Goal: Task Accomplishment & Management: Complete application form

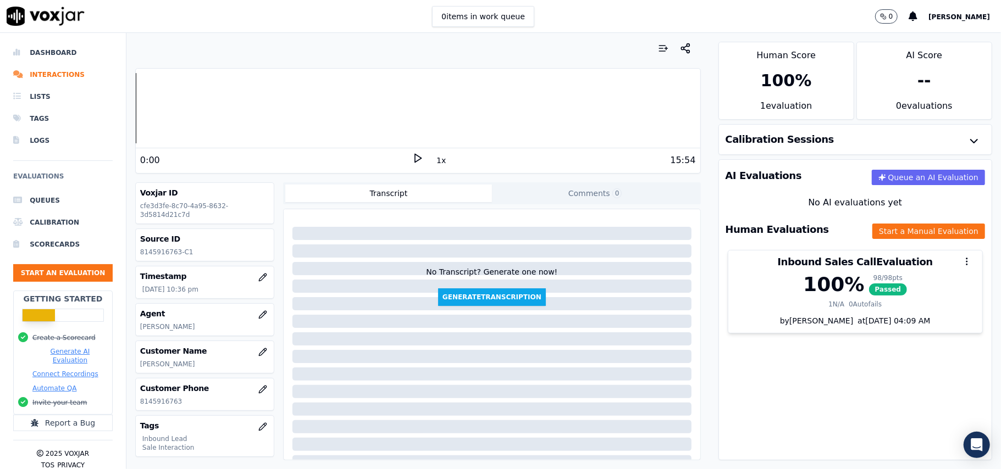
scroll to position [18, 0]
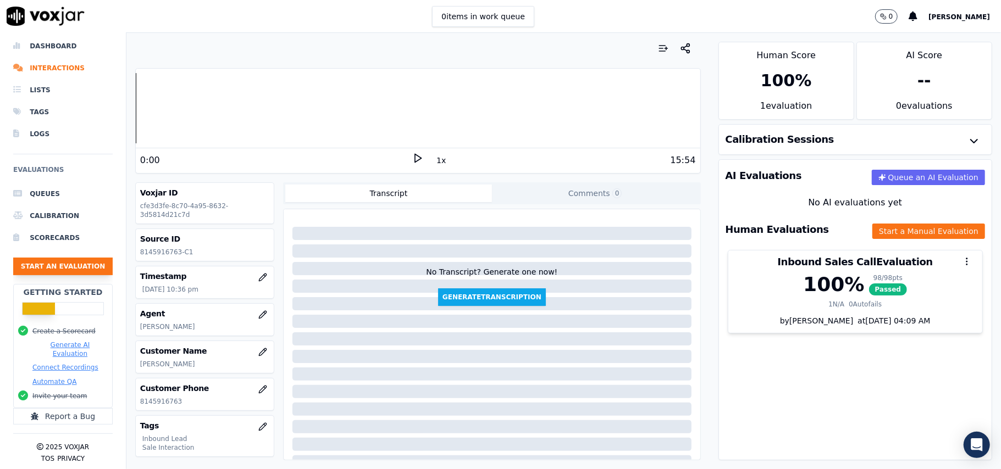
click at [82, 258] on button "Start an Evaluation" at bounding box center [63, 267] width 100 height 18
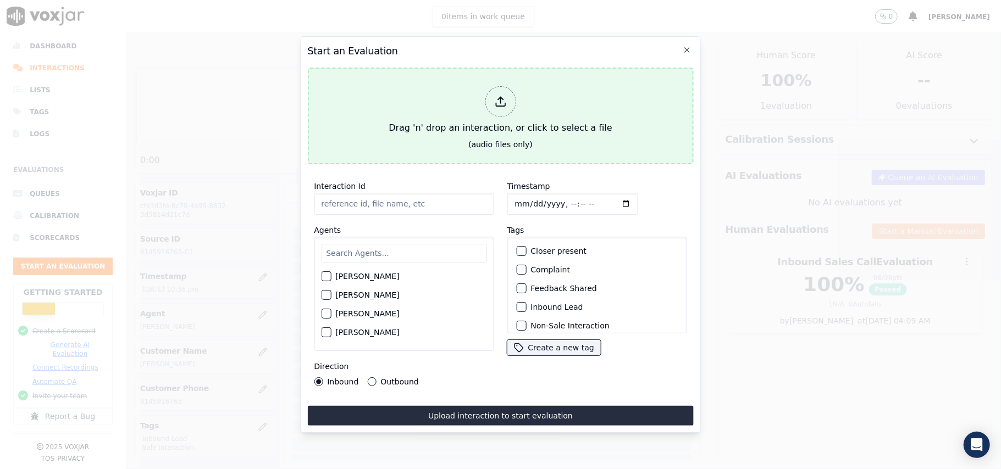
click at [491, 92] on div at bounding box center [500, 101] width 31 height 31
type input "20250820-142047_5137650062-all.mp3"
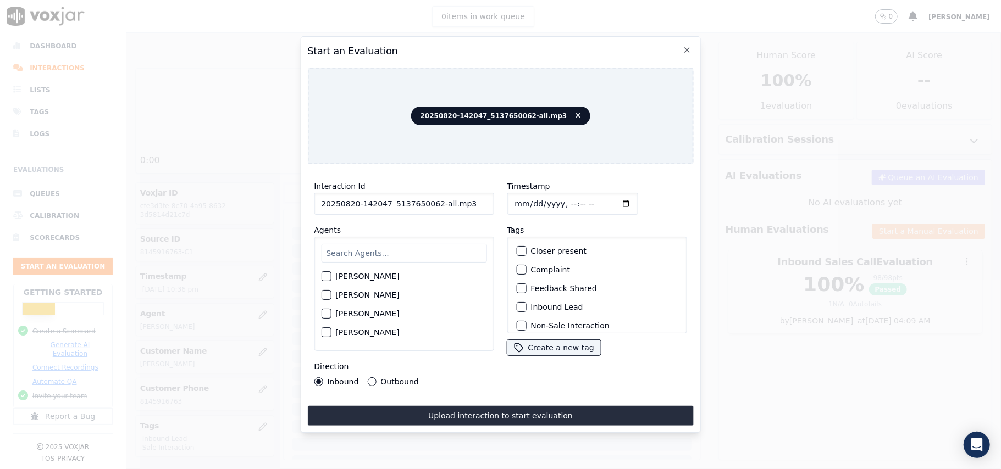
click at [403, 247] on input "text" at bounding box center [403, 253] width 165 height 19
click at [527, 202] on input "Timestamp" at bounding box center [572, 204] width 131 height 22
type input "[DATE]T23:13"
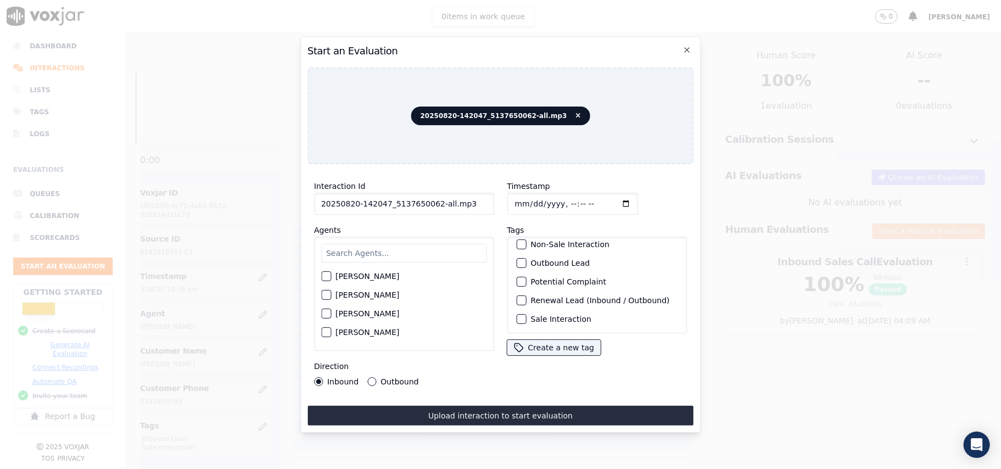
click at [517, 316] on div "button" at bounding box center [521, 320] width 8 height 8
click at [517, 259] on div "button" at bounding box center [521, 263] width 8 height 8
click at [372, 378] on button "Outbound" at bounding box center [371, 382] width 9 height 9
click at [377, 198] on input "20250820-142047_5137650062-all.mp3" at bounding box center [404, 204] width 180 height 22
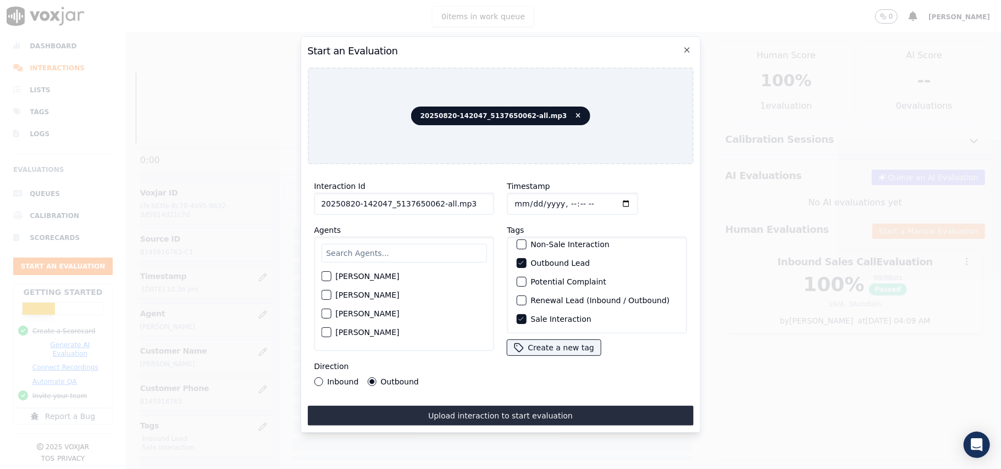
click at [377, 198] on input "20250820-142047_5137650062-all.mp3" at bounding box center [404, 204] width 180 height 22
drag, startPoint x: 386, startPoint y: 198, endPoint x: 359, endPoint y: 201, distance: 27.1
click at [359, 201] on input "20250820-142047_5137650062-all.mp3" at bounding box center [404, 204] width 180 height 22
click at [387, 247] on input "text" at bounding box center [403, 253] width 165 height 19
paste input "[PERSON_NAME]"
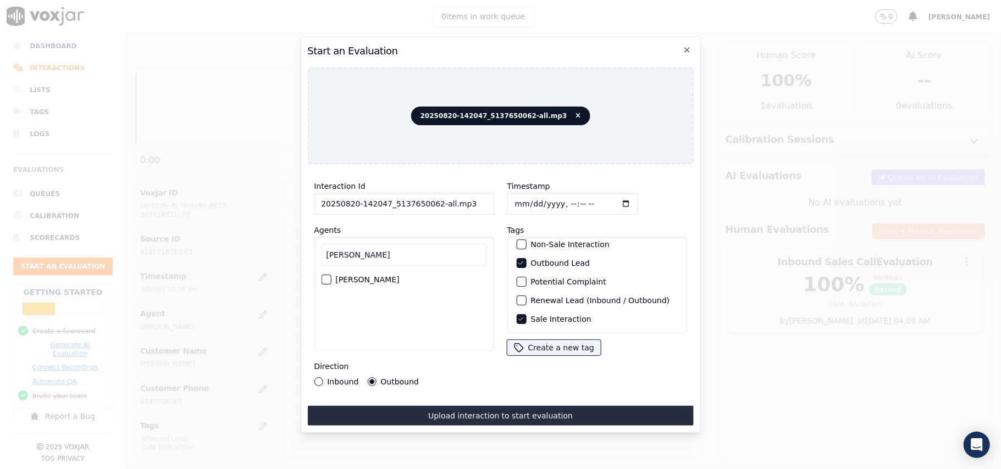
type input "[PERSON_NAME]"
click at [328, 275] on button "[PERSON_NAME]" at bounding box center [326, 280] width 10 height 10
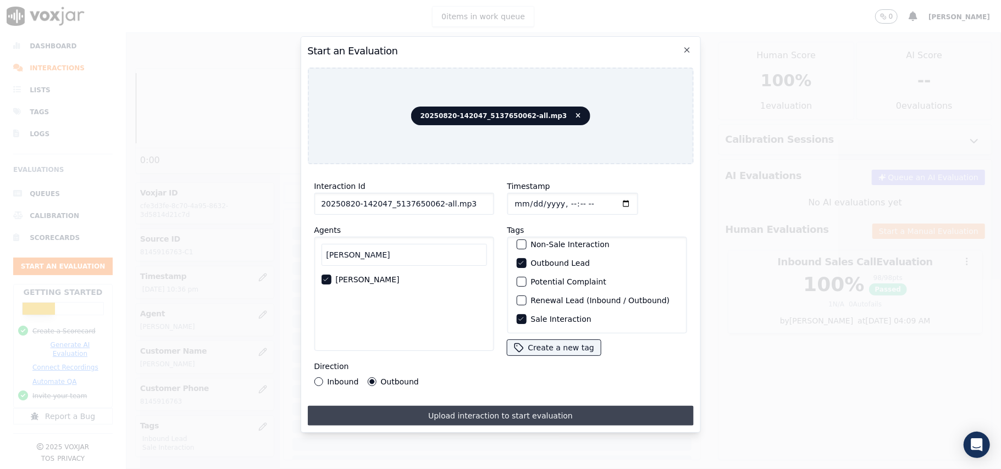
click at [475, 416] on button "Upload interaction to start evaluation" at bounding box center [500, 416] width 386 height 20
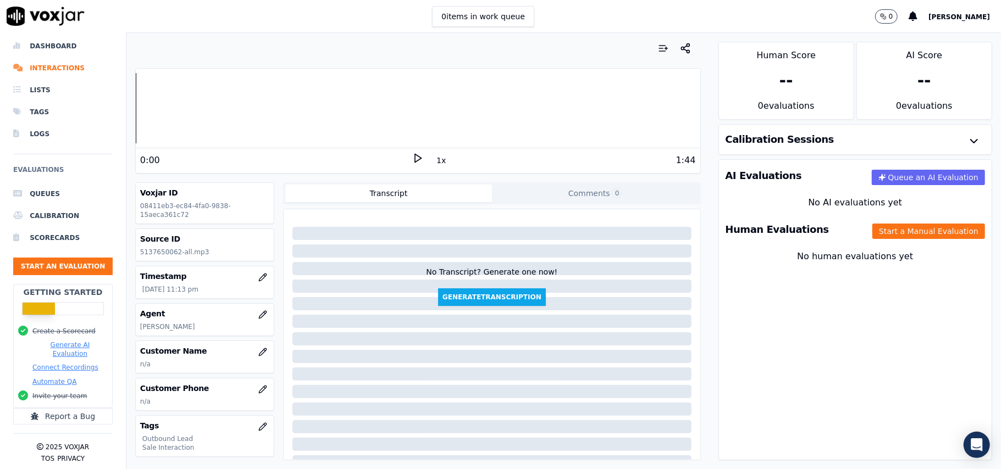
click at [234, 355] on h3 "Customer Name" at bounding box center [204, 351] width 129 height 11
click at [258, 355] on icon "button" at bounding box center [262, 352] width 9 height 9
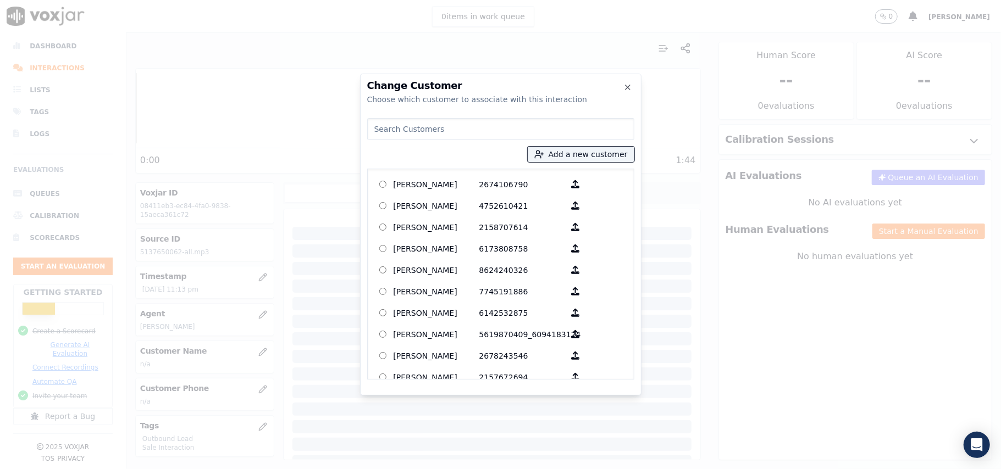
paste input "[PERSON_NAME]"
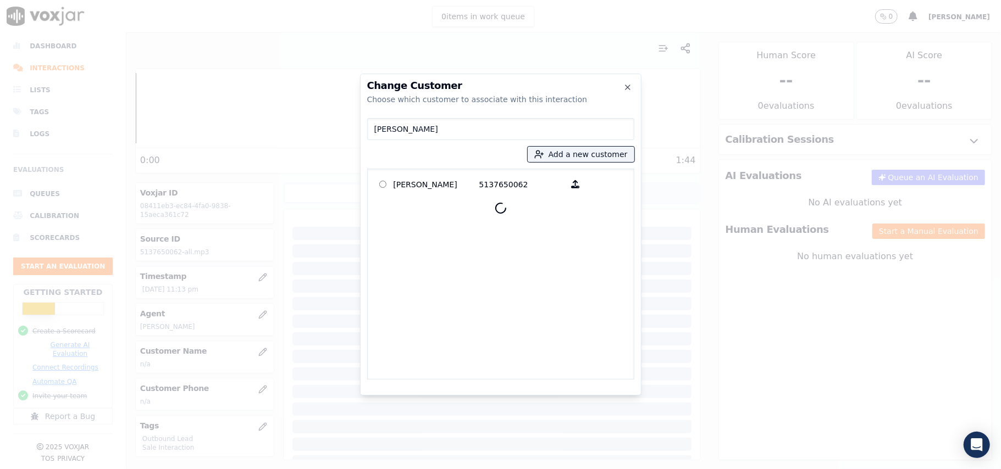
type input "[PERSON_NAME]"
click at [423, 187] on p "[PERSON_NAME]" at bounding box center [437, 184] width 86 height 17
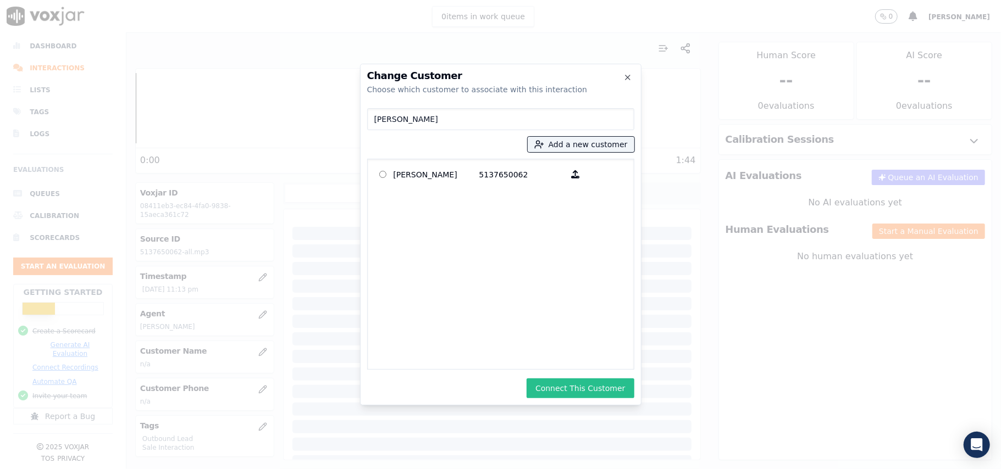
click at [568, 384] on button "Connect This Customer" at bounding box center [580, 389] width 107 height 20
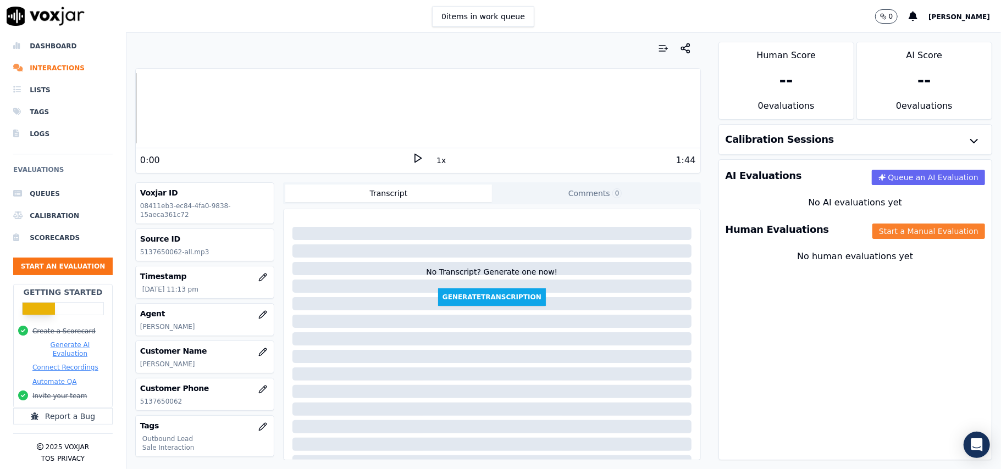
click at [907, 236] on button "Start a Manual Evaluation" at bounding box center [928, 231] width 113 height 15
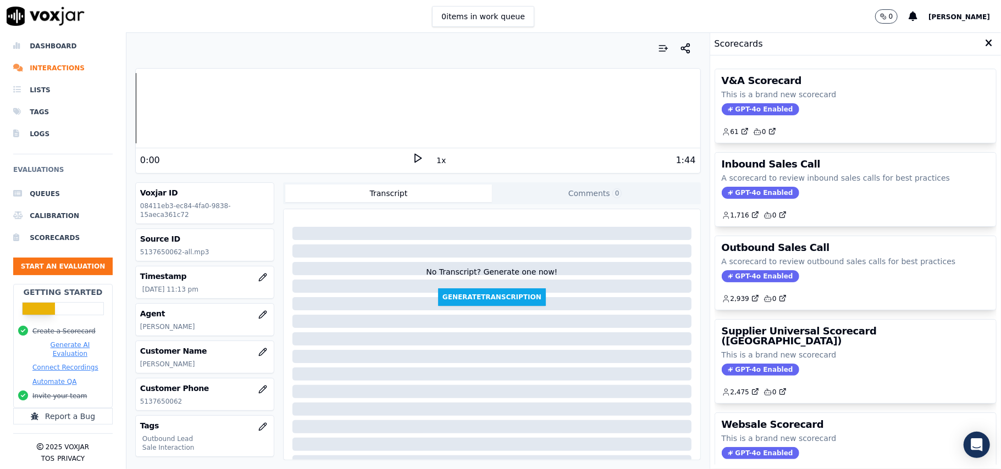
click at [733, 275] on span "GPT-4o Enabled" at bounding box center [761, 276] width 78 height 12
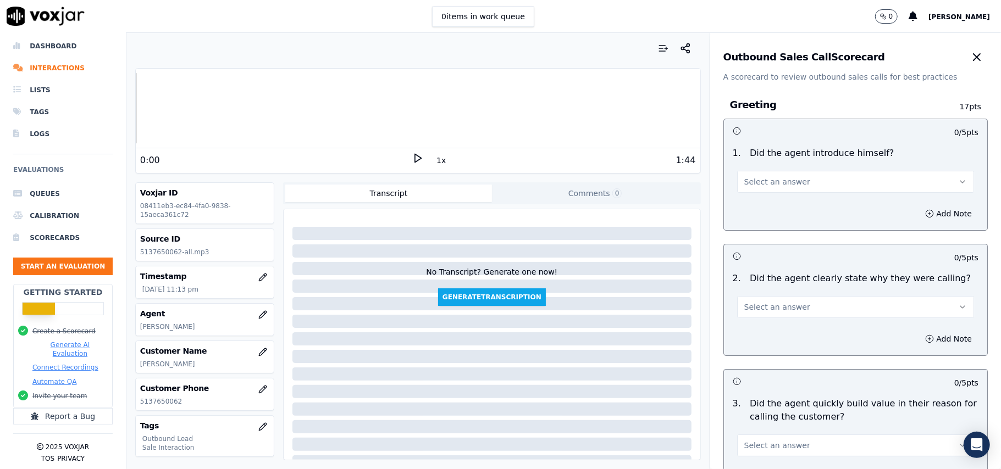
click at [784, 178] on span "Select an answer" at bounding box center [777, 181] width 66 height 11
click at [768, 208] on div "Yes" at bounding box center [832, 207] width 213 height 18
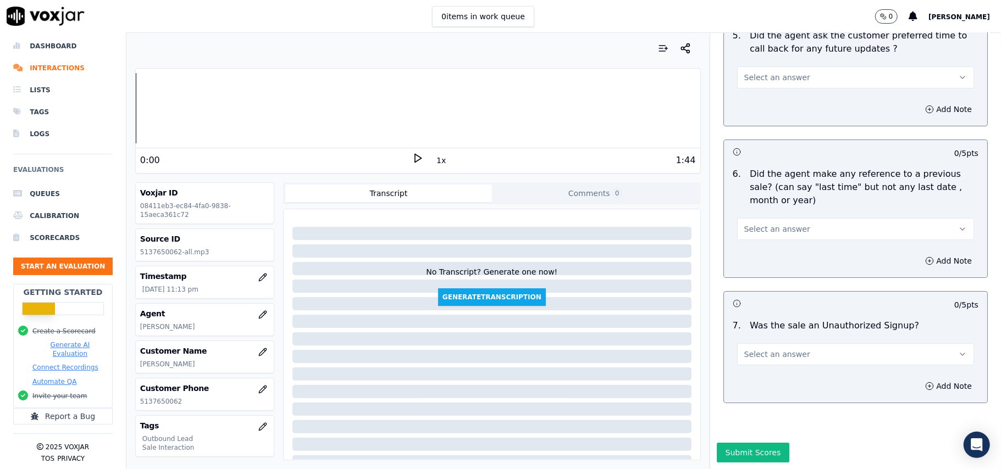
drag, startPoint x: 841, startPoint y: 317, endPoint x: 836, endPoint y: 323, distance: 8.2
click at [836, 344] on button "Select an answer" at bounding box center [855, 355] width 237 height 22
click at [771, 366] on div "No" at bounding box center [832, 364] width 213 height 18
click at [775, 207] on div "Select an answer" at bounding box center [855, 223] width 255 height 33
click at [767, 218] on button "Select an answer" at bounding box center [855, 229] width 237 height 22
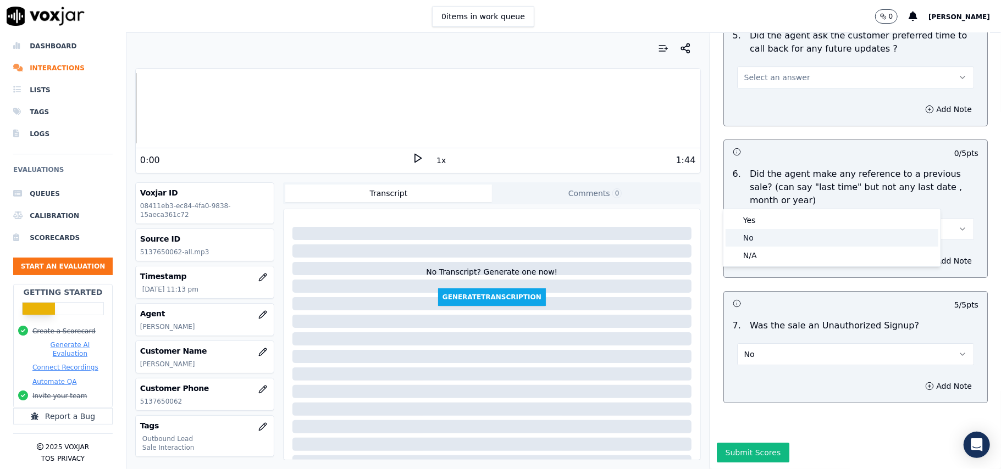
click at [754, 244] on div "No" at bounding box center [832, 238] width 213 height 18
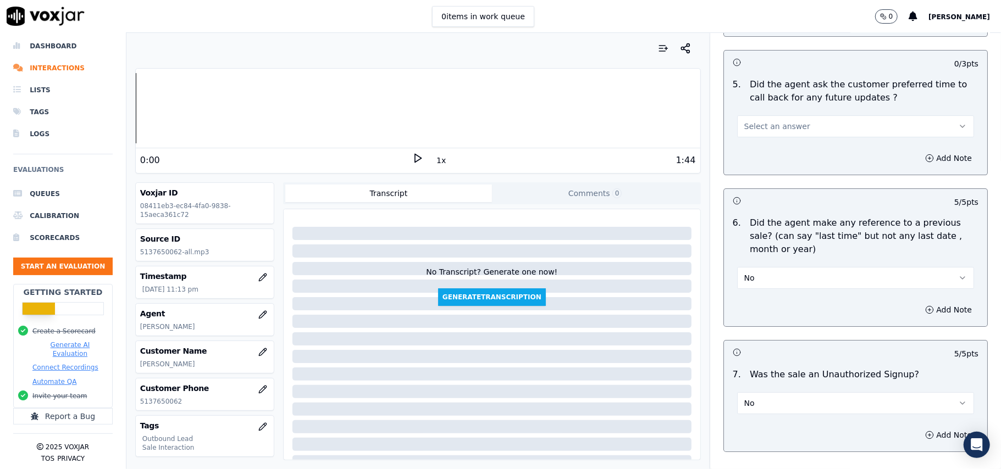
scroll to position [2595, 0]
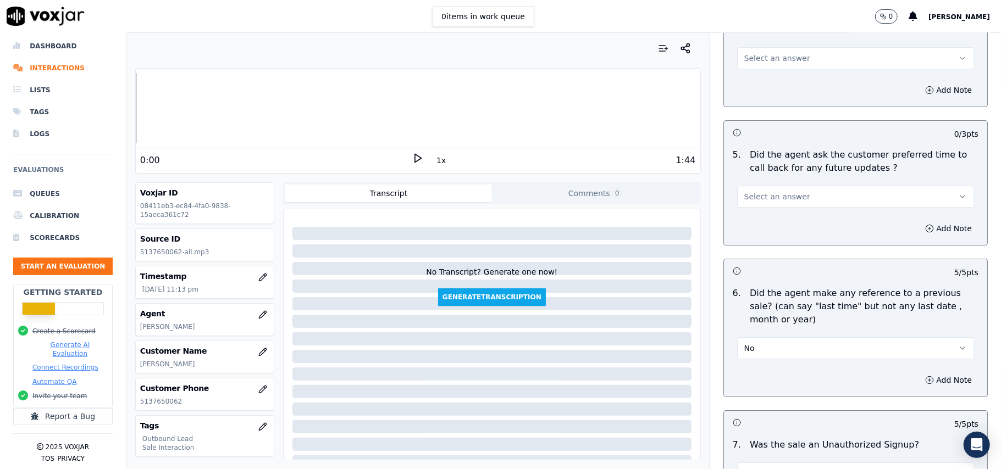
click at [775, 192] on span "Select an answer" at bounding box center [777, 196] width 66 height 11
click at [768, 231] on div "No" at bounding box center [832, 233] width 213 height 18
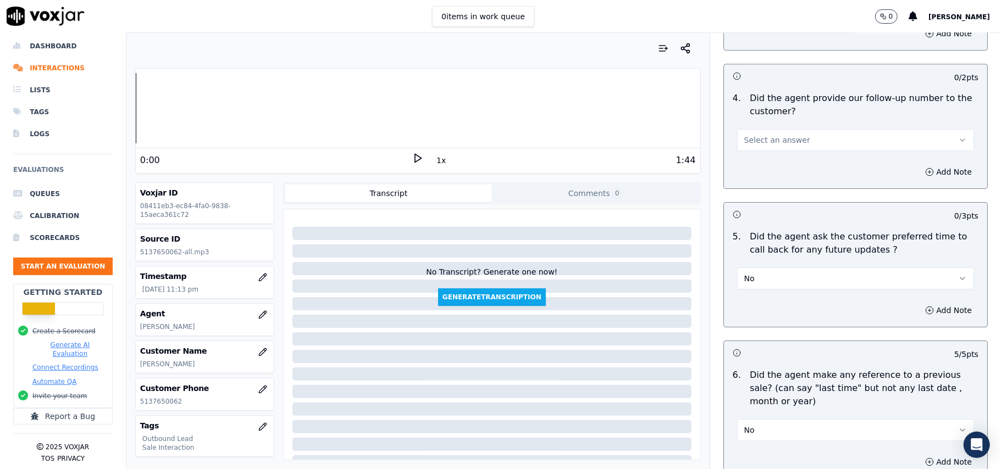
scroll to position [2449, 0]
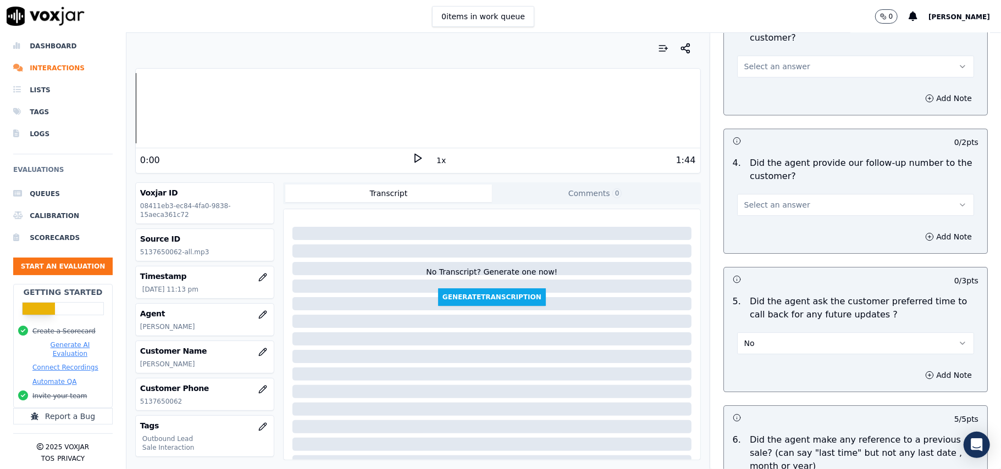
click at [786, 200] on span "Select an answer" at bounding box center [777, 205] width 66 height 11
click at [786, 220] on div "Yes" at bounding box center [832, 223] width 213 height 18
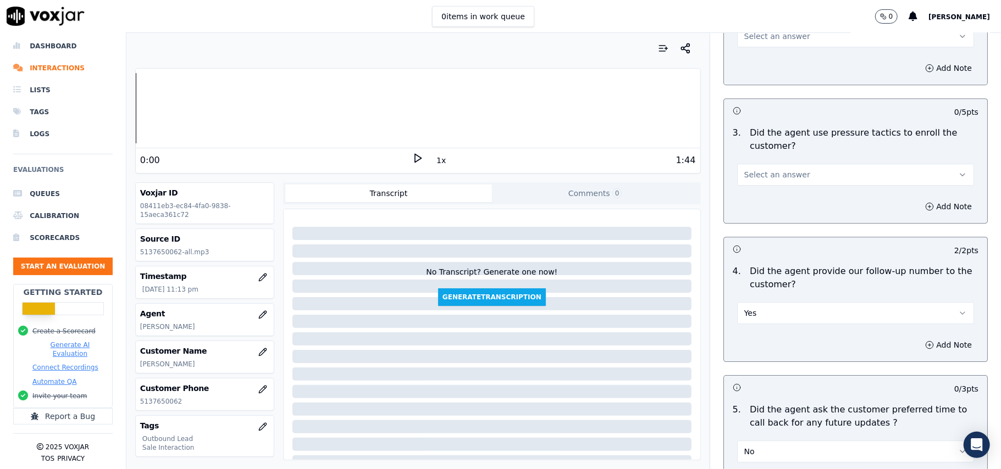
scroll to position [2229, 0]
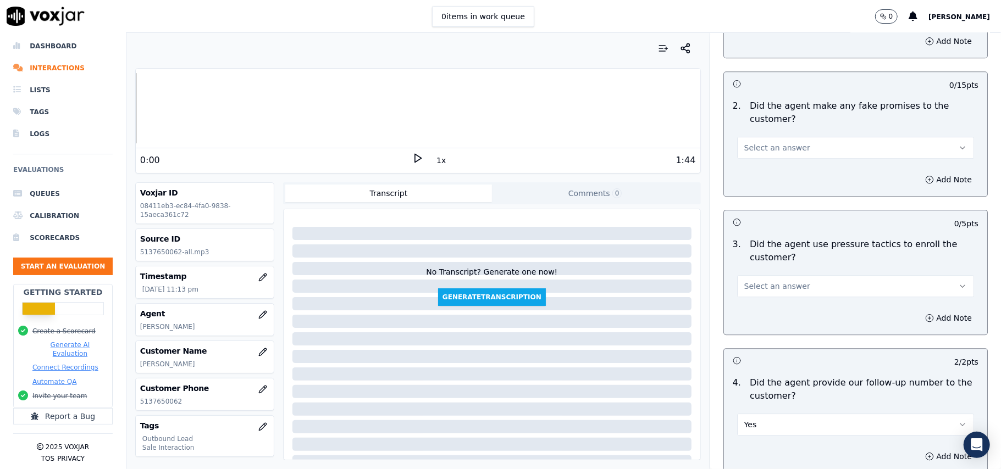
click at [760, 281] on span "Select an answer" at bounding box center [777, 286] width 66 height 11
click at [759, 320] on div "No" at bounding box center [832, 322] width 213 height 18
click at [799, 144] on button "Select an answer" at bounding box center [855, 148] width 237 height 22
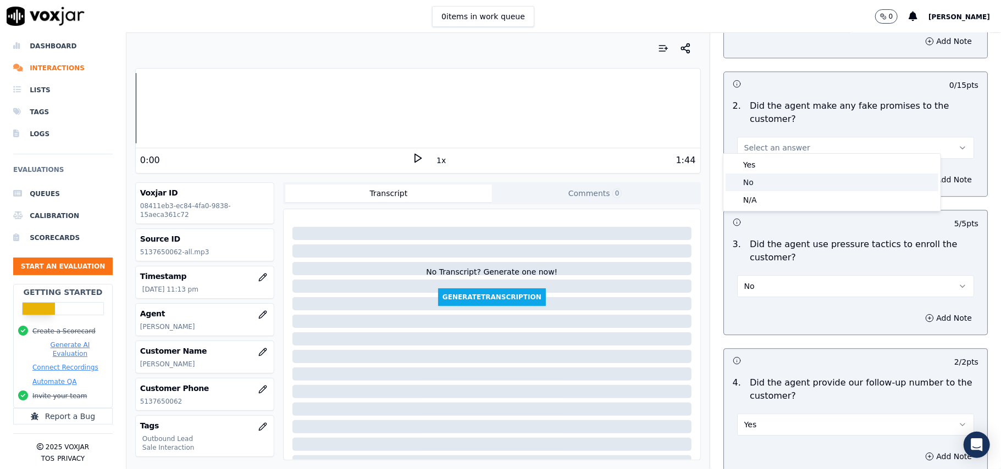
click at [785, 185] on div "No" at bounding box center [832, 183] width 213 height 18
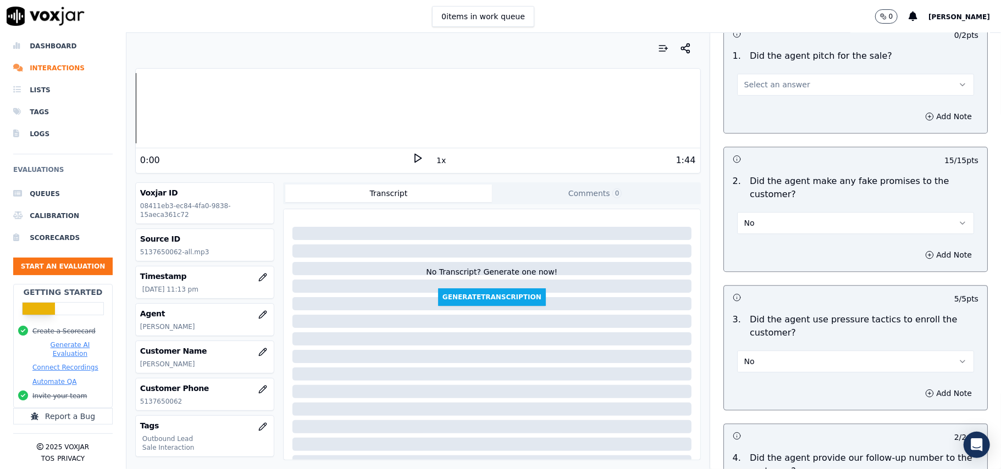
scroll to position [2082, 0]
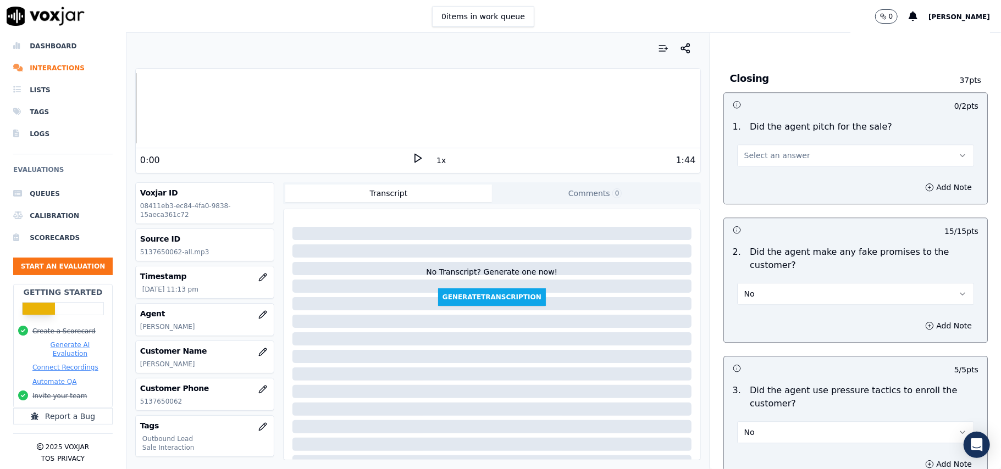
click at [782, 156] on button "Select an answer" at bounding box center [855, 156] width 237 height 22
click at [781, 169] on div "Yes" at bounding box center [832, 173] width 213 height 18
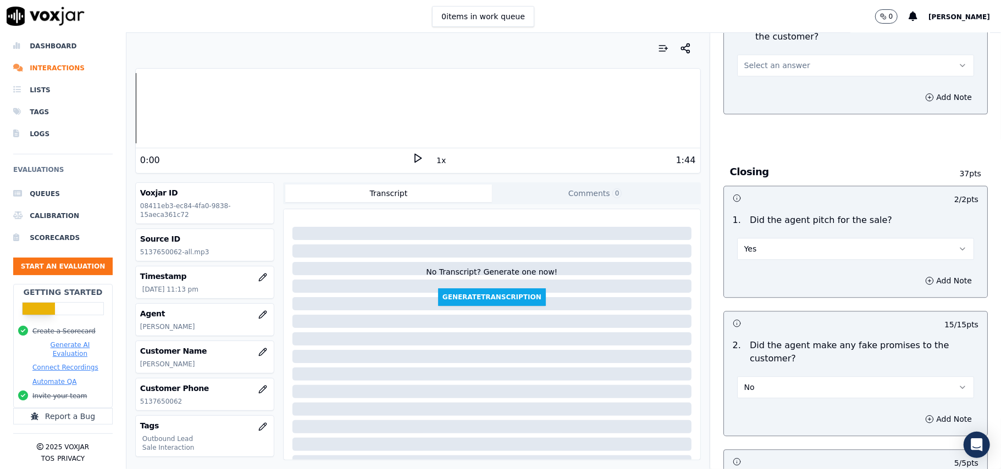
scroll to position [1863, 0]
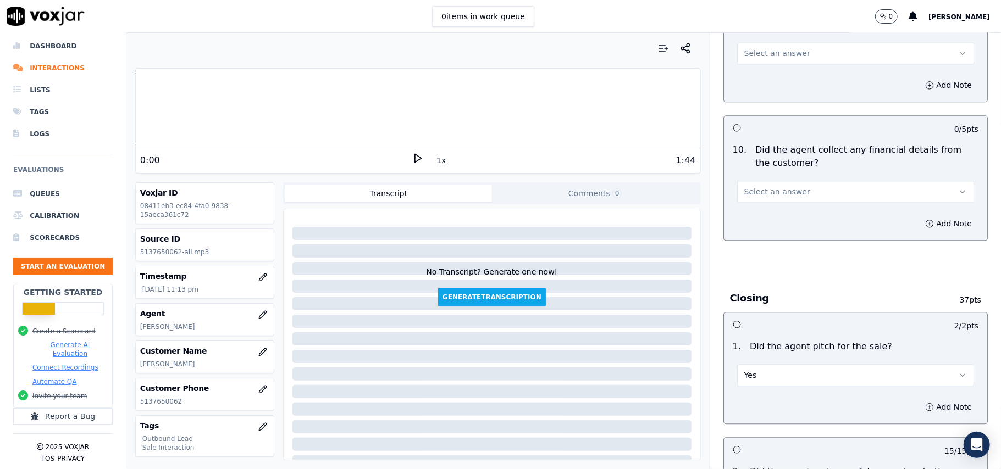
click at [794, 189] on button "Select an answer" at bounding box center [855, 192] width 237 height 22
click at [782, 225] on div "No" at bounding box center [832, 226] width 213 height 18
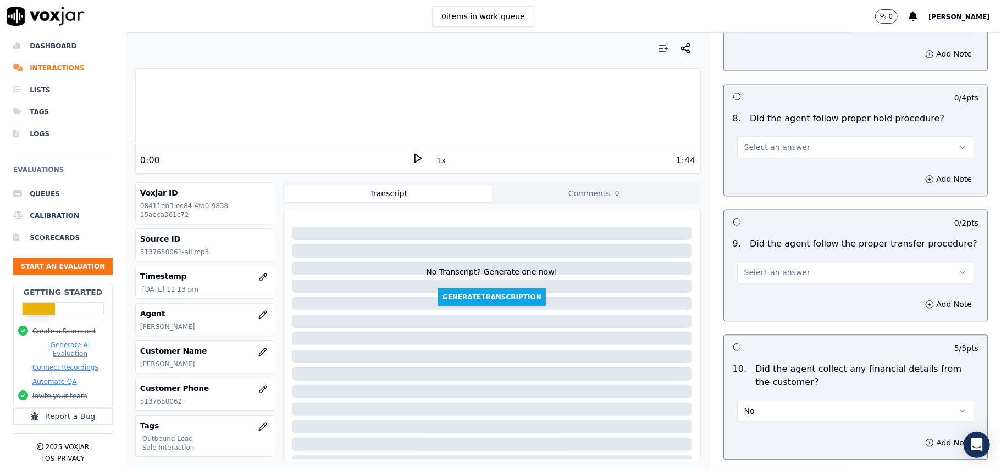
scroll to position [1643, 0]
click at [773, 268] on span "Select an answer" at bounding box center [777, 273] width 66 height 11
click at [764, 286] on div "Yes" at bounding box center [832, 290] width 213 height 18
click at [786, 142] on span "Select an answer" at bounding box center [777, 147] width 66 height 11
click at [773, 176] on div "No" at bounding box center [832, 182] width 213 height 18
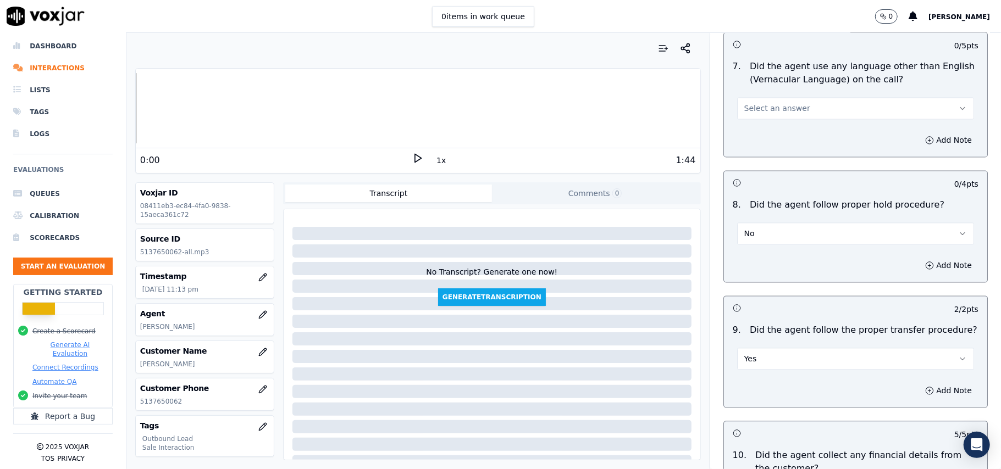
scroll to position [1496, 0]
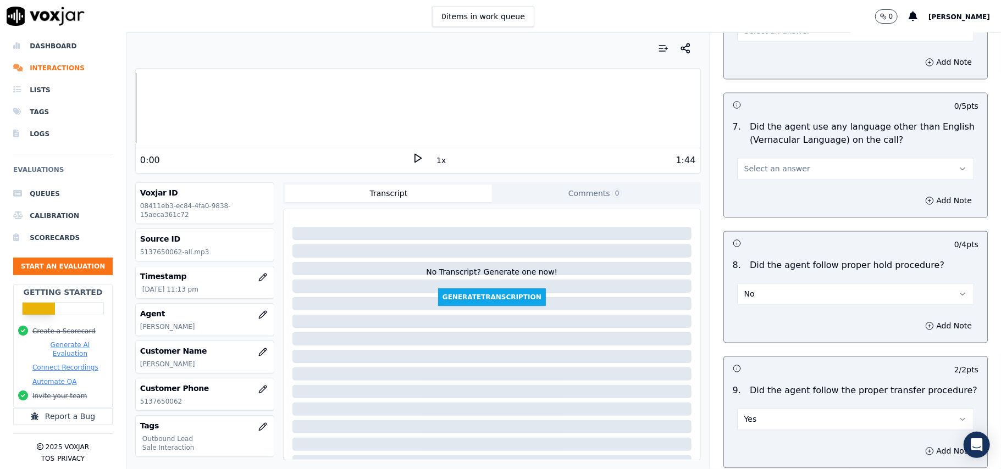
click at [745, 285] on button "No" at bounding box center [855, 295] width 237 height 22
click at [753, 337] on div "N/A" at bounding box center [832, 346] width 213 height 18
click at [767, 164] on span "Select an answer" at bounding box center [777, 169] width 66 height 11
click at [761, 203] on div "No" at bounding box center [832, 203] width 213 height 18
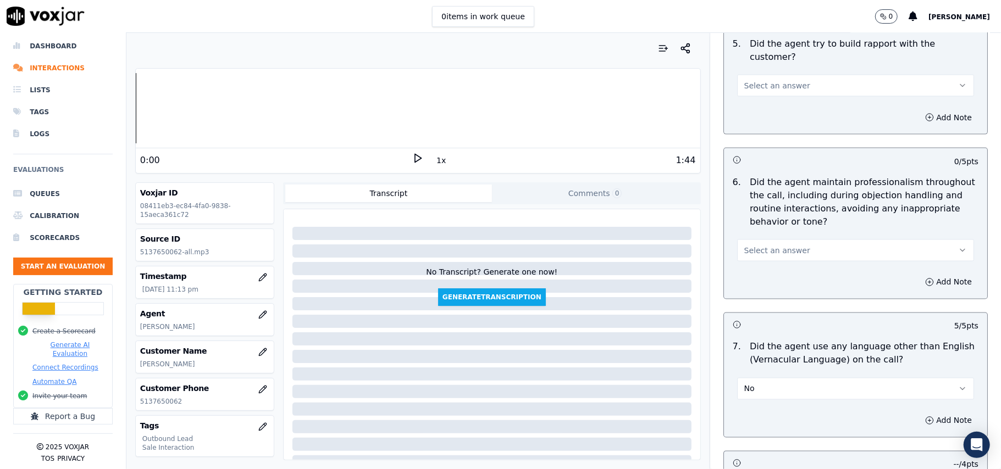
click at [791, 240] on button "Select an answer" at bounding box center [855, 251] width 237 height 22
click at [784, 258] on div "Yes" at bounding box center [832, 266] width 213 height 18
click at [806, 101] on div "Add Note" at bounding box center [855, 117] width 263 height 33
click at [806, 77] on button "Select an answer" at bounding box center [855, 86] width 237 height 22
click at [803, 103] on div "Yes" at bounding box center [832, 101] width 213 height 18
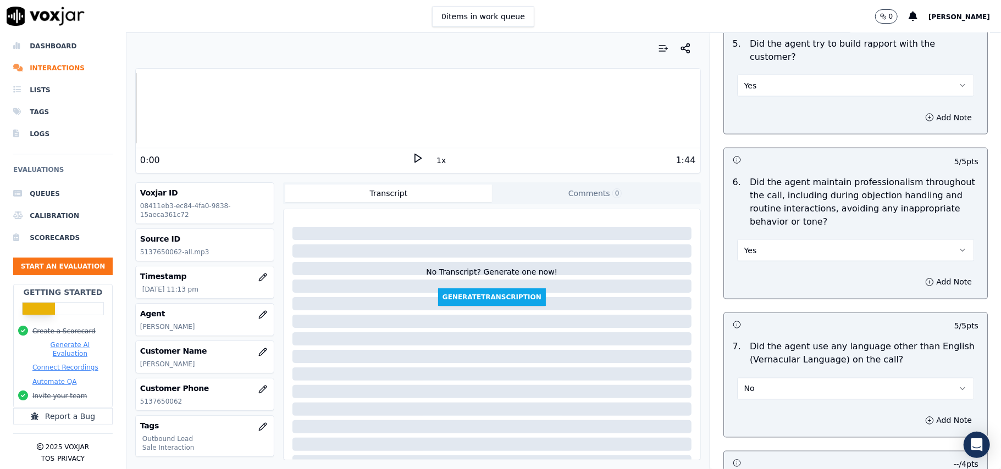
scroll to position [1056, 0]
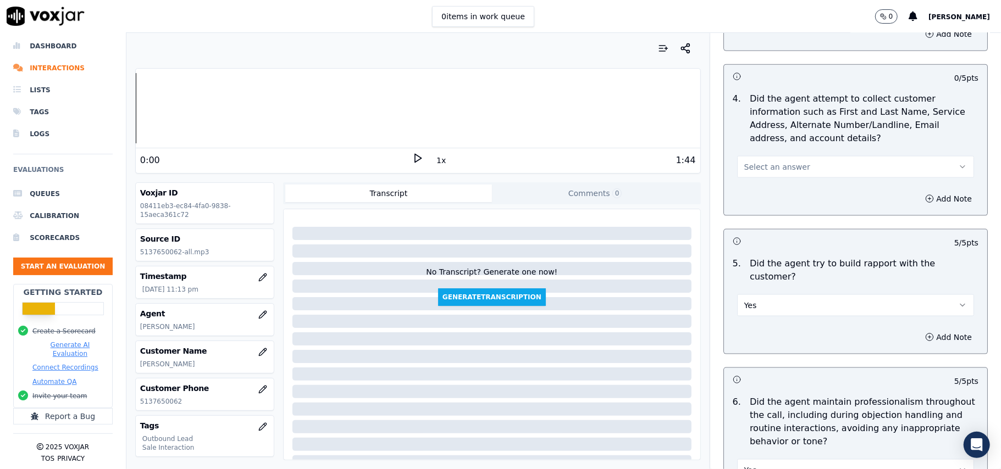
click at [802, 168] on button "Select an answer" at bounding box center [855, 167] width 237 height 22
click at [794, 196] on div "Yes" at bounding box center [832, 195] width 213 height 18
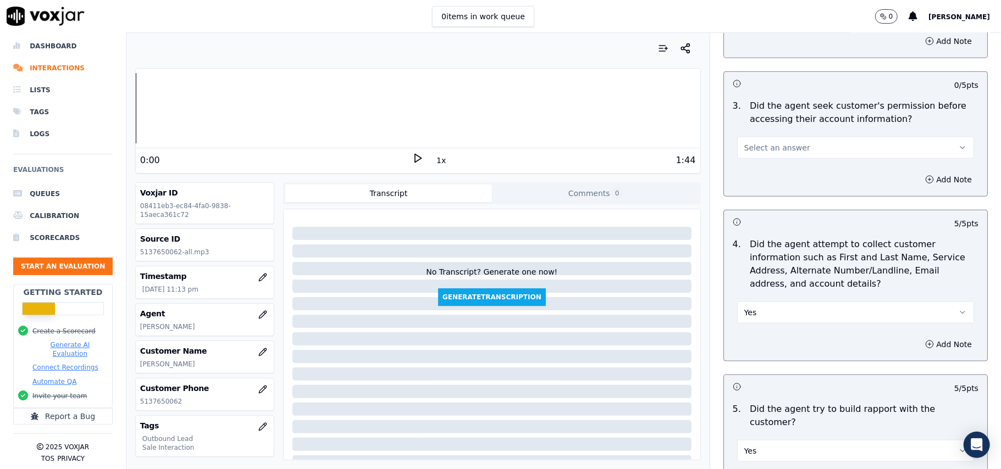
scroll to position [909, 0]
click at [772, 309] on button "Yes" at bounding box center [855, 314] width 237 height 22
click at [748, 377] on div "N/A" at bounding box center [832, 377] width 213 height 18
click at [804, 145] on button "Select an answer" at bounding box center [855, 149] width 237 height 22
click at [792, 174] on div "Yes" at bounding box center [832, 176] width 213 height 18
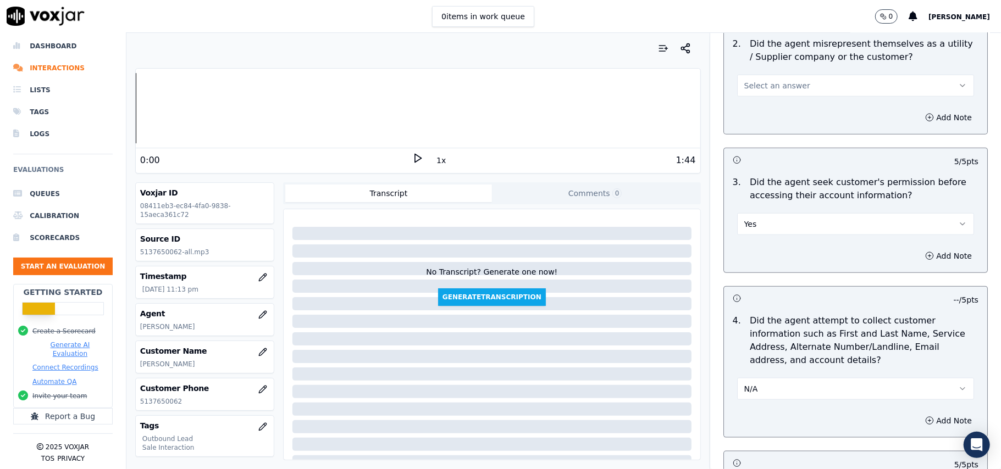
scroll to position [763, 0]
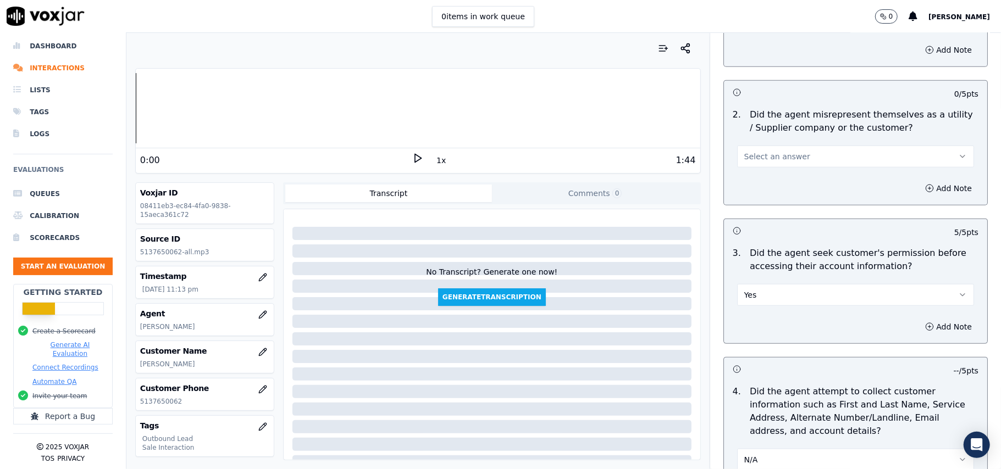
click at [803, 153] on button "Select an answer" at bounding box center [855, 157] width 237 height 22
click at [803, 185] on div "Yes" at bounding box center [832, 184] width 213 height 18
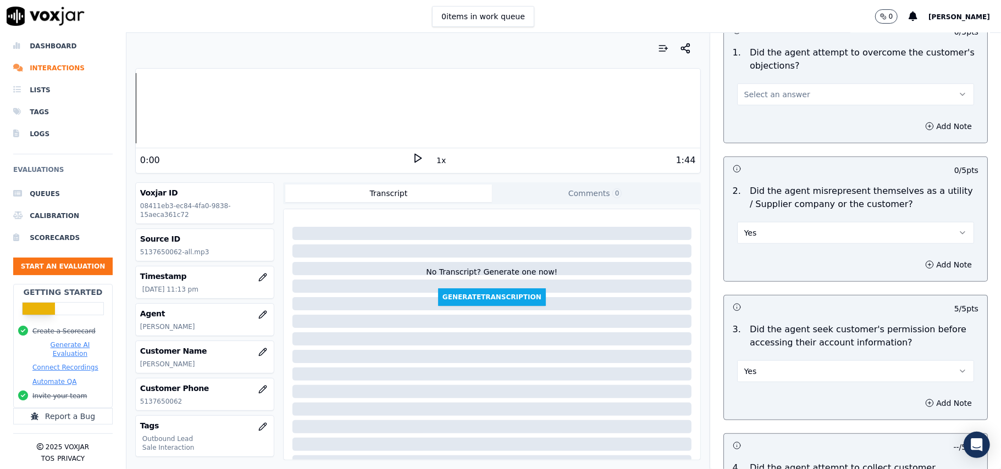
scroll to position [616, 0]
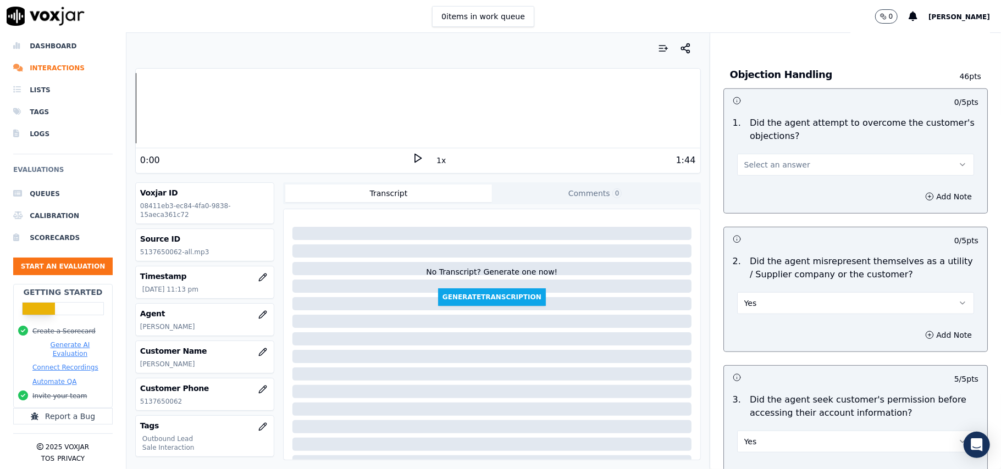
click at [814, 164] on button "Select an answer" at bounding box center [855, 165] width 237 height 22
click at [808, 190] on div "Yes" at bounding box center [832, 192] width 213 height 18
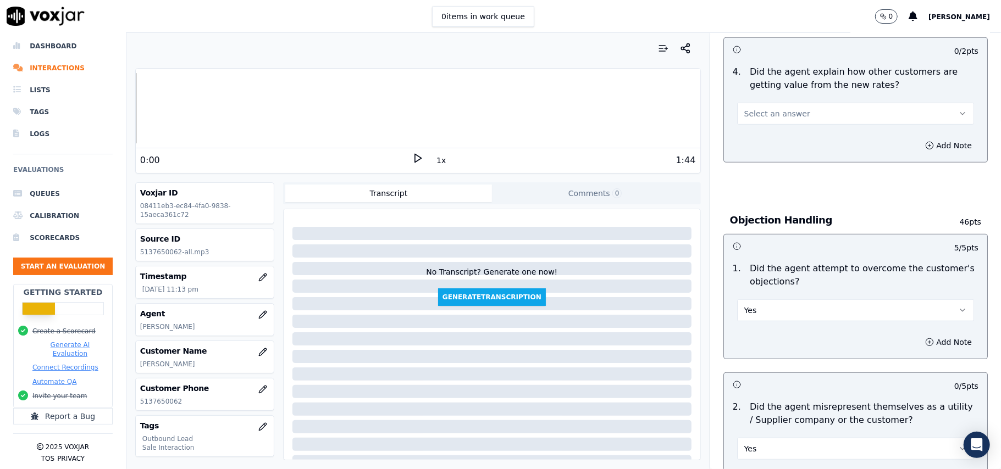
scroll to position [469, 0]
click at [802, 114] on button "Select an answer" at bounding box center [855, 115] width 237 height 22
click at [788, 137] on div "Yes" at bounding box center [832, 141] width 213 height 18
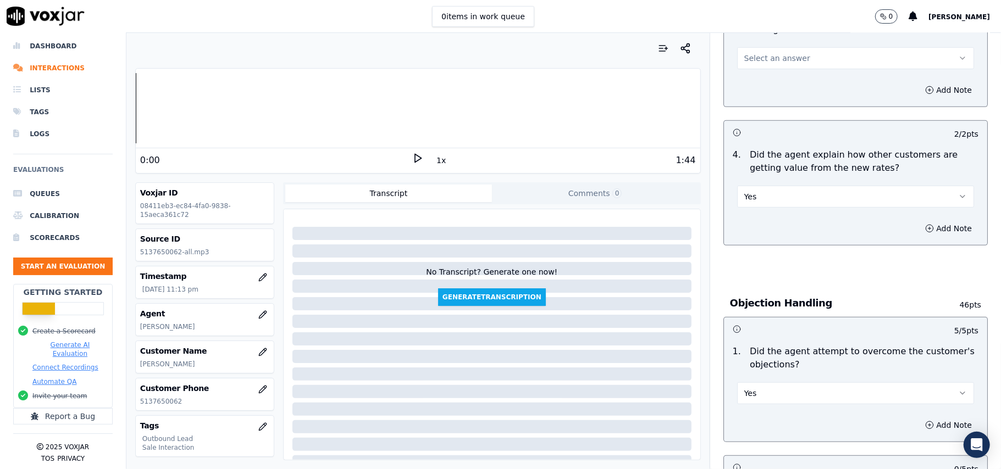
scroll to position [323, 0]
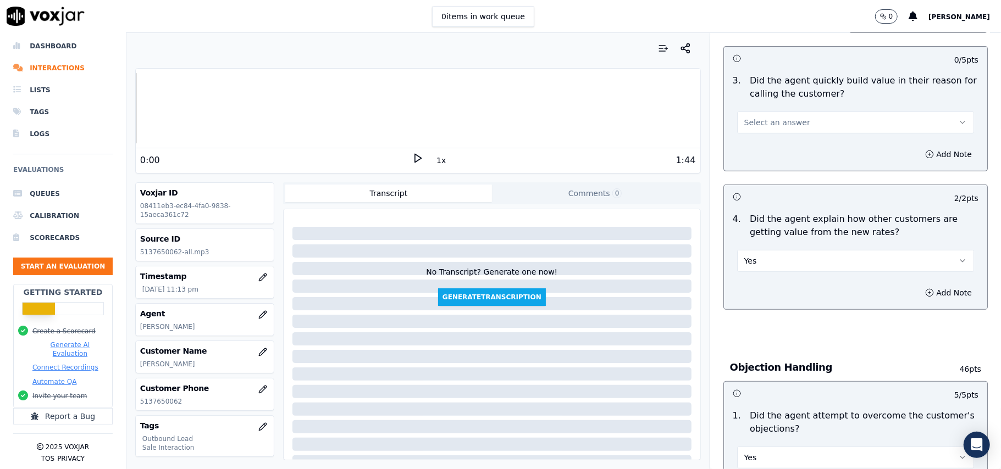
click at [804, 129] on button "Select an answer" at bounding box center [855, 123] width 237 height 22
click at [796, 152] on div "Yes" at bounding box center [832, 149] width 213 height 18
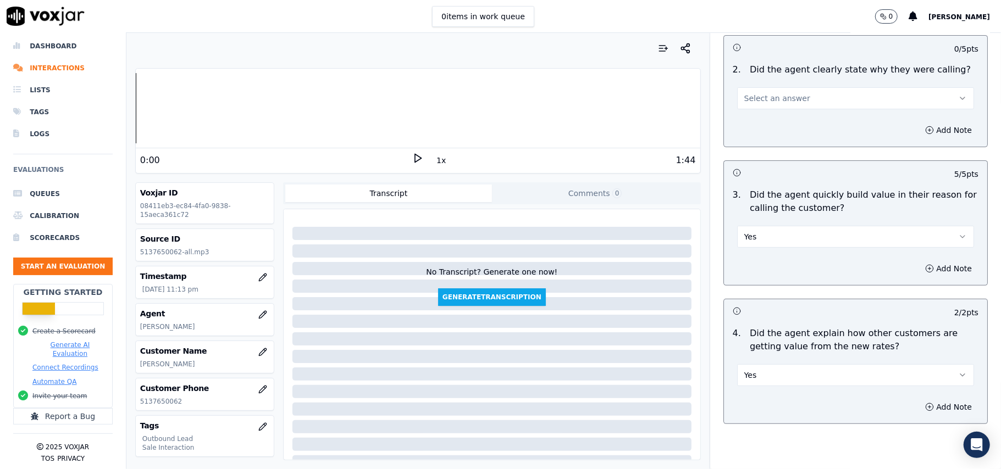
scroll to position [103, 0]
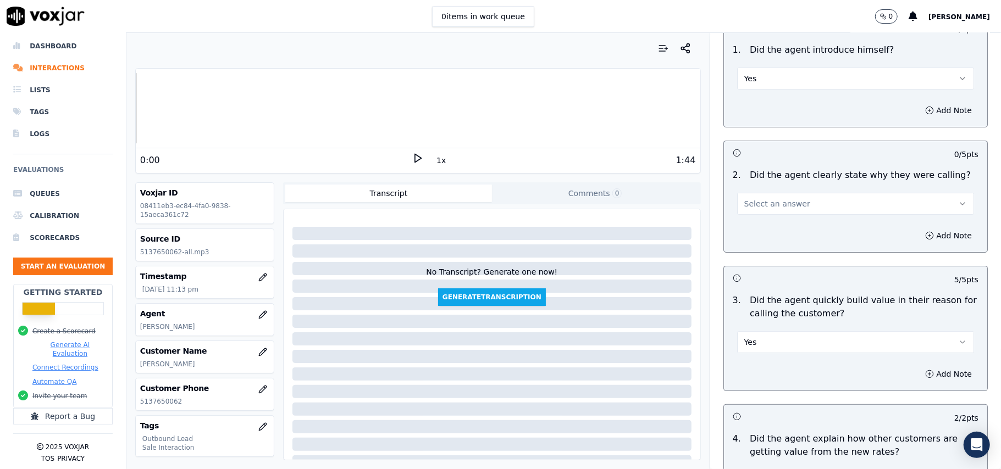
click at [790, 202] on button "Select an answer" at bounding box center [855, 204] width 237 height 22
click at [766, 226] on div "Yes" at bounding box center [832, 229] width 213 height 18
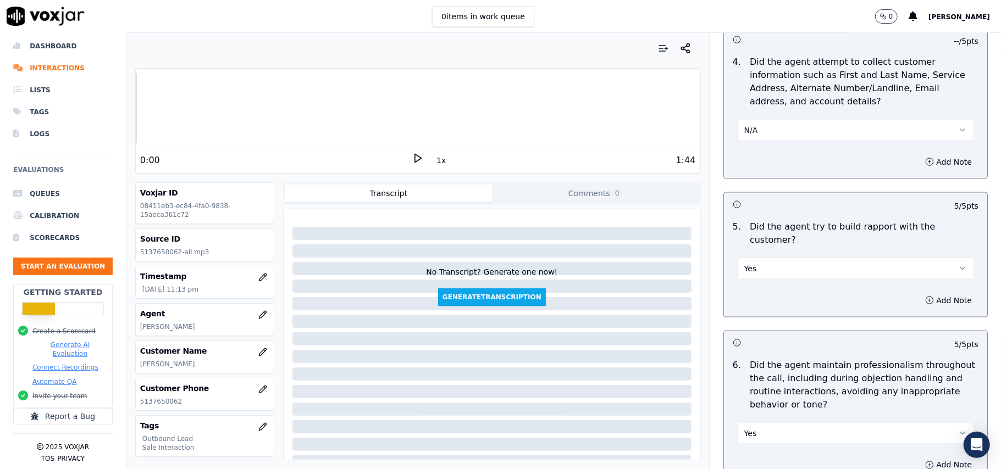
scroll to position [2742, 0]
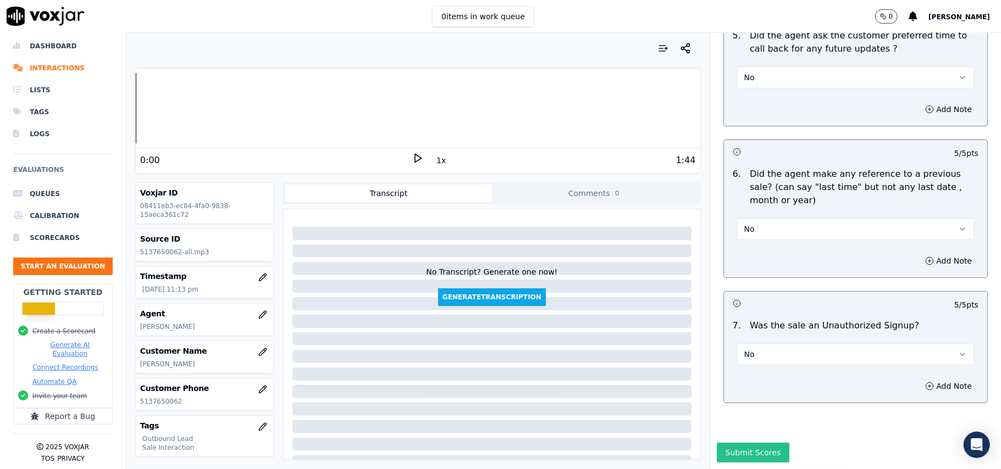
click at [742, 443] on button "Submit Scores" at bounding box center [753, 453] width 73 height 20
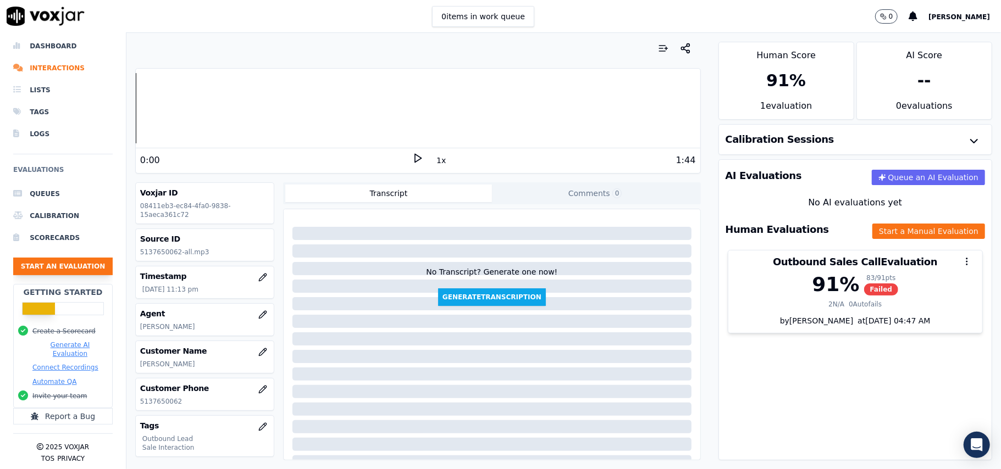
click at [51, 262] on button "Start an Evaluation" at bounding box center [63, 267] width 100 height 18
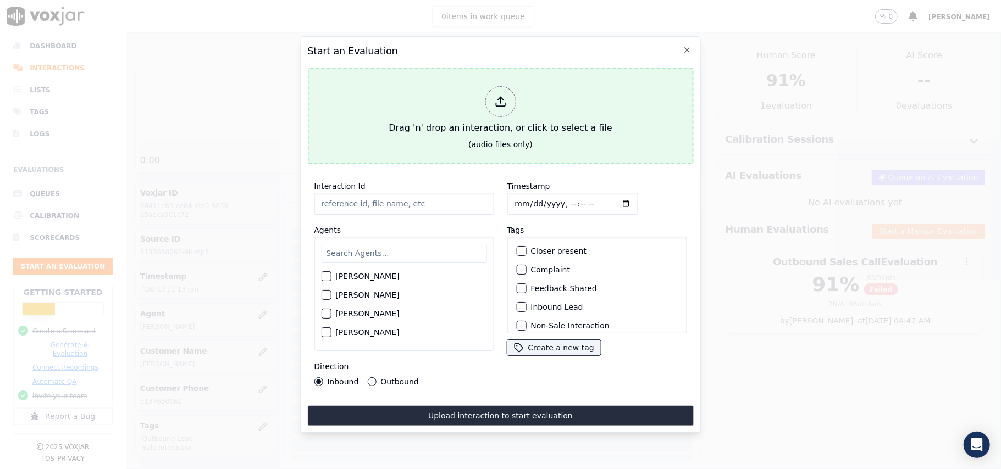
click at [509, 107] on div at bounding box center [500, 101] width 31 height 31
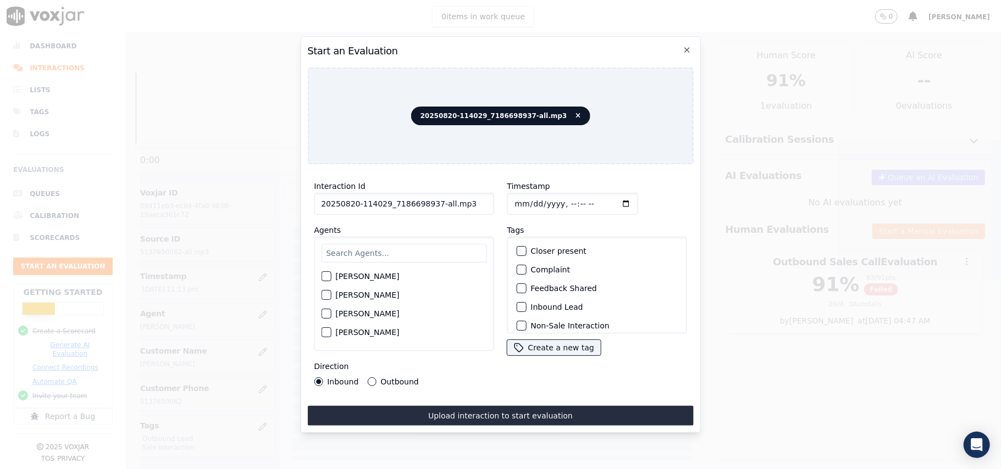
drag, startPoint x: 458, startPoint y: 197, endPoint x: 432, endPoint y: 198, distance: 27.0
click at [432, 198] on input "20250820-114029_7186698937-all.mp3" at bounding box center [404, 204] width 180 height 22
type input "20250820-114029_7186698937-C1"
click at [526, 199] on input "Timestamp" at bounding box center [572, 204] width 131 height 22
type input "[DATE]T23:17"
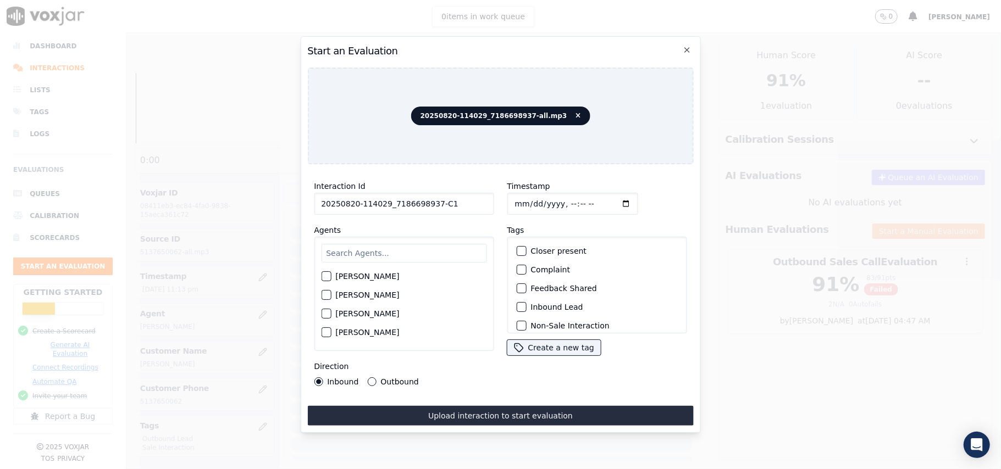
click at [426, 244] on input "text" at bounding box center [403, 253] width 165 height 19
paste input "[PERSON_NAME]"
type input "[PERSON_NAME]"
click at [331, 275] on button "[PERSON_NAME]" at bounding box center [326, 280] width 10 height 10
click at [524, 302] on div "Inbound Lead" at bounding box center [597, 307] width 170 height 19
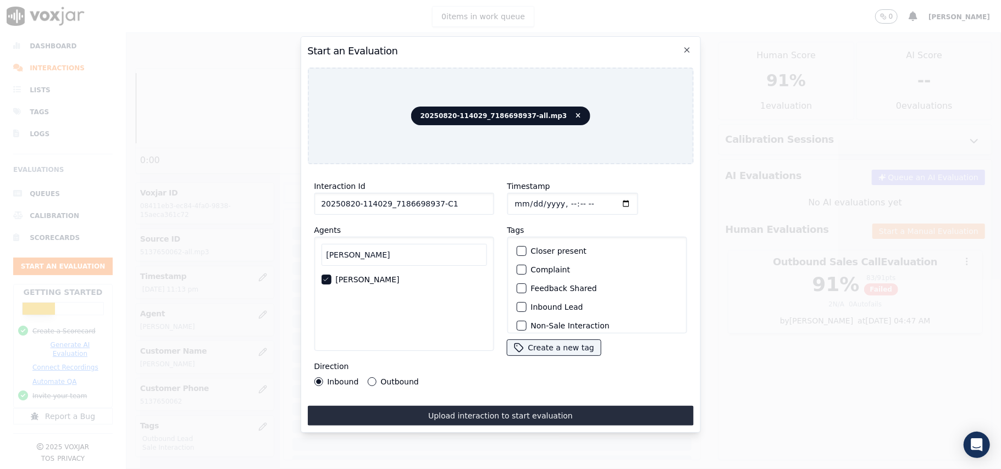
click at [517, 303] on div "button" at bounding box center [521, 307] width 8 height 8
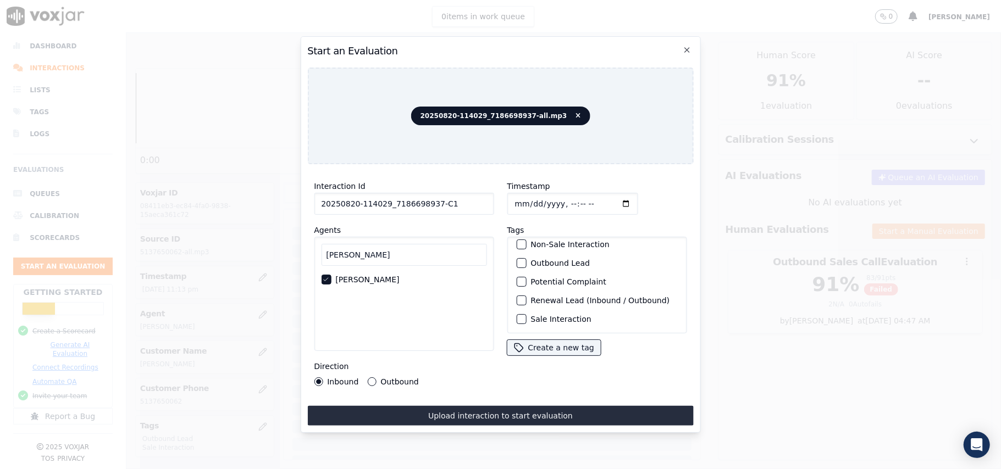
click at [522, 310] on div "Sale Interaction" at bounding box center [597, 319] width 170 height 19
click at [517, 316] on div "button" at bounding box center [521, 320] width 8 height 8
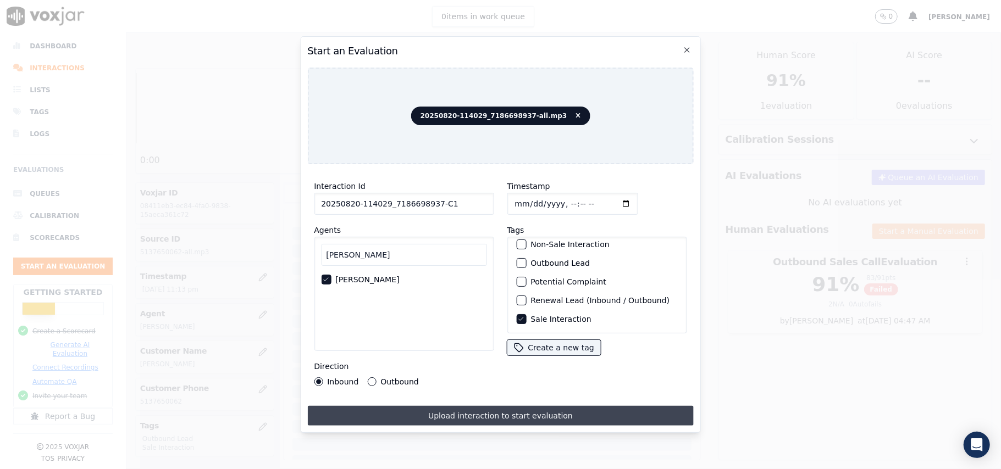
click at [484, 414] on button "Upload interaction to start evaluation" at bounding box center [500, 416] width 386 height 20
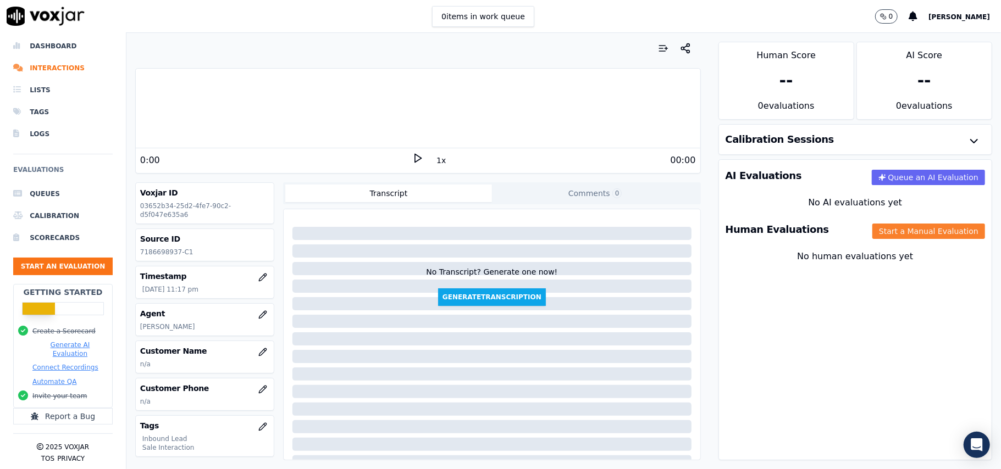
click at [924, 235] on button "Start a Manual Evaluation" at bounding box center [928, 231] width 113 height 15
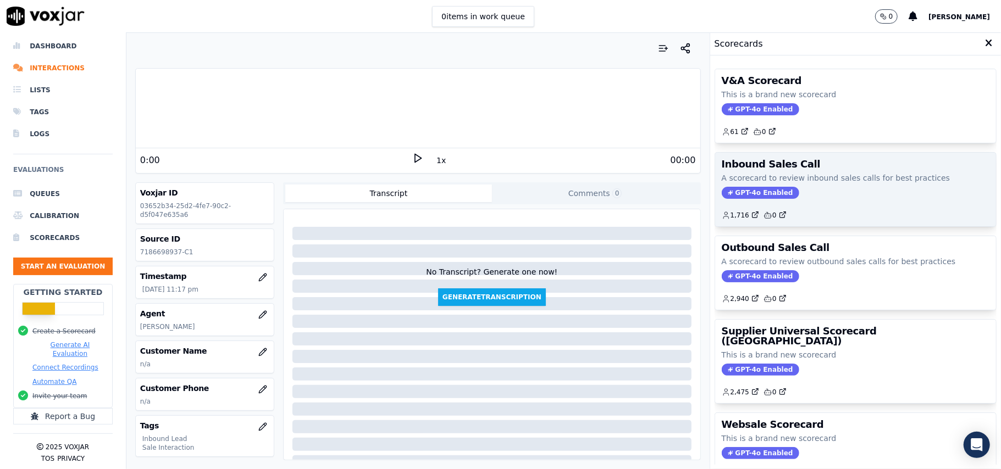
click at [735, 190] on span "GPT-4o Enabled" at bounding box center [761, 193] width 78 height 12
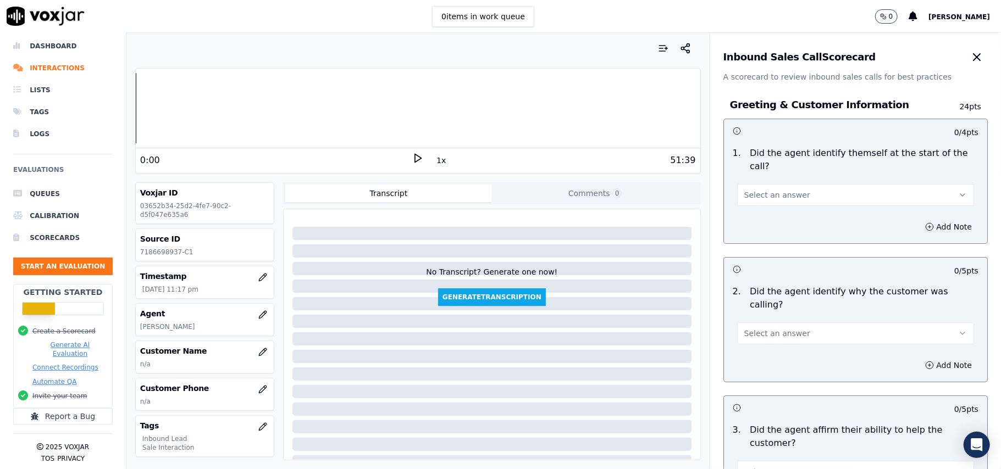
scroll to position [1940, 0]
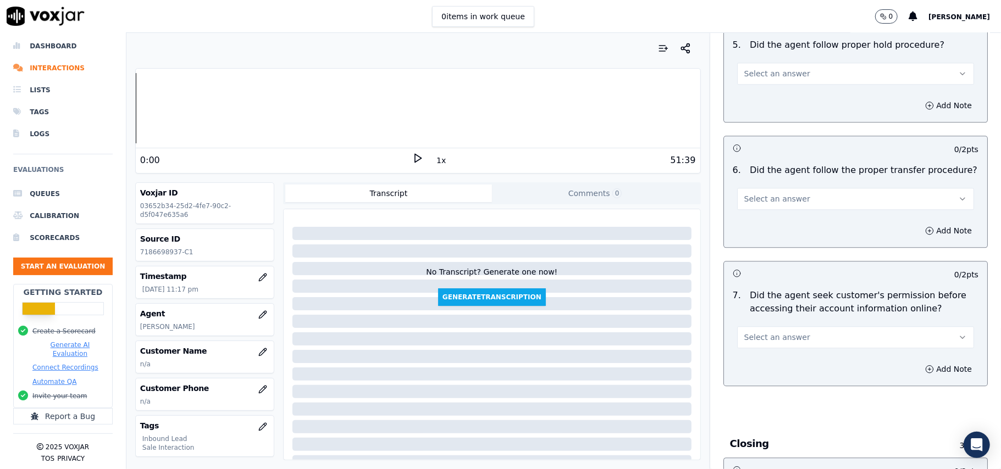
click at [793, 327] on button "Select an answer" at bounding box center [855, 338] width 237 height 22
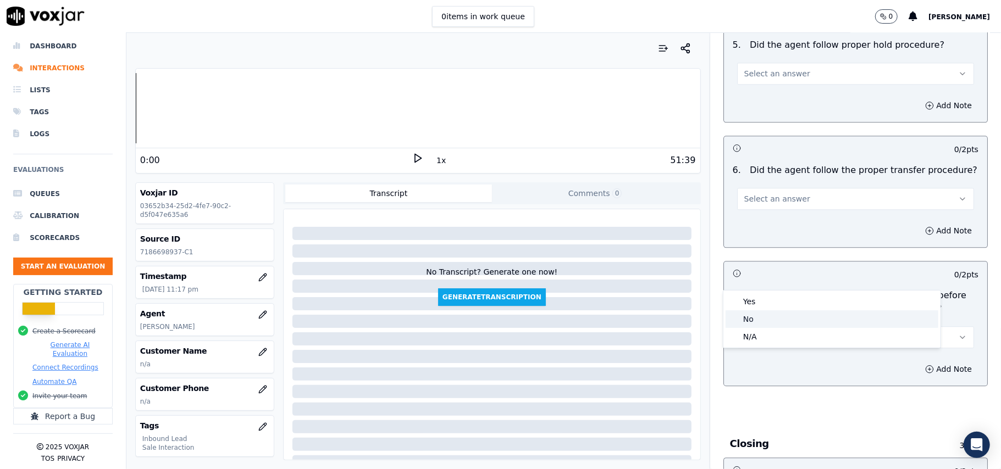
click at [753, 322] on div "No" at bounding box center [832, 320] width 213 height 18
click at [935, 362] on button "Add Note" at bounding box center [949, 369] width 60 height 15
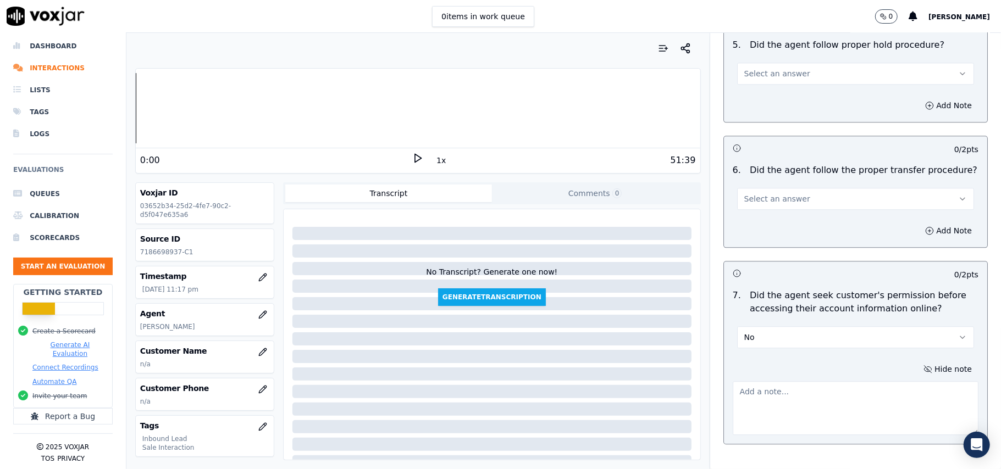
click at [766, 382] on textarea at bounding box center [856, 409] width 246 height 54
paste textarea "@11:09 – The agent accessed the customer’s account without taking permission be…"
click at [733, 382] on textarea "@11:09 – The agent accessed the customer’s account without taking permission be…" at bounding box center [856, 409] width 246 height 54
click at [779, 377] on div "@11:09 – The agent accessed the customer’s account without taking permission be…" at bounding box center [856, 406] width 246 height 58
click at [733, 382] on textarea "@11:09 – The agent accessed the customer’s account without taking permission be…" at bounding box center [856, 409] width 246 height 54
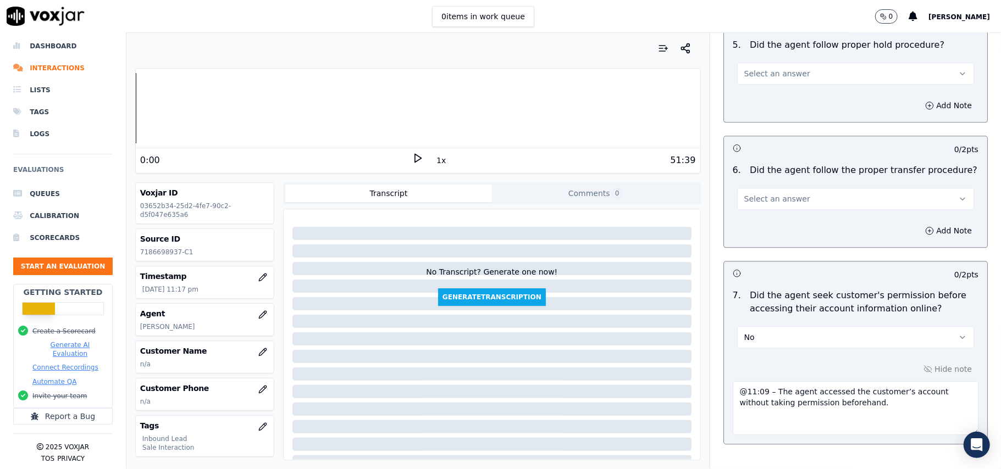
paste textarea "Call ID: 142304"
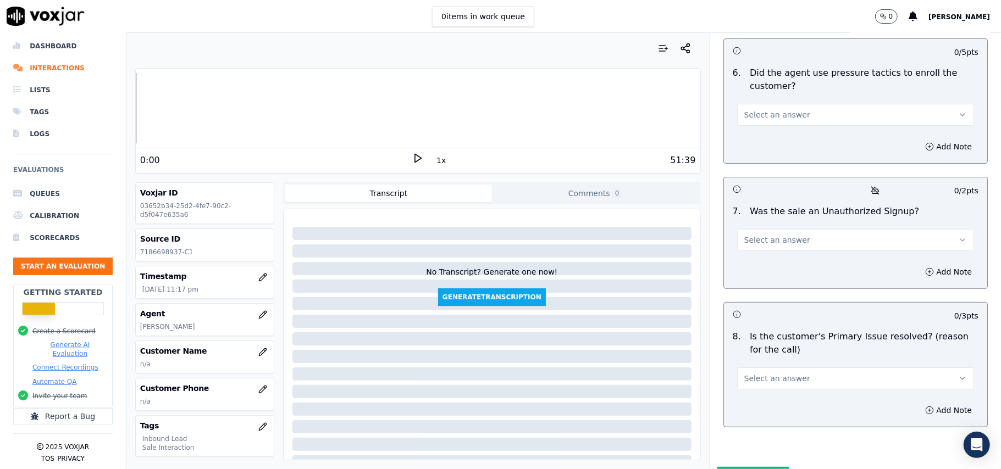
type textarea "Call ID: 142304 @11:09 – The agent accessed the customer’s account without taki…"
click at [753, 373] on span "Select an answer" at bounding box center [777, 378] width 66 height 11
click at [756, 346] on div "Yes" at bounding box center [832, 347] width 213 height 18
click at [764, 235] on span "Select an answer" at bounding box center [777, 240] width 66 height 11
click at [764, 227] on div "No" at bounding box center [832, 225] width 213 height 18
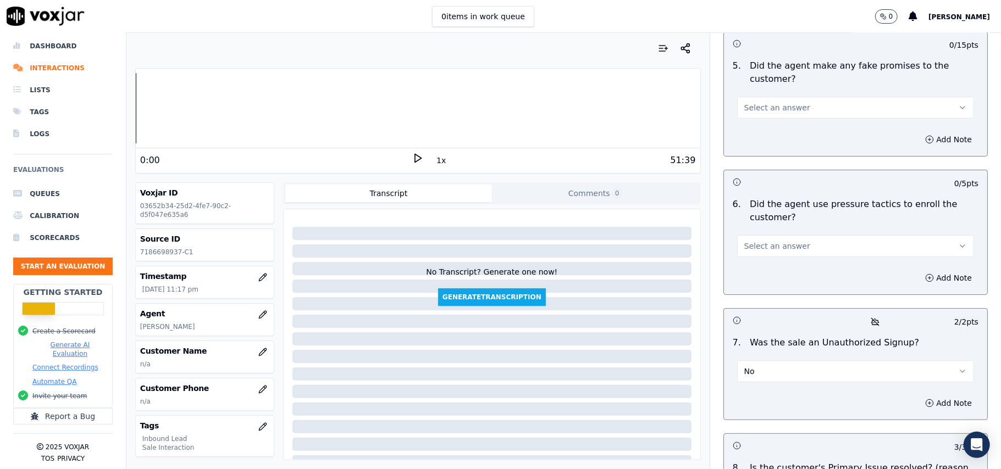
scroll to position [2916, 0]
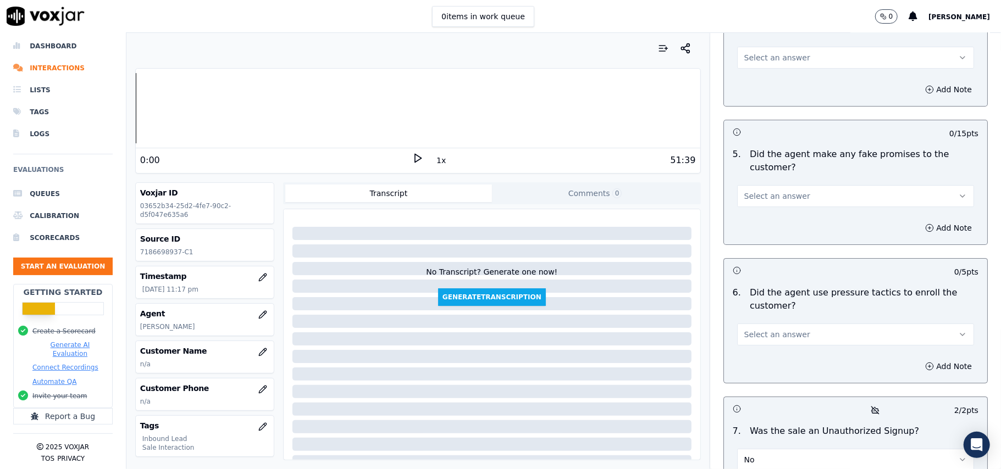
click at [775, 329] on span "Select an answer" at bounding box center [777, 334] width 66 height 11
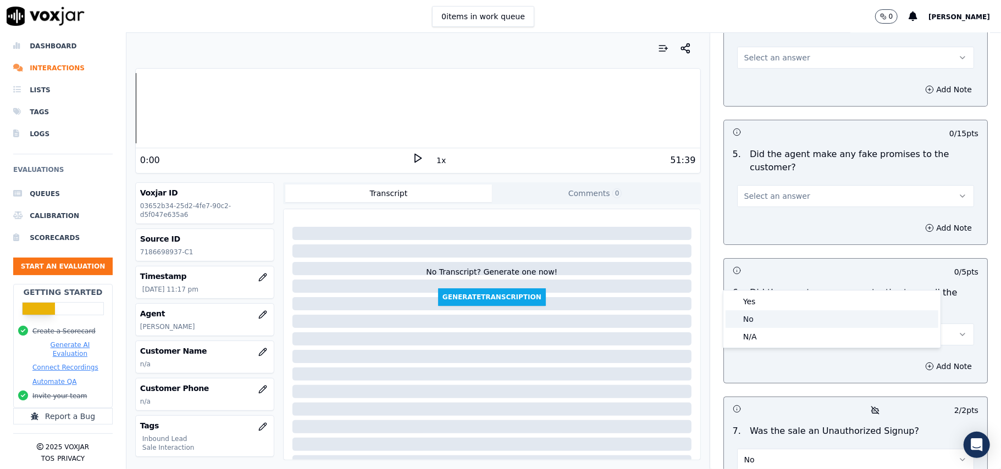
click at [770, 311] on div "No" at bounding box center [832, 320] width 213 height 18
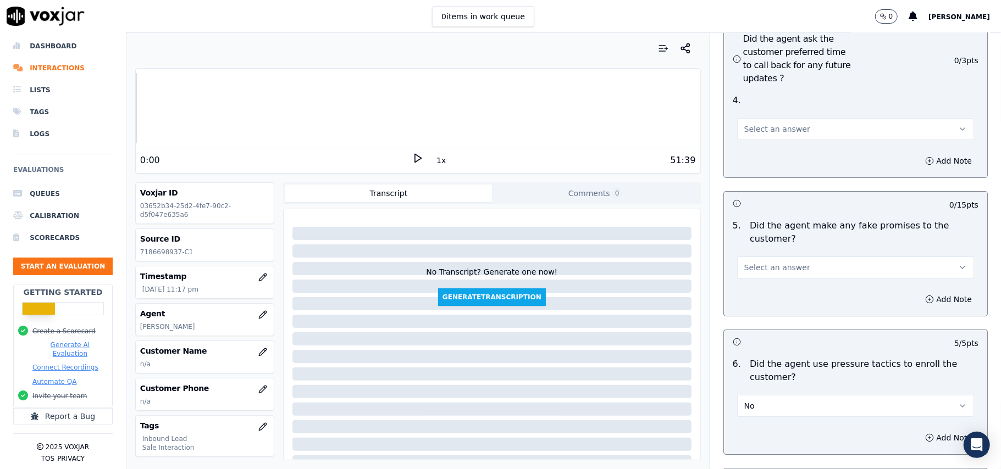
scroll to position [2769, 0]
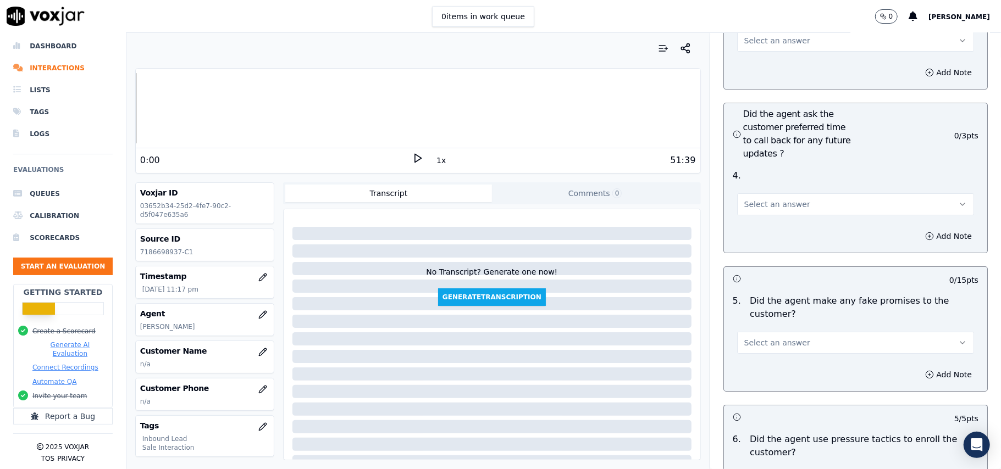
click at [777, 332] on button "Select an answer" at bounding box center [855, 343] width 237 height 22
click at [773, 321] on div "No" at bounding box center [832, 327] width 213 height 18
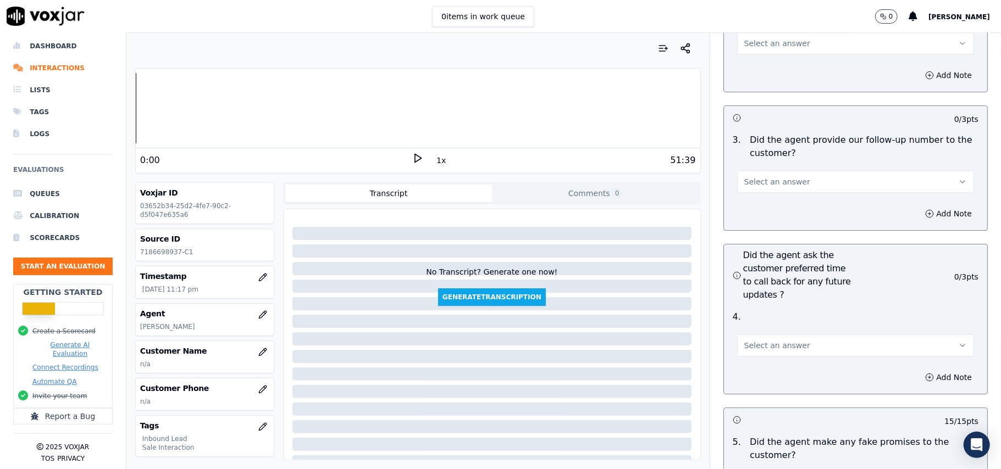
scroll to position [2549, 0]
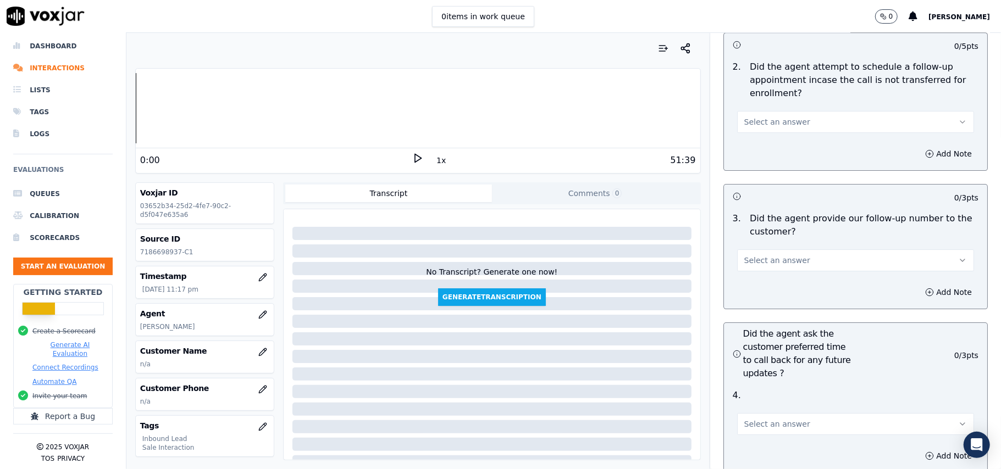
click at [752, 385] on div "4 . Select an answer" at bounding box center [855, 412] width 263 height 55
click at [755, 419] on span "Select an answer" at bounding box center [777, 424] width 66 height 11
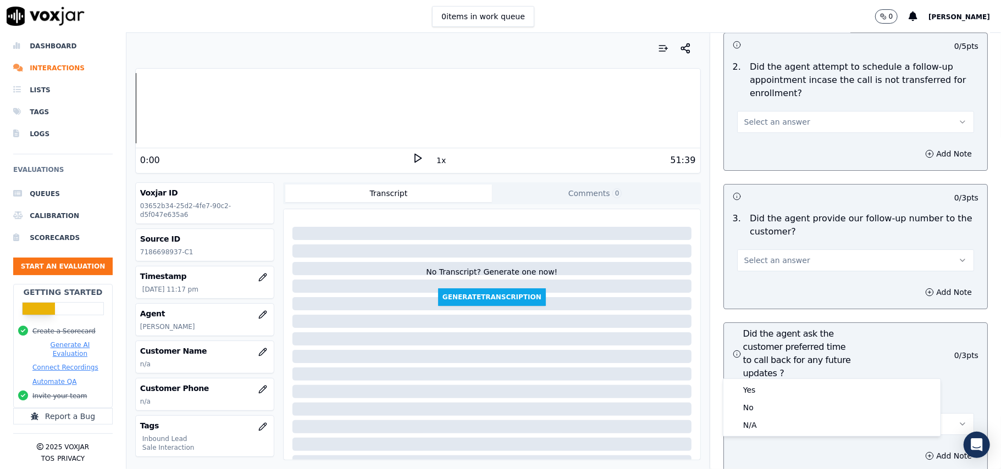
click at [749, 382] on div "Yes" at bounding box center [832, 391] width 213 height 18
click at [766, 255] on span "Select an answer" at bounding box center [777, 260] width 66 height 11
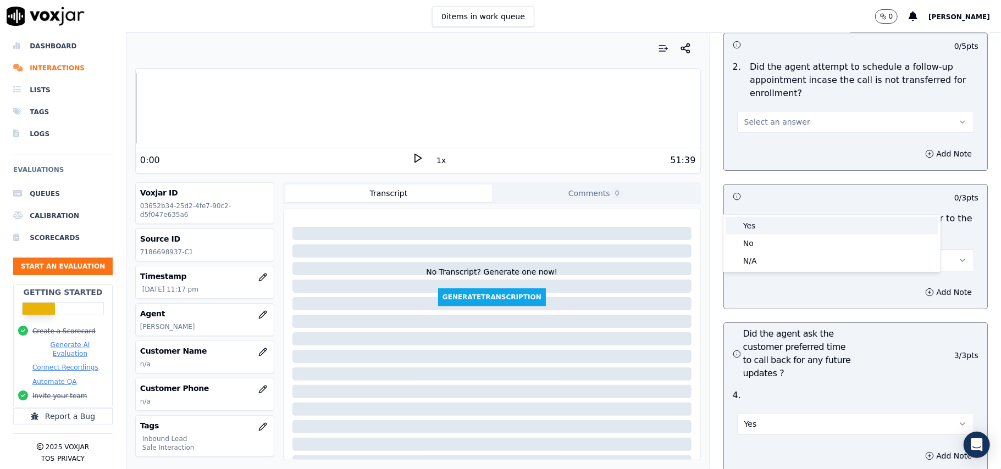
click at [764, 229] on div "Yes" at bounding box center [832, 226] width 213 height 18
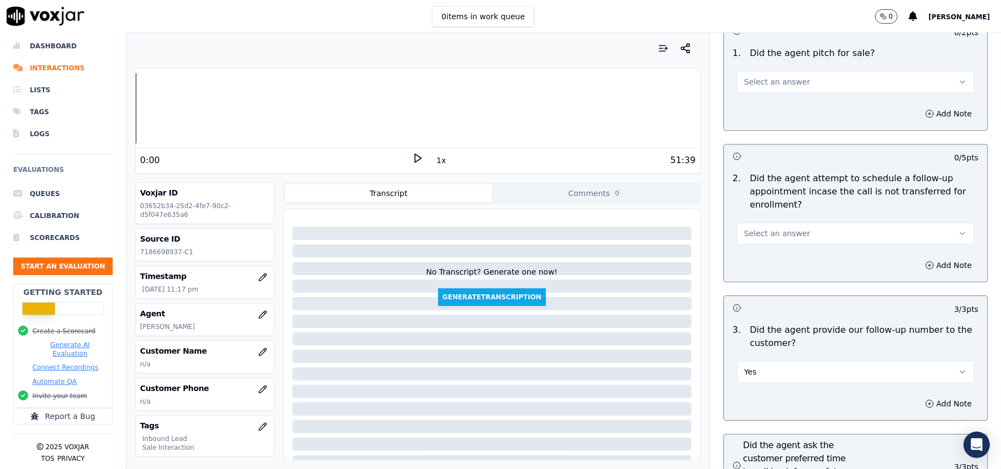
scroll to position [2402, 0]
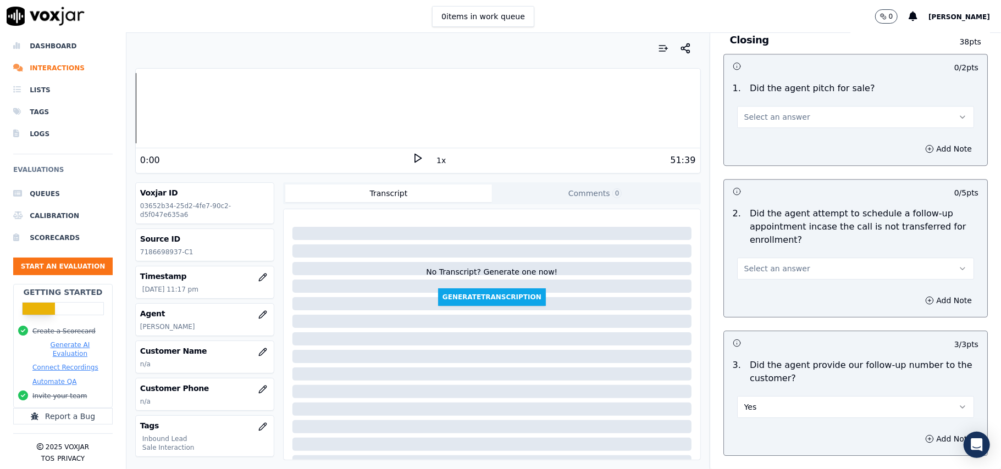
click at [770, 258] on button "Select an answer" at bounding box center [855, 269] width 237 height 22
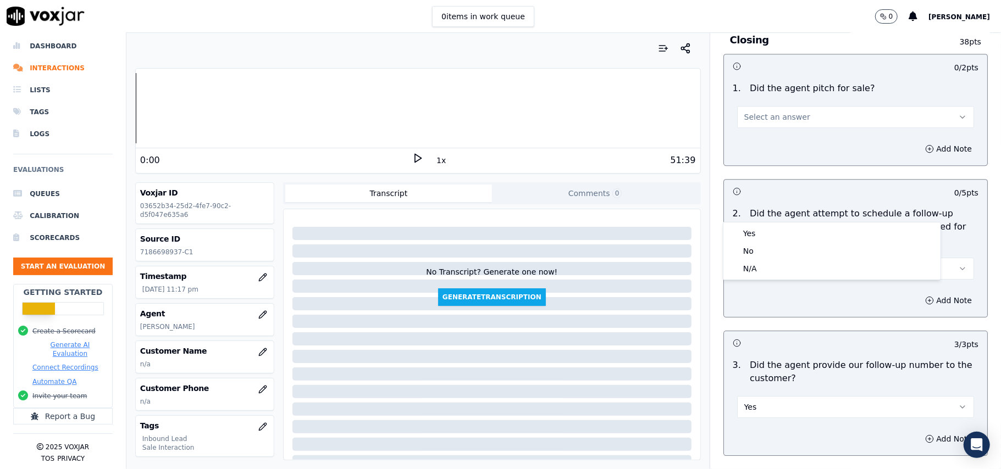
click at [770, 258] on button "Select an answer" at bounding box center [855, 269] width 237 height 22
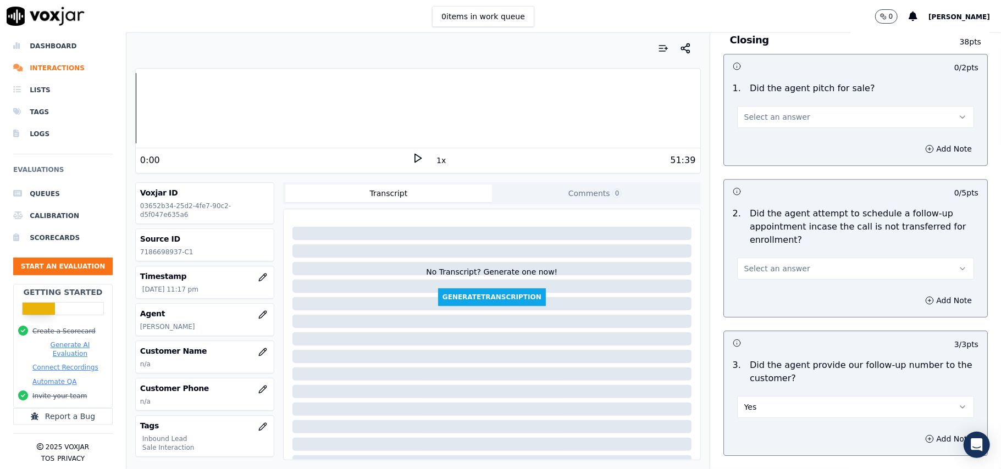
click at [784, 258] on button "Select an answer" at bounding box center [855, 269] width 237 height 22
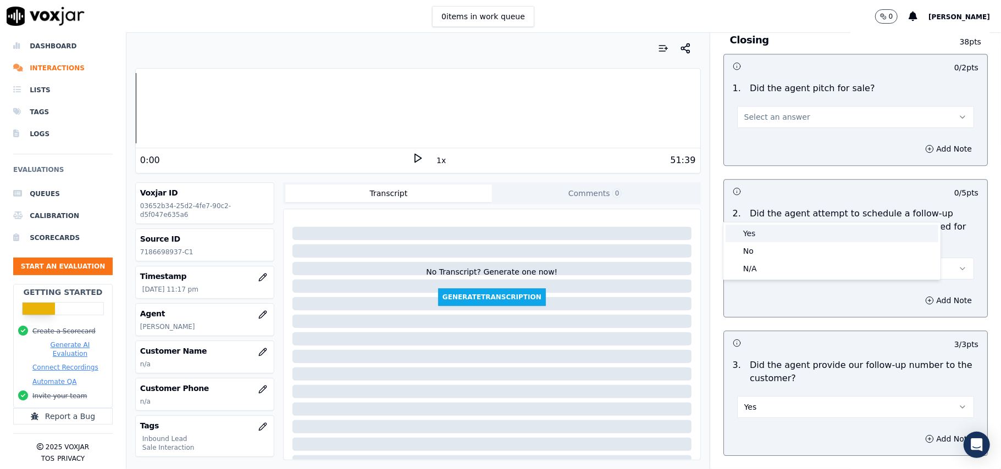
click at [773, 234] on div "Yes" at bounding box center [832, 234] width 213 height 18
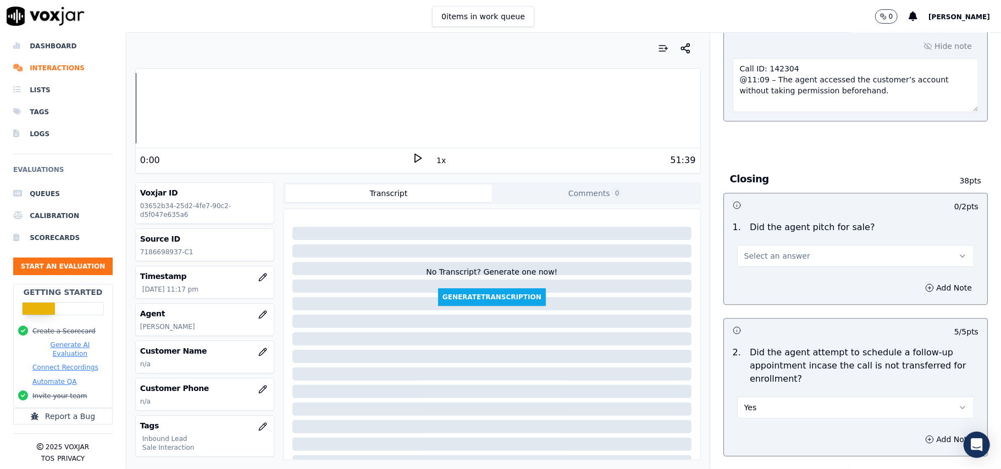
scroll to position [2183, 0]
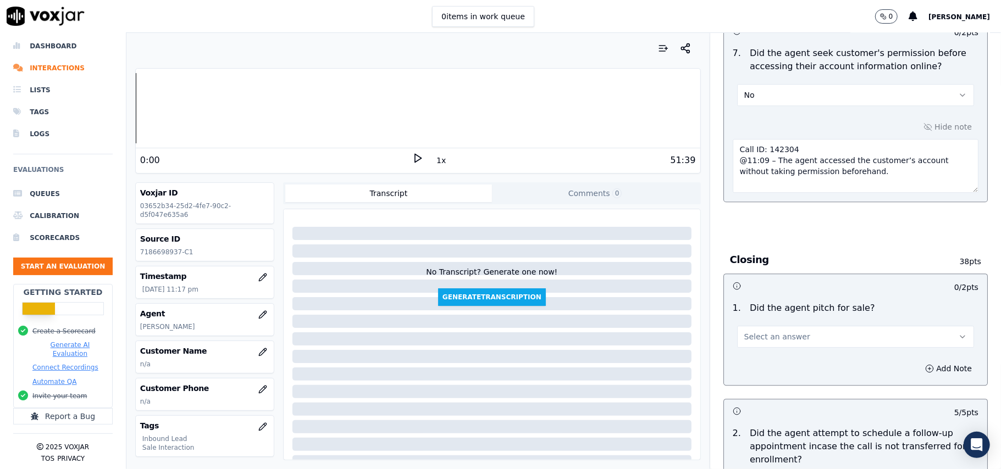
click at [768, 326] on button "Select an answer" at bounding box center [855, 337] width 237 height 22
click at [764, 303] on div "Yes" at bounding box center [832, 302] width 213 height 18
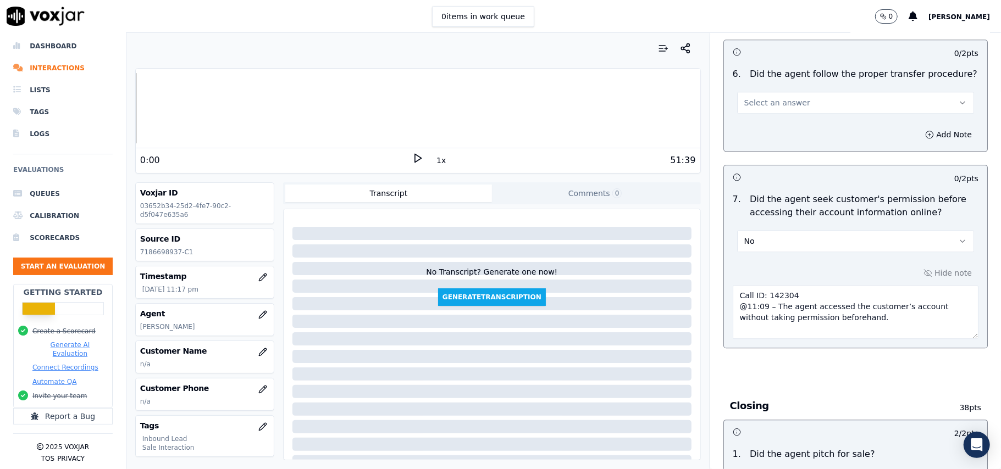
scroll to position [1816, 0]
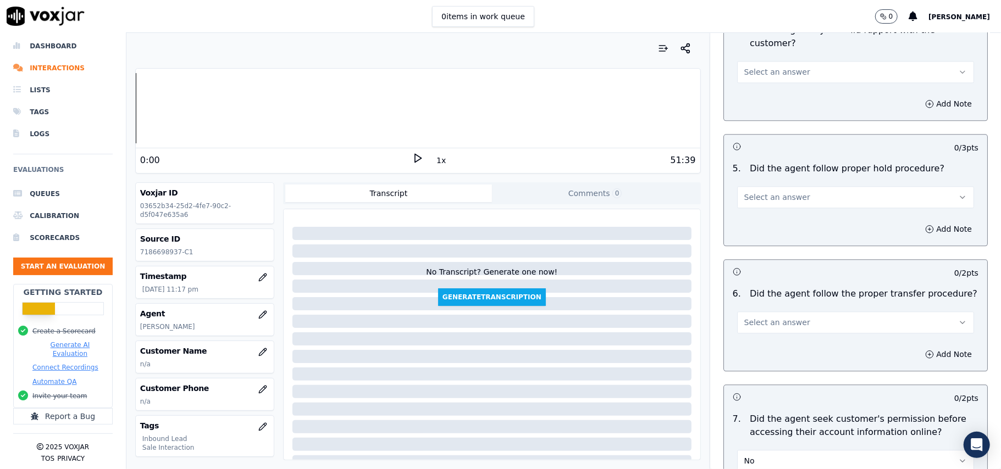
click at [767, 312] on button "Select an answer" at bounding box center [855, 323] width 237 height 22
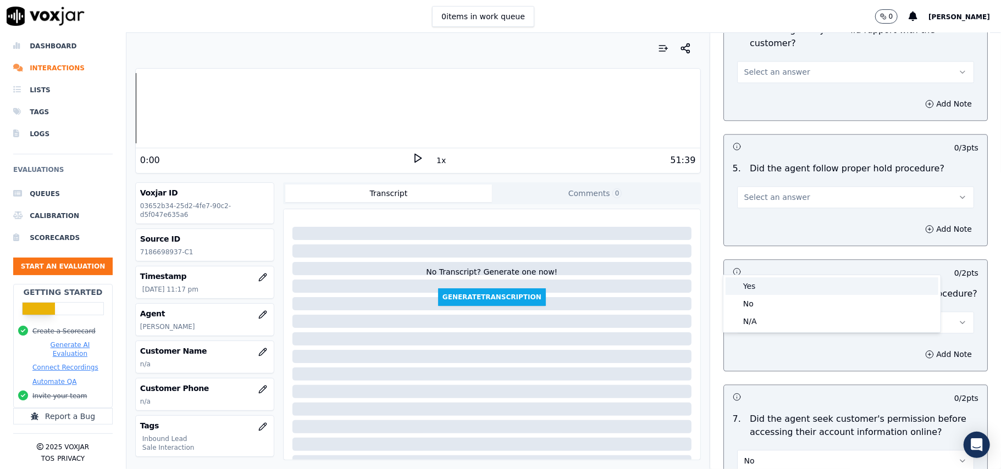
click at [767, 293] on div "Yes" at bounding box center [832, 287] width 213 height 18
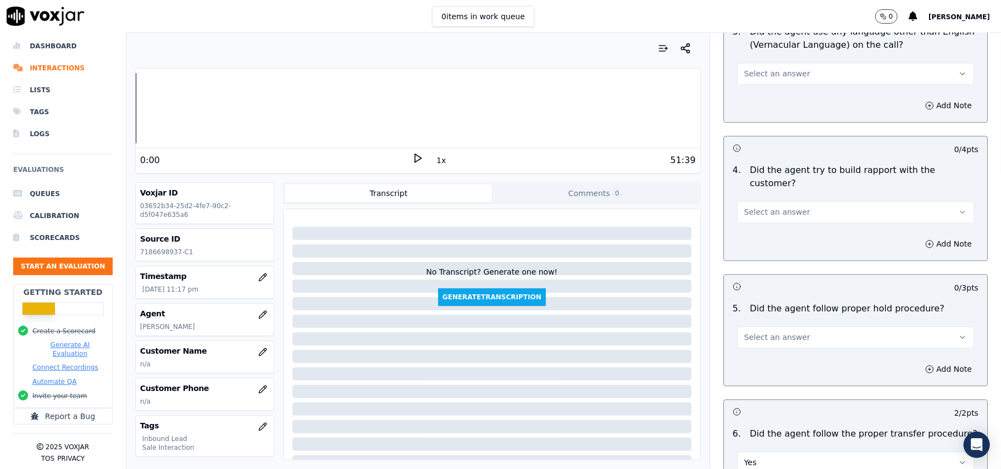
scroll to position [1596, 0]
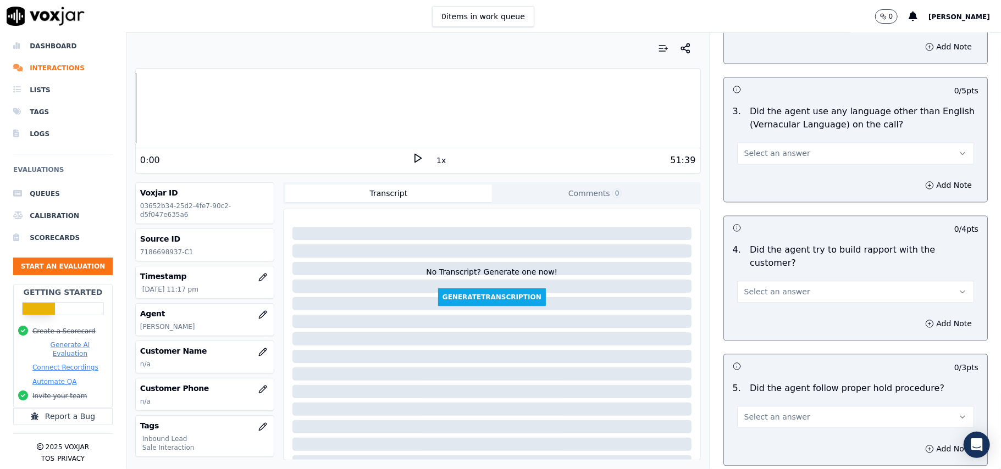
click at [763, 406] on button "Select an answer" at bounding box center [855, 417] width 237 height 22
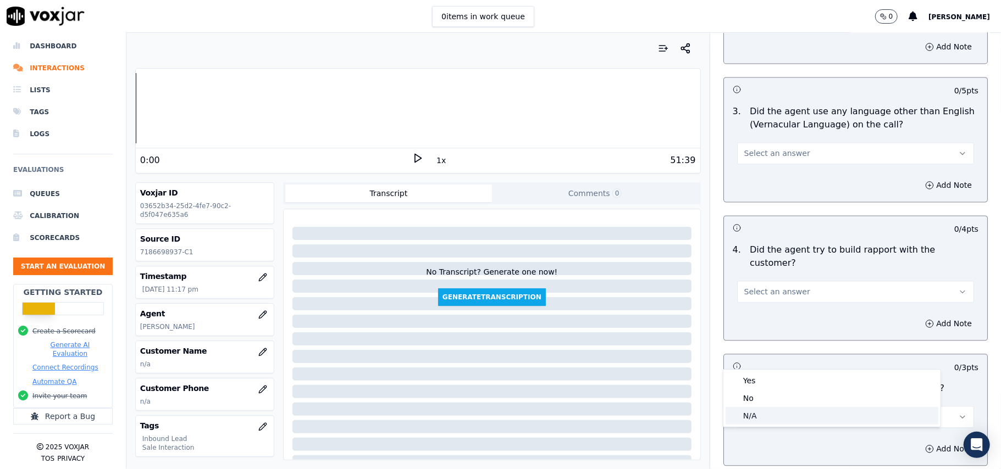
click at [761, 420] on div "N/A" at bounding box center [832, 416] width 213 height 18
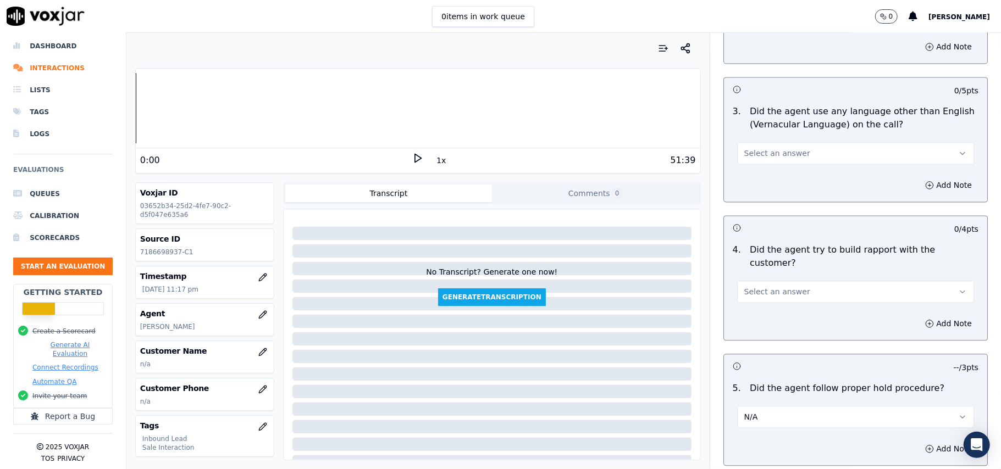
click at [774, 270] on div "Select an answer" at bounding box center [855, 286] width 255 height 33
click at [776, 281] on button "Select an answer" at bounding box center [855, 292] width 237 height 22
click at [774, 266] on div "No" at bounding box center [832, 273] width 213 height 18
drag, startPoint x: 783, startPoint y: 222, endPoint x: 784, endPoint y: 232, distance: 9.9
click at [784, 281] on button "No" at bounding box center [855, 292] width 237 height 22
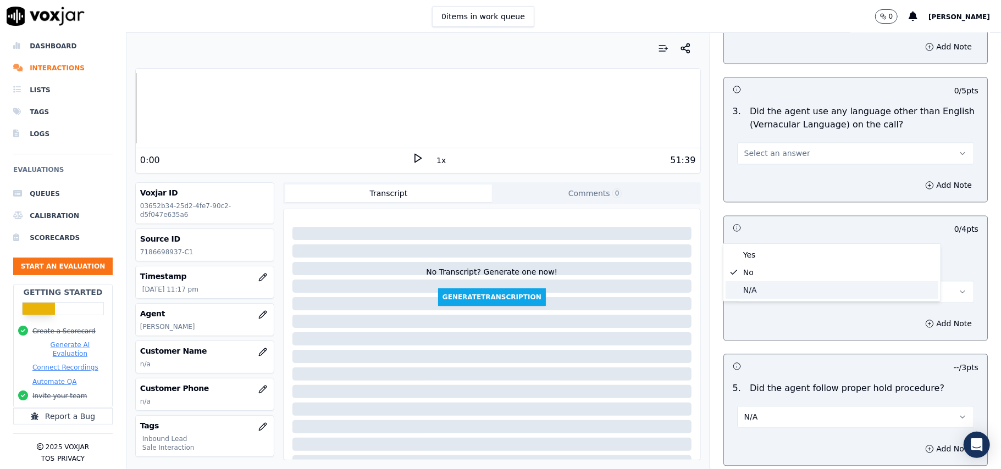
click at [764, 282] on div "N/A" at bounding box center [832, 290] width 213 height 18
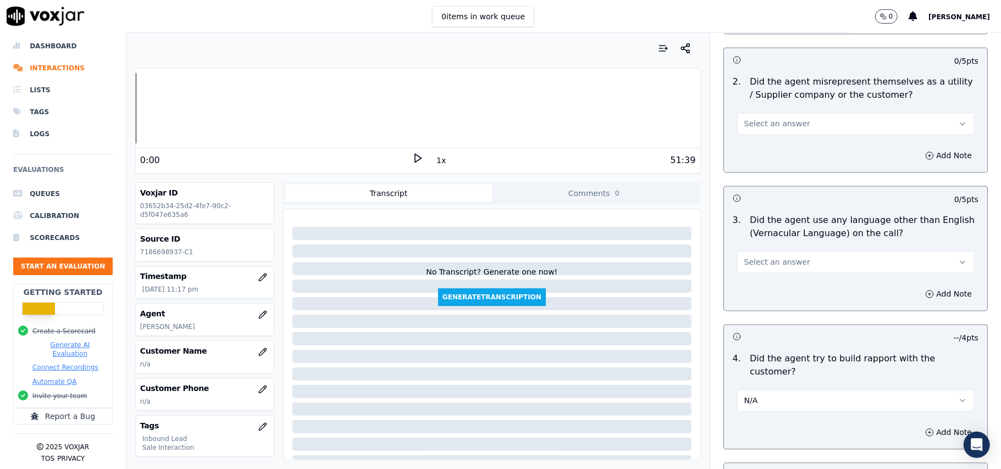
scroll to position [1377, 0]
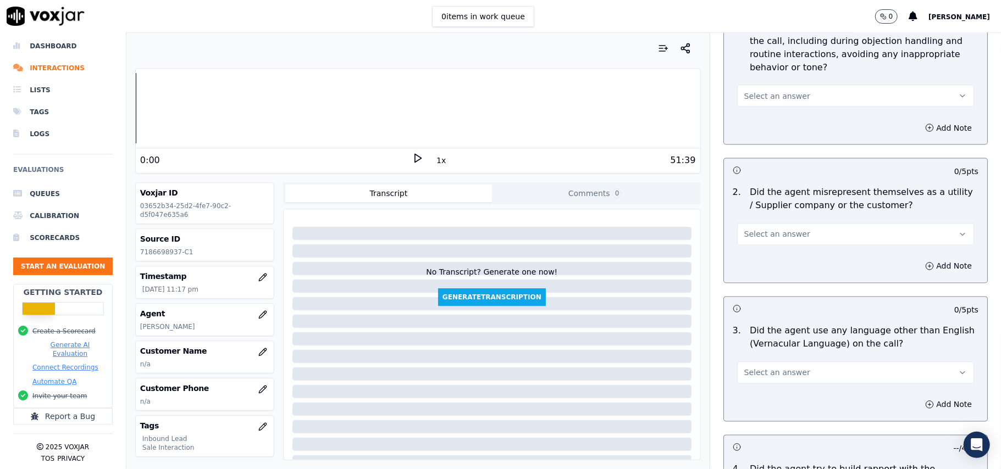
click at [785, 362] on button "Select an answer" at bounding box center [855, 373] width 237 height 22
click at [781, 358] on div "No" at bounding box center [832, 367] width 213 height 18
click at [781, 362] on button "No" at bounding box center [855, 373] width 237 height 22
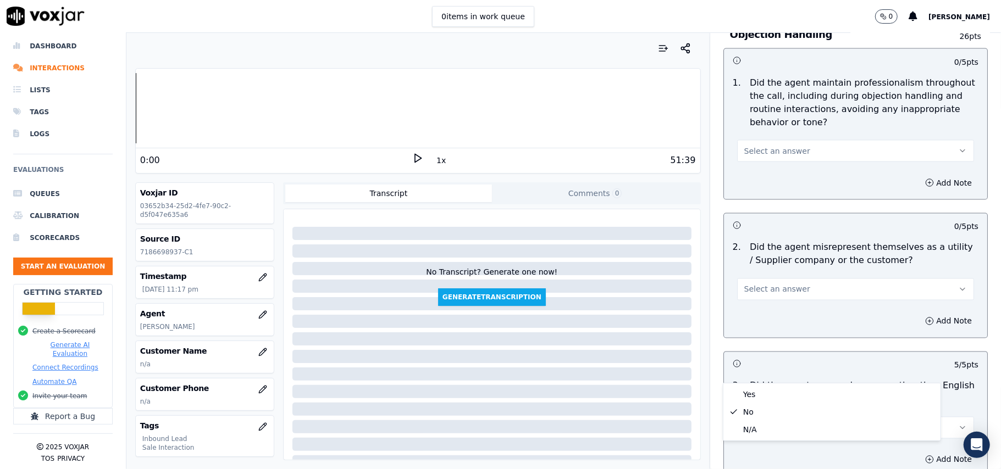
scroll to position [1230, 0]
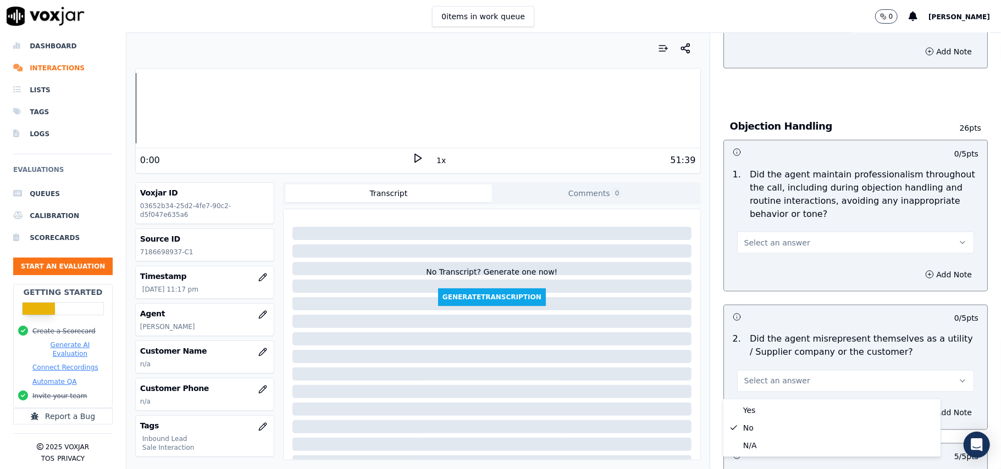
click at [782, 376] on span "Select an answer" at bounding box center [777, 381] width 66 height 11
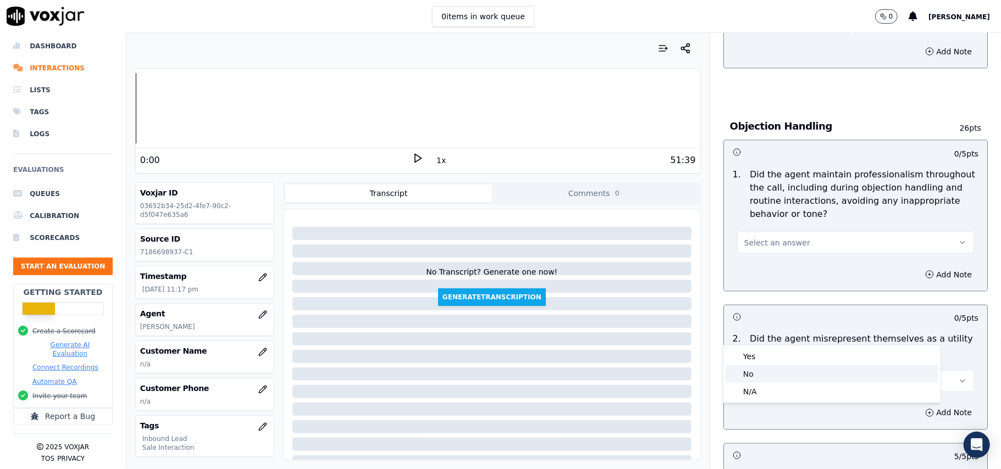
click at [764, 377] on div "No" at bounding box center [832, 375] width 213 height 18
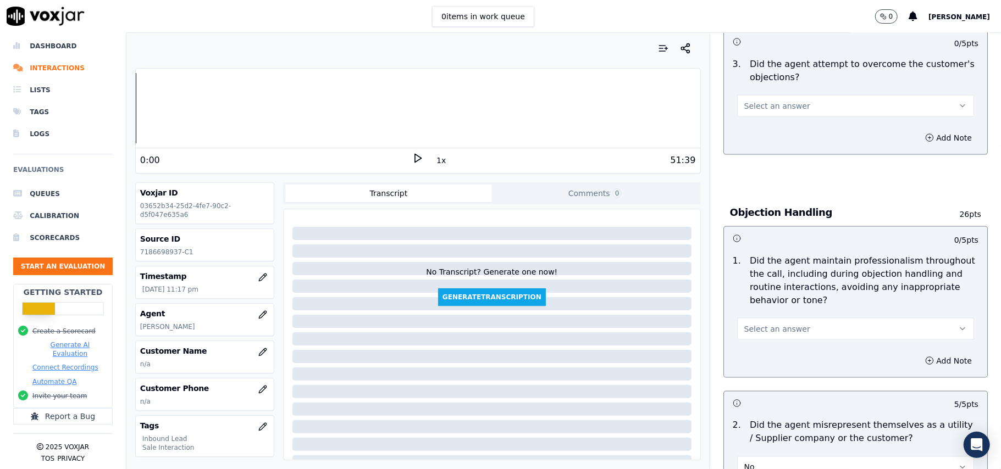
scroll to position [1010, 0]
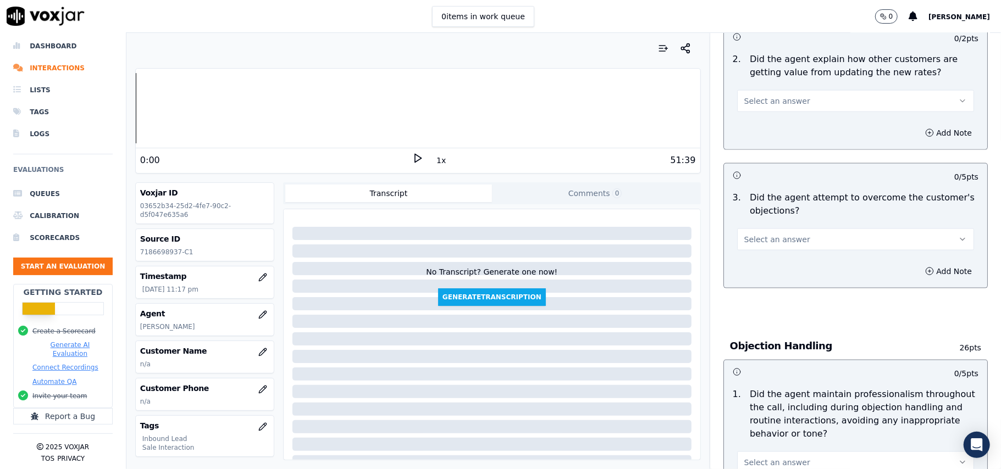
click at [772, 457] on span "Select an answer" at bounding box center [777, 462] width 66 height 11
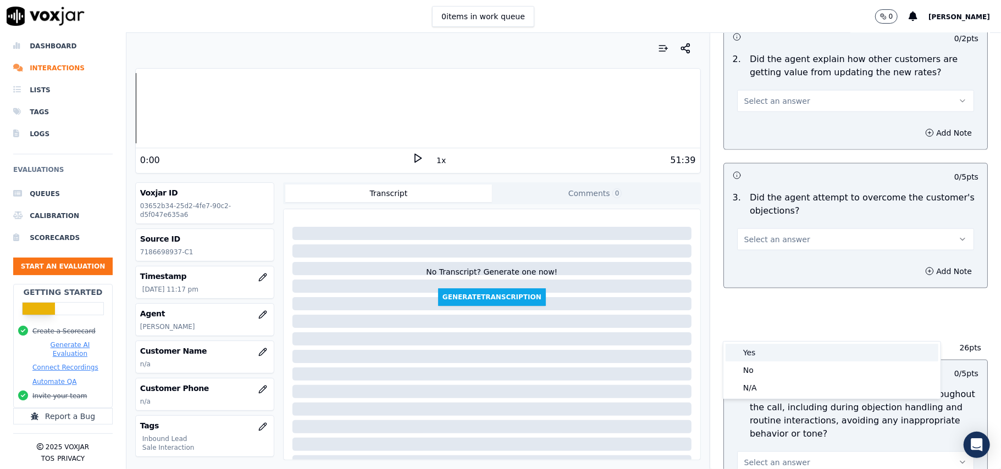
click at [755, 357] on div "Yes" at bounding box center [832, 353] width 213 height 18
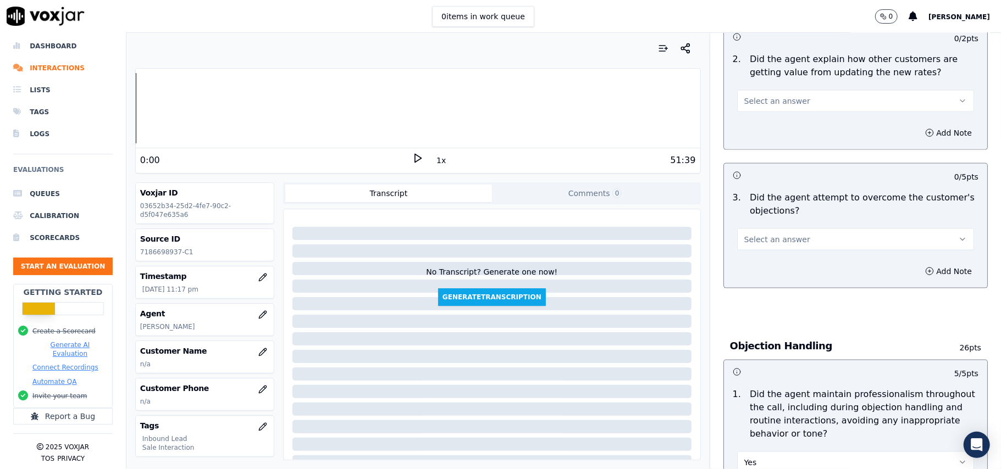
click at [814, 229] on button "Select an answer" at bounding box center [855, 240] width 237 height 22
click at [810, 213] on div "Yes" at bounding box center [832, 215] width 213 height 18
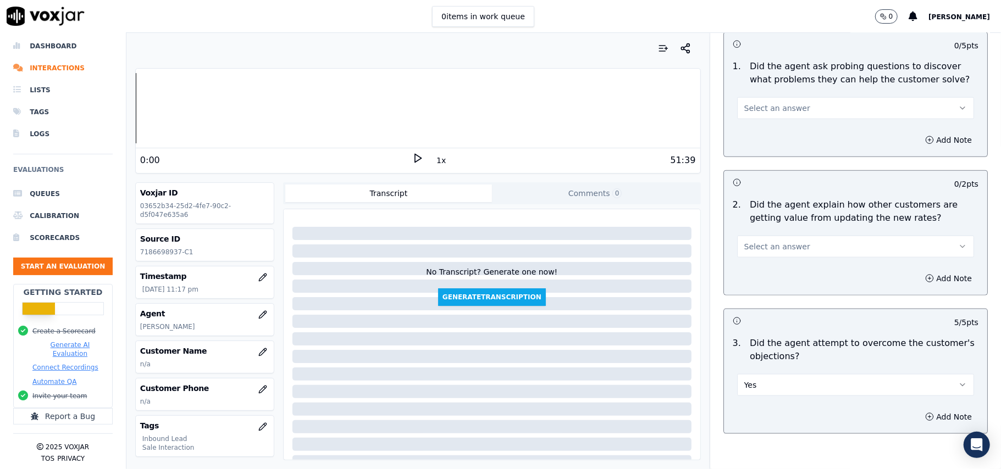
scroll to position [863, 0]
click at [803, 237] on button "Select an answer" at bounding box center [855, 248] width 237 height 22
click at [799, 219] on div "Yes" at bounding box center [832, 222] width 213 height 18
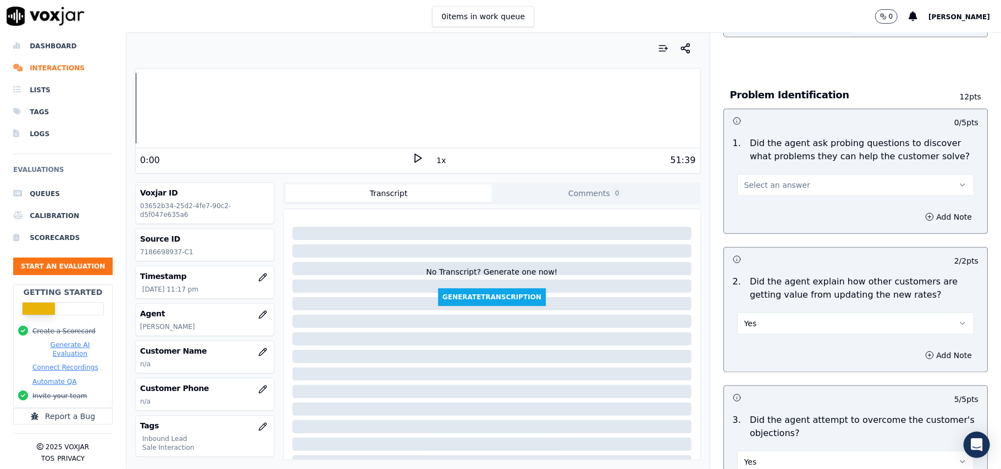
scroll to position [717, 0]
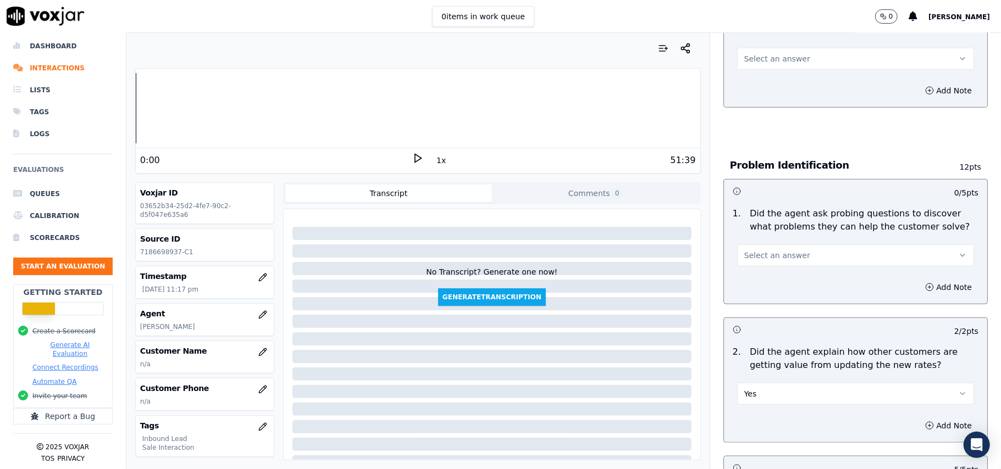
click at [798, 245] on button "Select an answer" at bounding box center [855, 256] width 237 height 22
click at [791, 229] on div "Yes" at bounding box center [832, 230] width 213 height 18
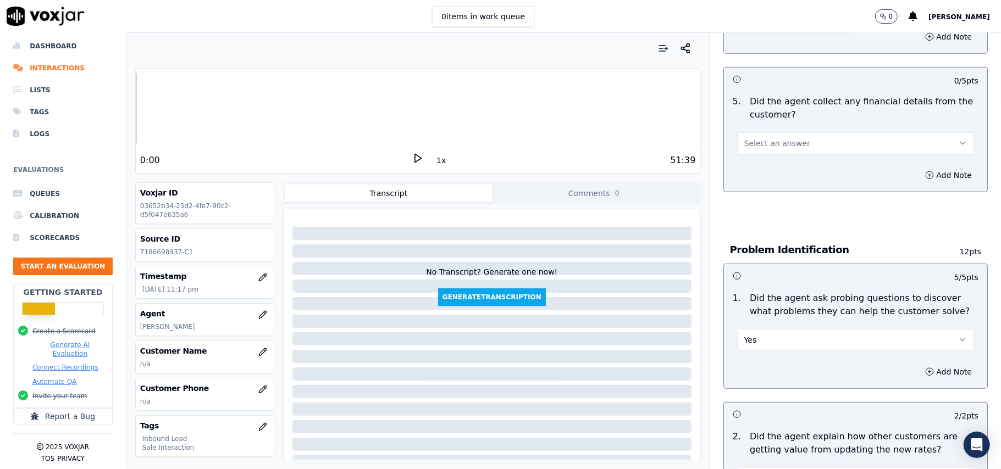
scroll to position [497, 0]
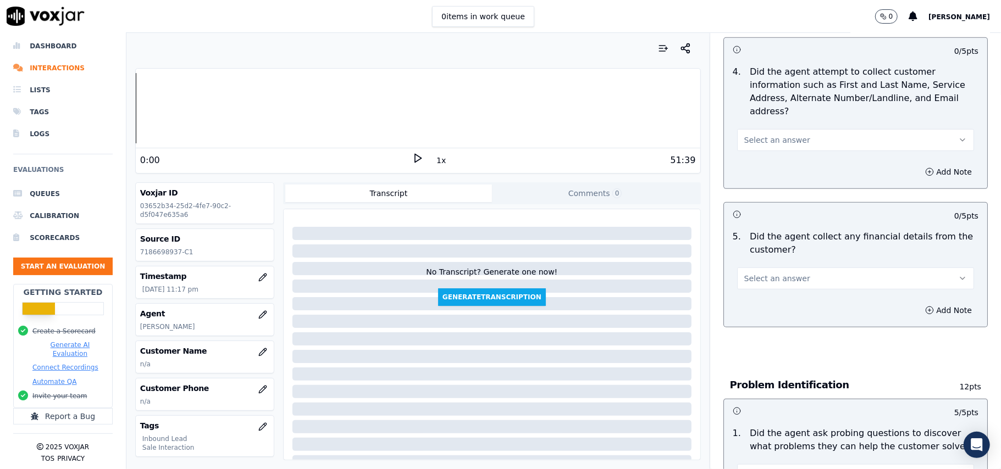
click at [803, 268] on button "Select an answer" at bounding box center [855, 279] width 237 height 22
click at [781, 273] on div "No" at bounding box center [832, 270] width 213 height 18
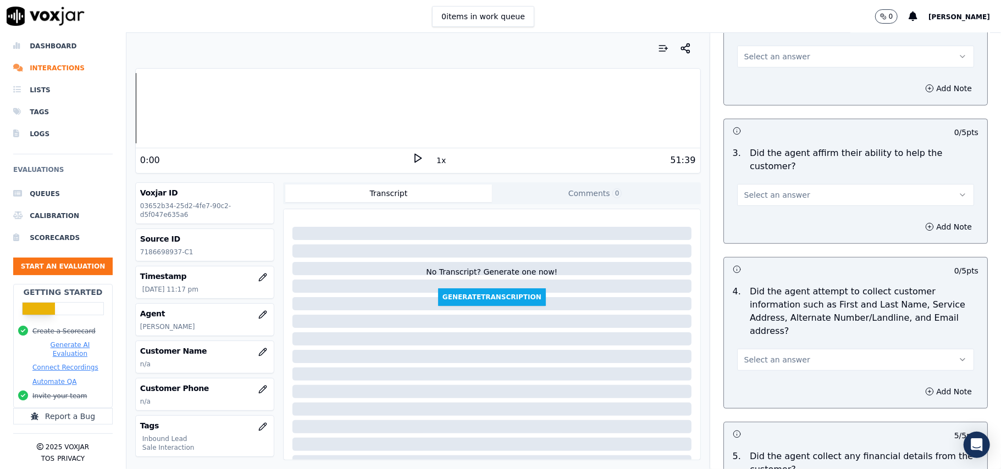
click at [779, 355] on span "Select an answer" at bounding box center [777, 360] width 66 height 11
click at [763, 333] on div "Yes" at bounding box center [832, 334] width 213 height 18
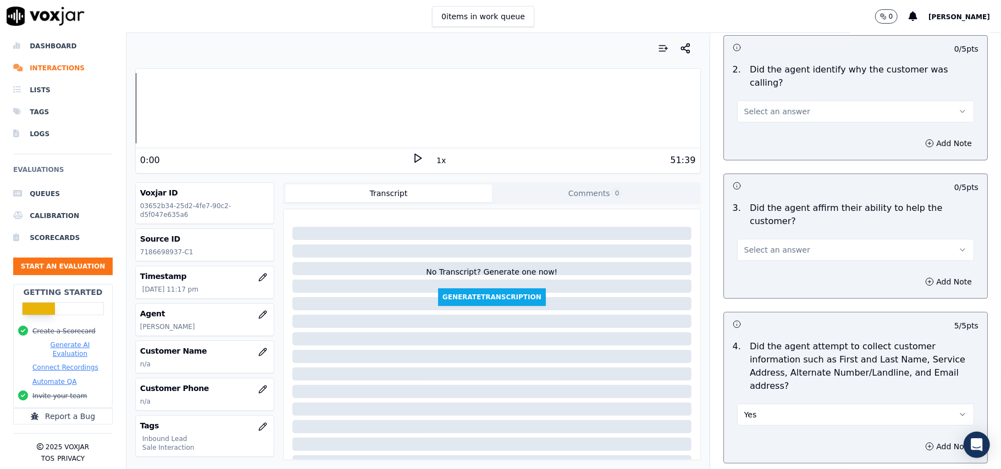
scroll to position [130, 0]
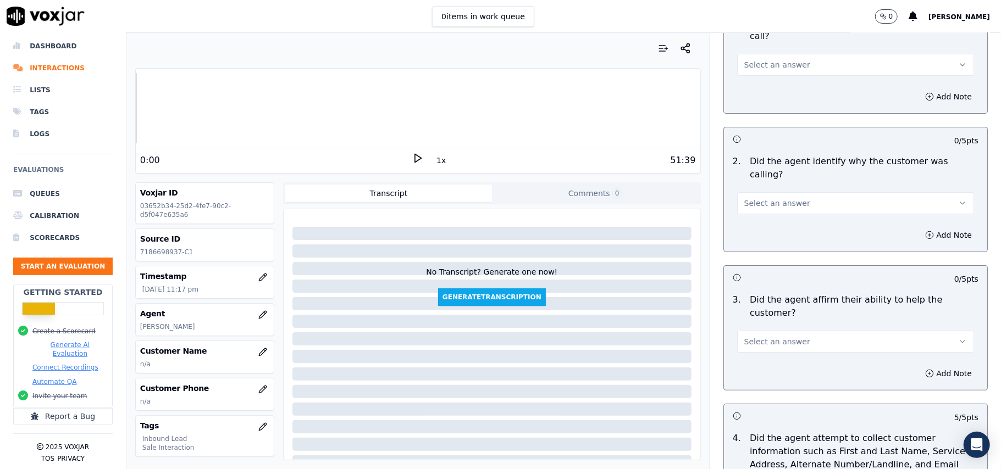
click at [764, 336] on span "Select an answer" at bounding box center [777, 341] width 66 height 11
click at [764, 326] on div "Yes" at bounding box center [832, 328] width 213 height 18
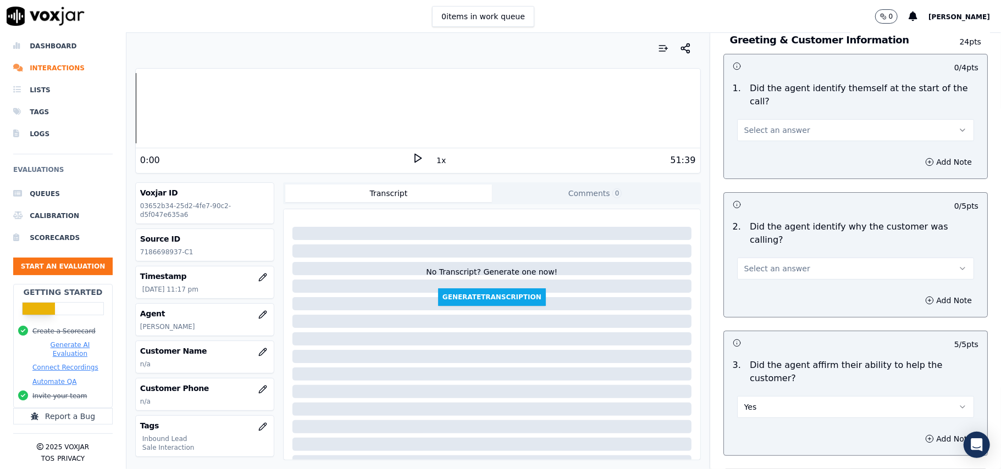
scroll to position [0, 0]
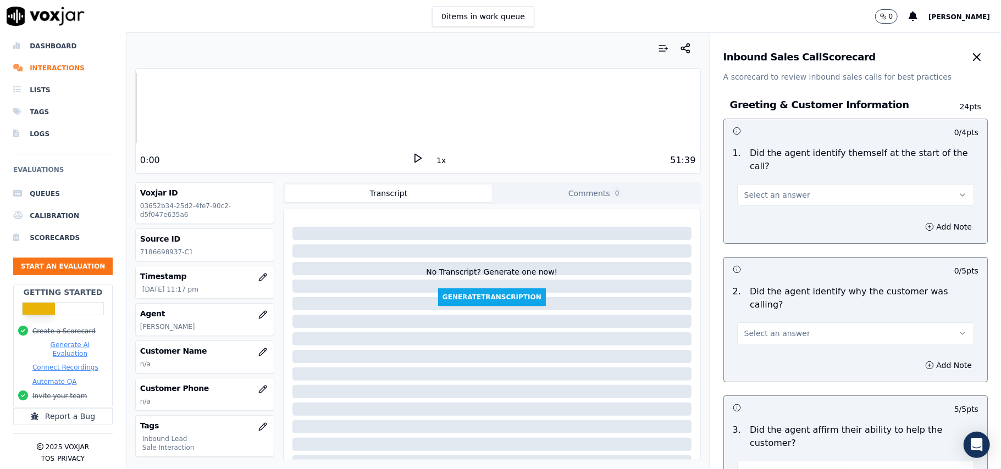
click at [762, 312] on div "Select an answer" at bounding box center [855, 328] width 255 height 33
click at [762, 328] on span "Select an answer" at bounding box center [777, 333] width 66 height 11
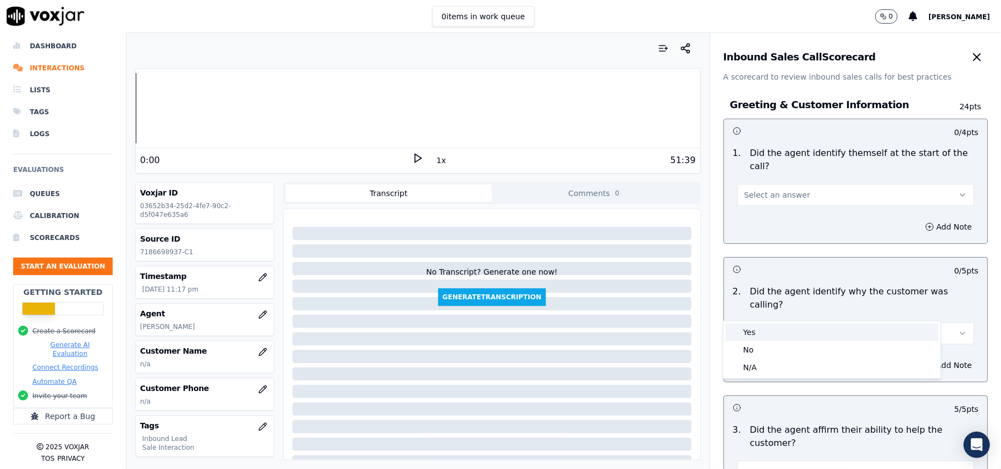
click at [756, 330] on div "Yes" at bounding box center [832, 333] width 213 height 18
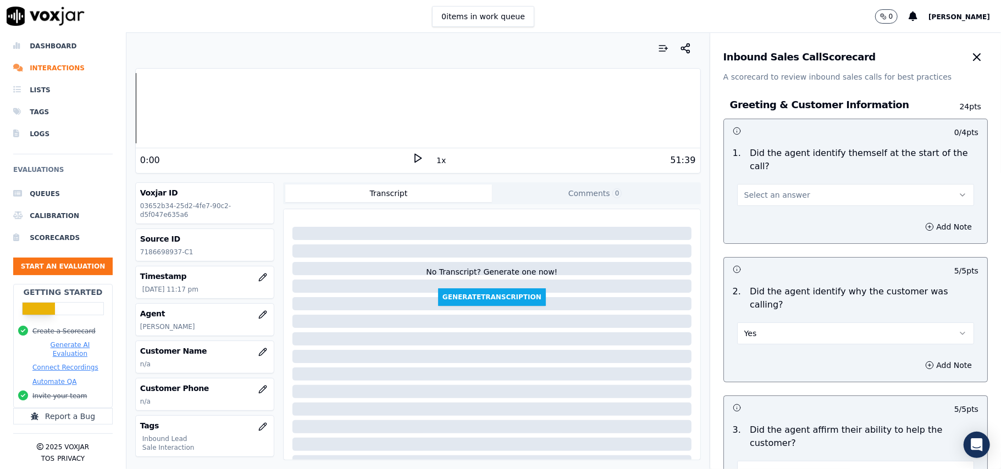
click at [775, 173] on div "Select an answer" at bounding box center [855, 189] width 255 height 33
click at [775, 190] on span "Select an answer" at bounding box center [777, 195] width 66 height 11
click at [770, 205] on div "Yes" at bounding box center [832, 207] width 213 height 18
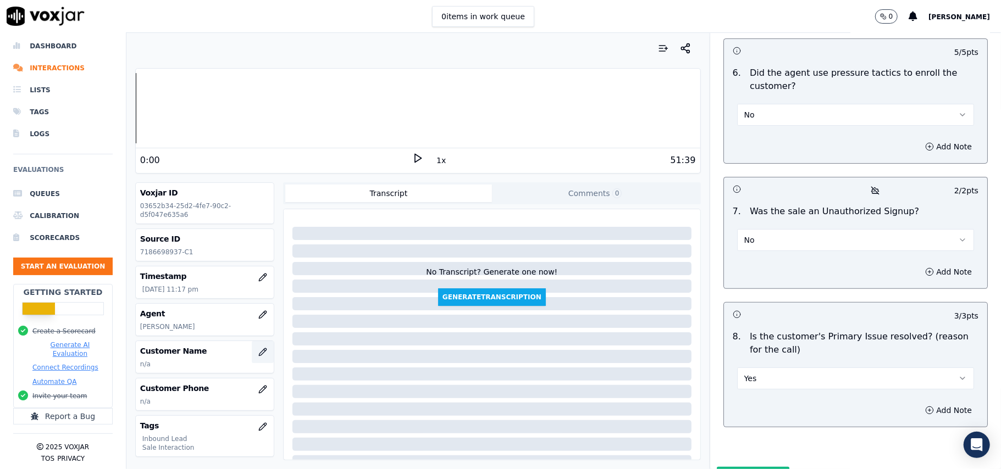
click at [252, 357] on button "button" at bounding box center [263, 352] width 22 height 22
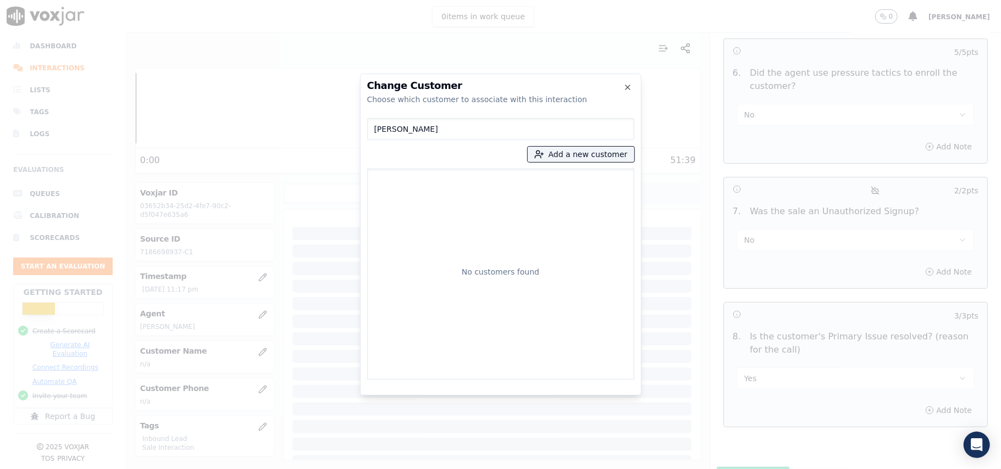
click at [374, 132] on input "[PERSON_NAME]" at bounding box center [500, 129] width 267 height 22
click at [437, 132] on input "[PERSON_NAME]" at bounding box center [500, 129] width 267 height 22
type input "[PERSON_NAME]"
click at [583, 152] on button "Add a new customer" at bounding box center [581, 154] width 107 height 15
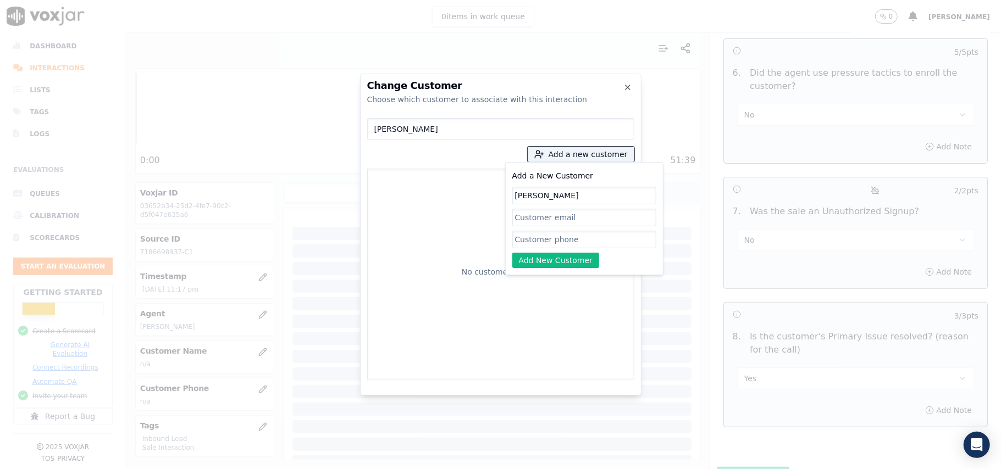
type input "[PERSON_NAME]"
click at [518, 235] on input "Add a New Customer" at bounding box center [584, 240] width 144 height 18
paste input "7186698937"
type input "7186698937"
click at [524, 255] on button "Add New Customer" at bounding box center [555, 260] width 87 height 15
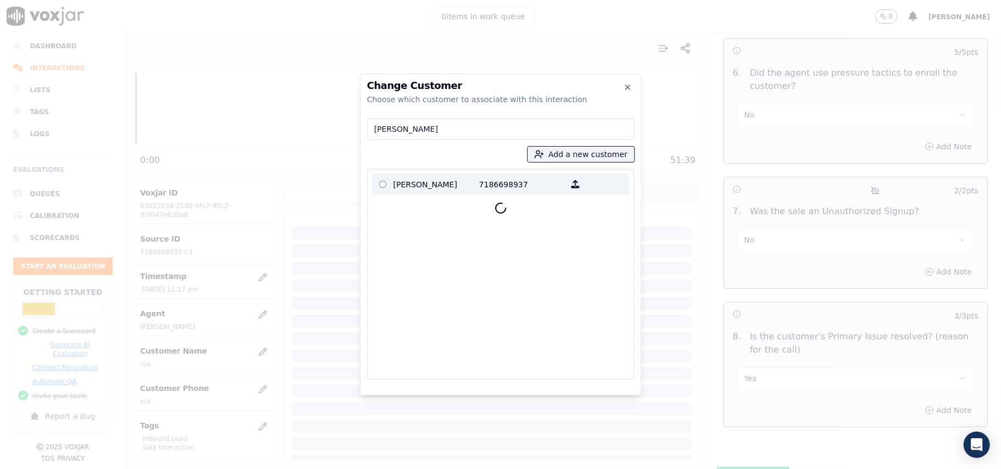
click at [445, 190] on p "[PERSON_NAME]" at bounding box center [437, 184] width 86 height 17
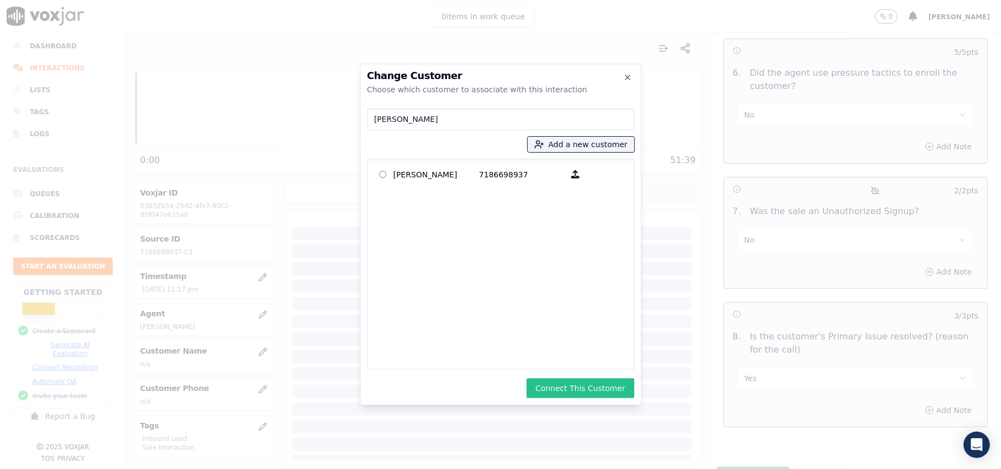
click at [563, 383] on button "Connect This Customer" at bounding box center [580, 389] width 107 height 20
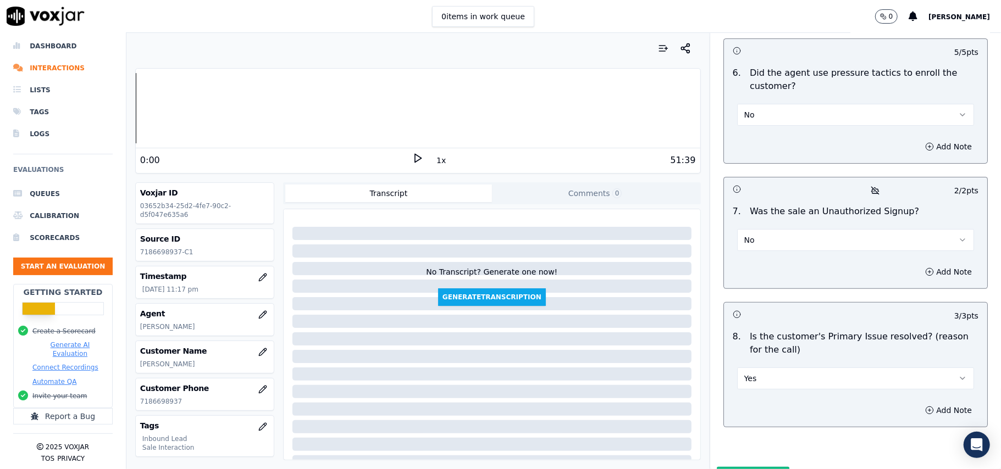
drag, startPoint x: 735, startPoint y: 427, endPoint x: 670, endPoint y: 289, distance: 152.7
click at [735, 467] on button "Submit Scores" at bounding box center [753, 477] width 73 height 20
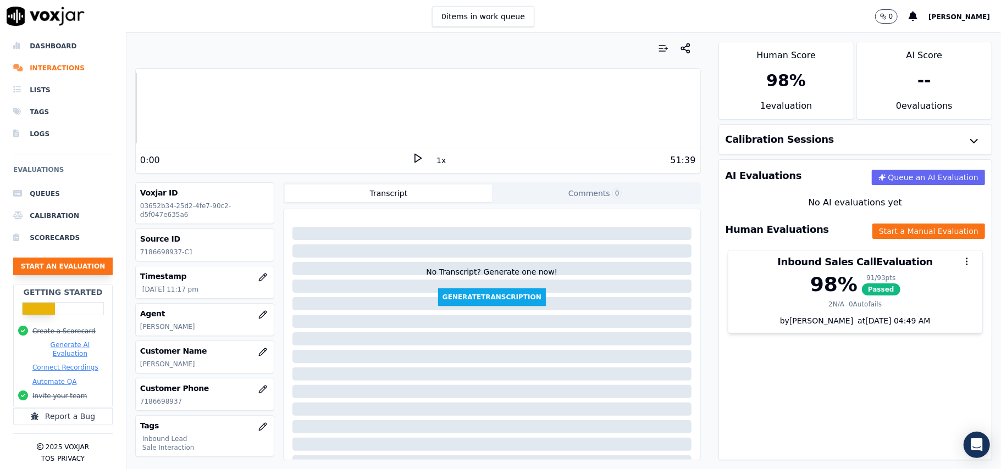
click at [78, 258] on button "Start an Evaluation" at bounding box center [63, 267] width 100 height 18
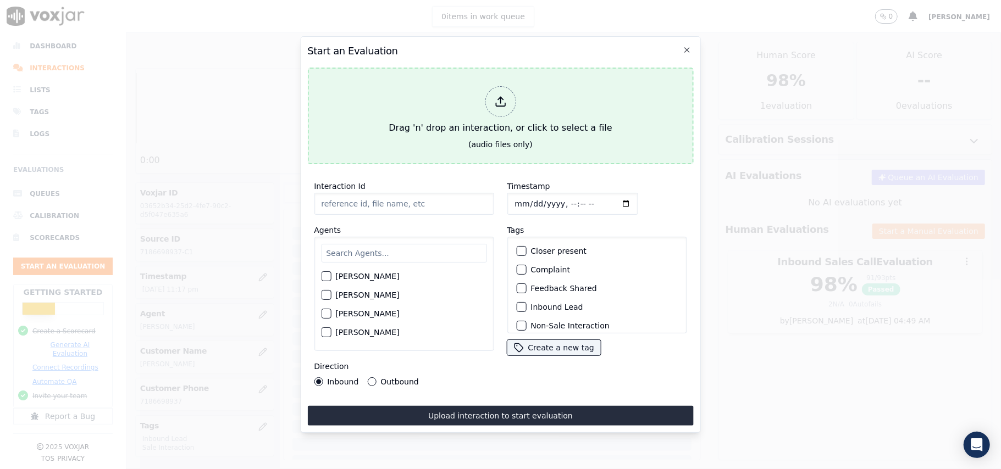
click at [494, 96] on icon at bounding box center [500, 102] width 12 height 12
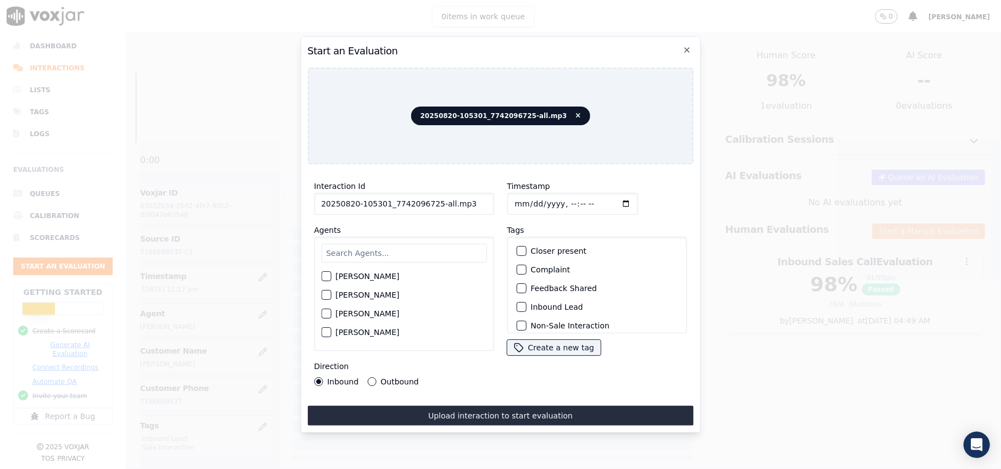
drag, startPoint x: 469, startPoint y: 201, endPoint x: 430, endPoint y: 200, distance: 39.6
click at [430, 200] on input "20250820-105301_7742096725-all.mp3" at bounding box center [404, 204] width 180 height 22
type input "20250820-105301_7742096725-C1"
click at [526, 196] on input "Timestamp" at bounding box center [572, 204] width 131 height 22
type input "[DATE]T23:19"
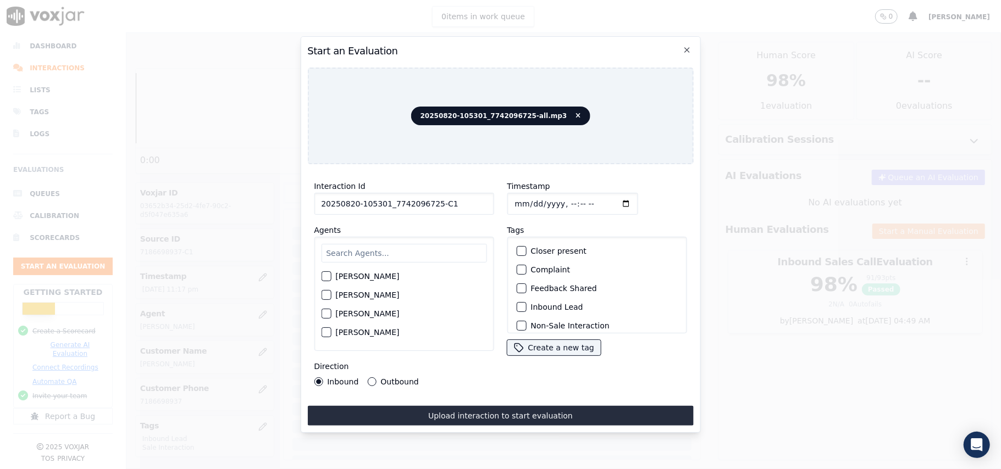
click at [431, 252] on input "text" at bounding box center [403, 253] width 165 height 19
paste input "[PERSON_NAME]"
type input "[PERSON_NAME]"
click at [326, 296] on div "button" at bounding box center [326, 299] width 8 height 8
click at [520, 302] on button "Inbound Lead" at bounding box center [521, 307] width 10 height 10
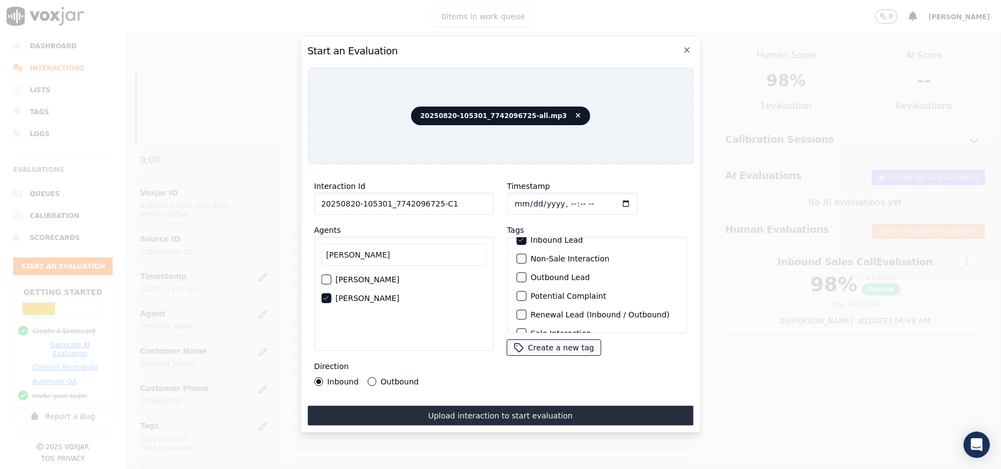
scroll to position [96, 0]
click at [523, 310] on div "Sale Interaction" at bounding box center [597, 319] width 170 height 19
click at [517, 316] on div "button" at bounding box center [521, 320] width 8 height 8
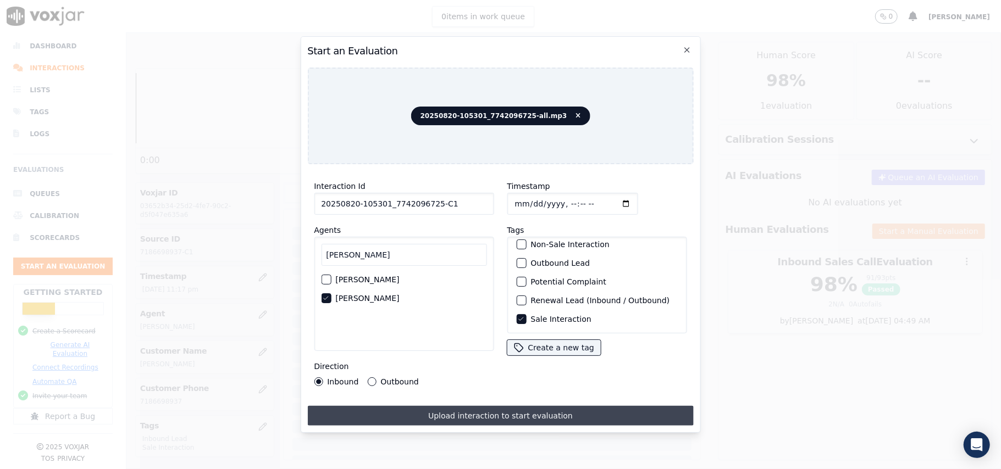
click at [517, 406] on button "Upload interaction to start evaluation" at bounding box center [500, 416] width 386 height 20
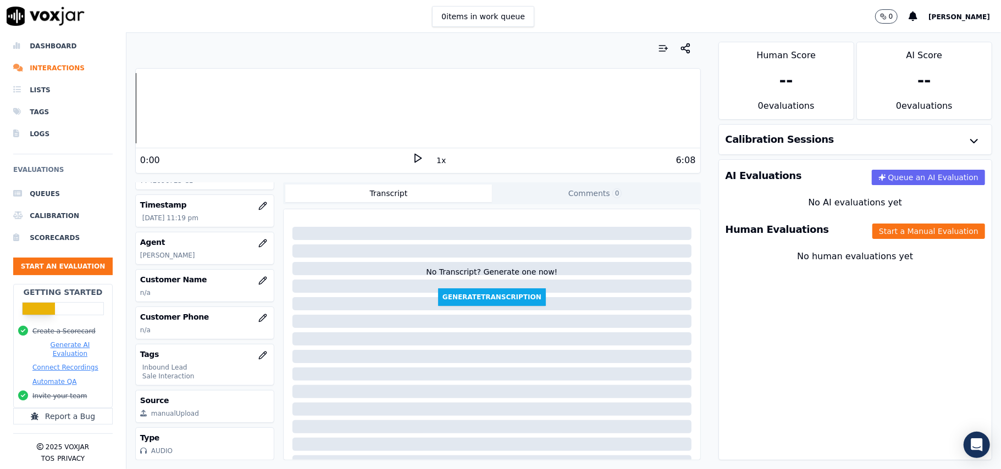
scroll to position [108, 0]
click at [259, 352] on icon "button" at bounding box center [262, 355] width 7 height 7
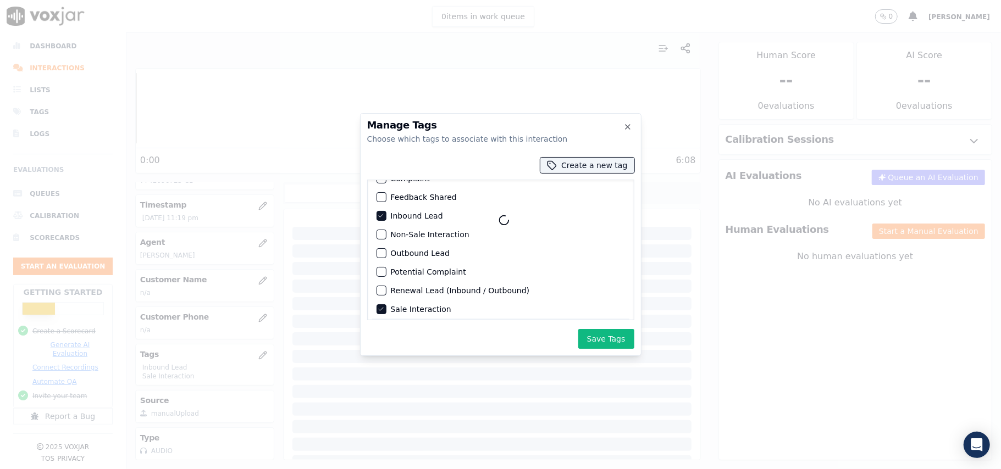
scroll to position [52, 0]
click at [383, 303] on icon "button" at bounding box center [381, 306] width 7 height 7
click at [385, 226] on button "Non-Sale Interaction" at bounding box center [382, 231] width 10 height 10
click at [605, 339] on button "Save Tags" at bounding box center [606, 339] width 56 height 20
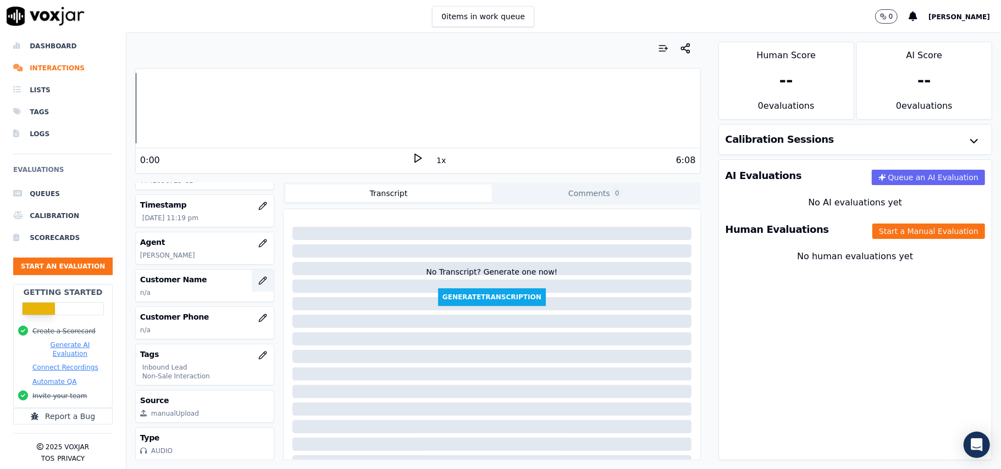
click at [257, 270] on button "button" at bounding box center [263, 281] width 22 height 22
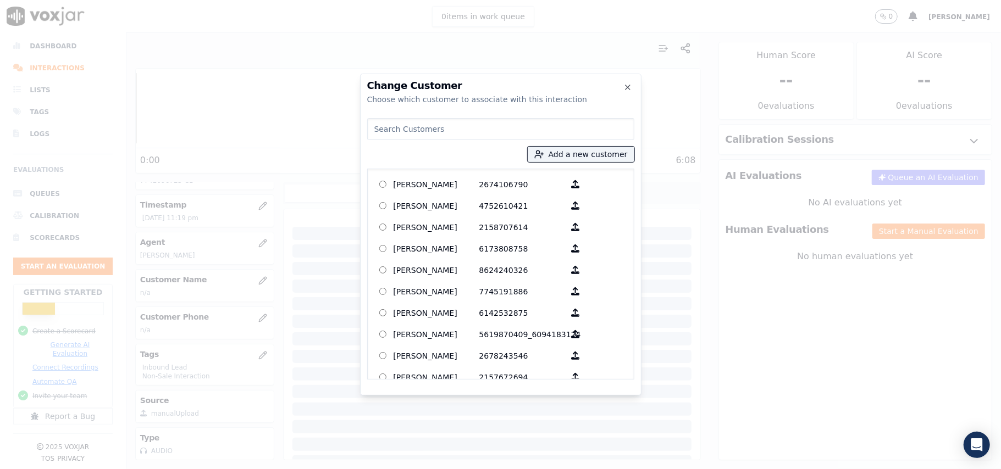
paste input "[PERSON_NAME]"
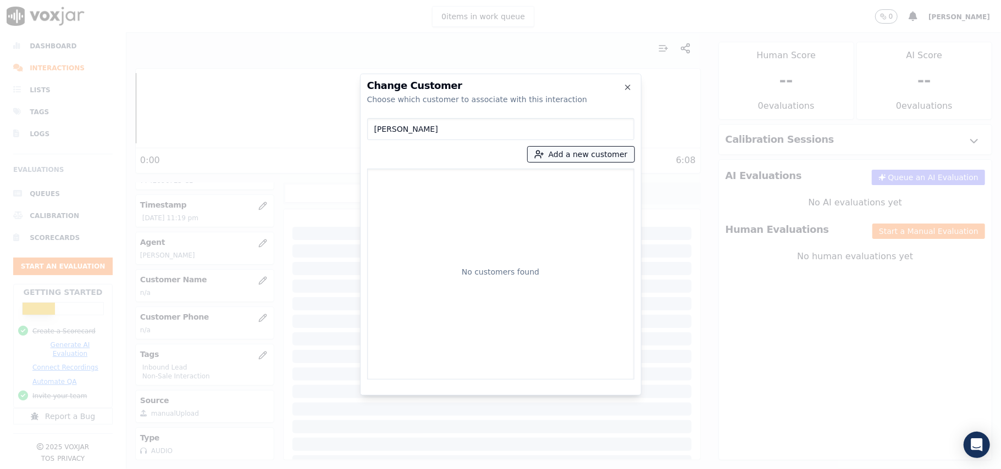
type input "[PERSON_NAME]"
click at [566, 155] on button "Add a new customer" at bounding box center [581, 154] width 107 height 15
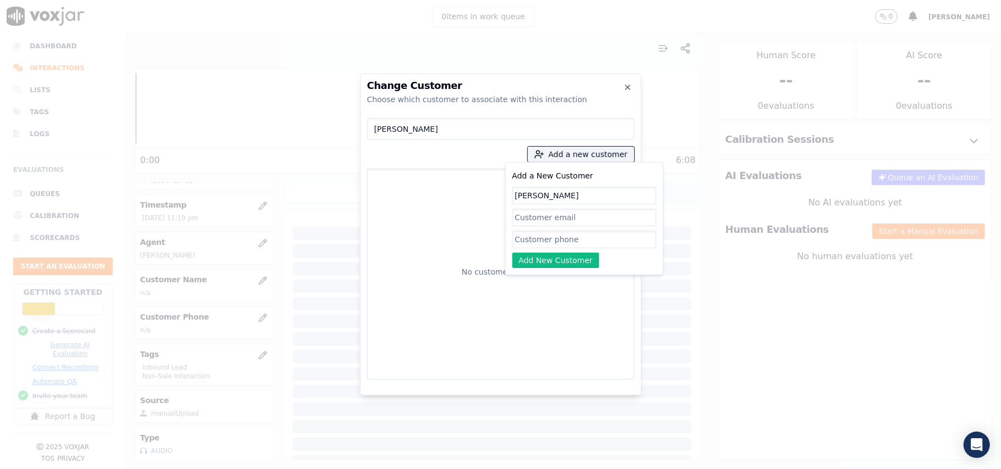
type input "[PERSON_NAME]"
click at [535, 242] on input "Add a New Customer" at bounding box center [584, 240] width 144 height 18
paste input "5083600209 7742096725"
click at [563, 239] on input "5083600209 7742096725" at bounding box center [584, 240] width 144 height 18
type input "5083600209_7742096725"
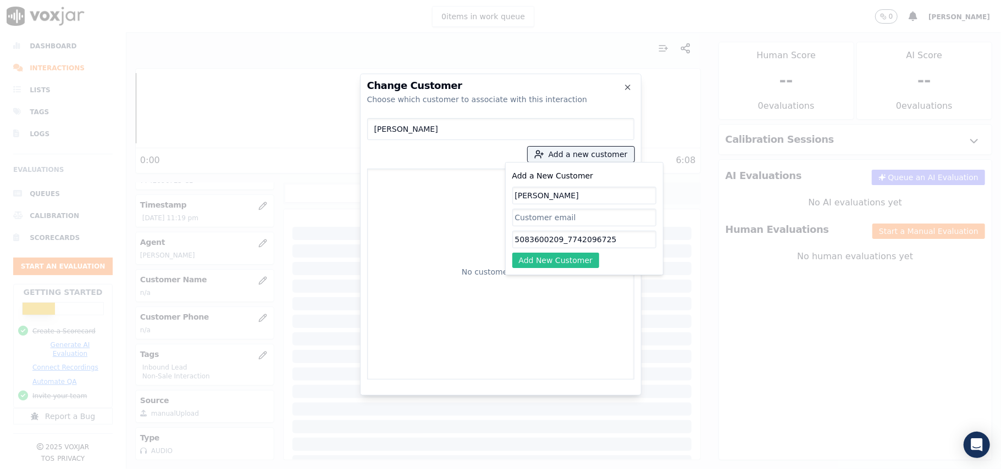
click at [533, 260] on button "Add New Customer" at bounding box center [555, 260] width 87 height 15
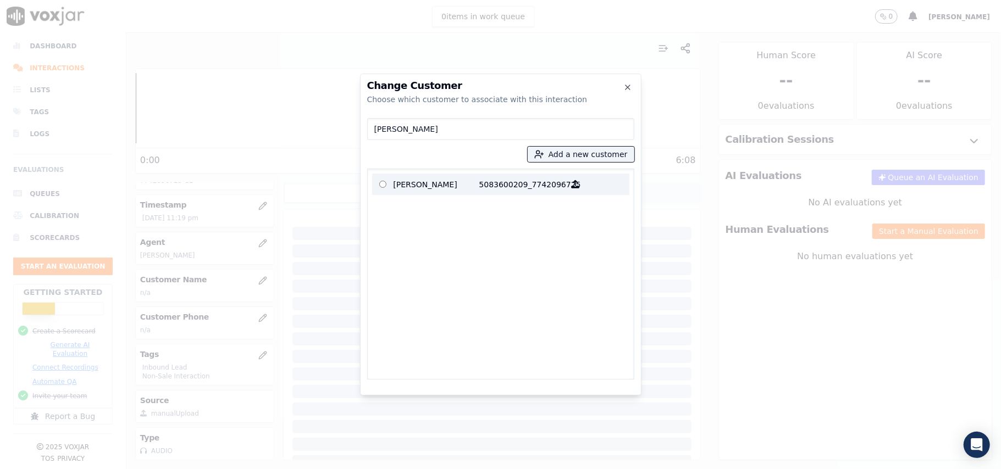
click at [407, 190] on p "[PERSON_NAME]" at bounding box center [437, 184] width 86 height 17
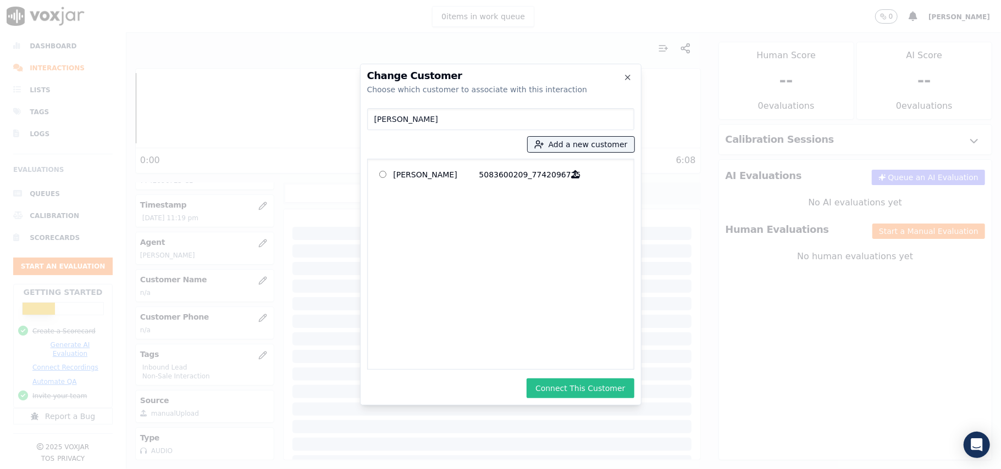
click at [561, 385] on button "Connect This Customer" at bounding box center [580, 389] width 107 height 20
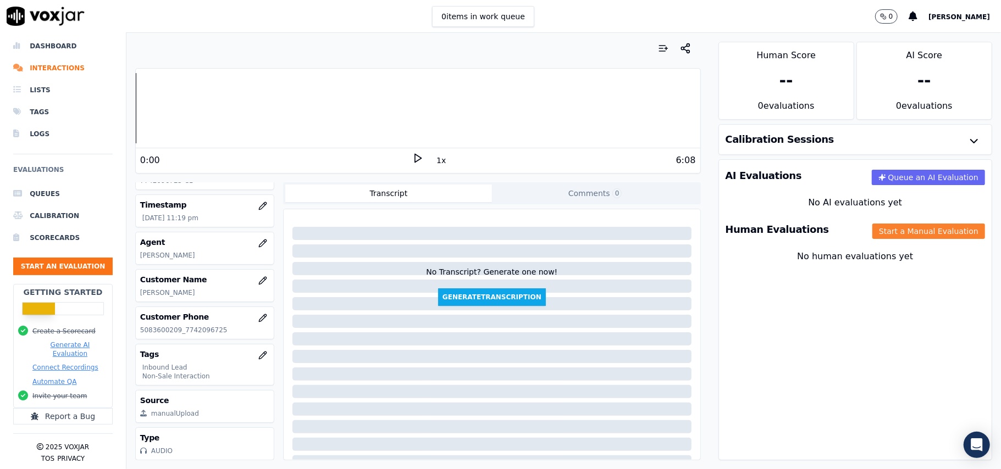
click at [895, 231] on button "Start a Manual Evaluation" at bounding box center [928, 231] width 113 height 15
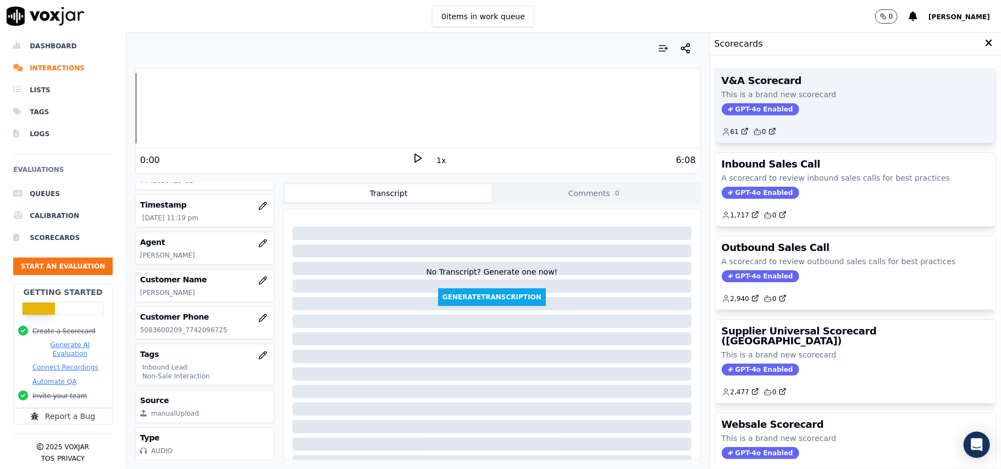
click at [744, 104] on span "GPT-4o Enabled" at bounding box center [761, 109] width 78 height 12
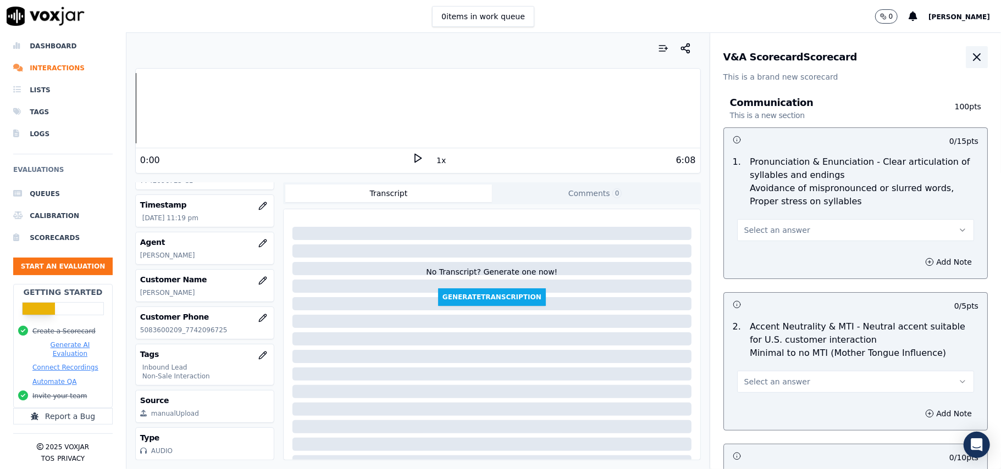
click at [970, 57] on icon "button" at bounding box center [976, 57] width 13 height 13
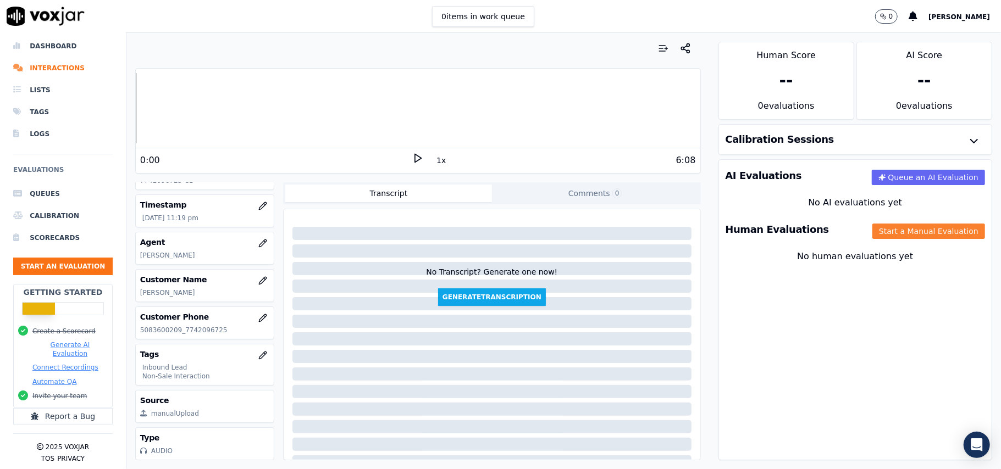
click at [905, 231] on button "Start a Manual Evaluation" at bounding box center [928, 231] width 113 height 15
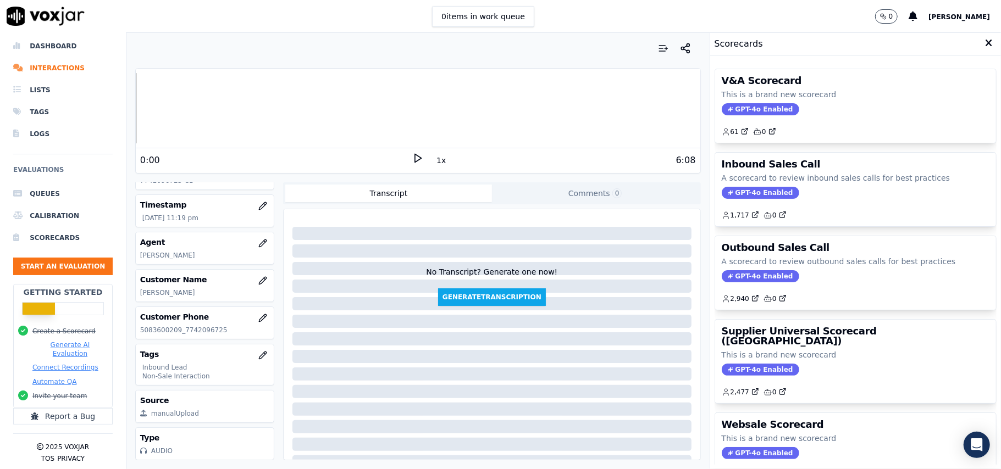
drag, startPoint x: 734, startPoint y: 196, endPoint x: 793, endPoint y: 186, distance: 59.2
click at [735, 196] on span "GPT-4o Enabled" at bounding box center [761, 193] width 78 height 12
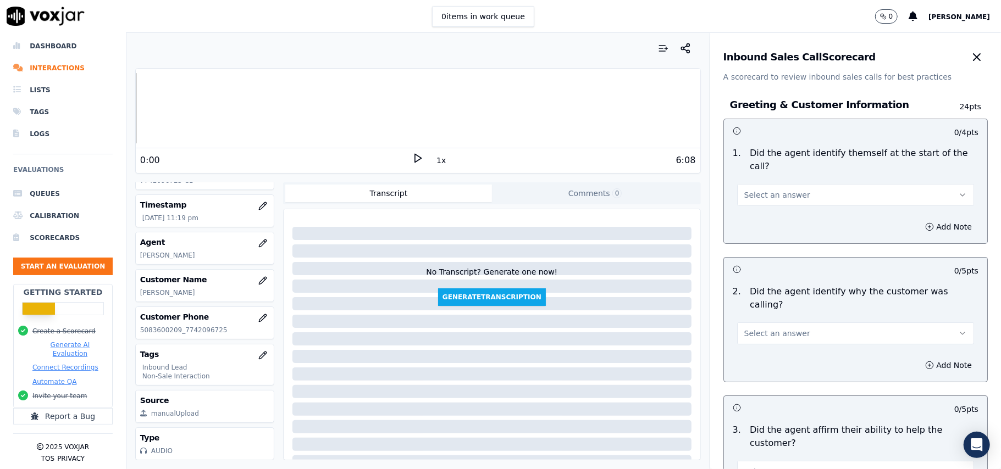
click at [759, 190] on span "Select an answer" at bounding box center [777, 195] width 66 height 11
click at [764, 211] on div "Yes" at bounding box center [832, 207] width 213 height 18
click at [774, 328] on span "Select an answer" at bounding box center [777, 333] width 66 height 11
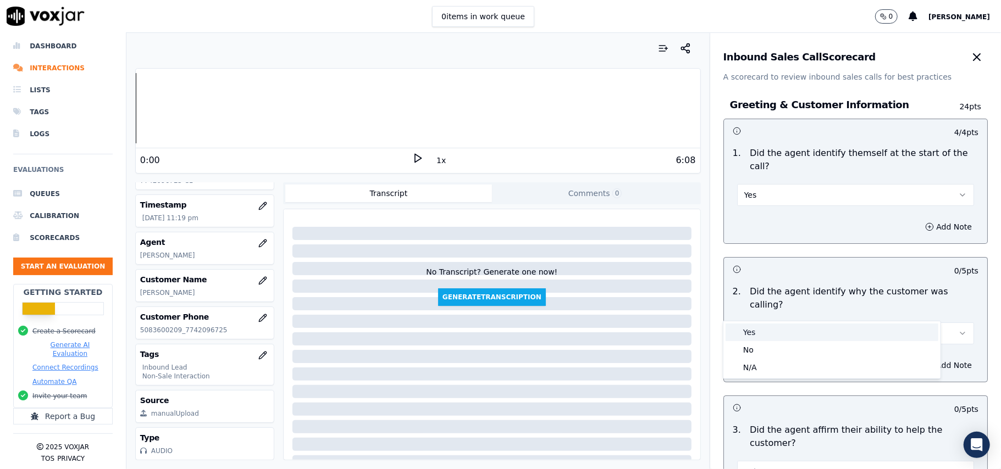
click at [769, 328] on div "Yes" at bounding box center [832, 333] width 213 height 18
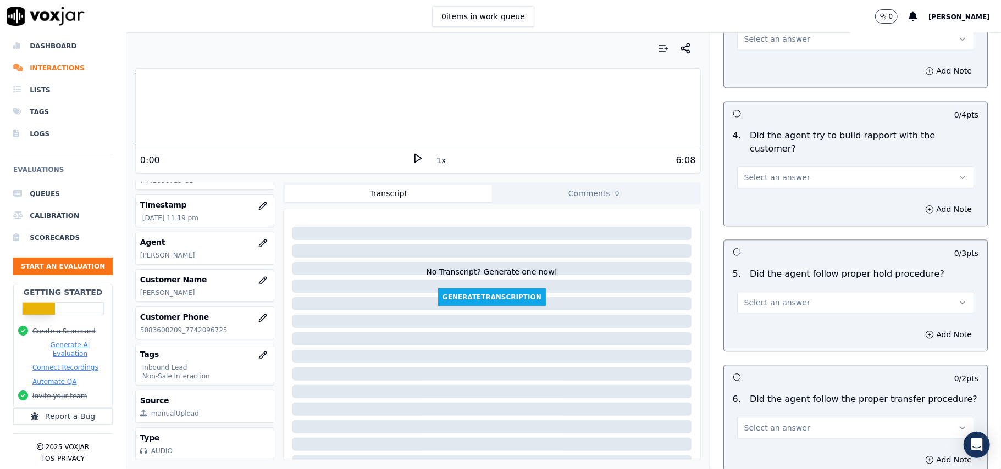
scroll to position [3077, 0]
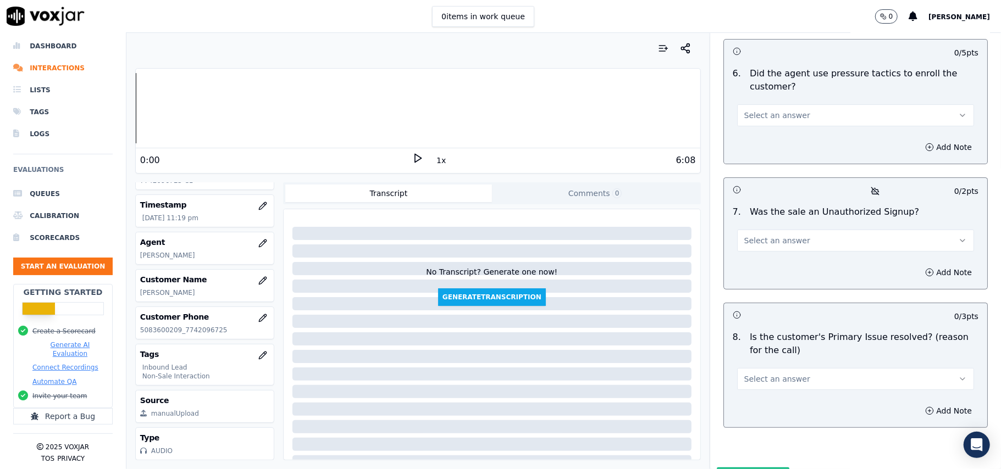
click at [831, 368] on button "Select an answer" at bounding box center [855, 379] width 237 height 22
click at [792, 362] on div "No" at bounding box center [832, 364] width 213 height 18
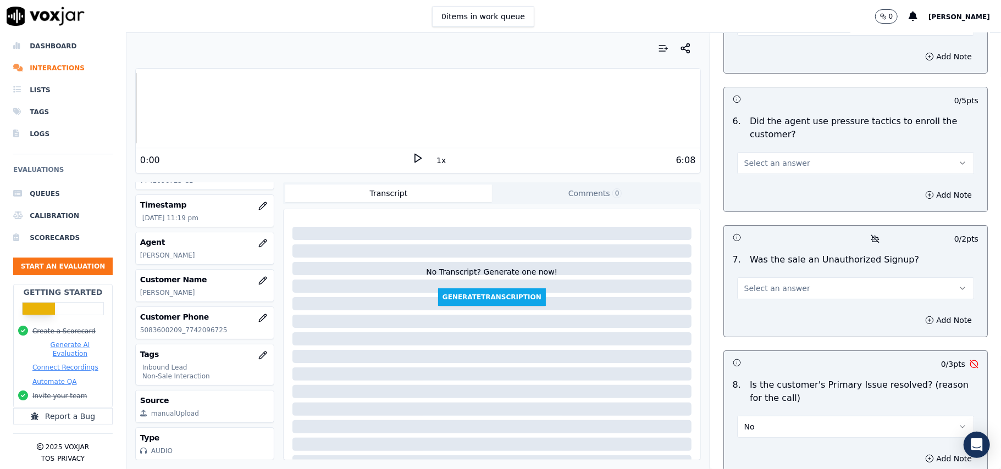
scroll to position [3004, 0]
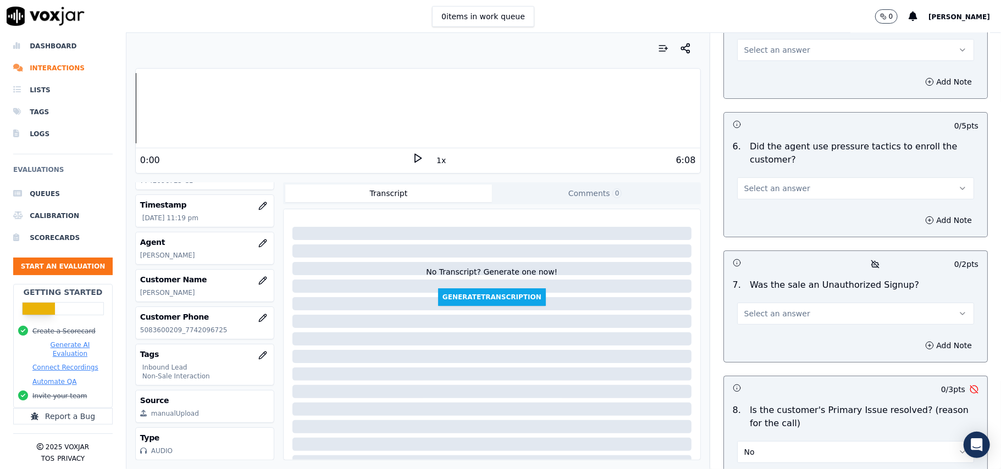
click at [772, 441] on button "No" at bounding box center [855, 452] width 237 height 22
click at [761, 412] on div "Yes" at bounding box center [832, 420] width 213 height 18
click at [764, 301] on div "Select an answer" at bounding box center [855, 313] width 237 height 24
click at [771, 308] on span "Select an answer" at bounding box center [777, 313] width 66 height 11
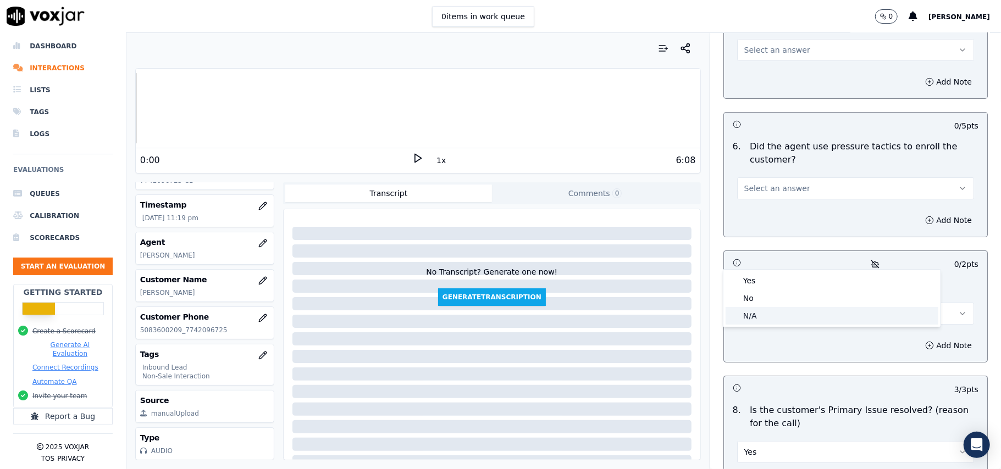
click at [755, 317] on div "N/A" at bounding box center [832, 316] width 213 height 18
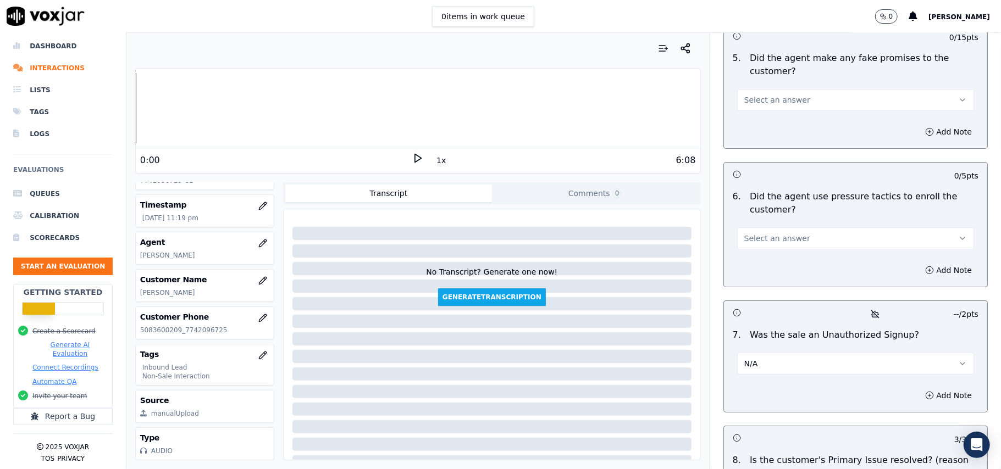
scroll to position [2930, 0]
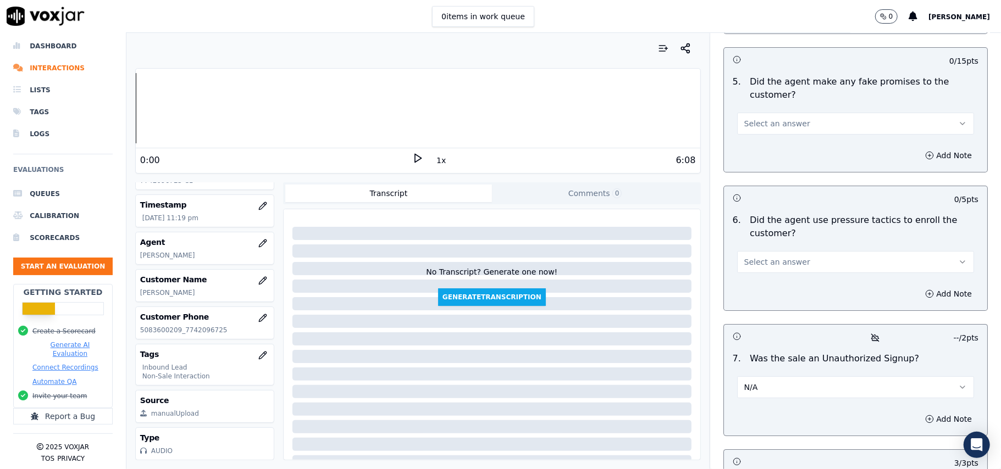
click at [766, 251] on button "Select an answer" at bounding box center [855, 262] width 237 height 22
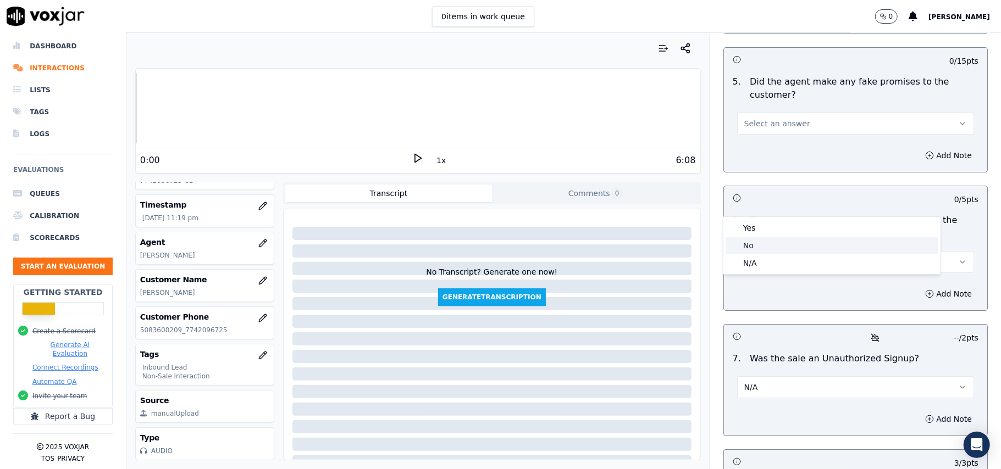
click at [766, 237] on div "No" at bounding box center [832, 246] width 213 height 18
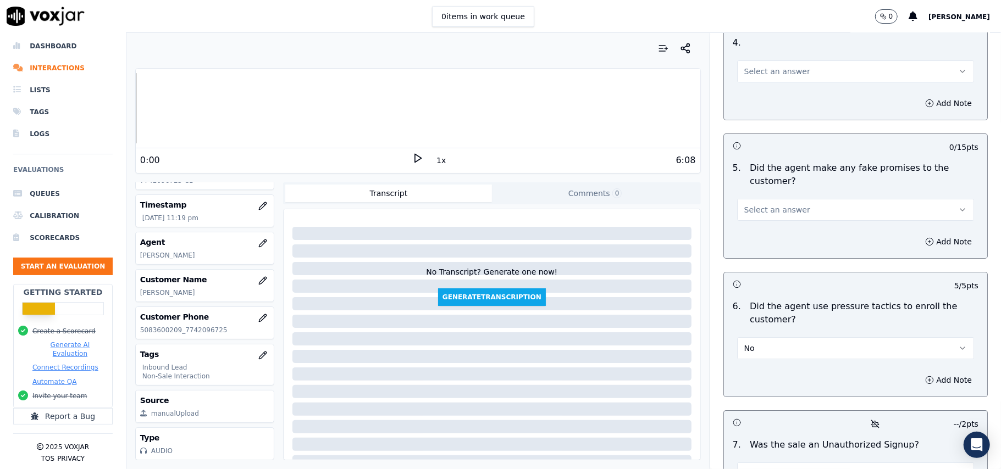
scroll to position [2710, 0]
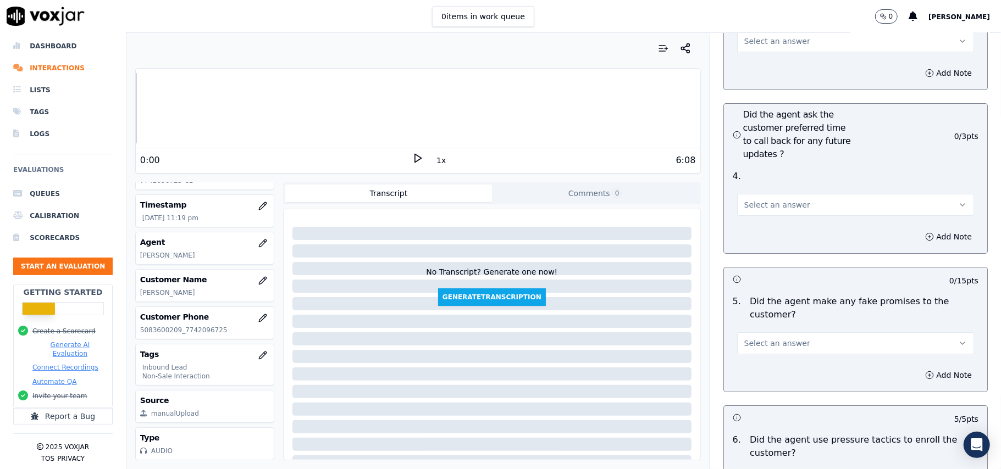
click at [766, 338] on span "Select an answer" at bounding box center [777, 343] width 66 height 11
click at [761, 325] on div "No" at bounding box center [832, 327] width 213 height 18
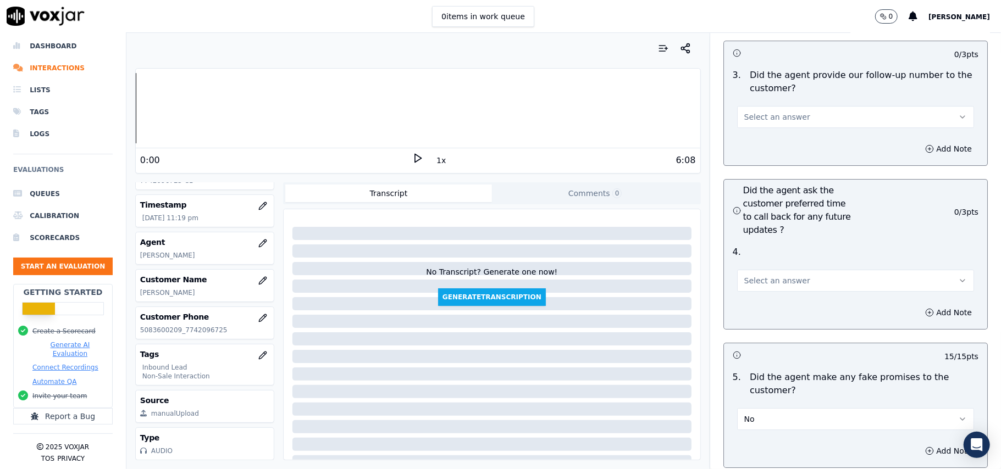
scroll to position [2564, 0]
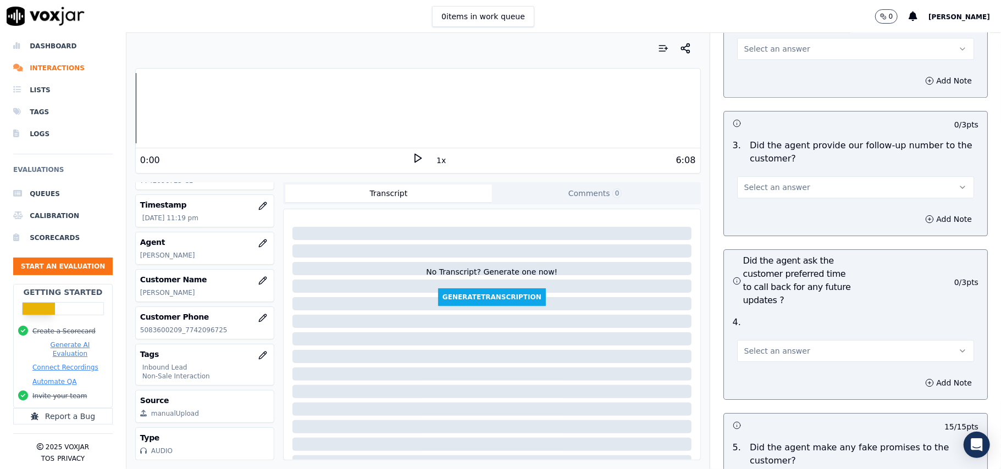
click at [764, 340] on button "Select an answer" at bounding box center [855, 351] width 237 height 22
click at [766, 319] on div "Yes" at bounding box center [832, 317] width 213 height 18
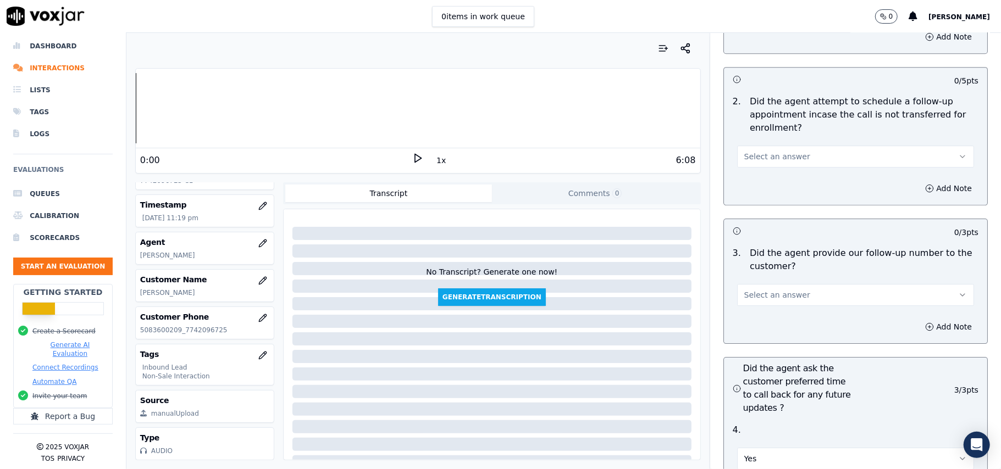
scroll to position [2344, 0]
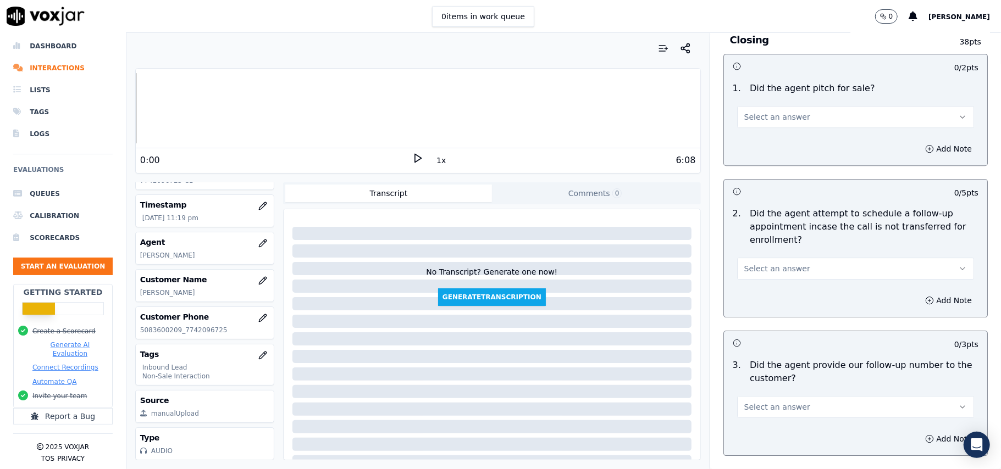
click at [766, 402] on span "Select an answer" at bounding box center [777, 407] width 66 height 11
click at [768, 394] on div "No" at bounding box center [832, 391] width 213 height 18
click at [786, 263] on span "Select an answer" at bounding box center [777, 268] width 66 height 11
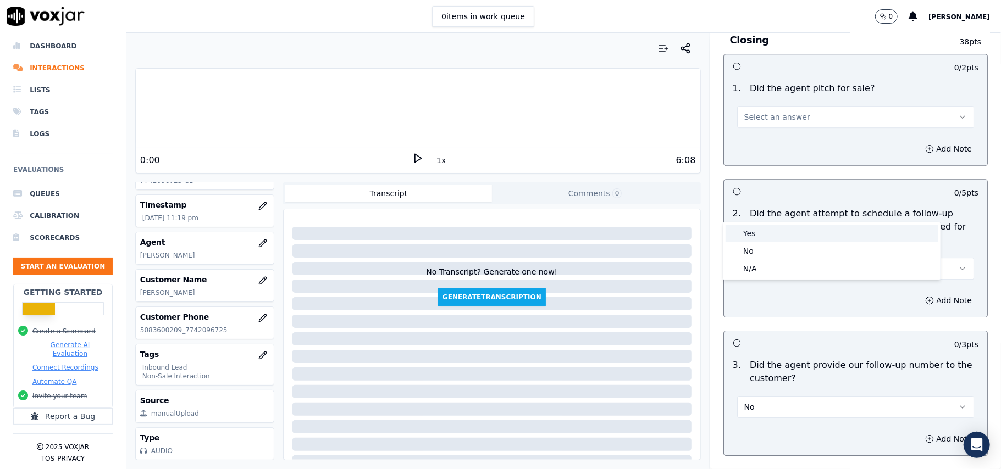
click at [777, 231] on div "Yes" at bounding box center [832, 234] width 213 height 18
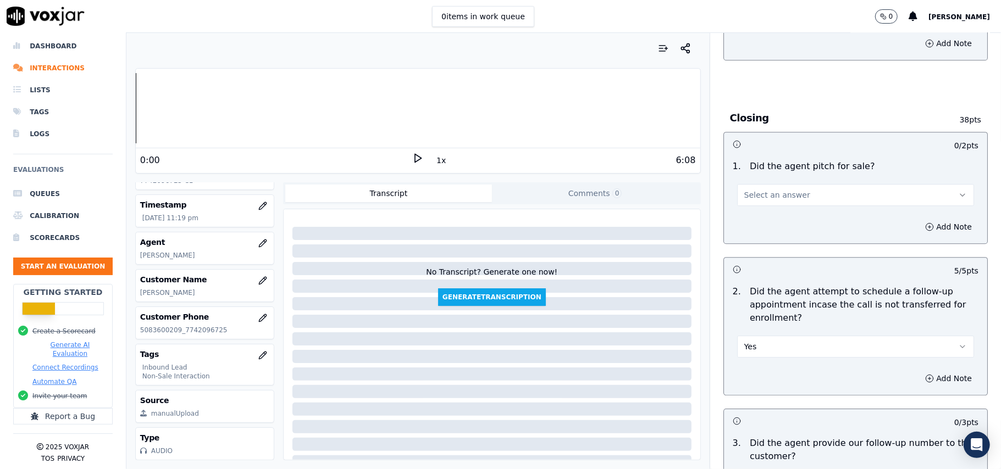
scroll to position [2197, 0]
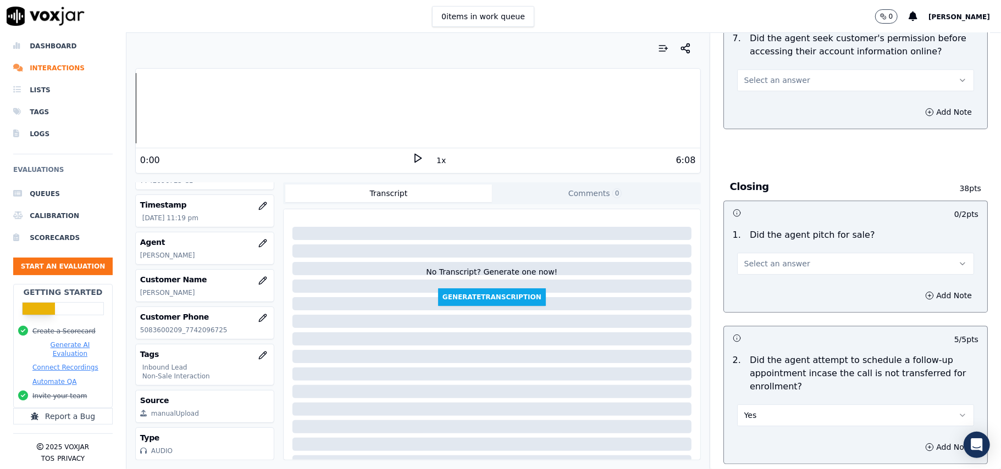
click at [789, 253] on button "Select an answer" at bounding box center [855, 264] width 237 height 22
click at [788, 230] on div "Yes" at bounding box center [832, 228] width 213 height 18
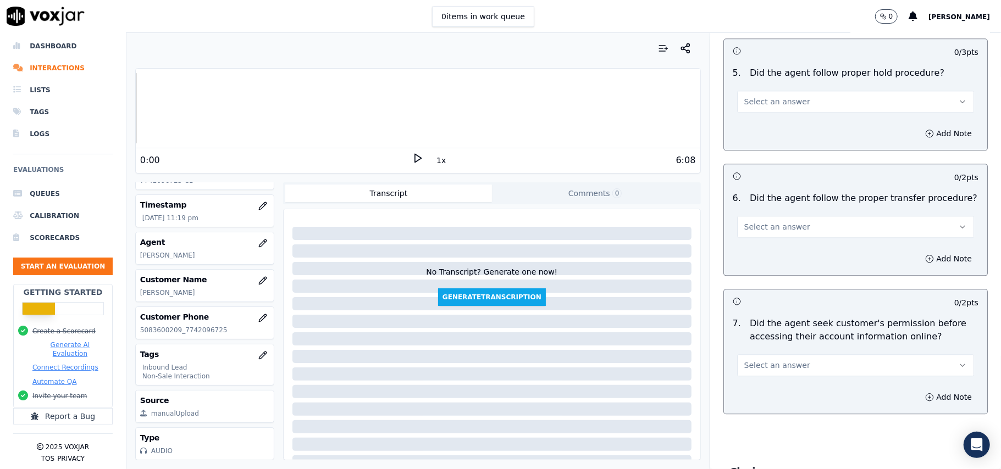
scroll to position [1904, 0]
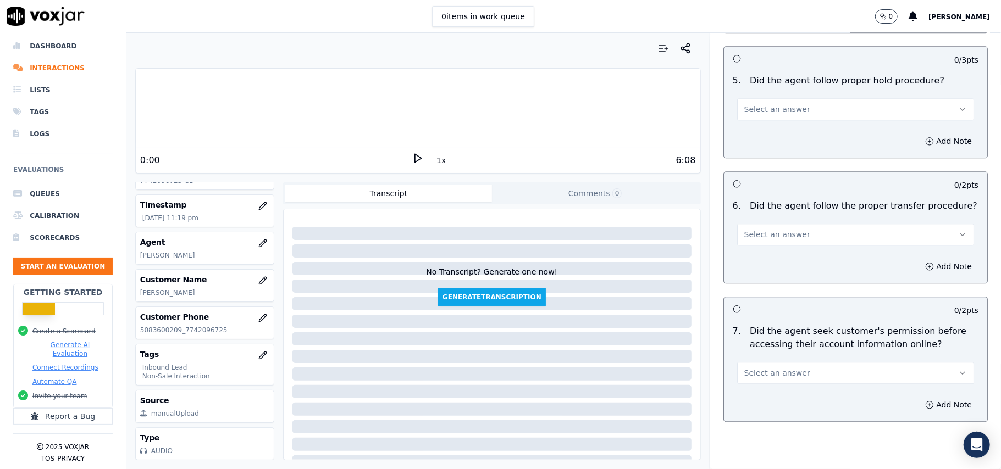
click at [788, 362] on button "Select an answer" at bounding box center [855, 373] width 237 height 22
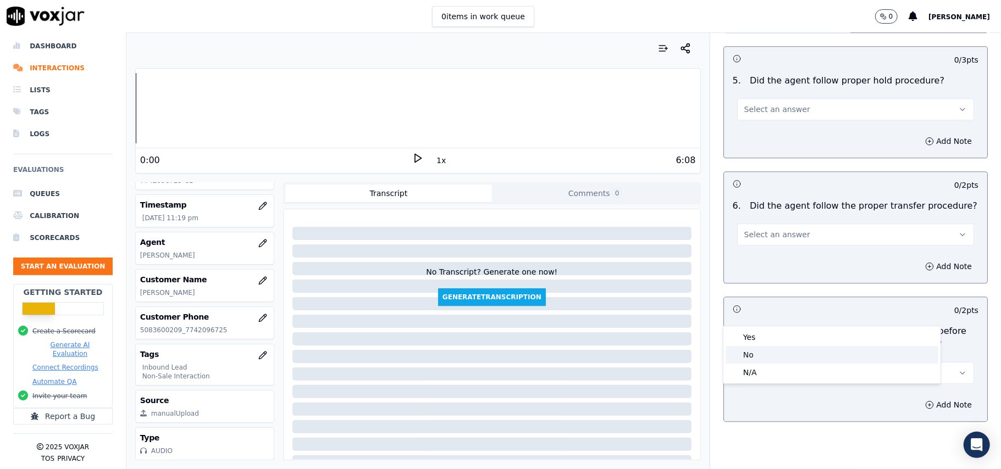
click at [783, 359] on div "No" at bounding box center [832, 355] width 213 height 18
click at [785, 362] on button "No" at bounding box center [855, 373] width 237 height 22
click at [766, 324] on div "7 . Did the agent seek customer's permission before accessing their account inf…" at bounding box center [855, 355] width 263 height 68
click at [762, 351] on div "No" at bounding box center [855, 367] width 255 height 33
click at [759, 362] on button "No" at bounding box center [855, 373] width 237 height 22
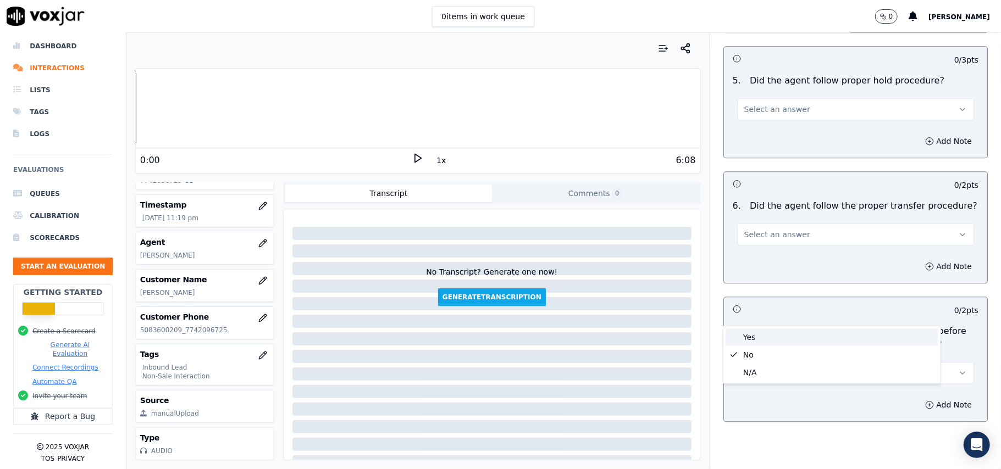
click at [756, 330] on div "Yes" at bounding box center [832, 338] width 213 height 18
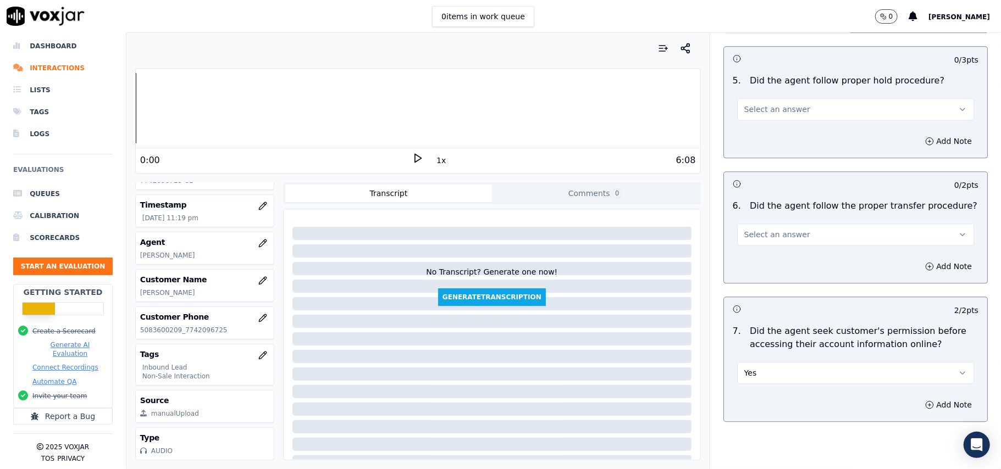
click at [768, 229] on span "Select an answer" at bounding box center [777, 234] width 66 height 11
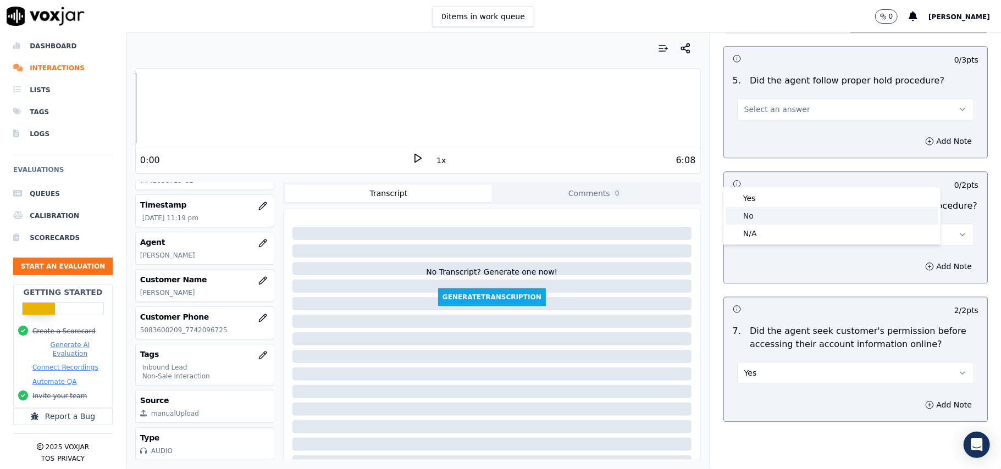
click at [770, 202] on div "Yes" at bounding box center [832, 199] width 213 height 18
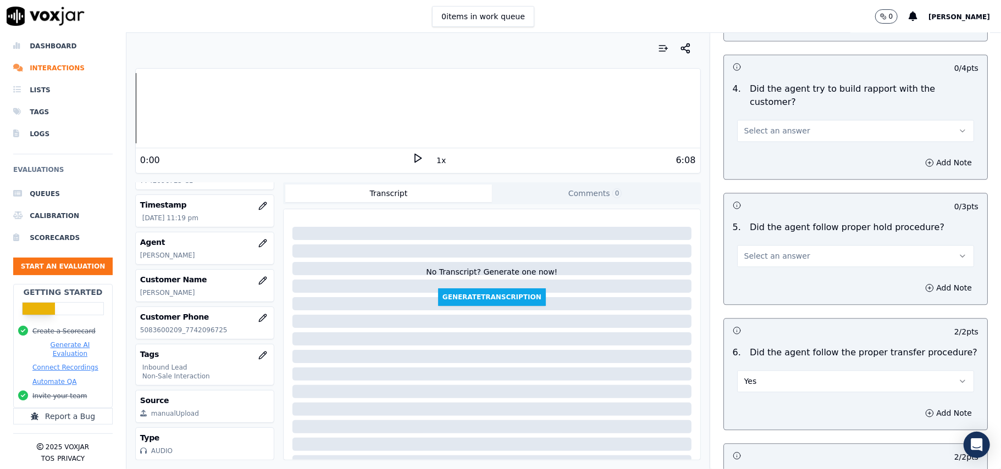
click at [788, 243] on div "Select an answer" at bounding box center [855, 255] width 237 height 24
click at [787, 245] on button "Select an answer" at bounding box center [855, 256] width 237 height 22
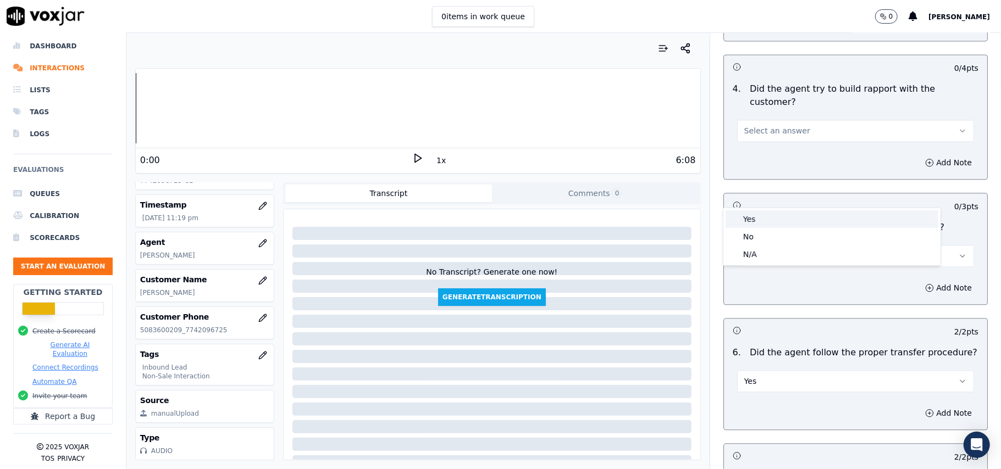
click at [777, 214] on div "Yes" at bounding box center [832, 220] width 213 height 18
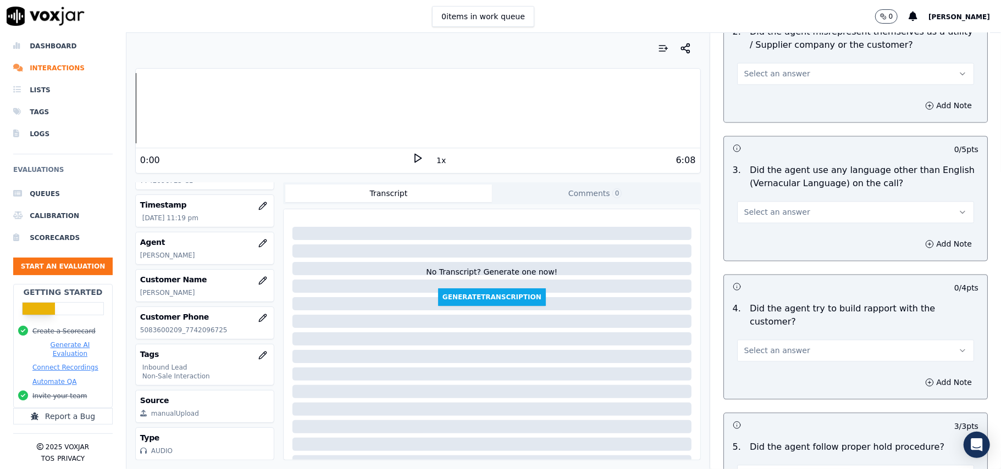
click at [785, 345] on span "Select an answer" at bounding box center [777, 350] width 66 height 11
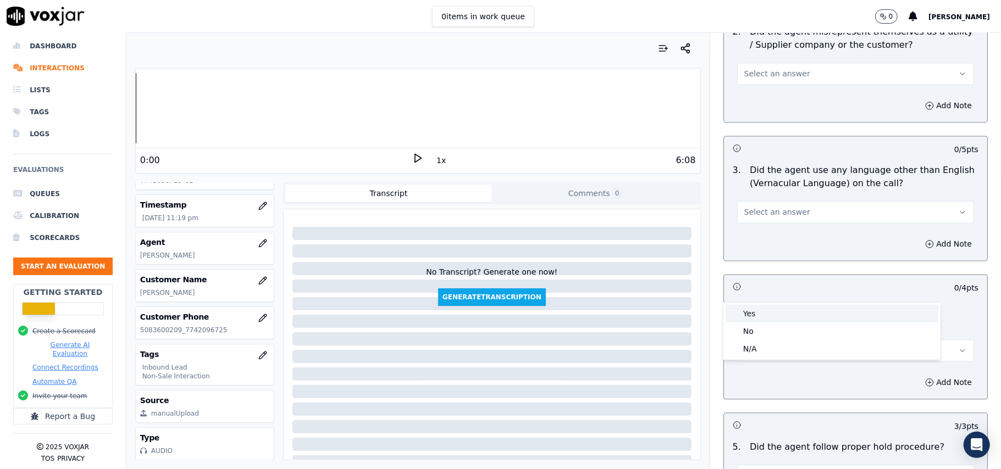
click at [785, 308] on div "Yes" at bounding box center [832, 314] width 213 height 18
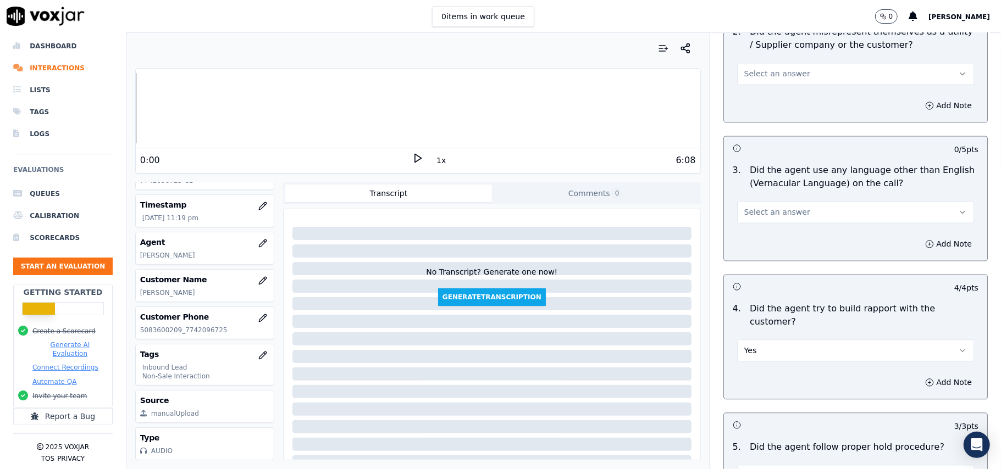
click at [778, 207] on span "Select an answer" at bounding box center [777, 212] width 66 height 11
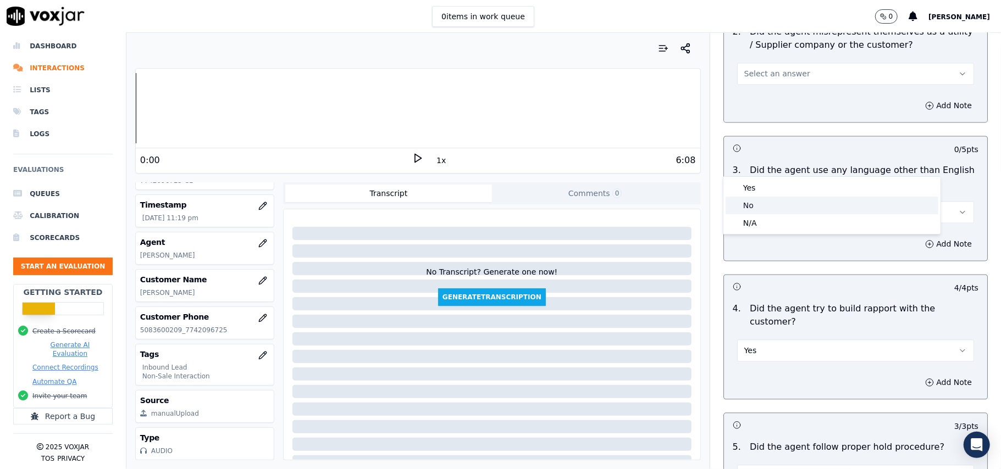
click at [771, 202] on div "No" at bounding box center [832, 206] width 213 height 18
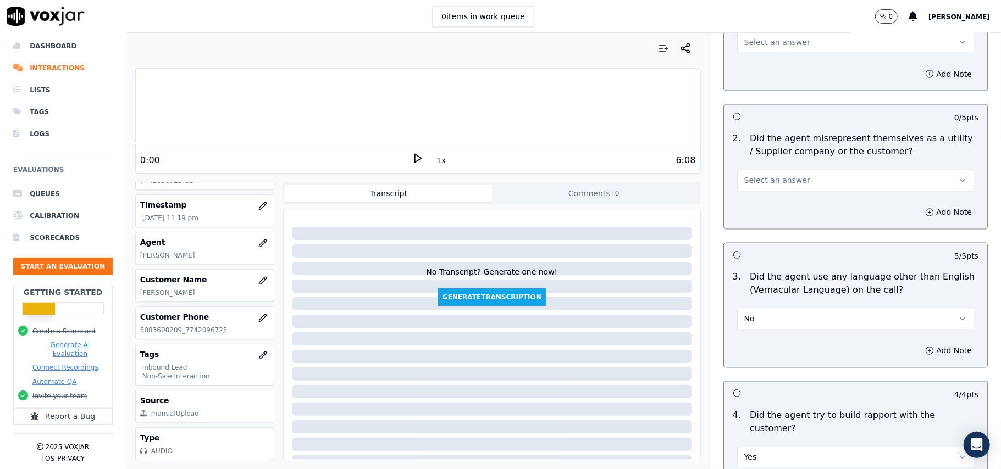
scroll to position [1318, 0]
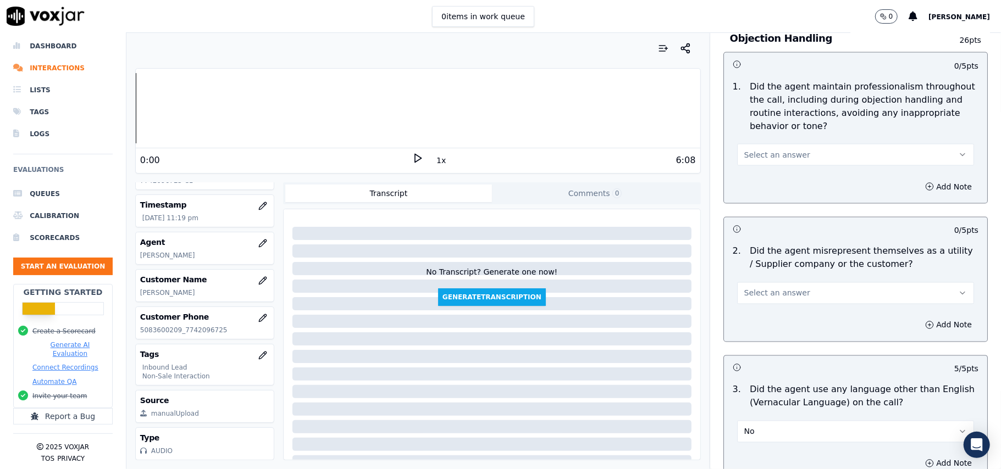
click at [807, 283] on button "Select an answer" at bounding box center [855, 294] width 237 height 22
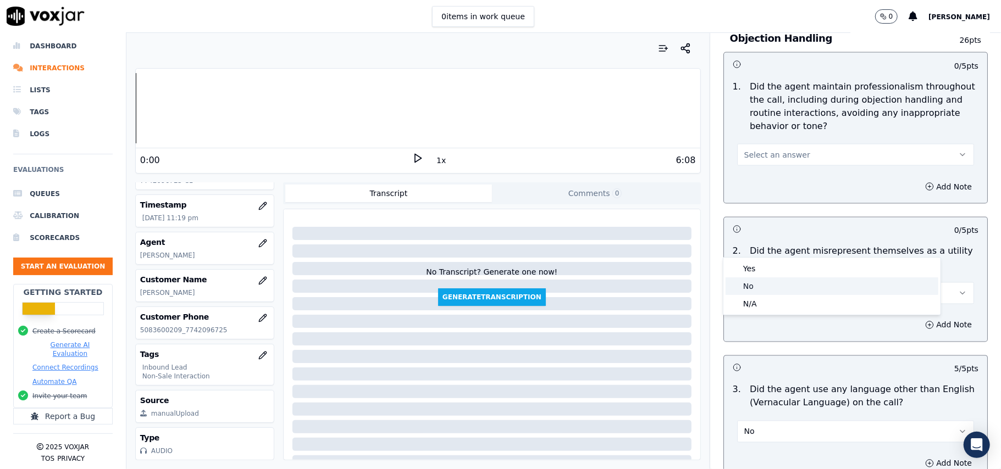
click at [794, 282] on div "No" at bounding box center [832, 287] width 213 height 18
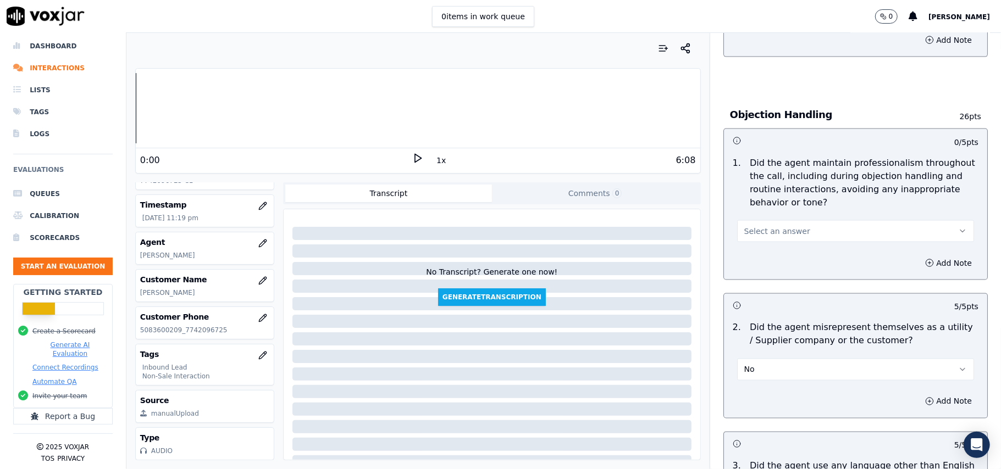
scroll to position [1171, 0]
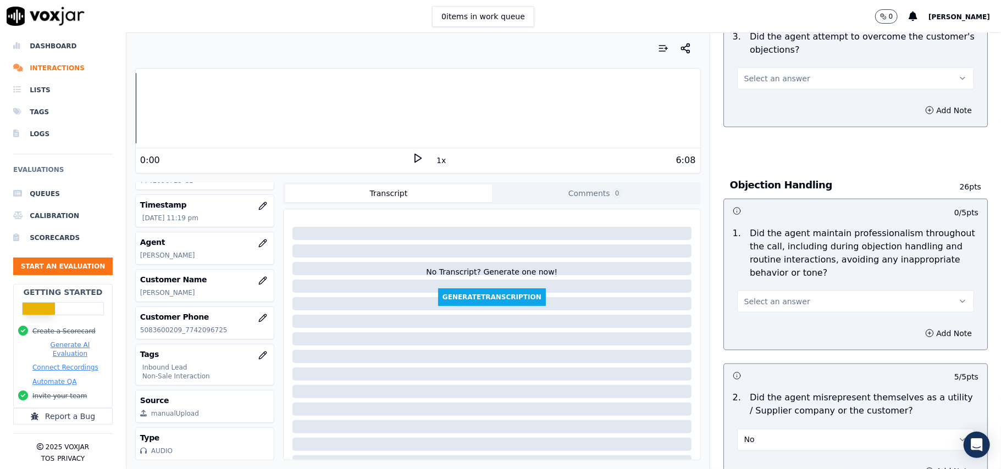
click at [798, 291] on button "Select an answer" at bounding box center [855, 302] width 237 height 22
click at [792, 273] on div "Yes" at bounding box center [832, 277] width 213 height 18
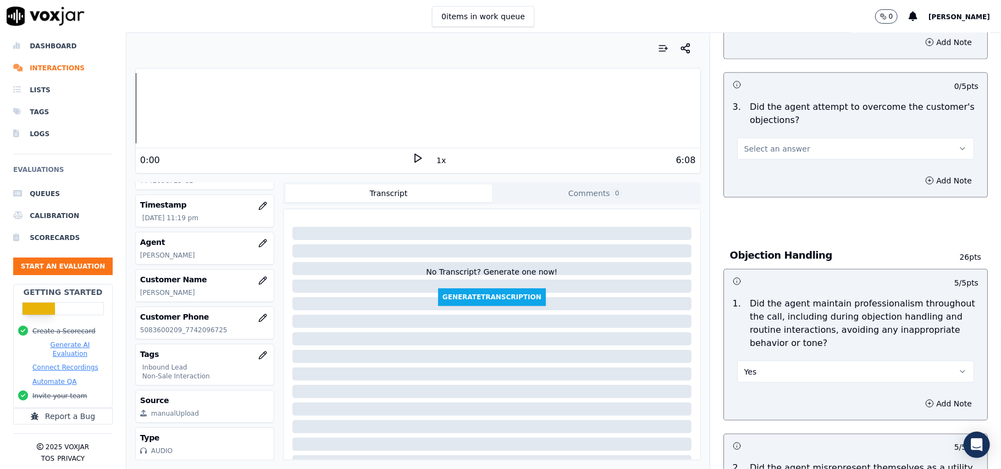
scroll to position [1025, 0]
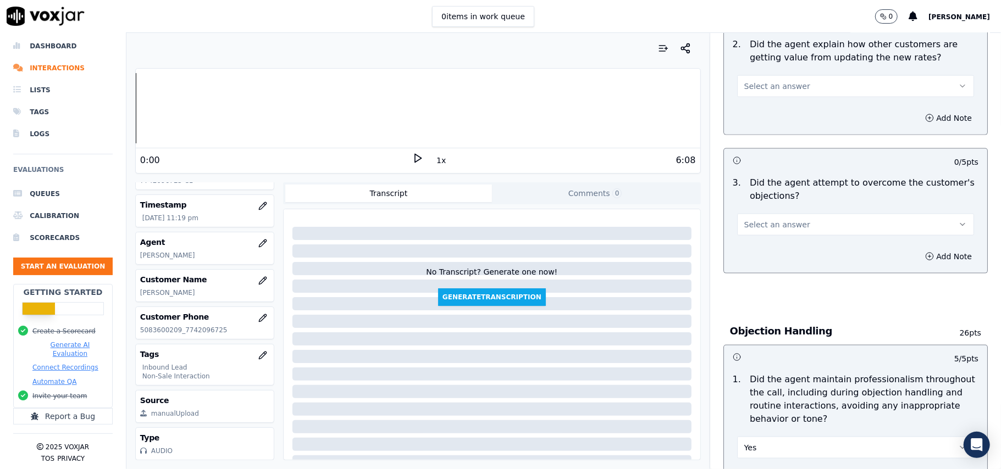
click at [790, 214] on button "Select an answer" at bounding box center [855, 225] width 237 height 22
click at [767, 197] on div "Yes" at bounding box center [832, 200] width 213 height 18
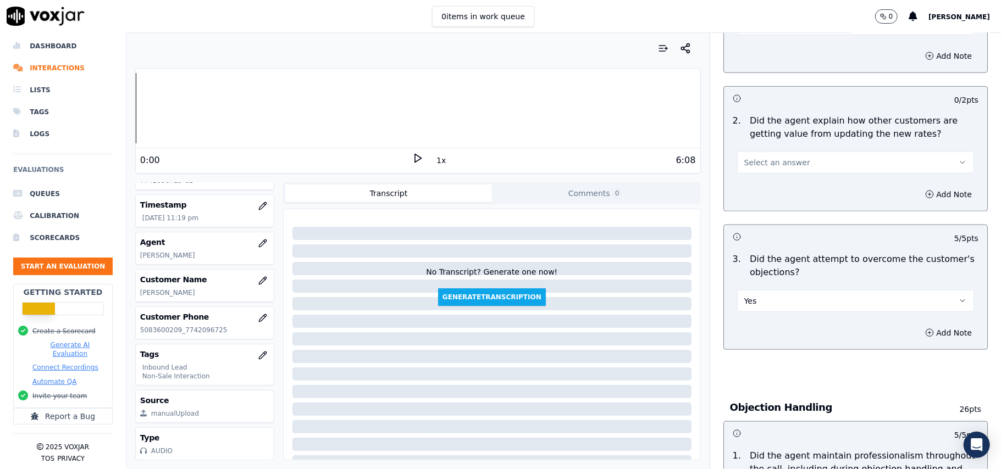
scroll to position [878, 0]
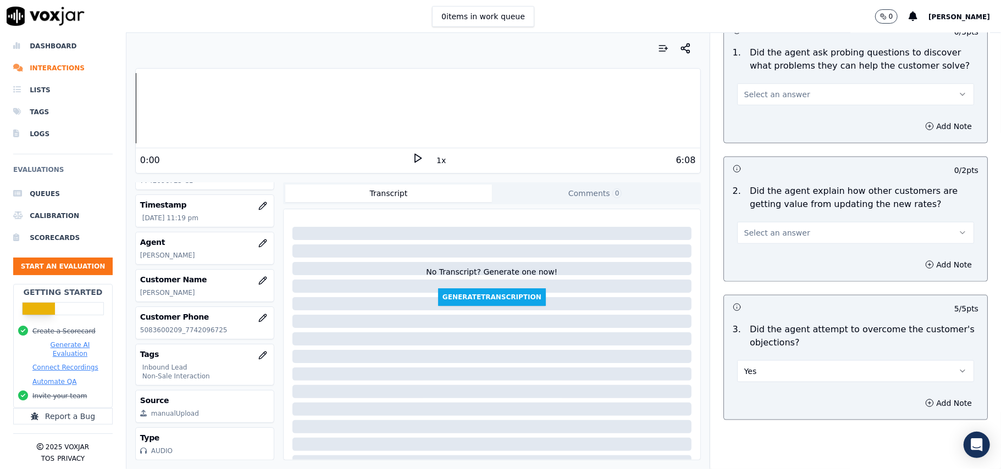
click at [802, 222] on button "Select an answer" at bounding box center [855, 233] width 237 height 22
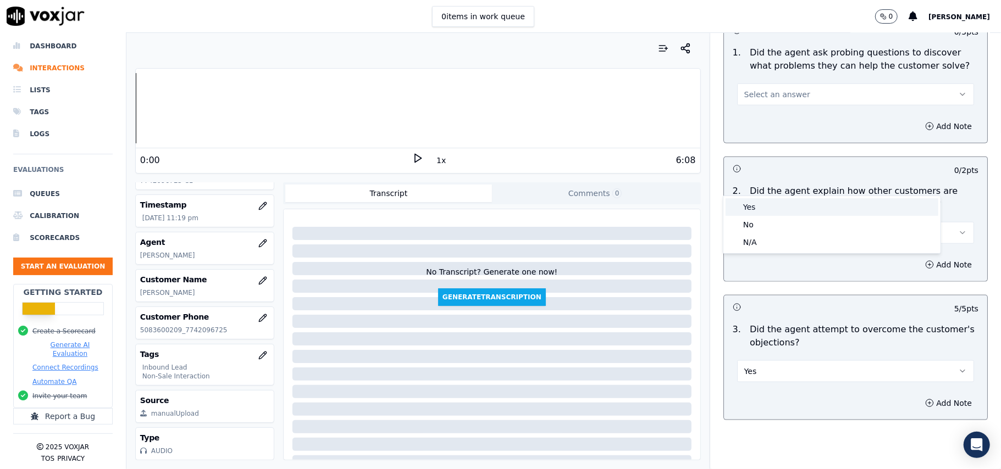
click at [796, 211] on div "Yes" at bounding box center [832, 207] width 213 height 18
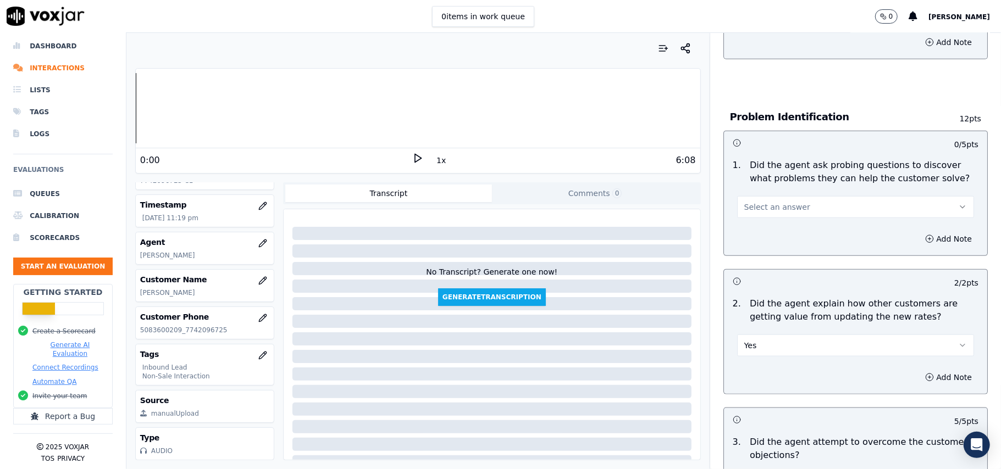
scroll to position [731, 0]
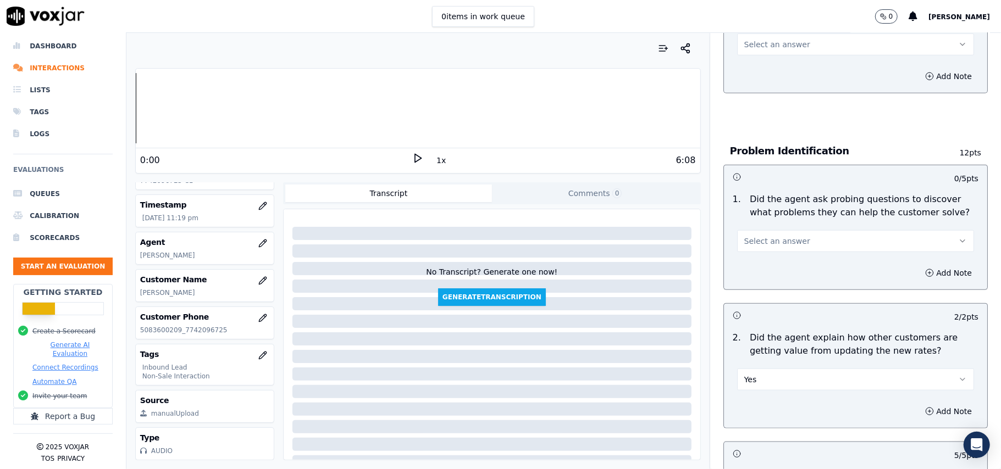
click at [793, 230] on button "Select an answer" at bounding box center [855, 241] width 237 height 22
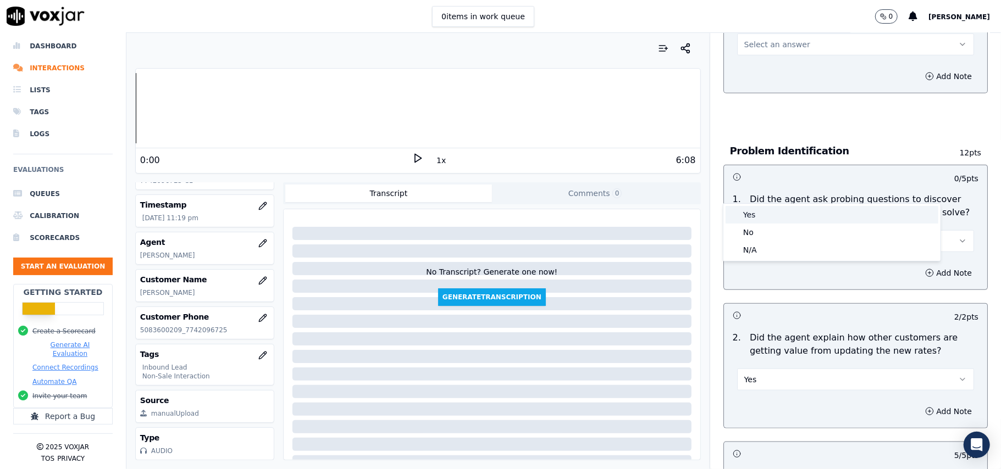
click at [783, 219] on div "Yes" at bounding box center [832, 215] width 213 height 18
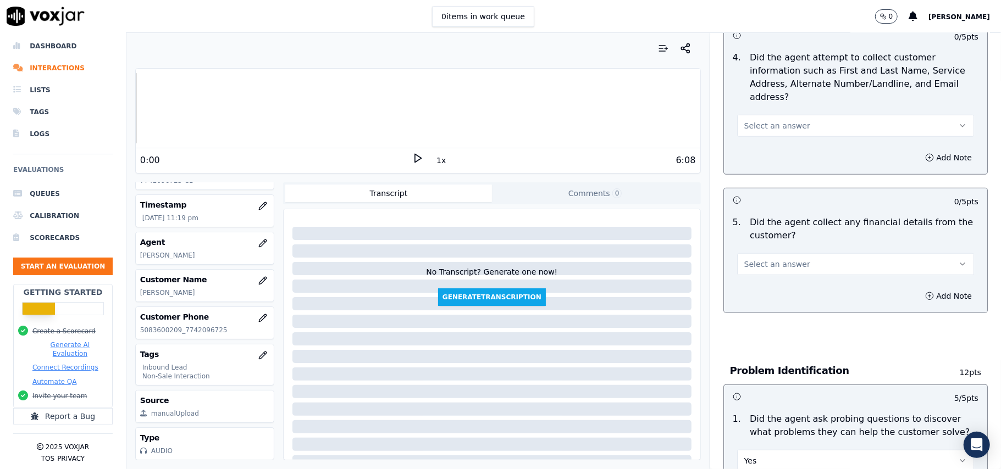
click at [788, 253] on button "Select an answer" at bounding box center [855, 264] width 237 height 22
click at [788, 251] on div "No" at bounding box center [832, 256] width 213 height 18
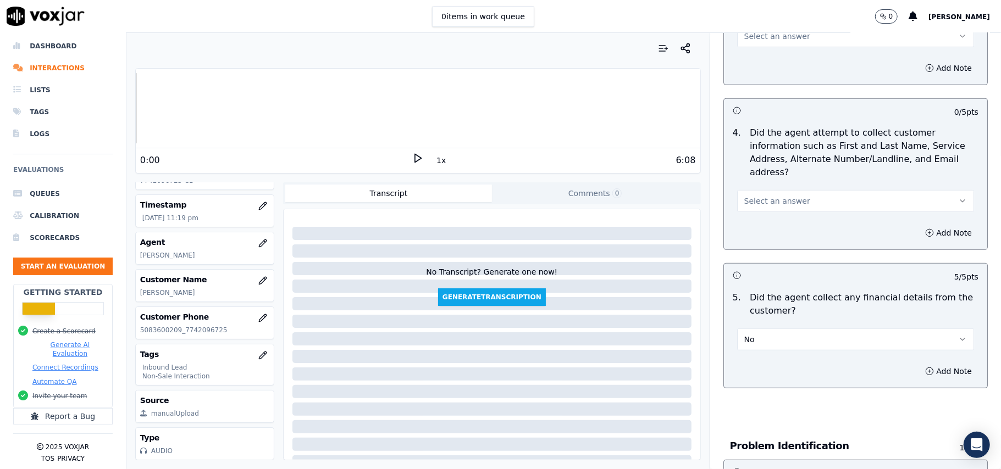
scroll to position [365, 0]
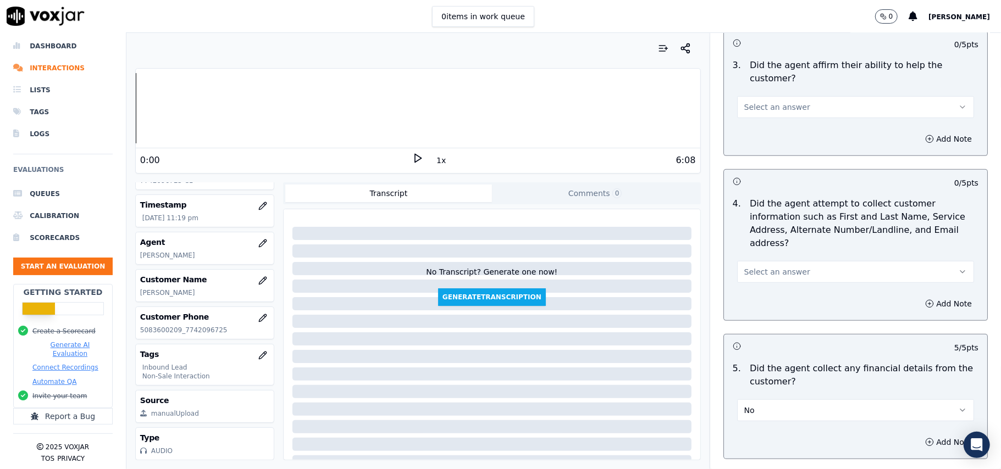
click at [786, 267] on span "Select an answer" at bounding box center [777, 272] width 66 height 11
click at [779, 242] on div "Yes" at bounding box center [832, 246] width 213 height 18
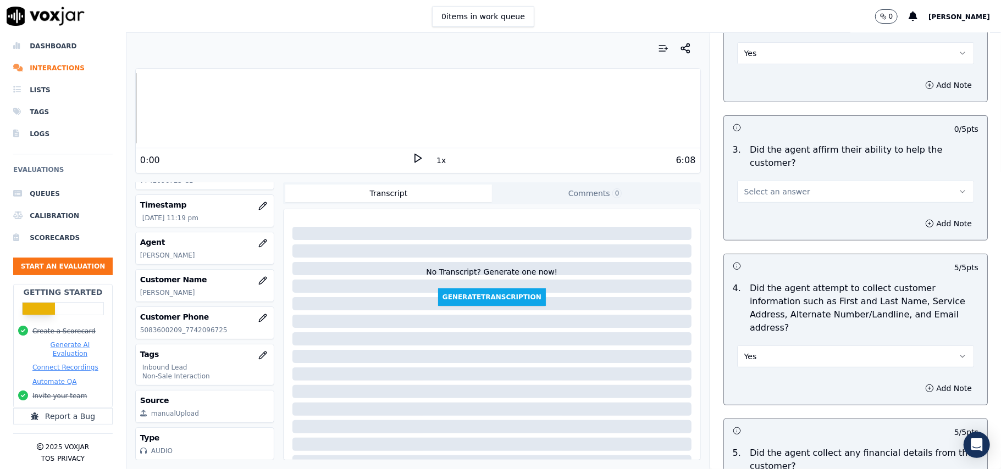
scroll to position [218, 0]
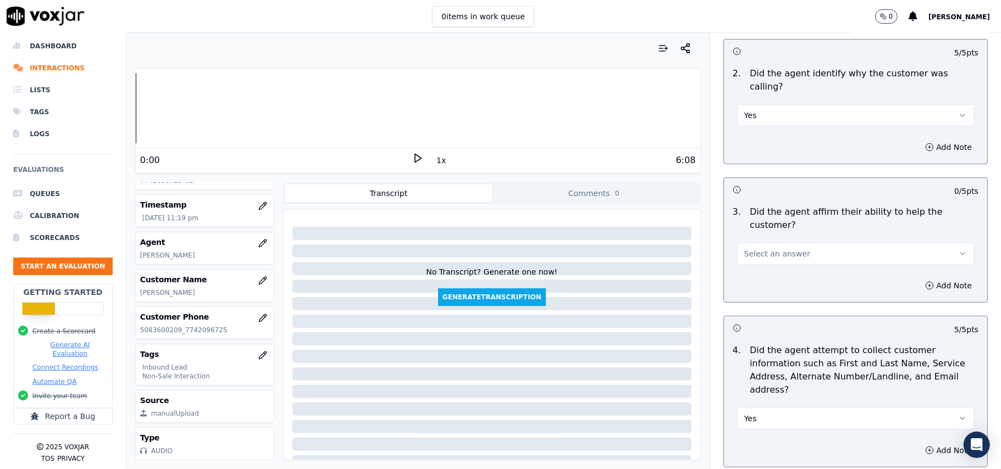
click at [786, 248] on span "Select an answer" at bounding box center [777, 253] width 66 height 11
click at [790, 242] on div "Yes" at bounding box center [832, 240] width 213 height 18
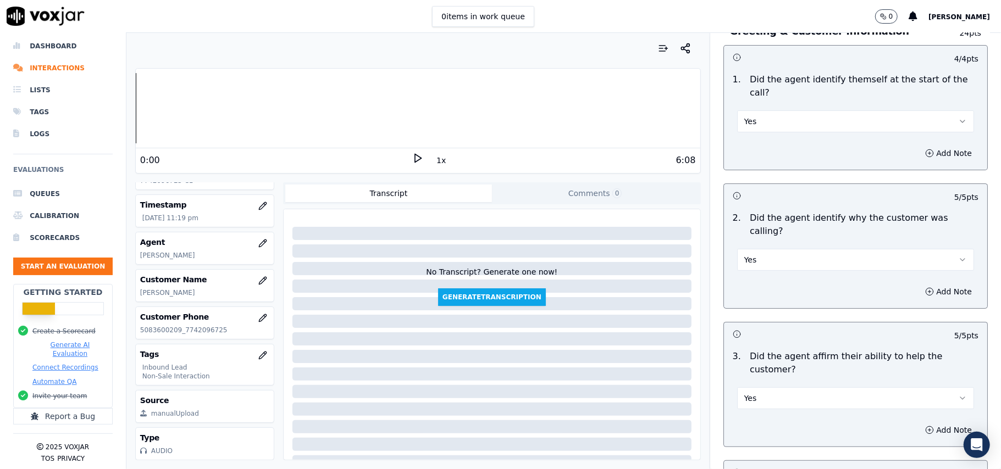
scroll to position [0, 0]
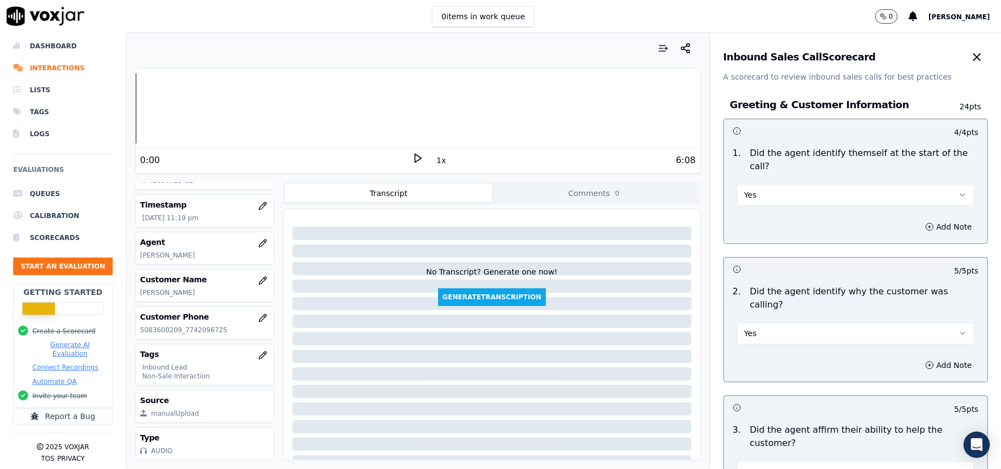
click at [791, 323] on button "Yes" at bounding box center [855, 334] width 237 height 22
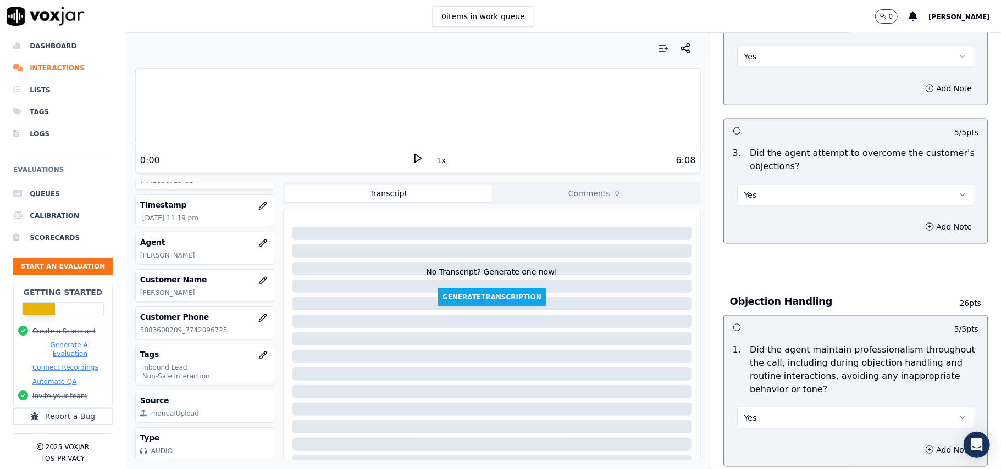
scroll to position [3077, 0]
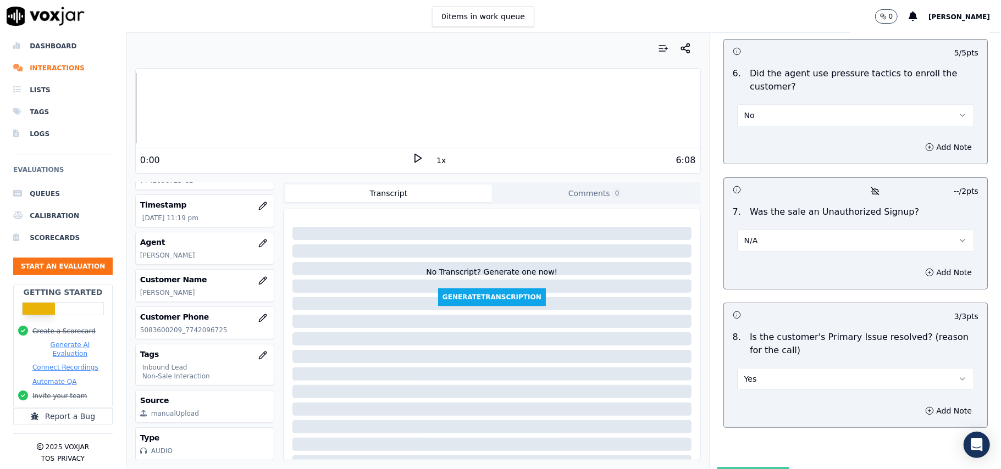
click at [720, 468] on button "Submit Scores" at bounding box center [753, 478] width 73 height 20
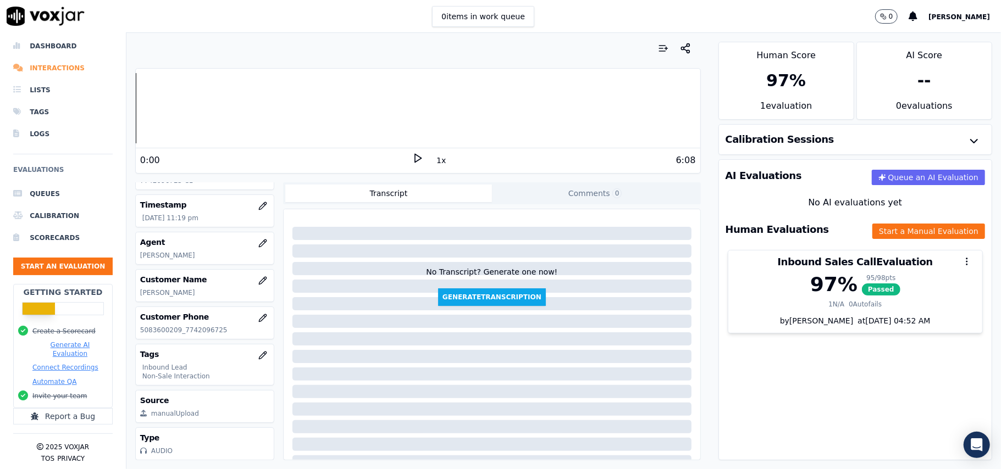
click at [56, 58] on li "Interactions" at bounding box center [63, 68] width 100 height 22
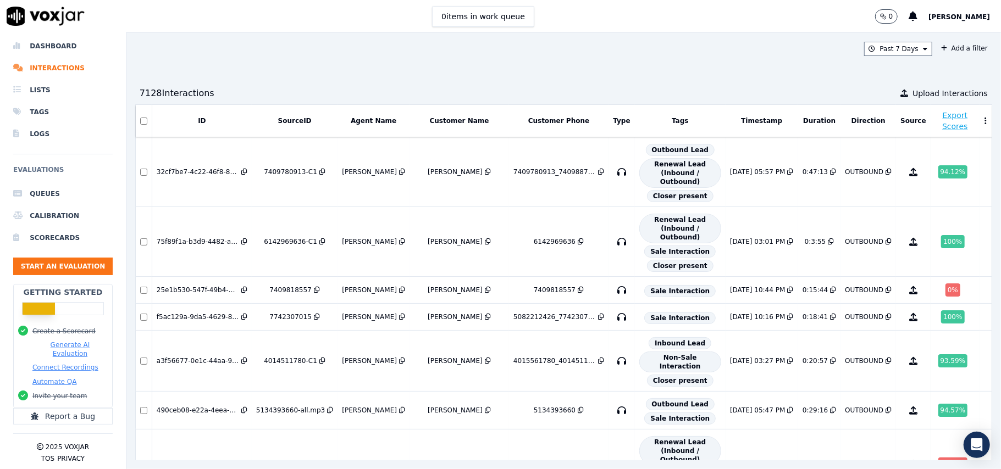
scroll to position [289, 0]
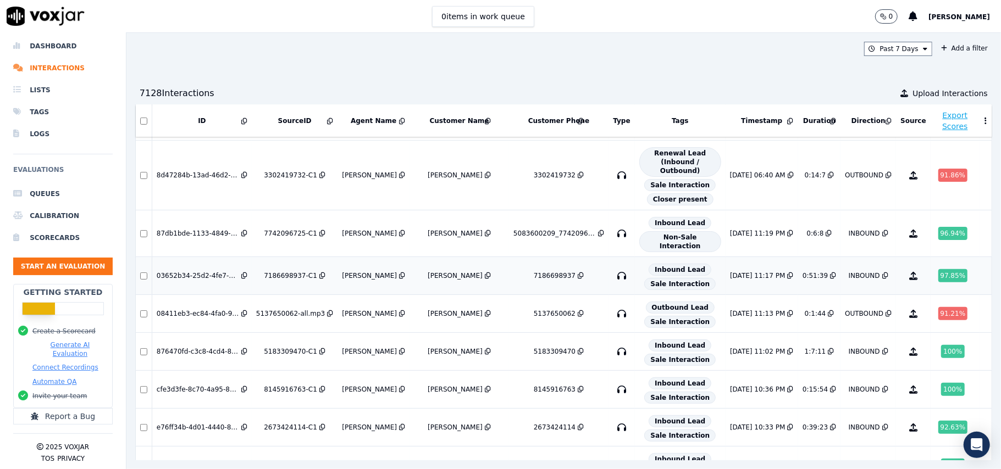
click at [849, 272] on div "INBOUND" at bounding box center [864, 276] width 31 height 9
click at [47, 258] on button "Start an Evaluation" at bounding box center [63, 267] width 100 height 18
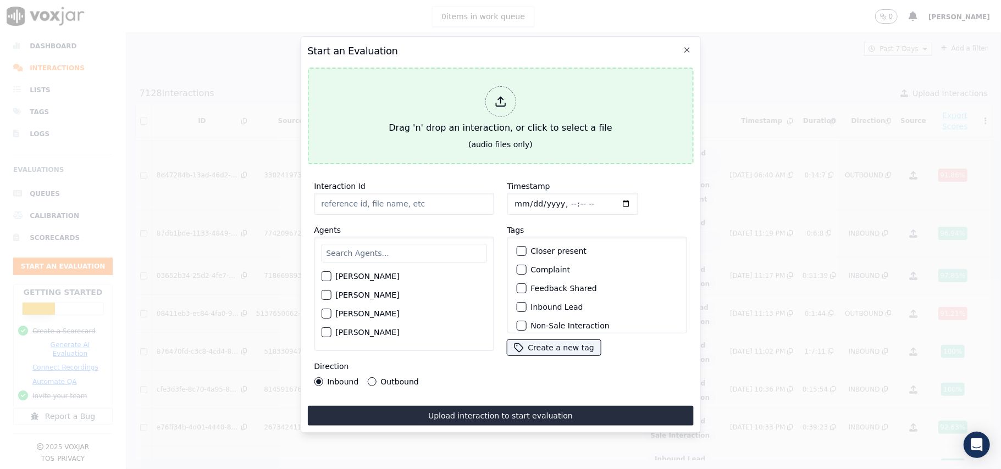
click at [498, 96] on icon at bounding box center [500, 102] width 12 height 12
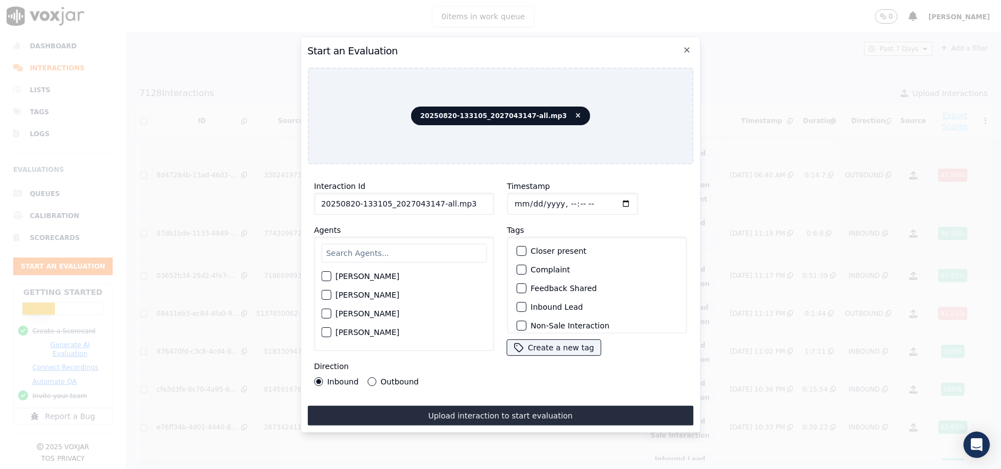
drag, startPoint x: 465, startPoint y: 202, endPoint x: 430, endPoint y: 199, distance: 35.3
click at [430, 199] on input "20250820-133105_2027043147-all.mp3" at bounding box center [404, 204] width 180 height 22
type input "20250820-133105_2027043147-C1"
click at [529, 200] on input "Timestamp" at bounding box center [572, 204] width 131 height 22
type input "[DATE]T23:23"
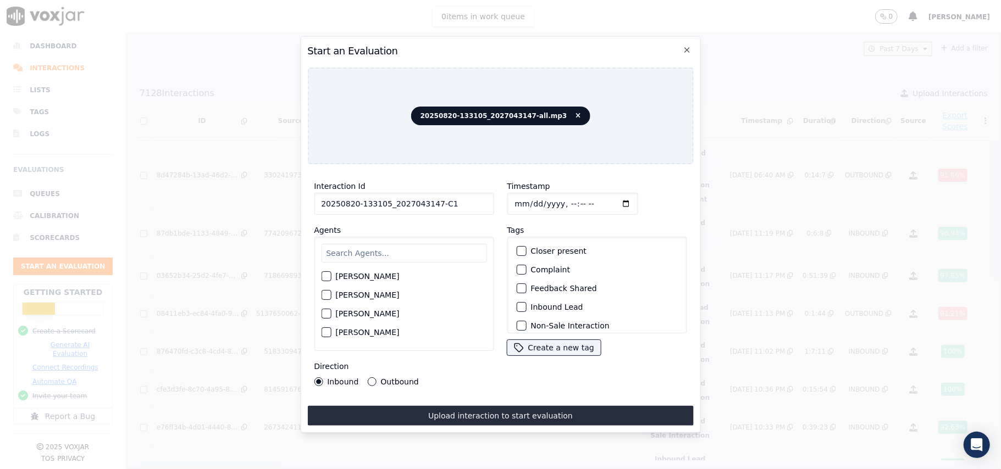
click at [399, 245] on input "text" at bounding box center [403, 253] width 165 height 19
paste input "[PERSON_NAME]"
type input "[PERSON_NAME]"
drag, startPoint x: 346, startPoint y: 276, endPoint x: 396, endPoint y: 280, distance: 49.6
click at [346, 276] on label "[PERSON_NAME]" at bounding box center [367, 280] width 64 height 8
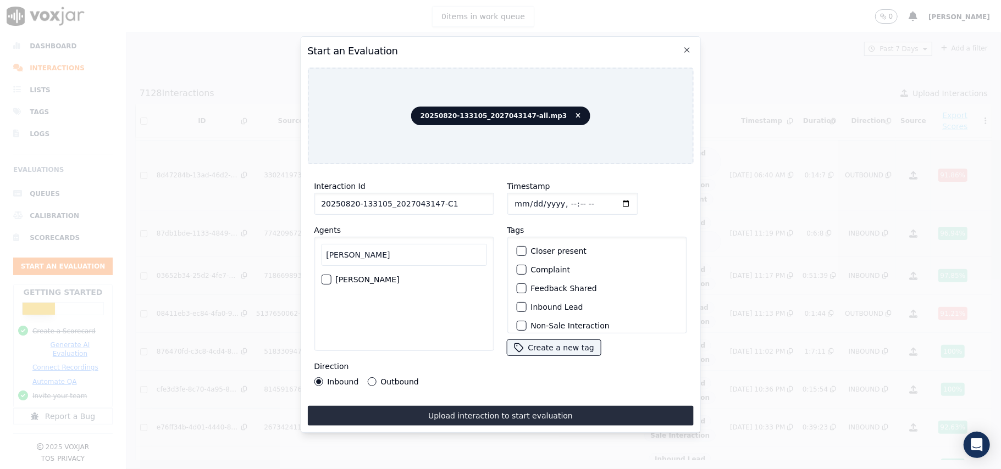
click at [331, 276] on button "[PERSON_NAME]" at bounding box center [326, 280] width 10 height 10
click at [531, 303] on label "Inbound Lead" at bounding box center [557, 307] width 52 height 8
click at [526, 302] on button "Inbound Lead" at bounding box center [521, 307] width 10 height 10
click at [517, 251] on div "button" at bounding box center [521, 253] width 8 height 8
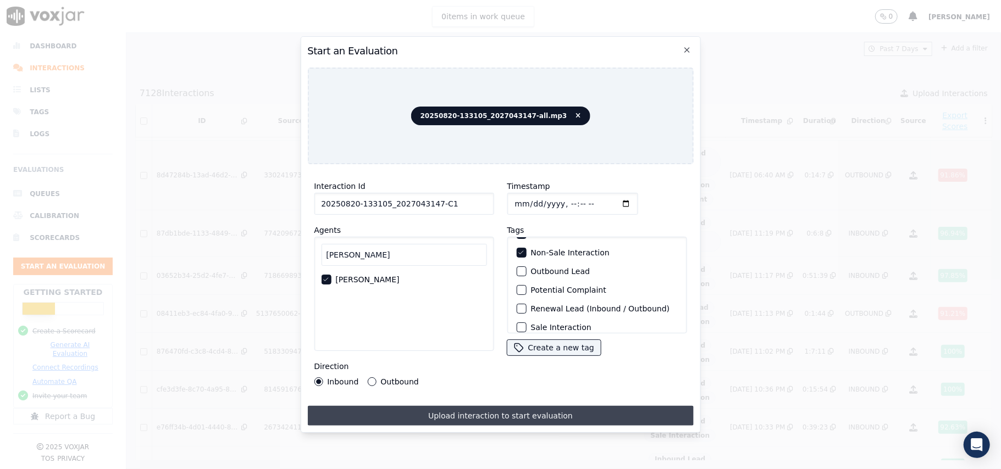
click at [471, 414] on button "Upload interaction to start evaluation" at bounding box center [500, 416] width 386 height 20
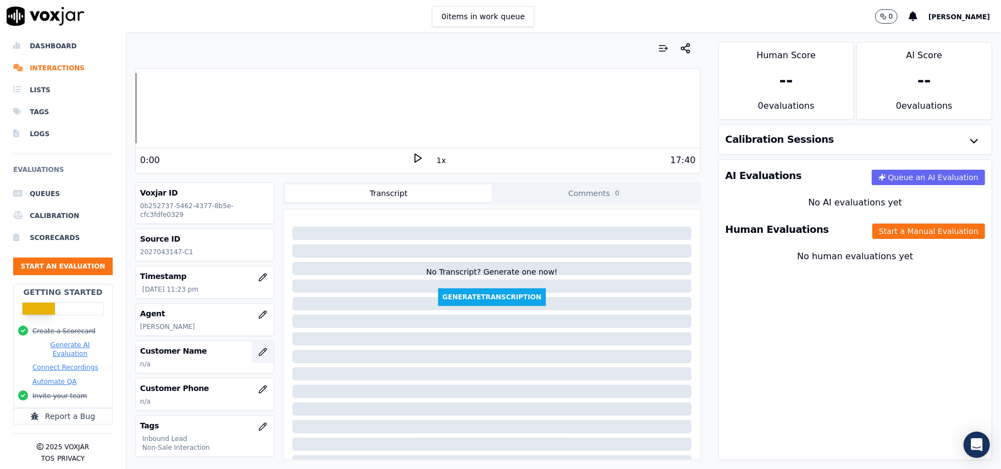
click at [258, 357] on icon "button" at bounding box center [262, 352] width 9 height 9
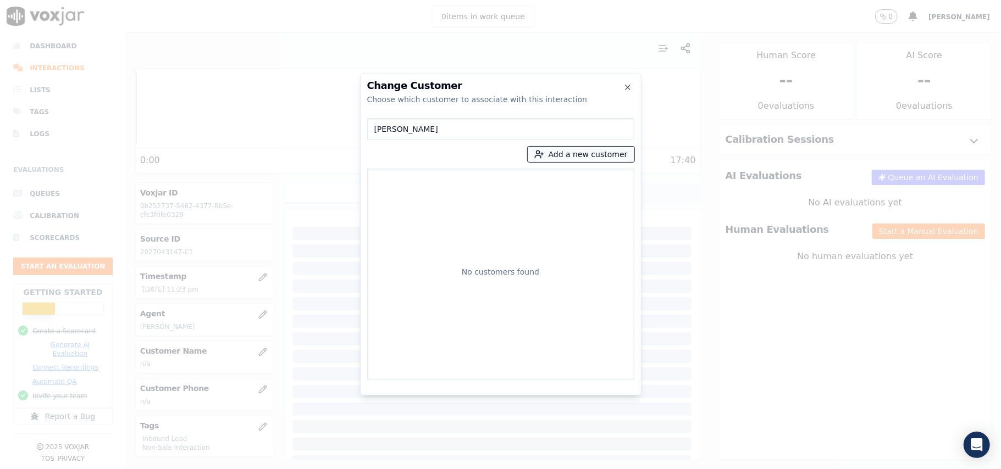
type input "[PERSON_NAME]"
click at [565, 157] on button "Add a new customer" at bounding box center [581, 154] width 107 height 15
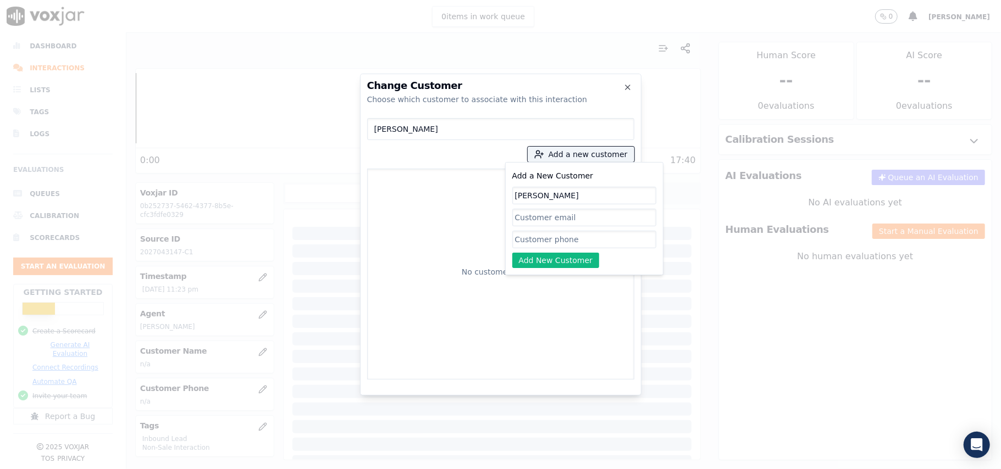
type input "[PERSON_NAME]"
click at [561, 234] on input "Add a New Customer" at bounding box center [584, 240] width 144 height 18
paste input "2027043147 2026782698"
click at [567, 242] on input "2027043147 2026782698" at bounding box center [584, 240] width 144 height 18
type input "2027043147_2026782698"
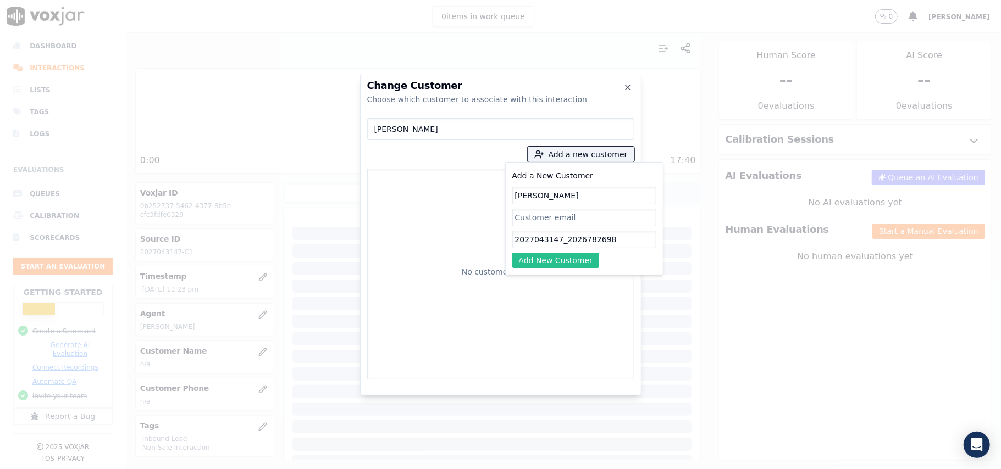
click at [568, 264] on button "Add New Customer" at bounding box center [555, 260] width 87 height 15
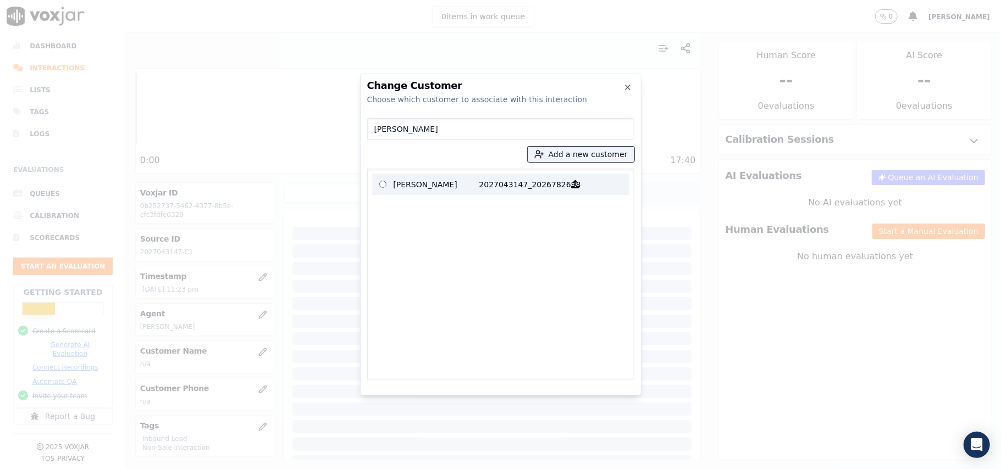
click at [538, 187] on p "2027043147_2026782698" at bounding box center [522, 184] width 86 height 17
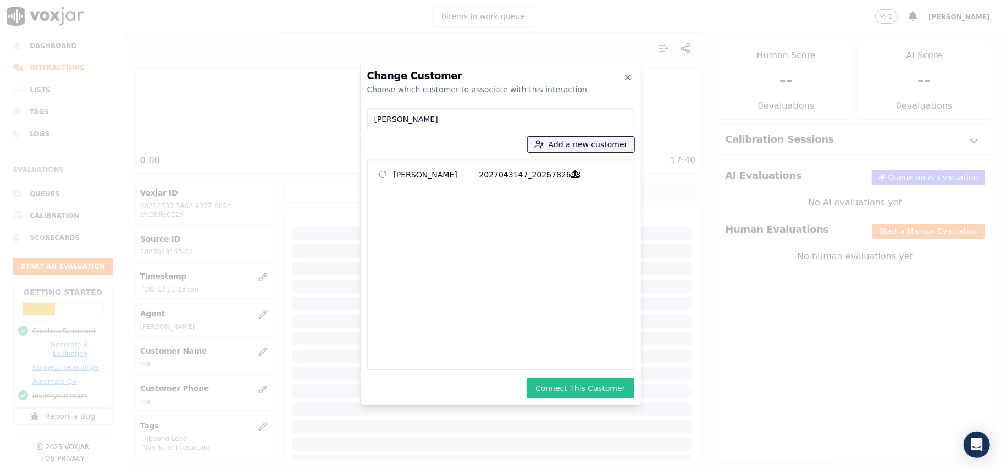
click at [572, 388] on button "Connect This Customer" at bounding box center [580, 389] width 107 height 20
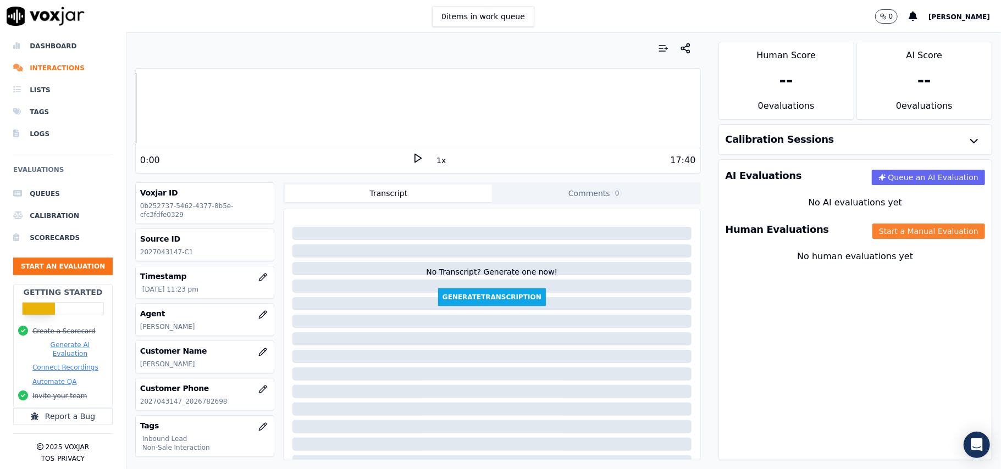
click at [872, 231] on button "Start a Manual Evaluation" at bounding box center [928, 231] width 113 height 15
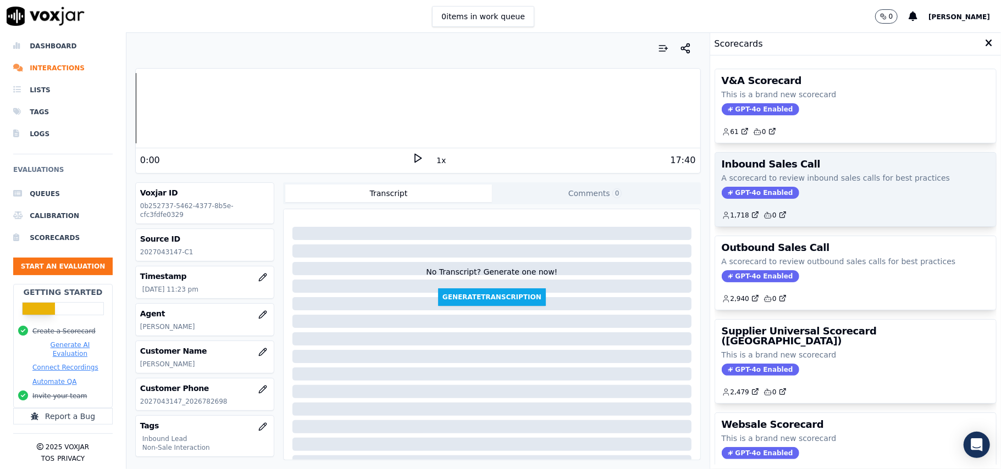
click at [745, 198] on span "GPT-4o Enabled" at bounding box center [761, 193] width 78 height 12
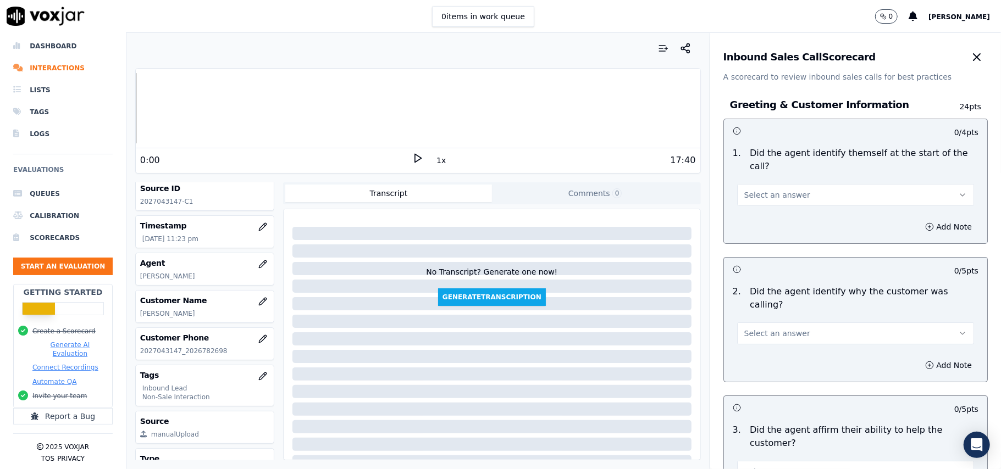
scroll to position [108, 0]
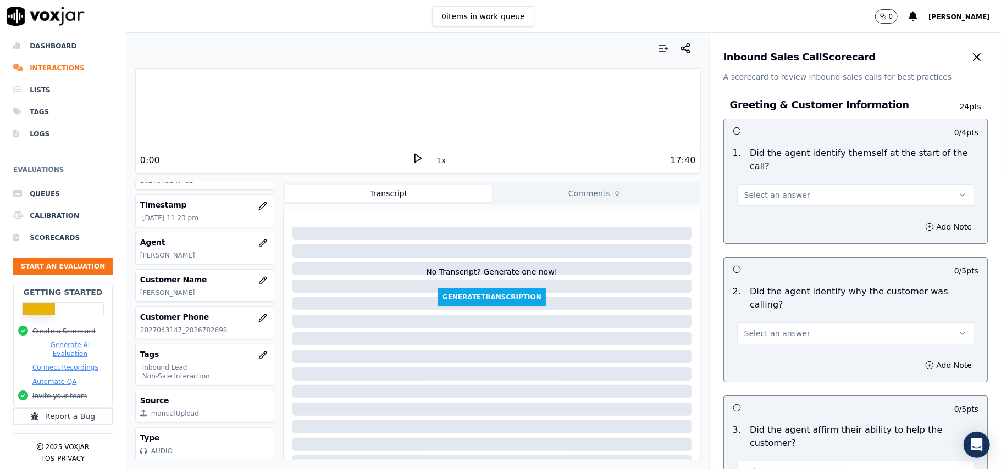
click at [753, 190] on span "Select an answer" at bounding box center [777, 195] width 66 height 11
click at [764, 205] on div "Yes" at bounding box center [832, 207] width 213 height 18
click at [809, 323] on button "Select an answer" at bounding box center [855, 334] width 237 height 22
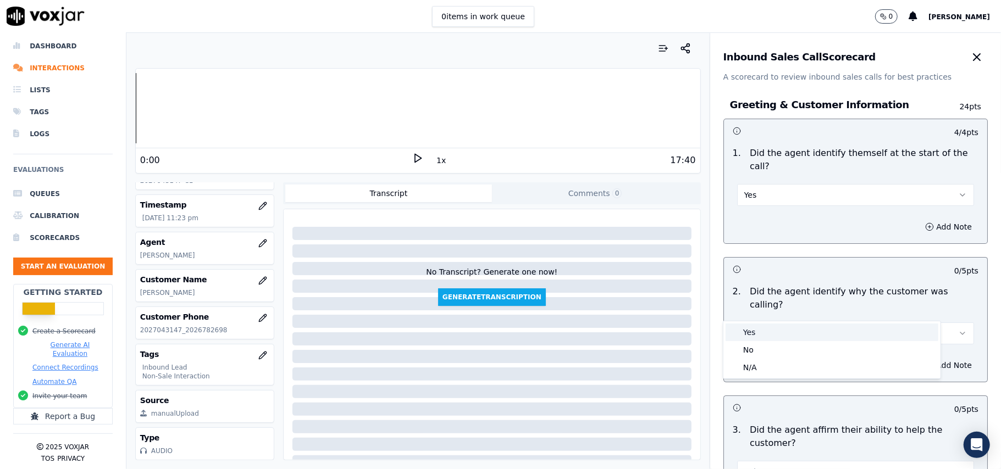
click at [790, 331] on div "Yes" at bounding box center [832, 333] width 213 height 18
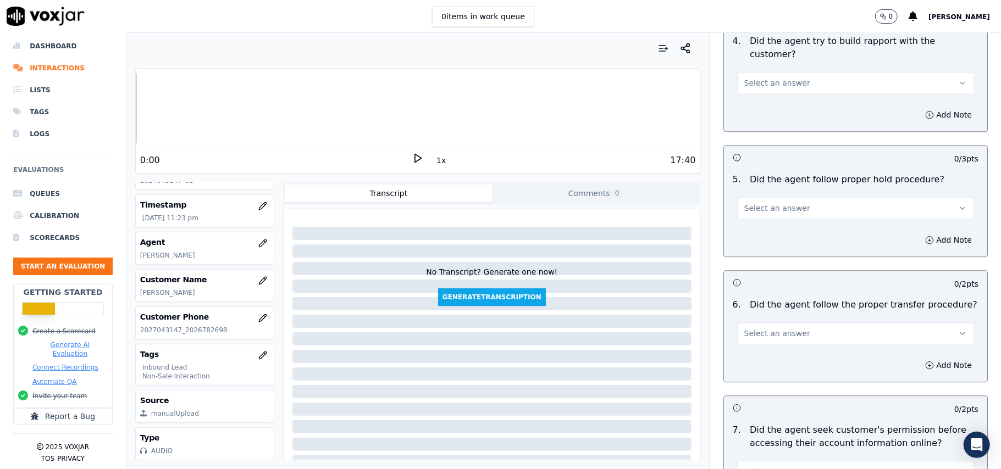
scroll to position [3077, 0]
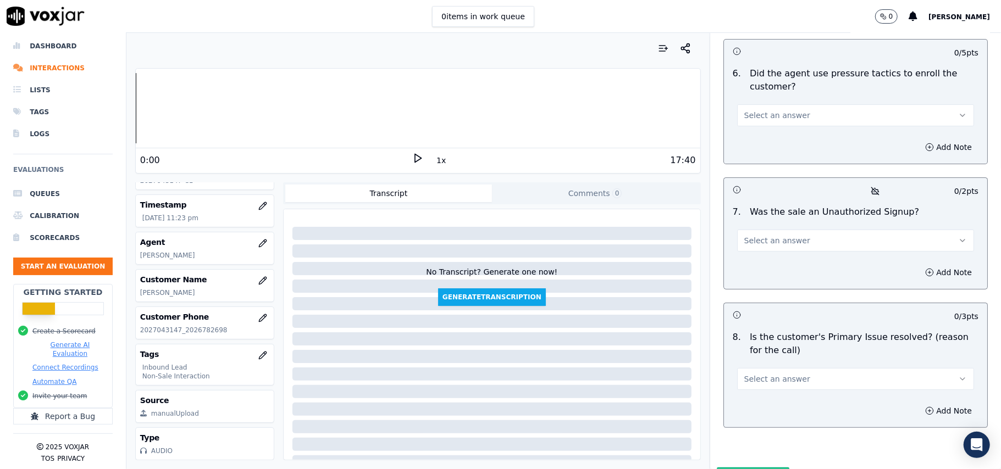
click at [831, 368] on button "Select an answer" at bounding box center [855, 379] width 237 height 22
click at [761, 347] on div "Yes" at bounding box center [832, 347] width 213 height 18
click at [769, 235] on span "Select an answer" at bounding box center [777, 240] width 66 height 11
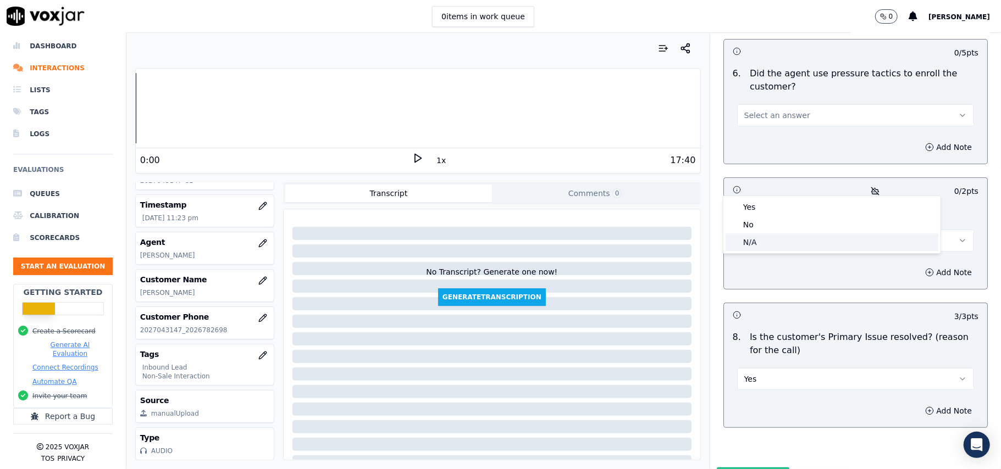
click at [759, 245] on div "N/A" at bounding box center [832, 243] width 213 height 18
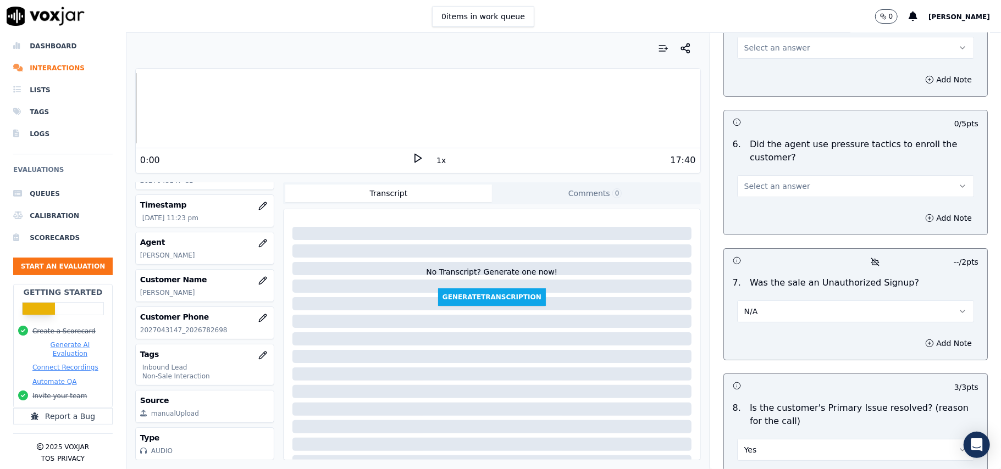
scroll to position [2930, 0]
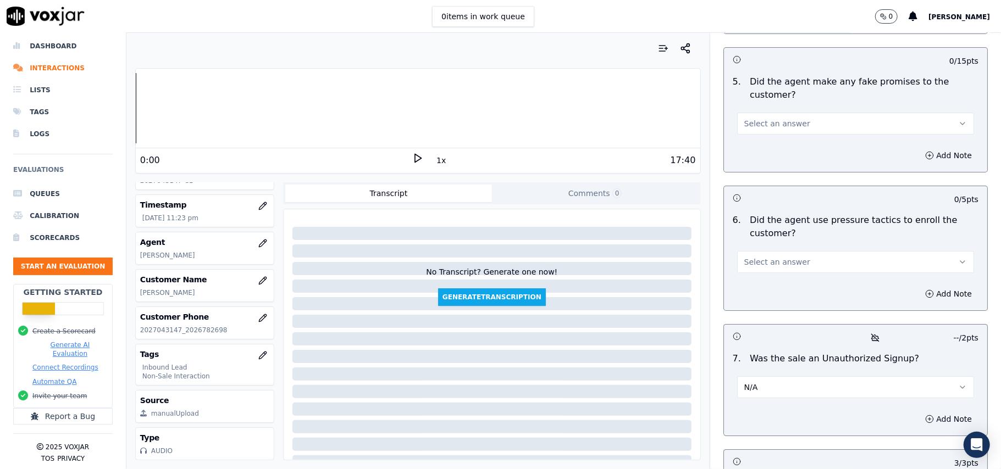
click at [780, 257] on span "Select an answer" at bounding box center [777, 262] width 66 height 11
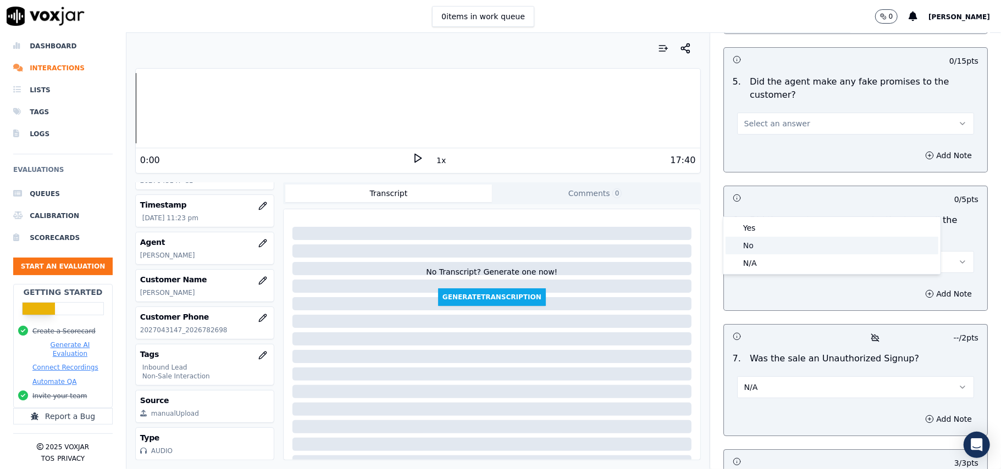
click at [775, 247] on div "No" at bounding box center [832, 246] width 213 height 18
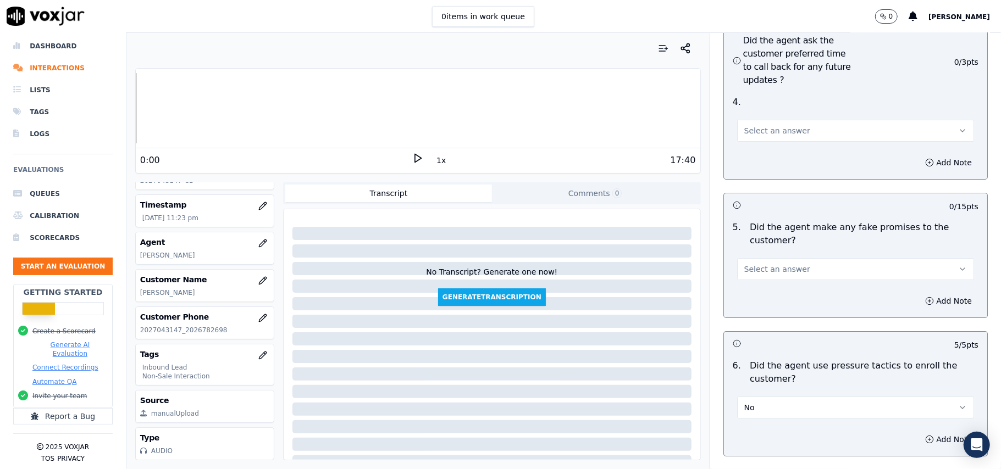
scroll to position [2784, 0]
click at [791, 259] on button "Select an answer" at bounding box center [855, 270] width 237 height 22
click at [772, 254] on div "No" at bounding box center [832, 254] width 213 height 18
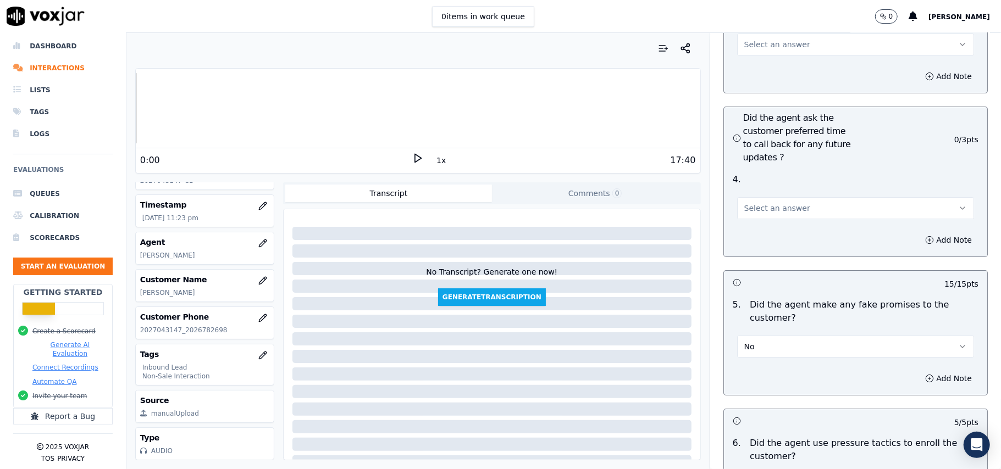
scroll to position [2637, 0]
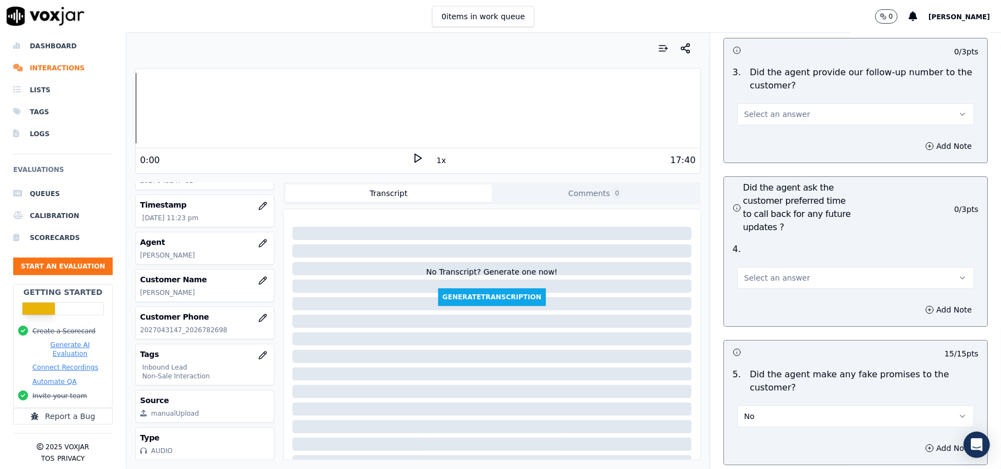
click at [788, 265] on div "Select an answer" at bounding box center [855, 277] width 237 height 24
click at [777, 273] on span "Select an answer" at bounding box center [777, 278] width 66 height 11
click at [772, 242] on div "Yes" at bounding box center [832, 244] width 213 height 18
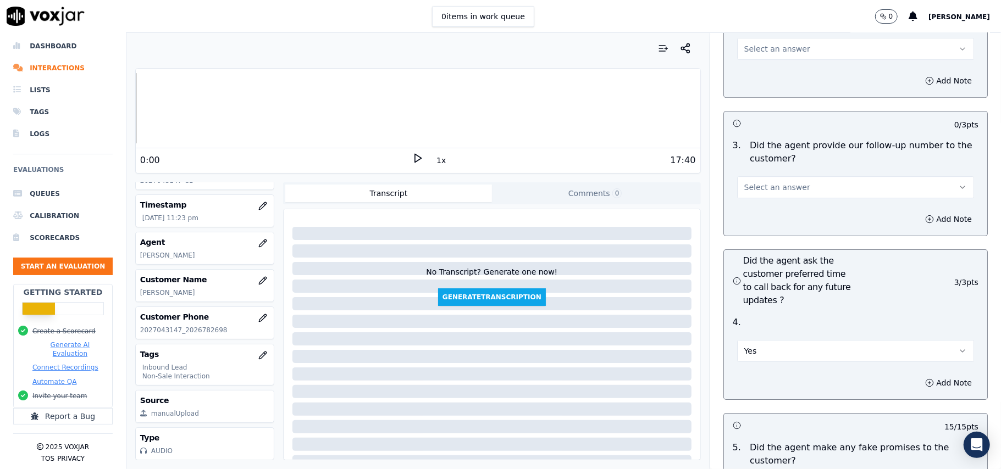
click at [792, 176] on button "Select an answer" at bounding box center [855, 187] width 237 height 22
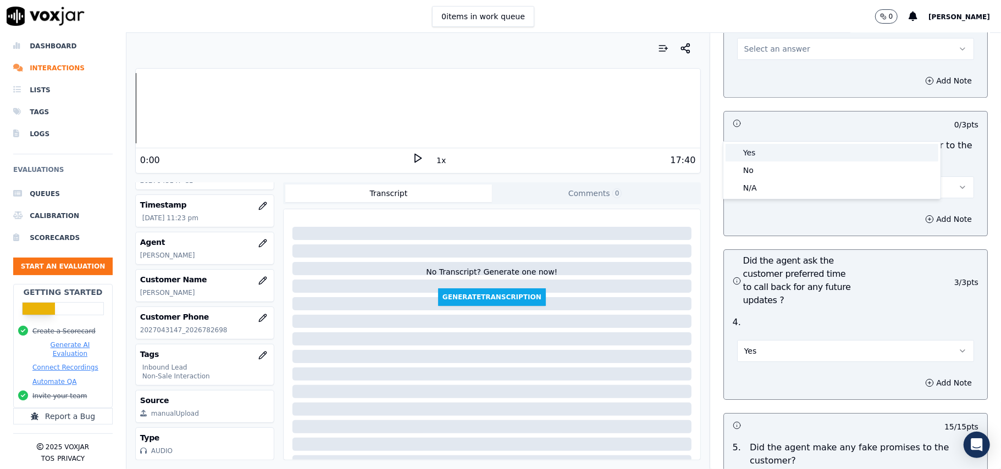
click at [785, 155] on div "Yes" at bounding box center [832, 153] width 213 height 18
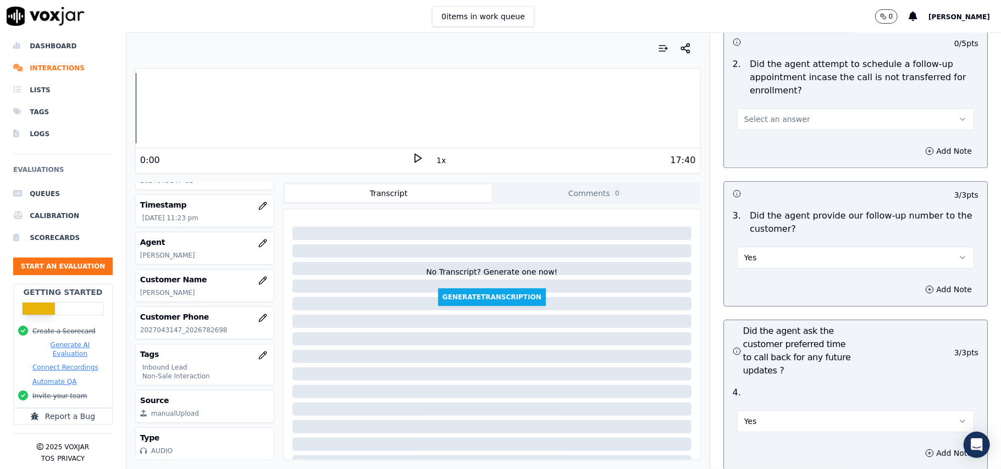
scroll to position [2417, 0]
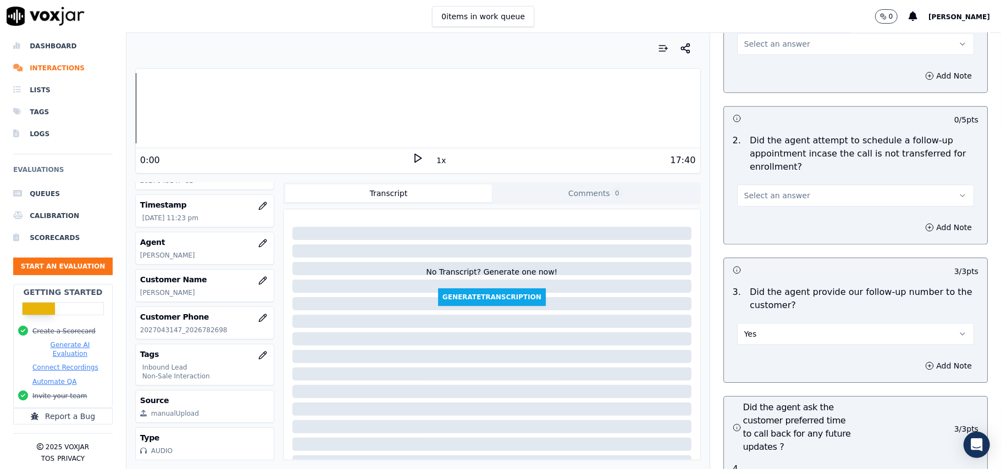
click at [777, 190] on span "Select an answer" at bounding box center [777, 195] width 66 height 11
click at [775, 174] on div "No" at bounding box center [832, 178] width 213 height 18
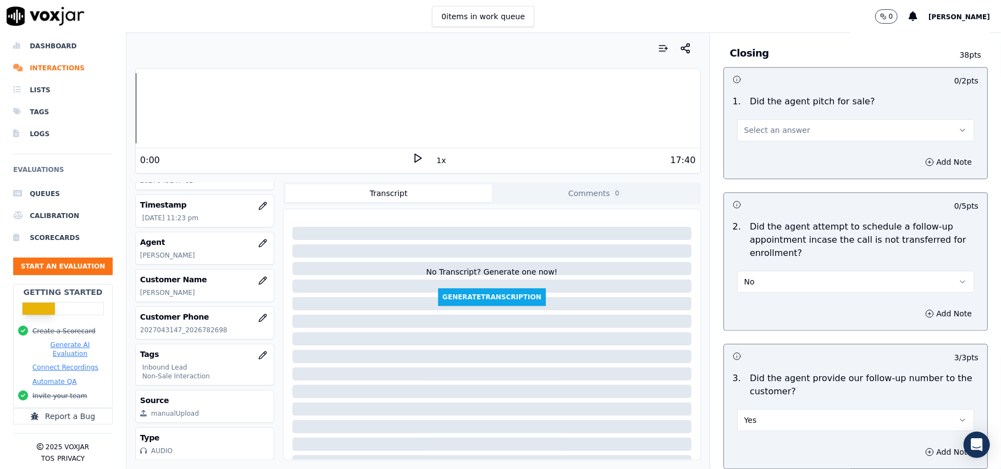
scroll to position [2270, 0]
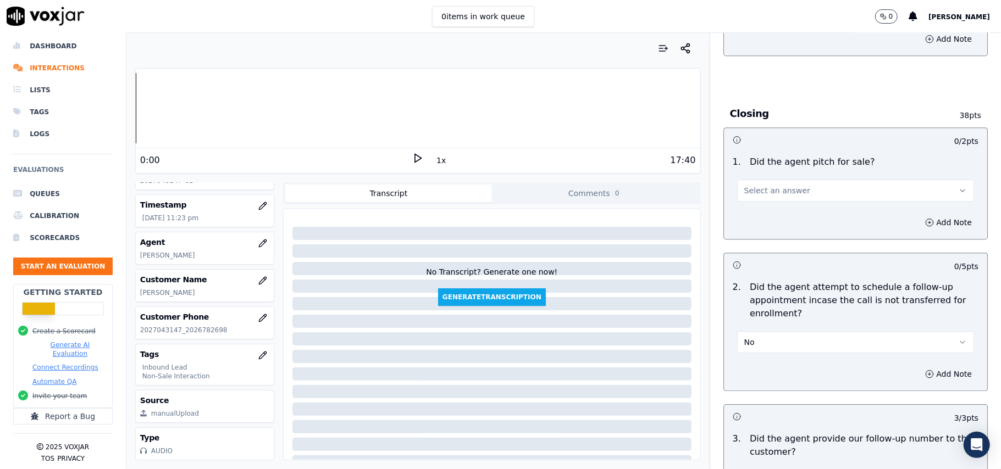
click at [773, 185] on span "Select an answer" at bounding box center [777, 190] width 66 height 11
click at [768, 154] on div "Yes" at bounding box center [832, 155] width 213 height 18
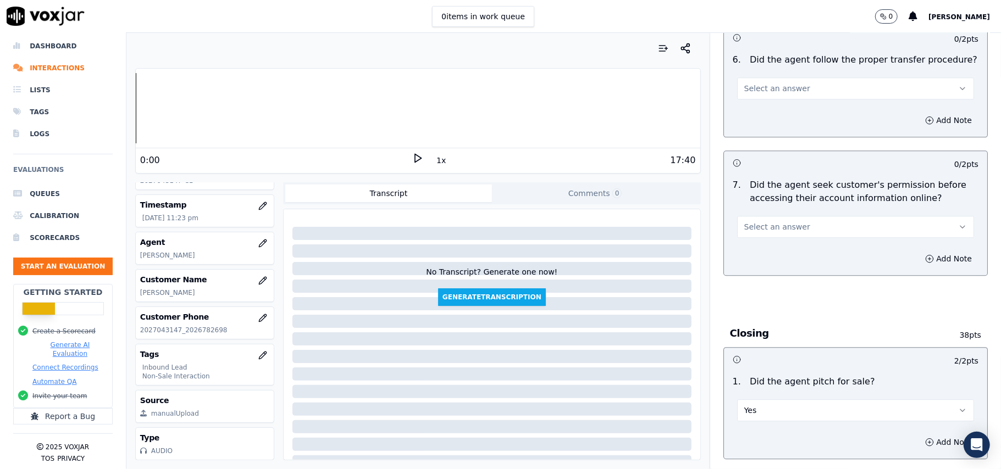
click at [789, 216] on button "Select an answer" at bounding box center [855, 227] width 237 height 22
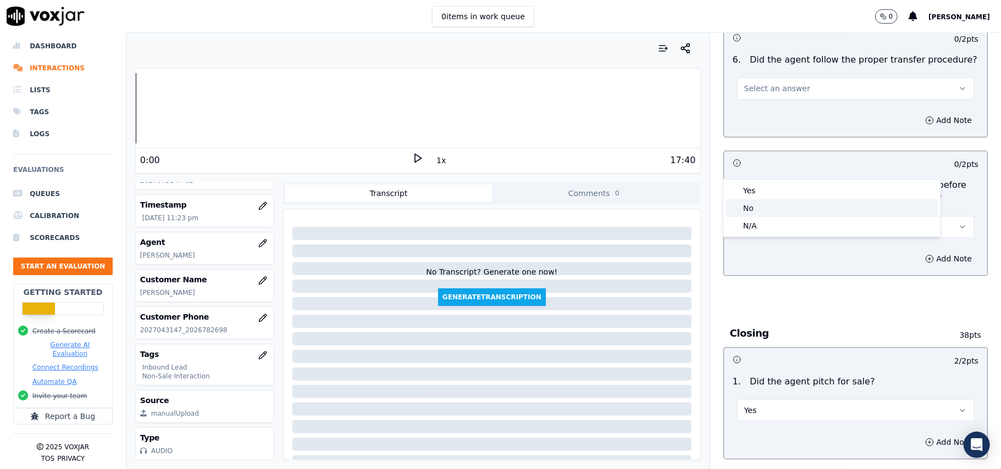
click at [783, 209] on div "No" at bounding box center [832, 209] width 213 height 18
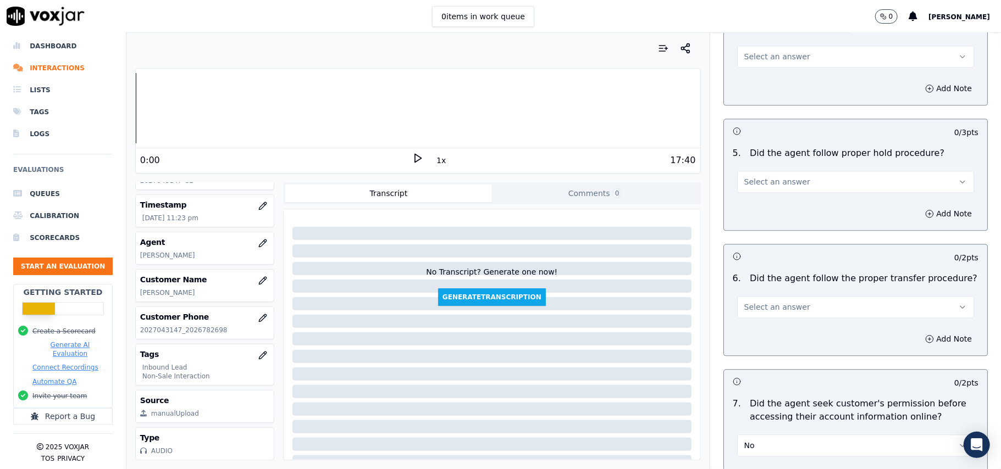
scroll to position [1831, 0]
drag, startPoint x: 791, startPoint y: 375, endPoint x: 784, endPoint y: 374, distance: 6.6
click at [790, 436] on button "No" at bounding box center [855, 447] width 237 height 22
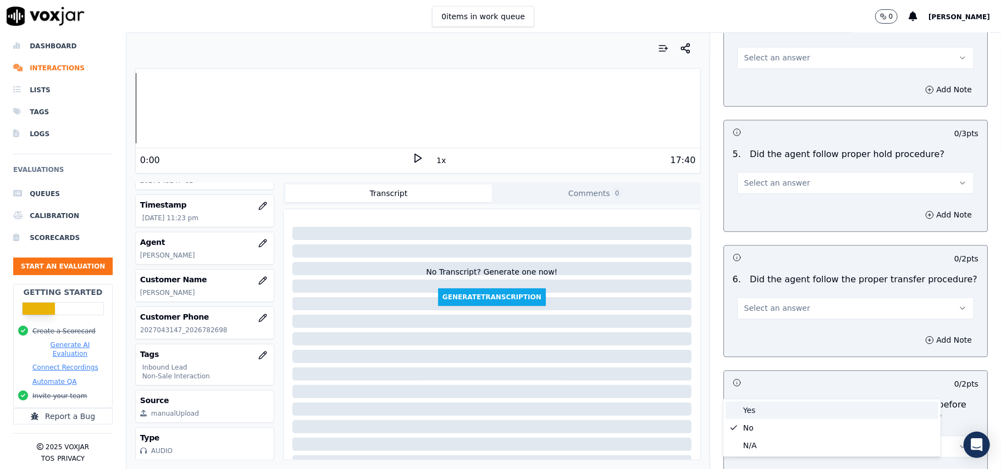
click at [748, 412] on div "Yes" at bounding box center [832, 411] width 213 height 18
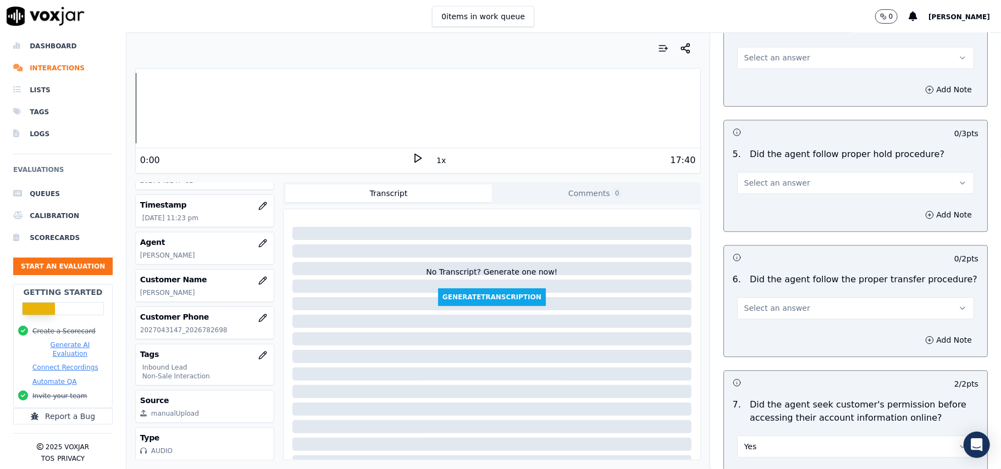
click at [785, 303] on span "Select an answer" at bounding box center [777, 308] width 66 height 11
click at [776, 267] on div "Yes" at bounding box center [832, 272] width 213 height 18
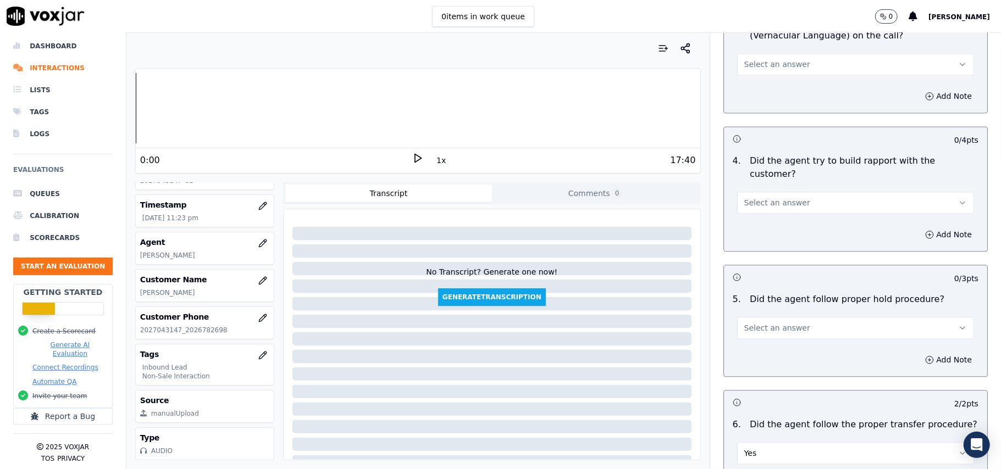
scroll to position [1684, 0]
click at [774, 324] on span "Select an answer" at bounding box center [777, 329] width 66 height 11
click at [777, 292] on div "Yes" at bounding box center [832, 293] width 213 height 18
click at [780, 198] on span "Select an answer" at bounding box center [777, 203] width 66 height 11
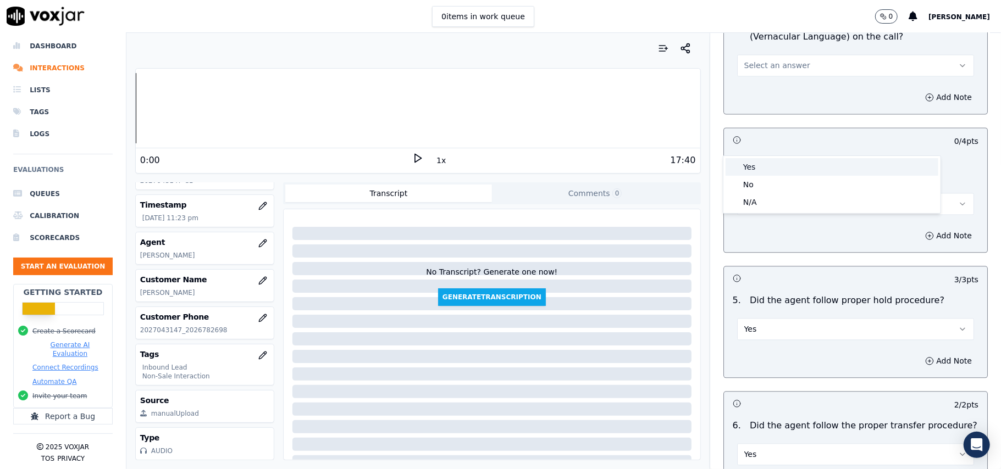
click at [779, 158] on div "Yes" at bounding box center [832, 167] width 213 height 18
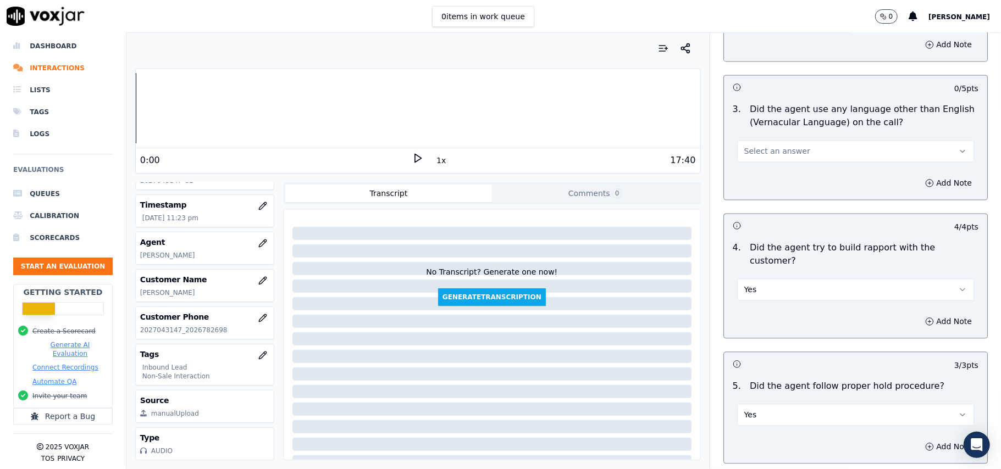
scroll to position [1538, 0]
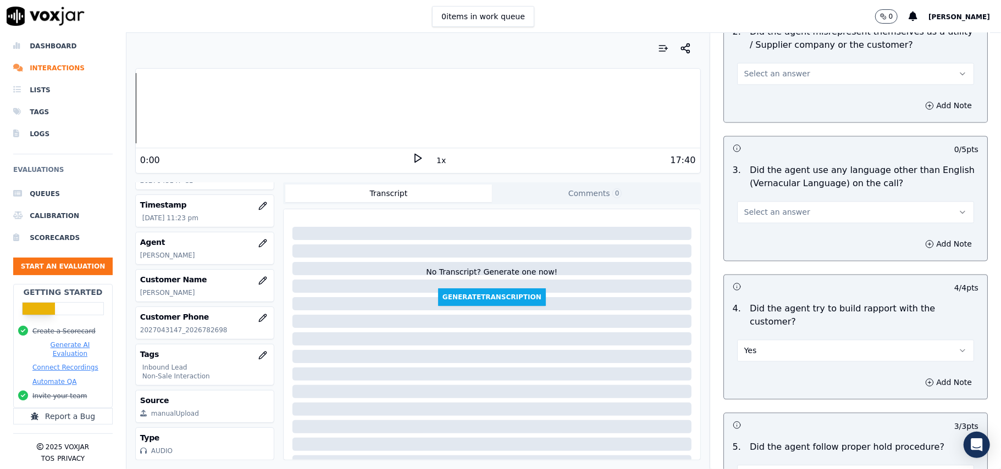
click at [775, 201] on button "Select an answer" at bounding box center [855, 212] width 237 height 22
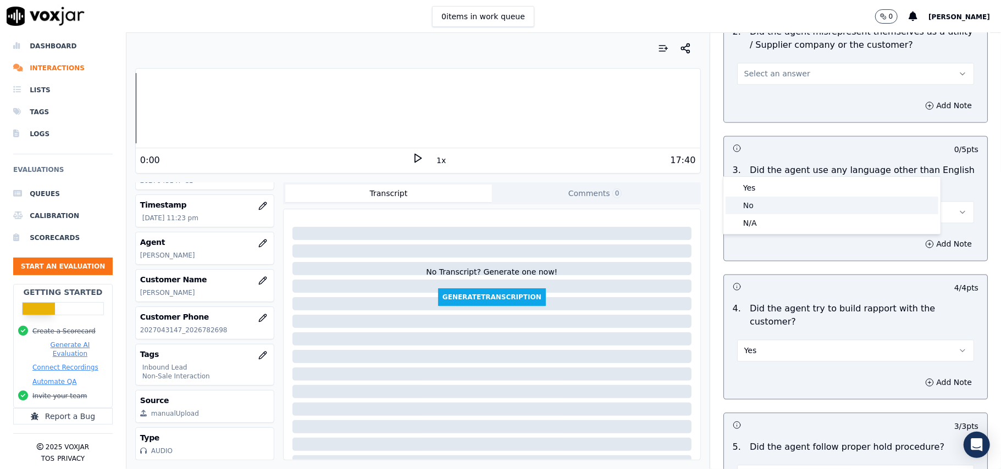
click at [770, 199] on div "No" at bounding box center [832, 206] width 213 height 18
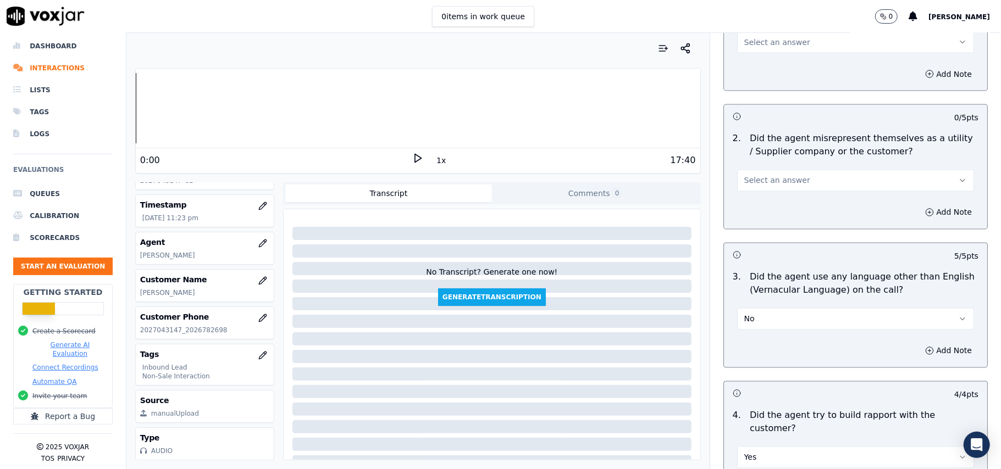
scroll to position [1318, 0]
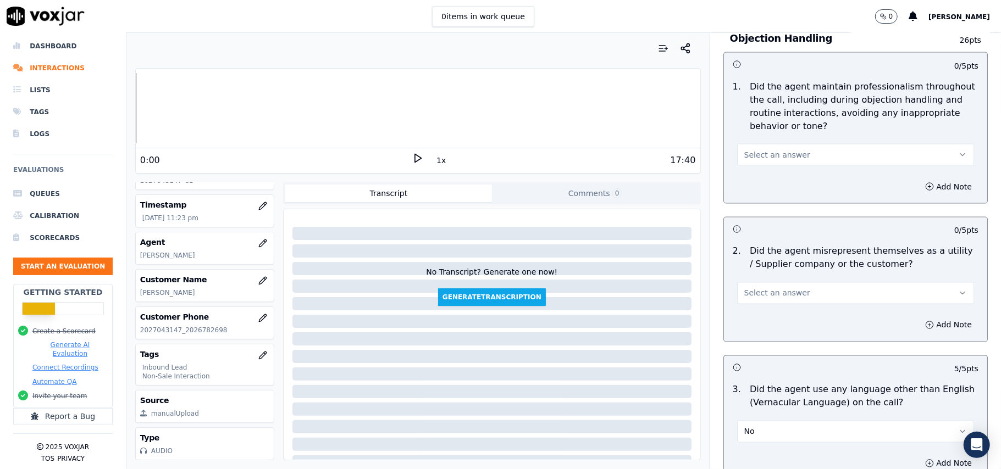
click at [786, 288] on span "Select an answer" at bounding box center [777, 293] width 66 height 11
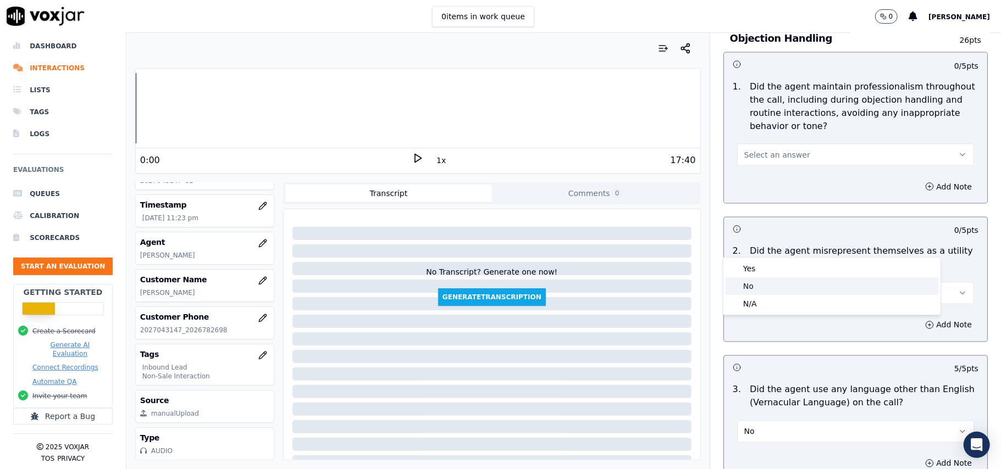
click at [775, 289] on div "No" at bounding box center [832, 287] width 213 height 18
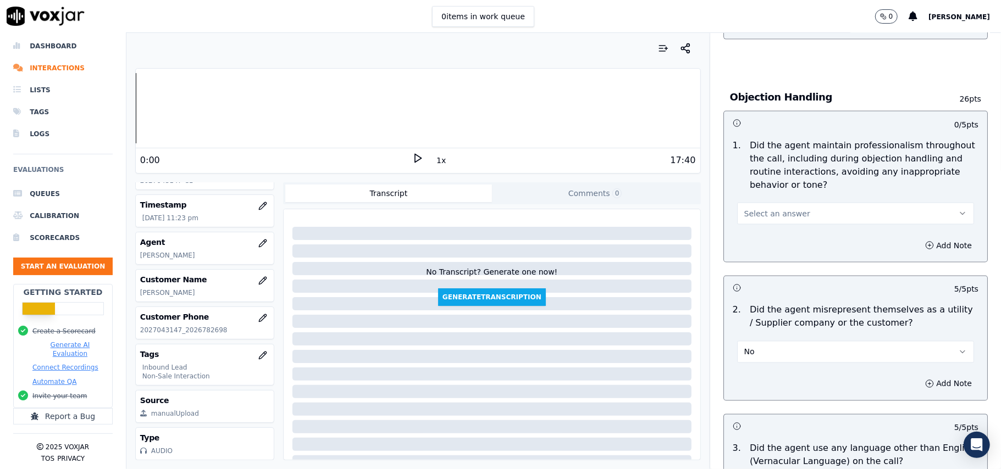
scroll to position [1171, 0]
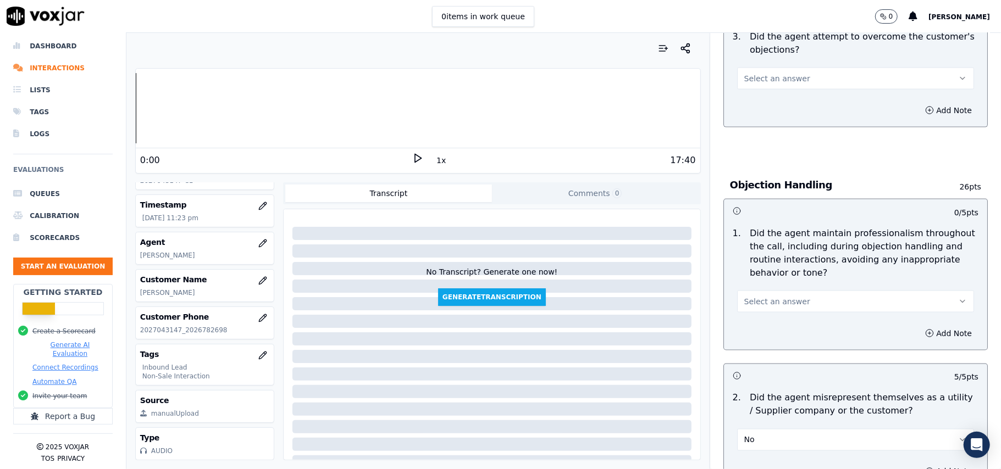
click at [777, 296] on span "Select an answer" at bounding box center [777, 301] width 66 height 11
click at [773, 278] on div "Yes" at bounding box center [832, 277] width 213 height 18
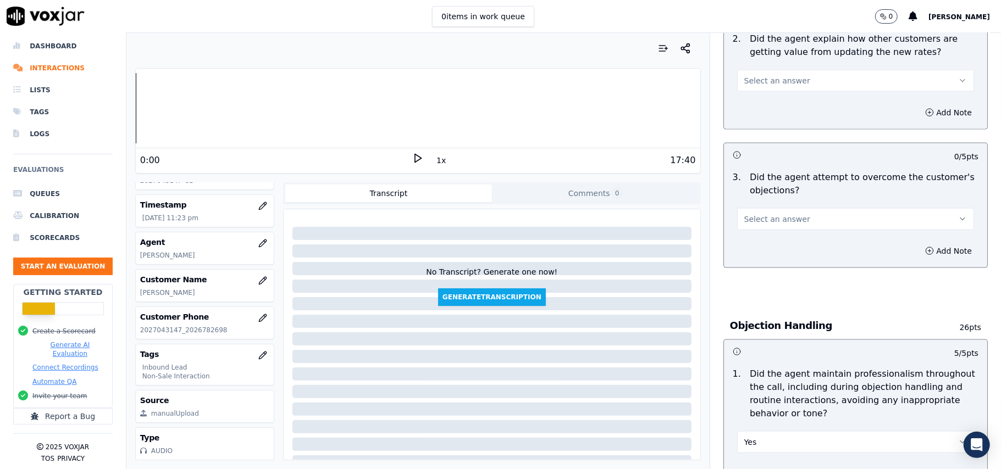
scroll to position [951, 0]
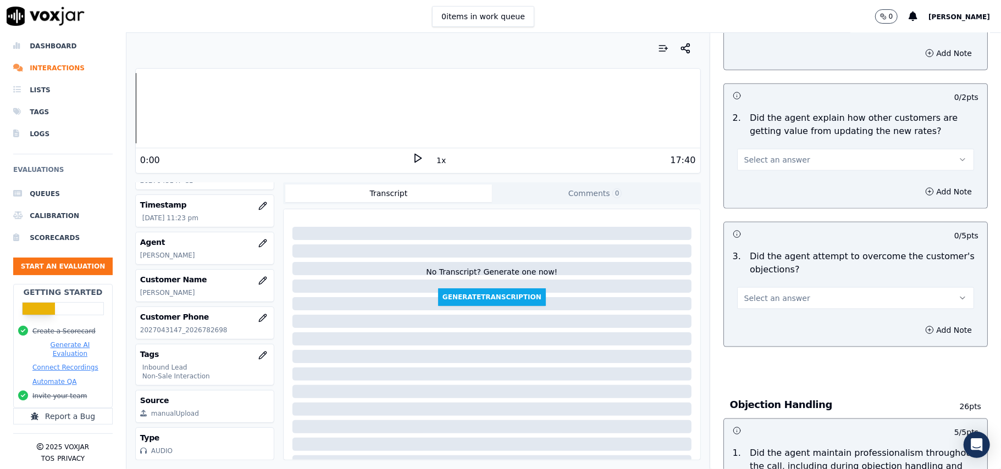
click at [776, 293] on span "Select an answer" at bounding box center [777, 298] width 66 height 11
click at [776, 271] on div "Yes" at bounding box center [832, 273] width 213 height 18
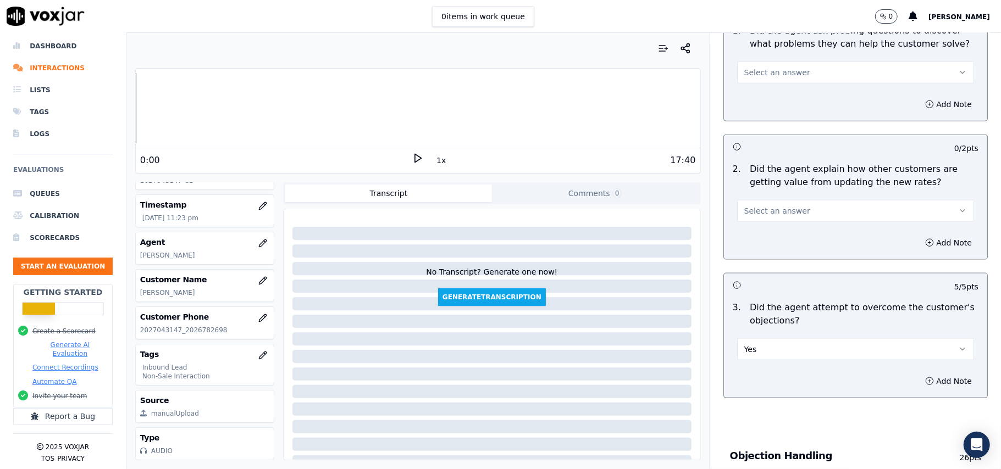
scroll to position [878, 0]
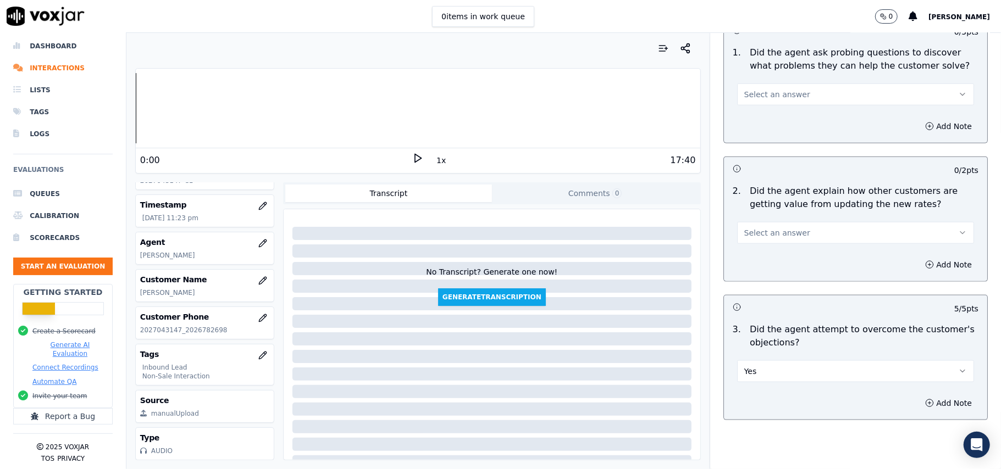
click at [765, 228] on span "Select an answer" at bounding box center [777, 233] width 66 height 11
click at [753, 241] on div "N/A" at bounding box center [832, 243] width 213 height 18
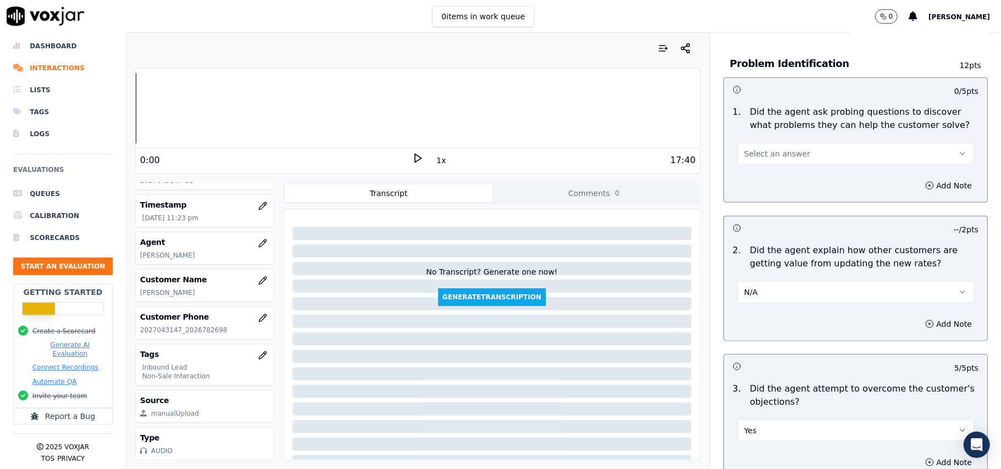
scroll to position [731, 0]
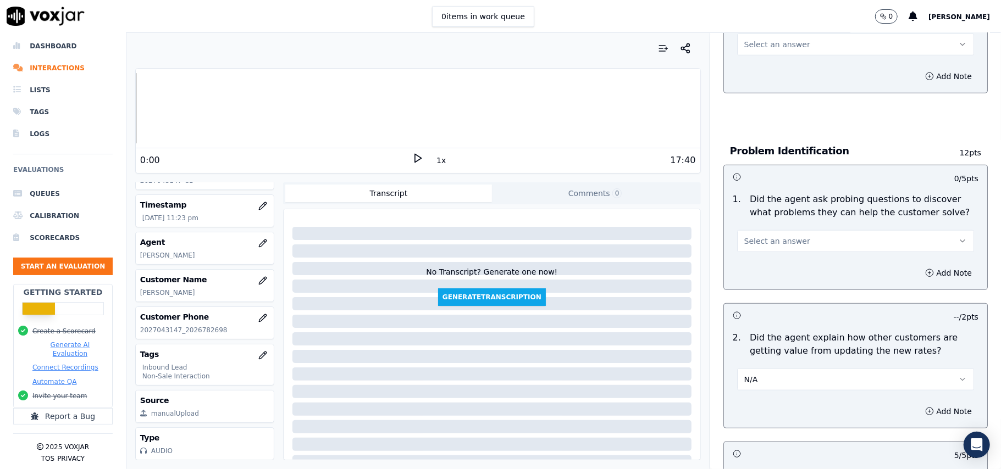
click at [776, 230] on button "Select an answer" at bounding box center [855, 241] width 237 height 22
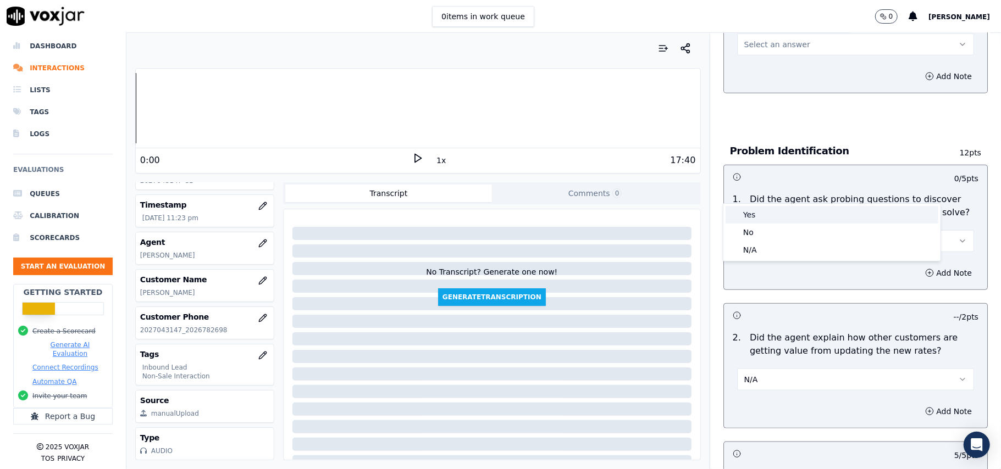
click at [775, 211] on div "Yes" at bounding box center [832, 215] width 213 height 18
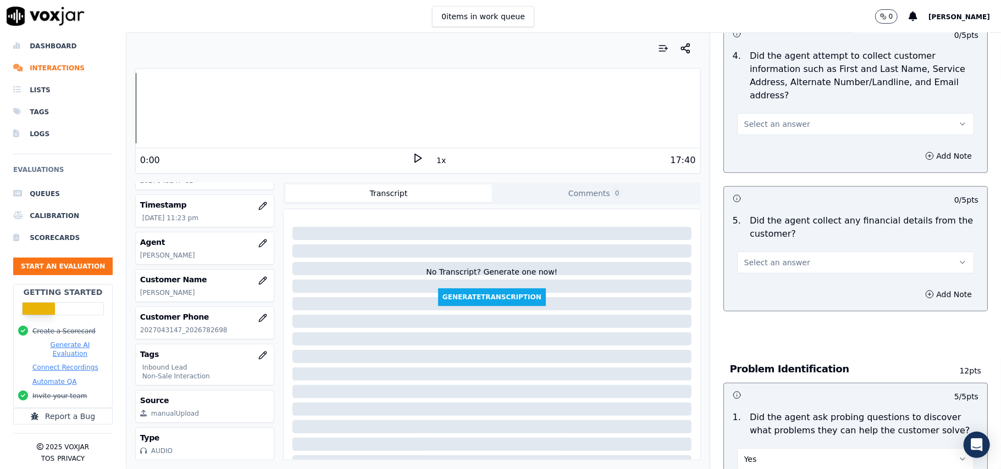
scroll to position [511, 0]
click at [791, 253] on button "Select an answer" at bounding box center [855, 264] width 237 height 22
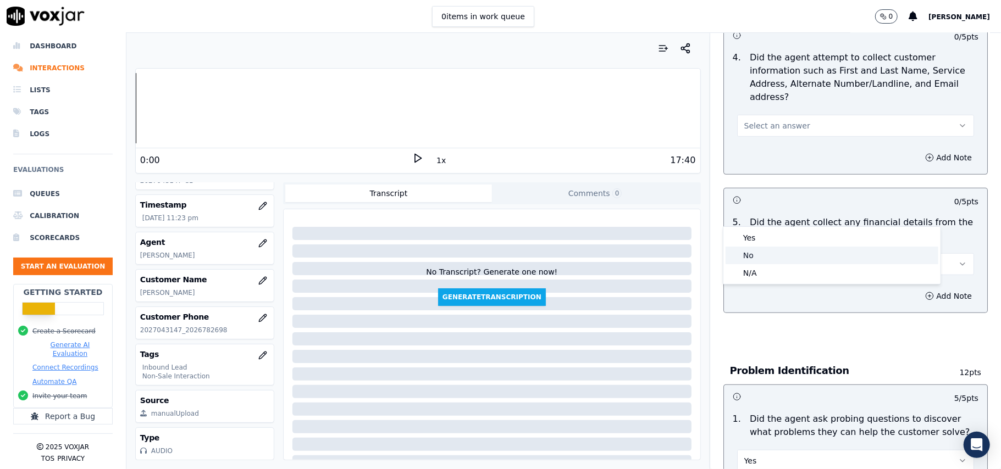
click at [783, 259] on div "No" at bounding box center [832, 256] width 213 height 18
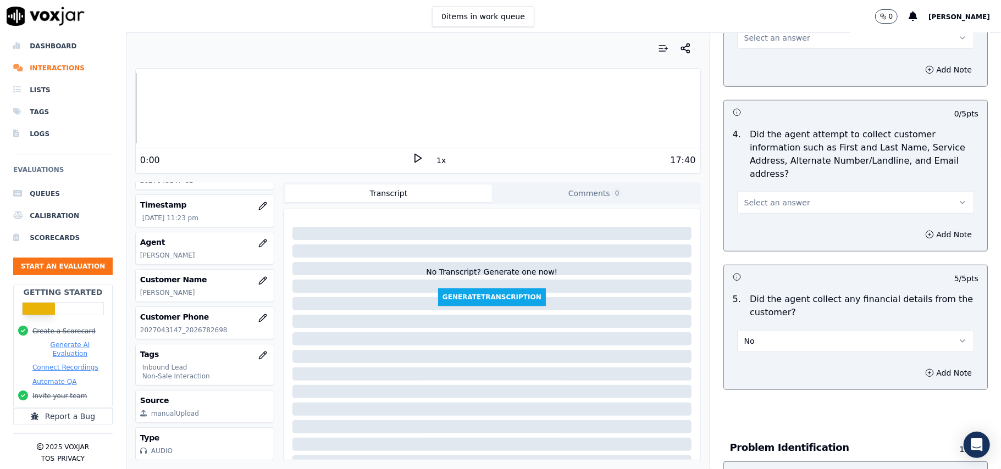
scroll to position [365, 0]
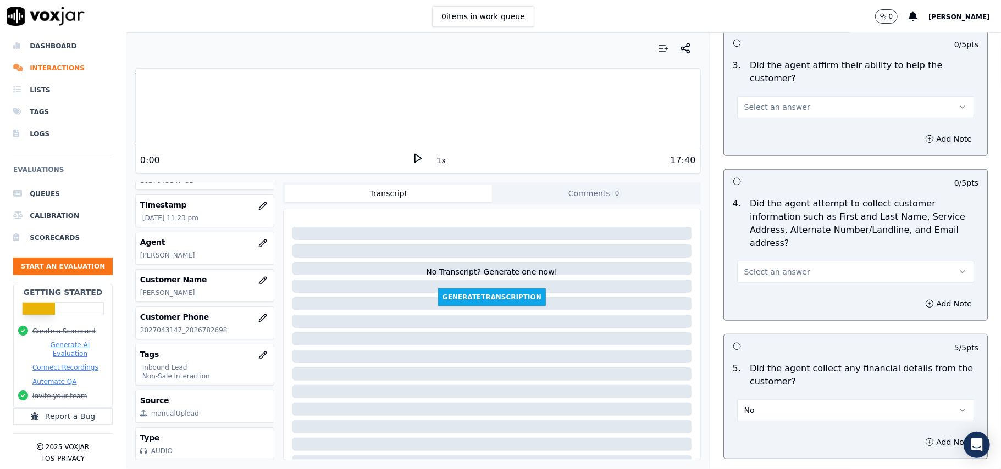
click at [803, 261] on button "Select an answer" at bounding box center [855, 272] width 237 height 22
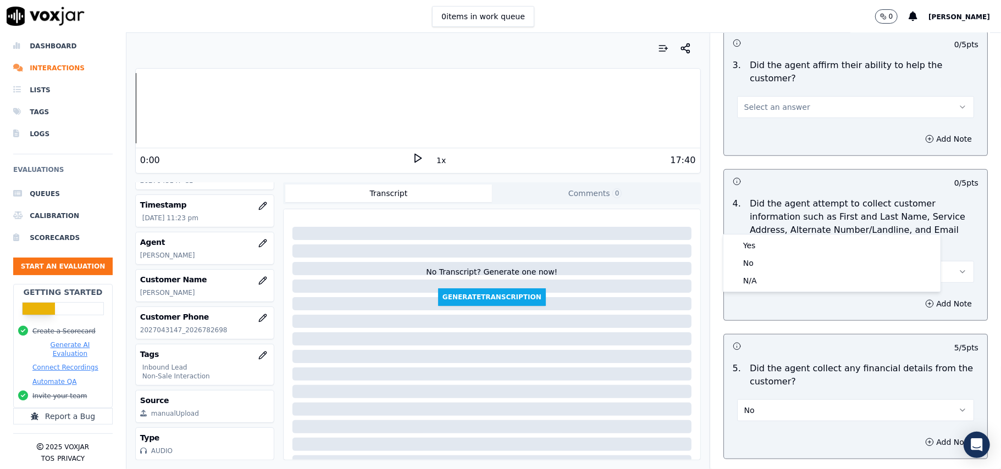
click at [800, 236] on div "Yes No N/A" at bounding box center [831, 263] width 217 height 57
click at [789, 241] on div "Yes" at bounding box center [832, 246] width 213 height 18
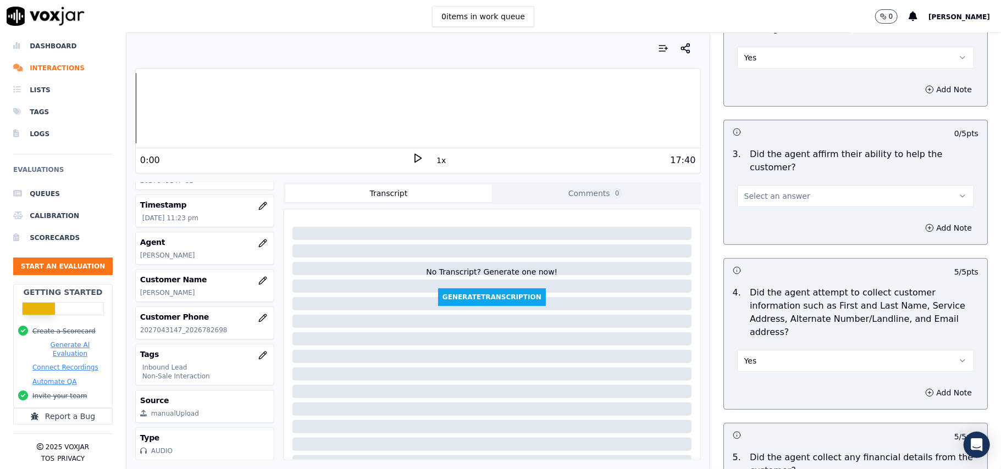
scroll to position [145, 0]
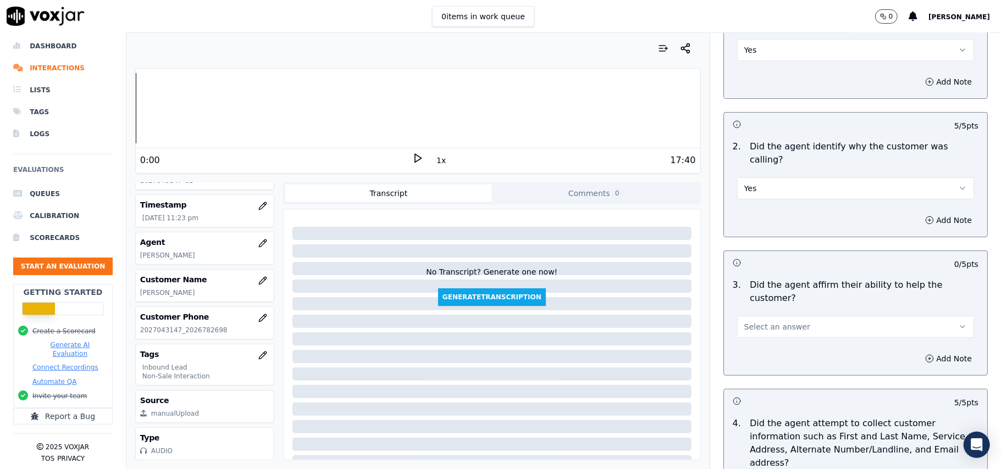
click at [788, 316] on button "Select an answer" at bounding box center [855, 327] width 237 height 22
click at [764, 313] on div "Yes" at bounding box center [832, 314] width 213 height 18
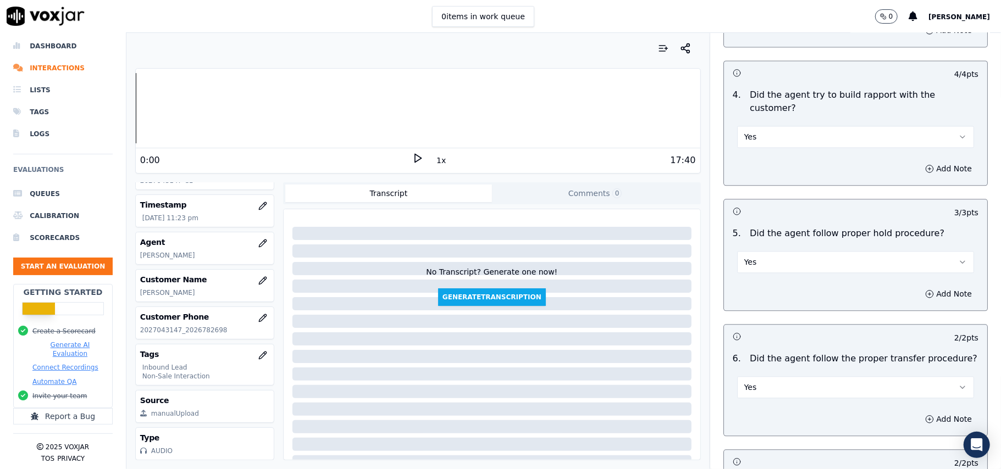
scroll to position [3077, 0]
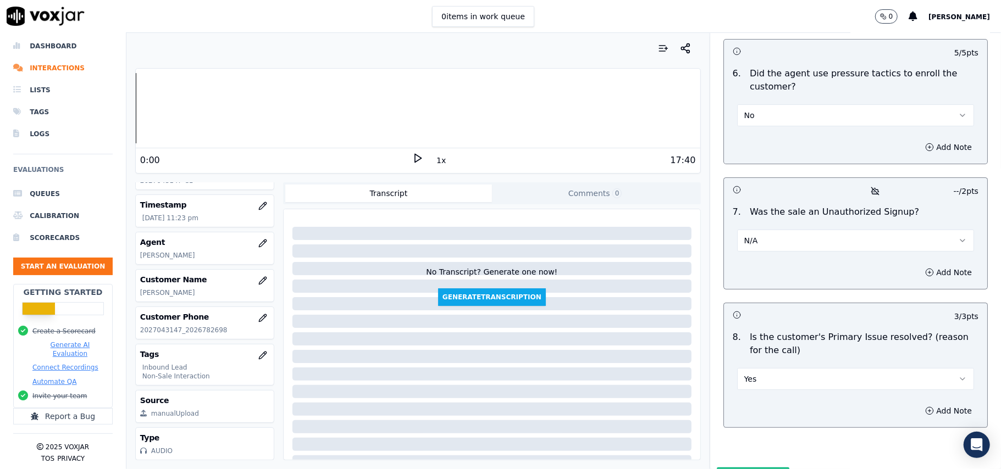
click at [742, 468] on button "Submit Scores" at bounding box center [753, 478] width 73 height 20
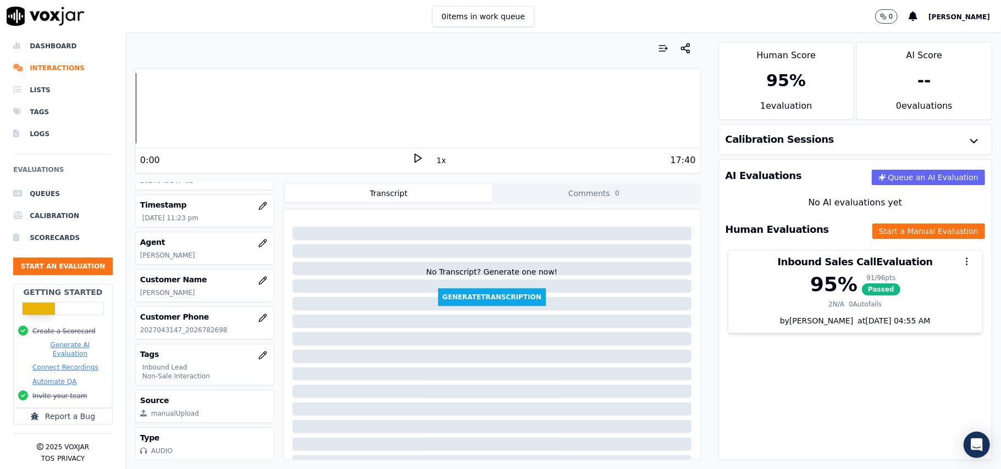
click at [170, 270] on div "Customer Name [PERSON_NAME]" at bounding box center [205, 286] width 138 height 32
click at [172, 270] on div "Customer Name [PERSON_NAME]" at bounding box center [205, 286] width 138 height 32
click at [170, 289] on p "[PERSON_NAME]" at bounding box center [204, 293] width 129 height 9
click at [85, 258] on button "Start an Evaluation" at bounding box center [63, 267] width 100 height 18
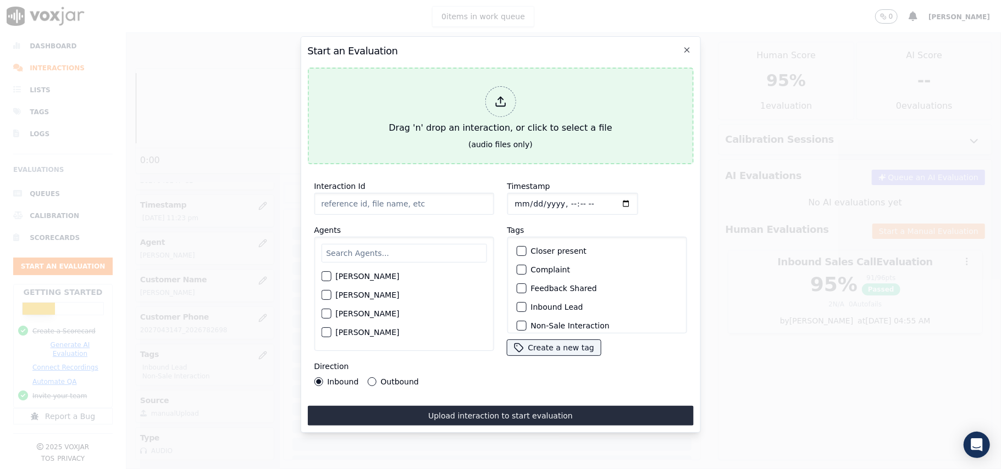
click at [504, 96] on icon at bounding box center [500, 102] width 12 height 12
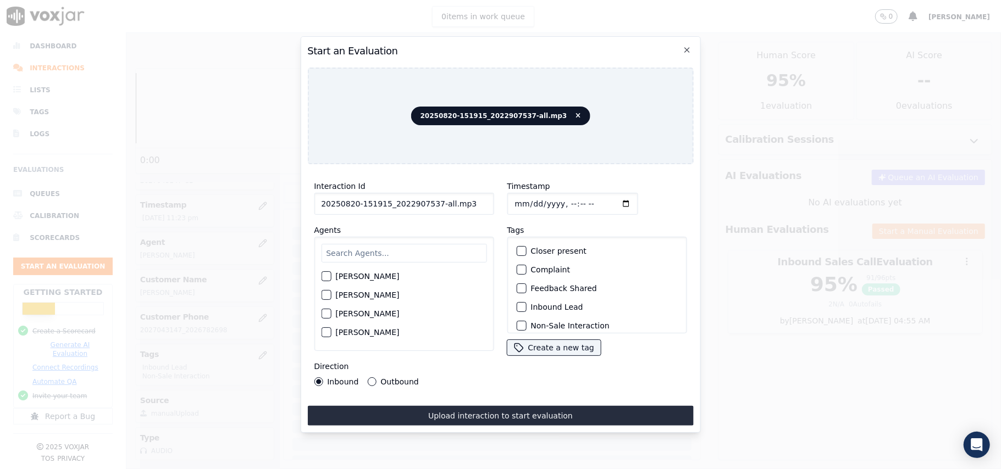
drag, startPoint x: 462, startPoint y: 196, endPoint x: 431, endPoint y: 200, distance: 31.6
click at [431, 200] on input "20250820-151915_2022907537-all.mp3" at bounding box center [404, 204] width 180 height 22
type input "20250820-151915_2022907537-C1"
click at [527, 202] on input "Timestamp" at bounding box center [572, 204] width 131 height 22
type input "[DATE]T23:35"
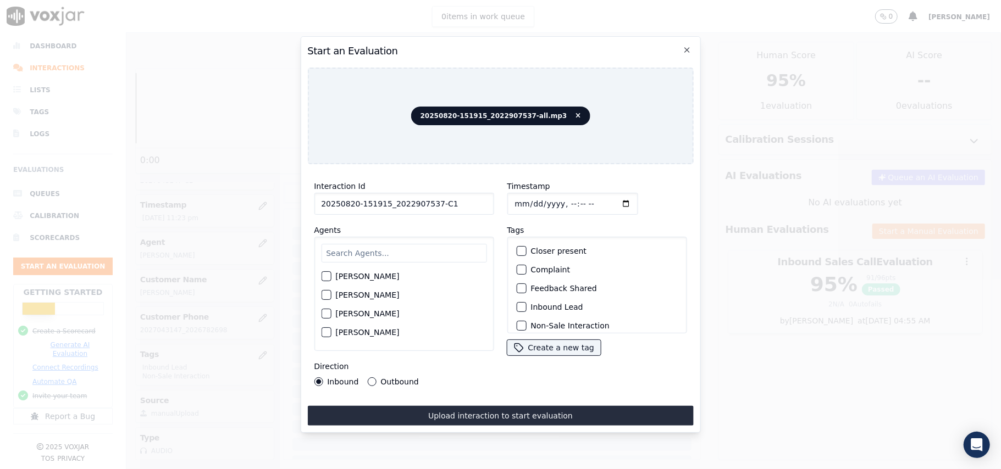
click at [399, 256] on input "text" at bounding box center [403, 253] width 165 height 19
paste input "[PERSON_NAME]"
type input "[PERSON_NAME]"
drag, startPoint x: 339, startPoint y: 278, endPoint x: 414, endPoint y: 232, distance: 88.1
click at [339, 277] on label "[PERSON_NAME]" at bounding box center [367, 280] width 64 height 8
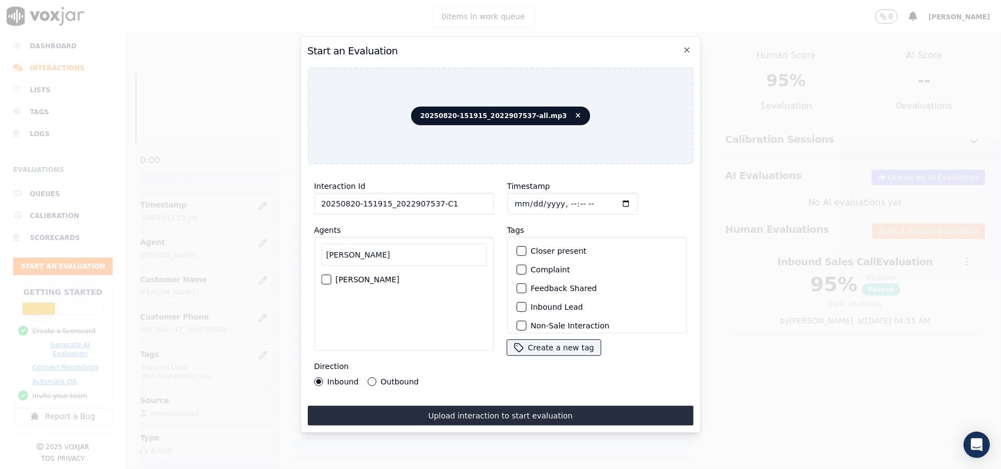
click at [331, 277] on button "[PERSON_NAME]" at bounding box center [326, 280] width 10 height 10
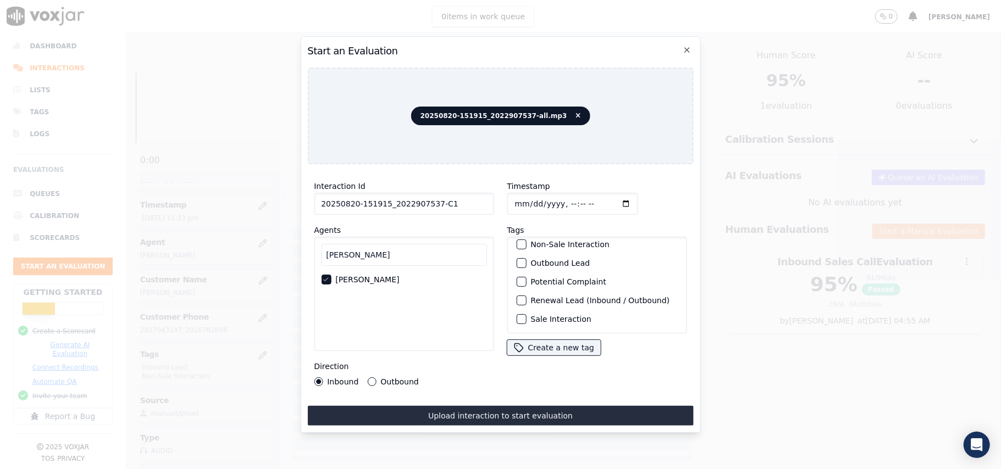
click at [517, 259] on div "button" at bounding box center [521, 263] width 8 height 8
click at [520, 299] on button "Non-Sale Interaction" at bounding box center [521, 304] width 10 height 10
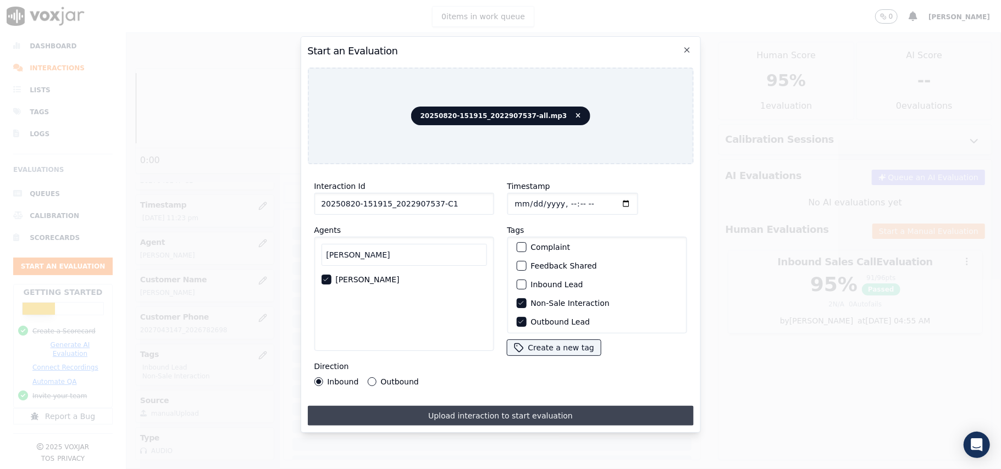
drag, startPoint x: 374, startPoint y: 374, endPoint x: 421, endPoint y: 409, distance: 58.2
click at [374, 378] on div "Outbound" at bounding box center [392, 382] width 51 height 9
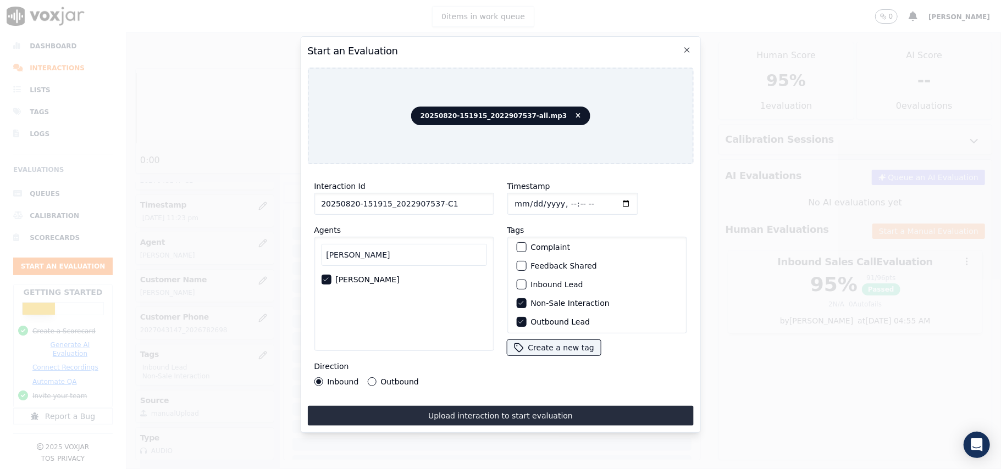
click at [364, 378] on div "Inbound Outbound" at bounding box center [366, 382] width 105 height 9
click at [367, 378] on button "Outbound" at bounding box center [371, 382] width 9 height 9
drag, startPoint x: 451, startPoint y: 413, endPoint x: 452, endPoint y: 402, distance: 11.0
click at [452, 413] on button "Upload interaction to start evaluation" at bounding box center [500, 416] width 386 height 20
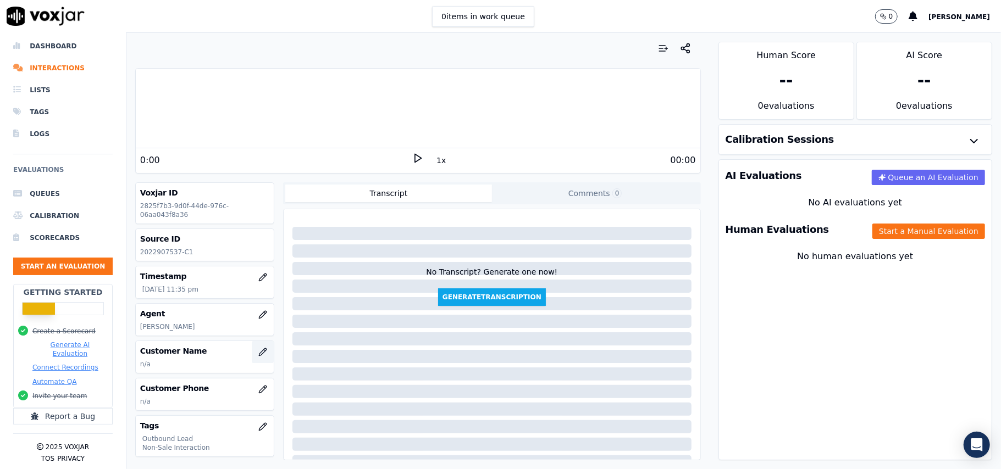
click at [252, 348] on button "button" at bounding box center [263, 352] width 22 height 22
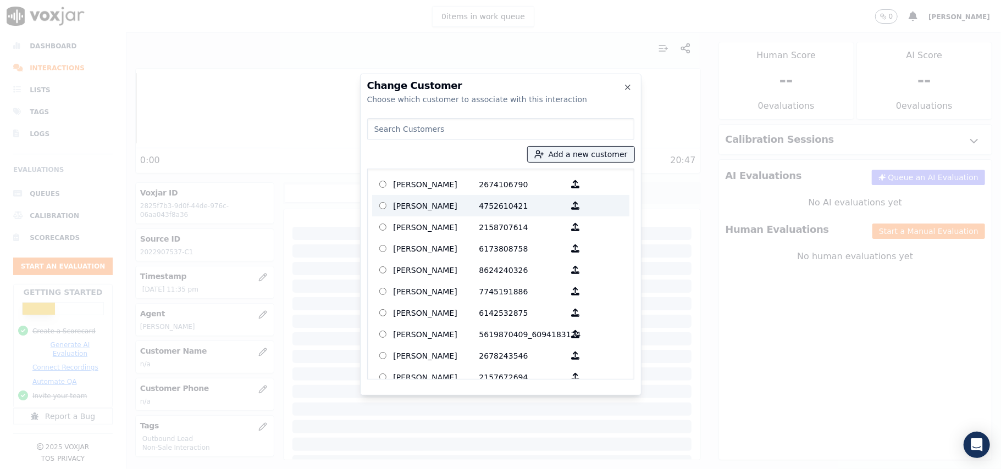
paste input "[PERSON_NAME]"
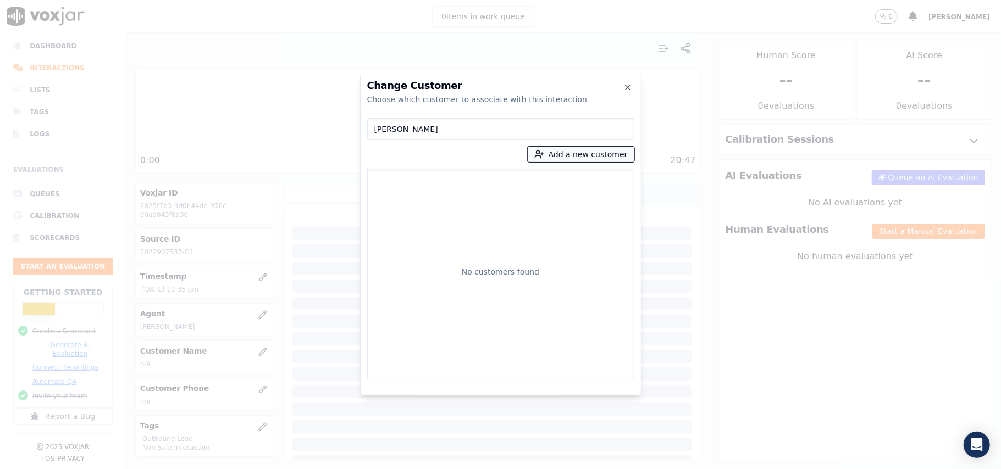
type input "[PERSON_NAME]"
click at [590, 147] on button "Add a new customer" at bounding box center [581, 154] width 107 height 15
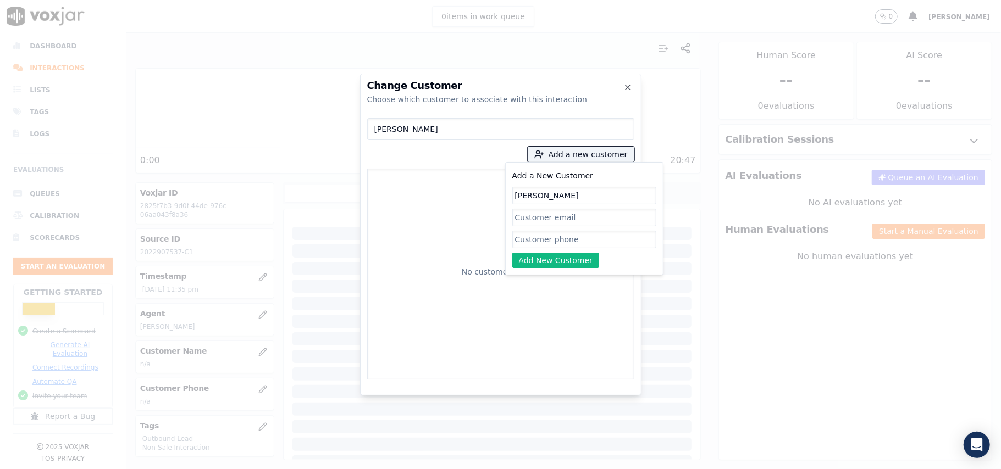
type input "[PERSON_NAME]"
click at [516, 242] on input "Add a New Customer" at bounding box center [584, 240] width 144 height 18
paste input "2022907537"
type input "2022907537"
click at [519, 253] on button "Add New Customer" at bounding box center [555, 260] width 87 height 15
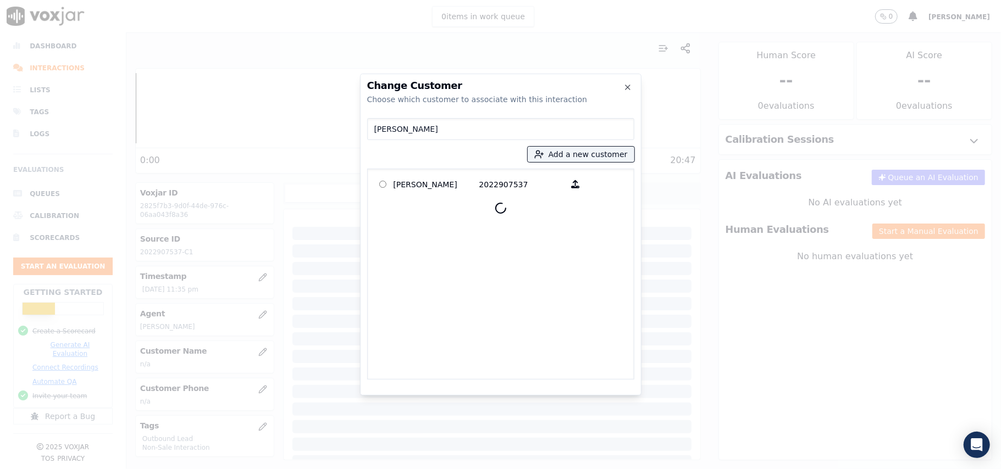
click at [403, 184] on p "[PERSON_NAME]" at bounding box center [437, 184] width 86 height 17
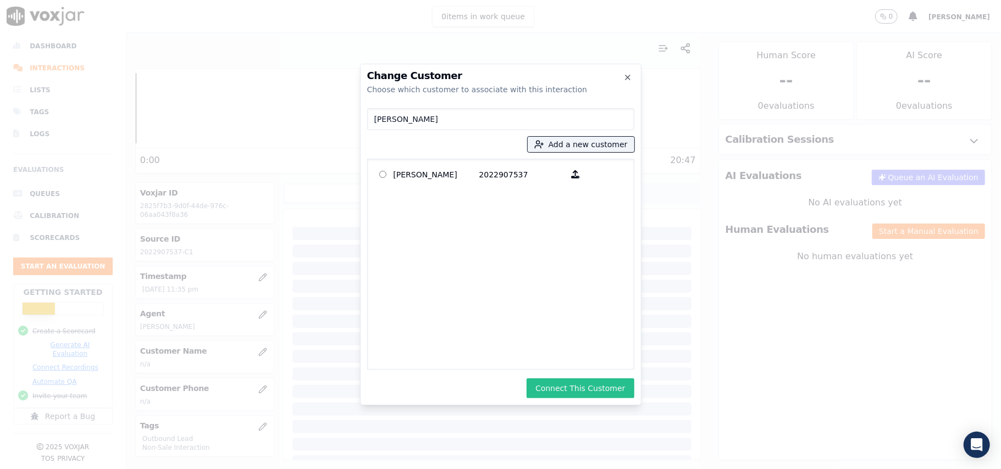
click at [574, 397] on button "Connect This Customer" at bounding box center [580, 389] width 107 height 20
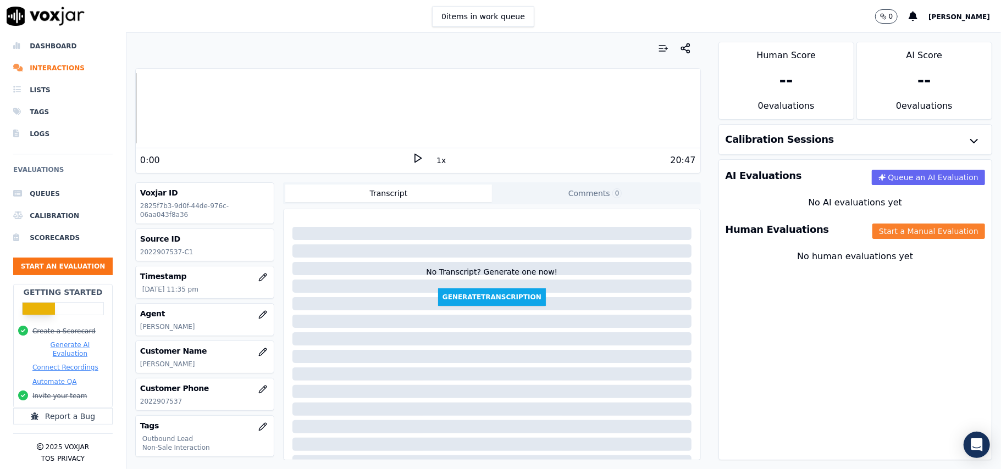
click at [898, 237] on button "Start a Manual Evaluation" at bounding box center [928, 231] width 113 height 15
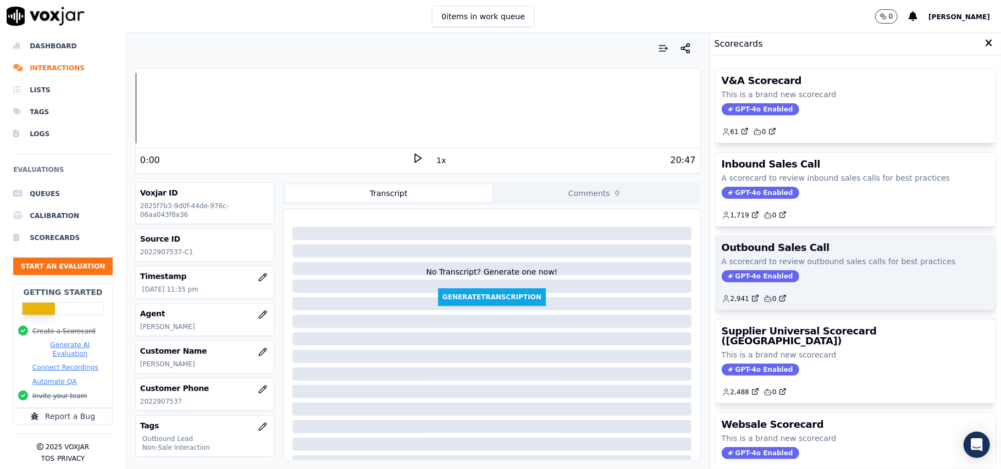
click at [755, 271] on div "Outbound Sales Call A scorecard to review outbound sales calls for best practic…" at bounding box center [855, 273] width 281 height 74
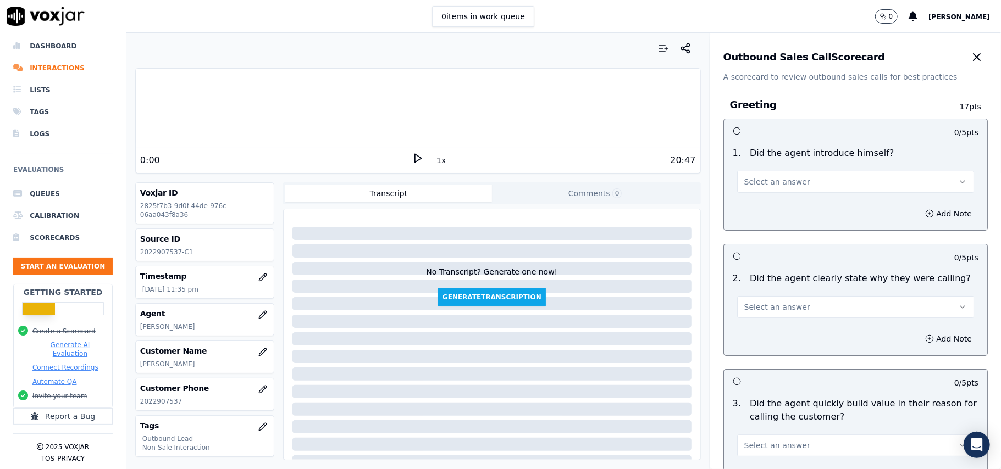
scroll to position [784, 0]
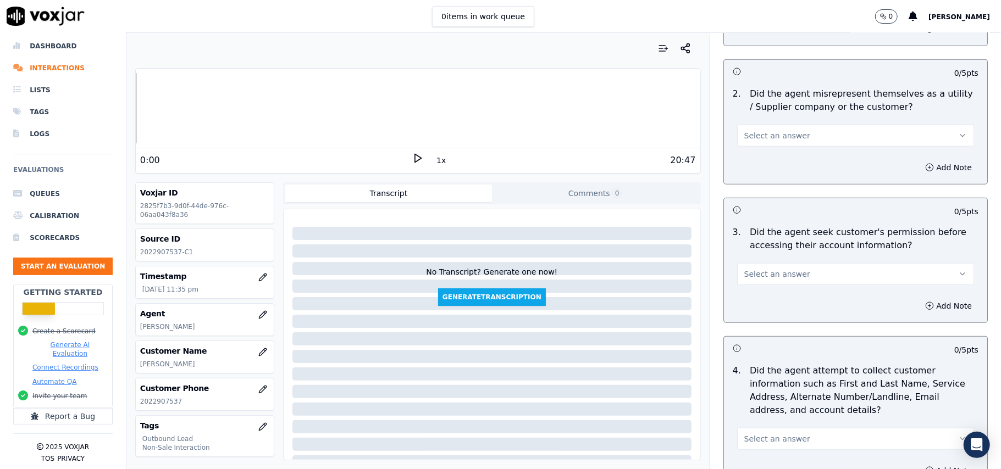
click at [748, 275] on span "Select an answer" at bounding box center [777, 274] width 66 height 11
click at [759, 324] on div "No" at bounding box center [832, 319] width 213 height 18
click at [919, 313] on button "Add Note" at bounding box center [949, 306] width 60 height 15
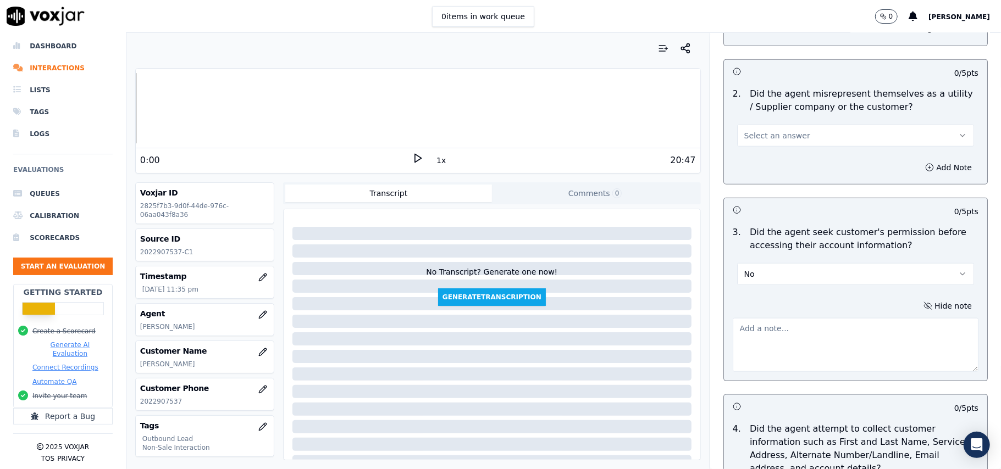
click at [826, 346] on textarea at bounding box center [856, 345] width 246 height 54
paste textarea "@01:33 – The agent accessed the customer’s account without taking permission be…"
click at [733, 329] on textarea "@01:33 – The agent accessed the customer’s account without taking permission be…" at bounding box center [856, 345] width 246 height 54
click at [733, 324] on textarea "@01:33 – The agent accessed the customer’s account without taking permission be…" at bounding box center [856, 345] width 246 height 54
paste textarea ""Call ID: 151915"
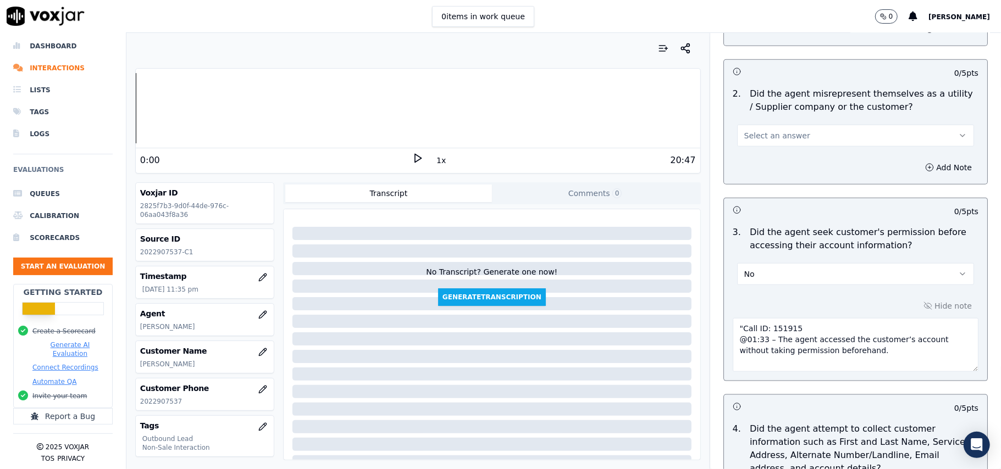
scroll to position [2800, 0]
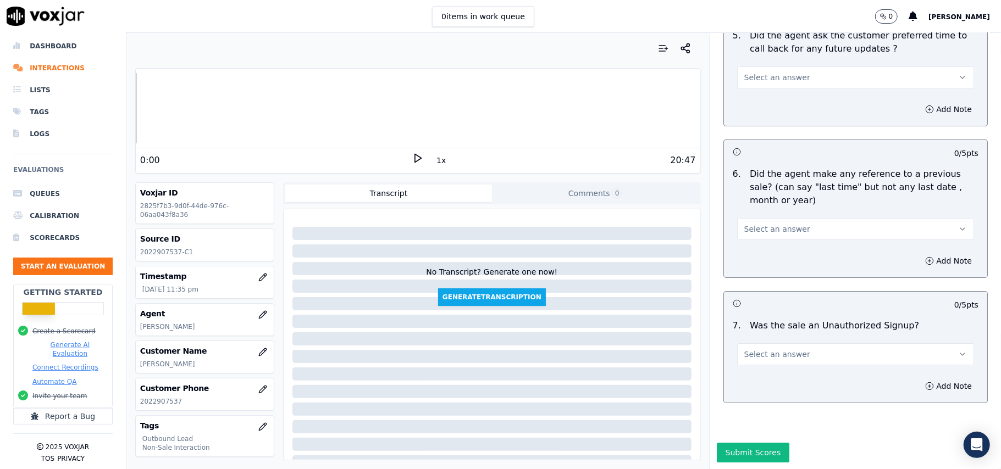
type textarea ""Call ID: 151915 @01:33 – The agent accessed the customer’s account without tak…"
click at [814, 344] on button "Select an answer" at bounding box center [855, 355] width 237 height 22
click at [765, 374] on div "N/A" at bounding box center [832, 382] width 213 height 18
click at [786, 218] on button "Select an answer" at bounding box center [855, 229] width 237 height 22
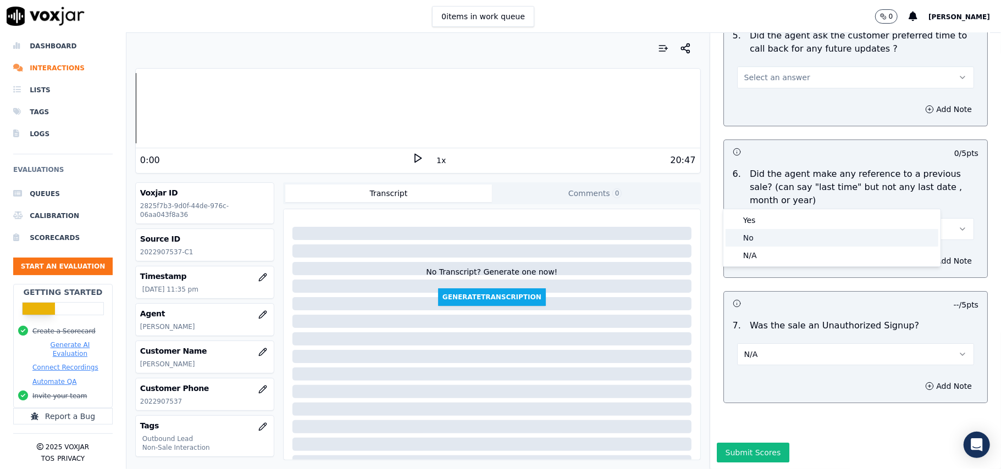
click at [767, 239] on div "No" at bounding box center [832, 238] width 213 height 18
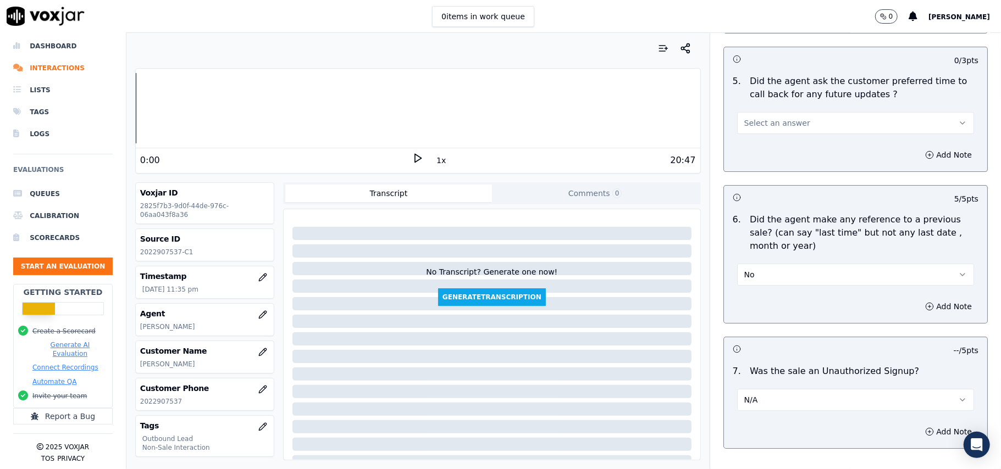
scroll to position [2581, 0]
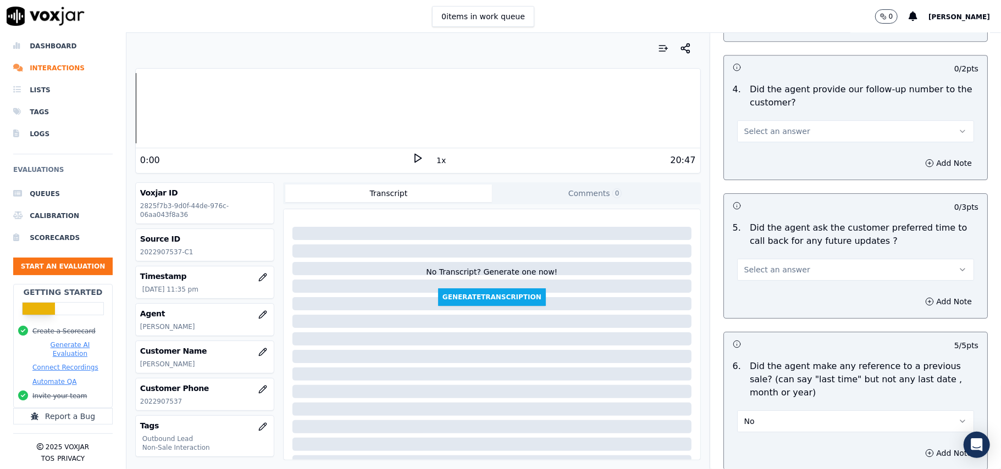
click at [774, 264] on span "Select an answer" at bounding box center [777, 269] width 66 height 11
click at [766, 308] on div "No" at bounding box center [832, 306] width 213 height 18
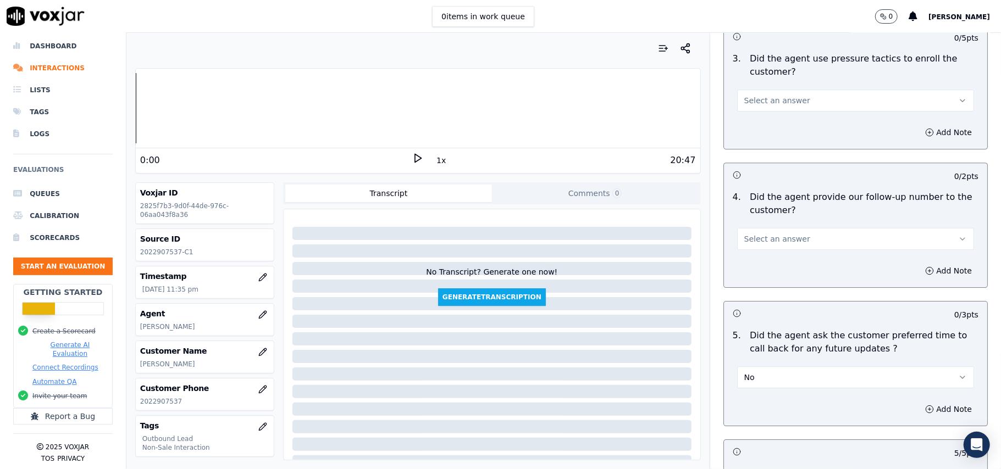
scroll to position [2361, 0]
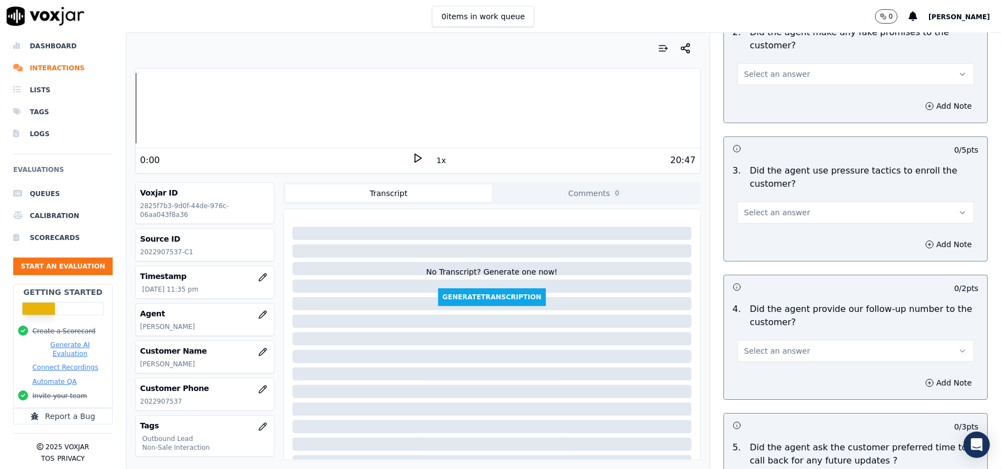
click at [764, 346] on span "Select an answer" at bounding box center [777, 351] width 66 height 11
click at [756, 372] on div "Yes" at bounding box center [832, 370] width 213 height 18
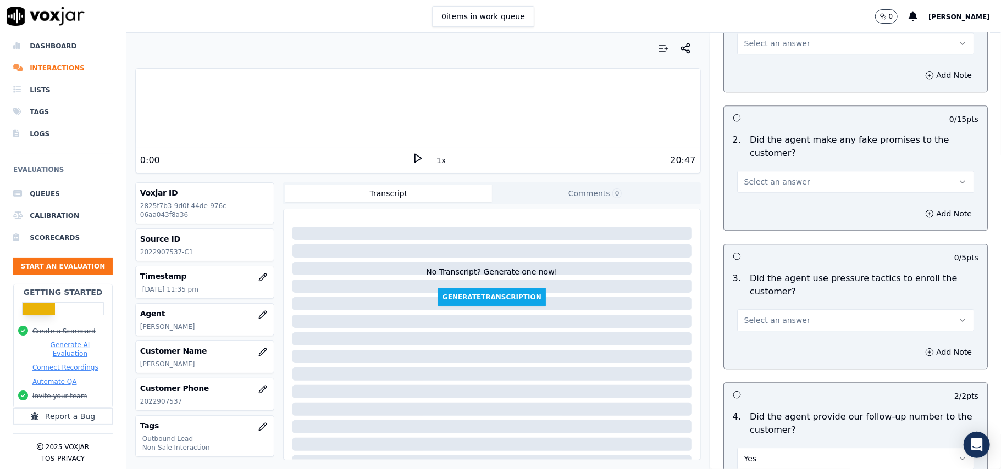
scroll to position [2141, 0]
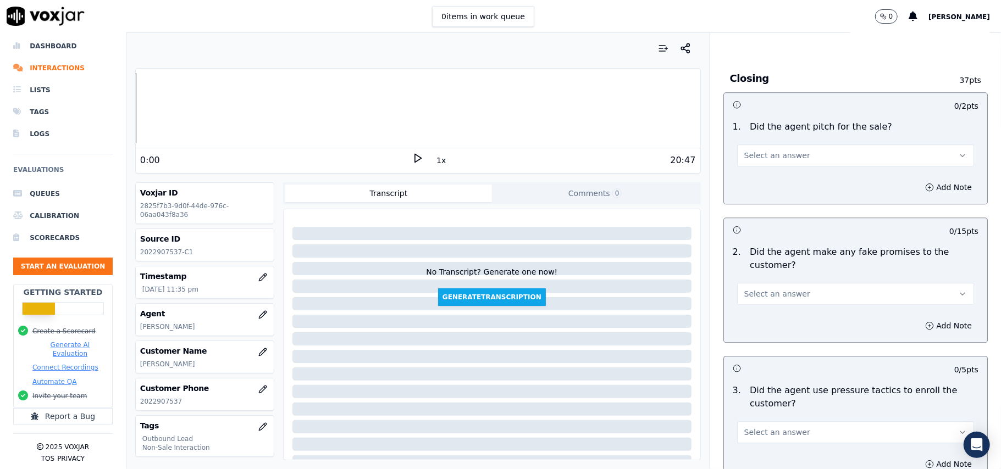
click at [767, 427] on span "Select an answer" at bounding box center [777, 432] width 66 height 11
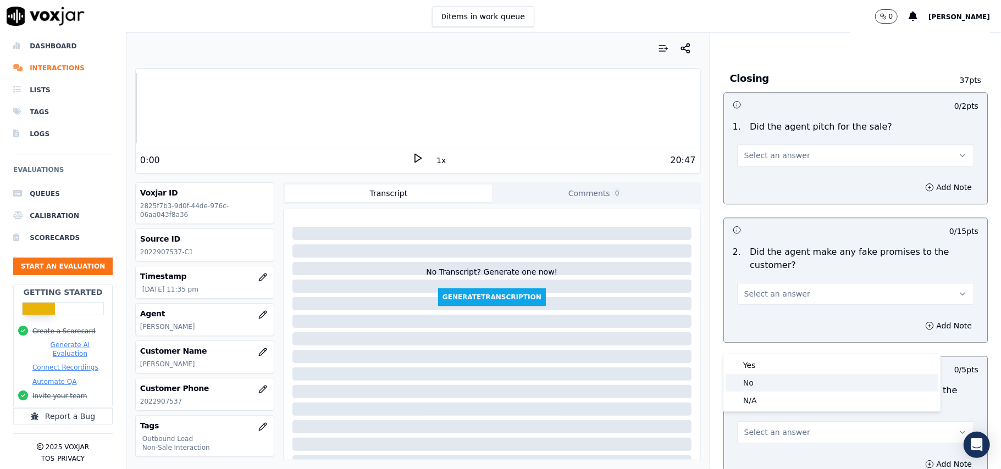
click at [763, 379] on div "No" at bounding box center [832, 383] width 213 height 18
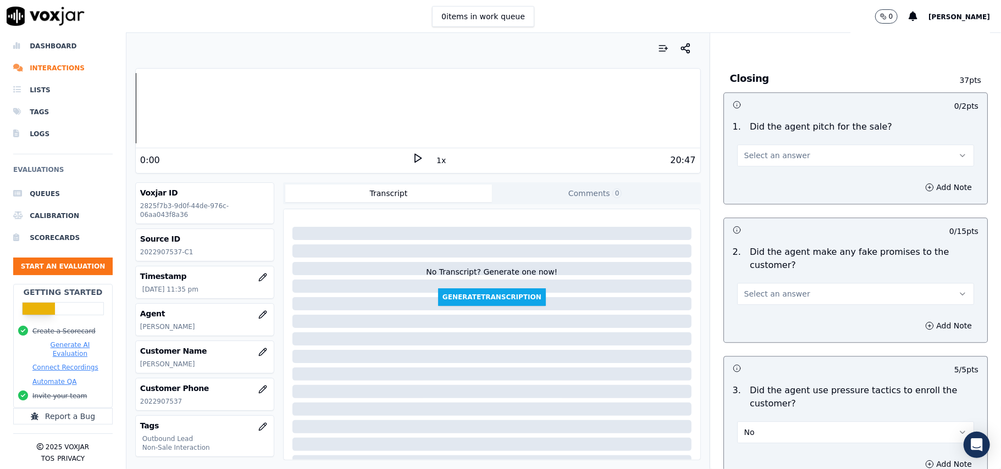
click at [792, 283] on button "Select an answer" at bounding box center [855, 294] width 237 height 22
click at [773, 325] on div "No" at bounding box center [832, 330] width 213 height 18
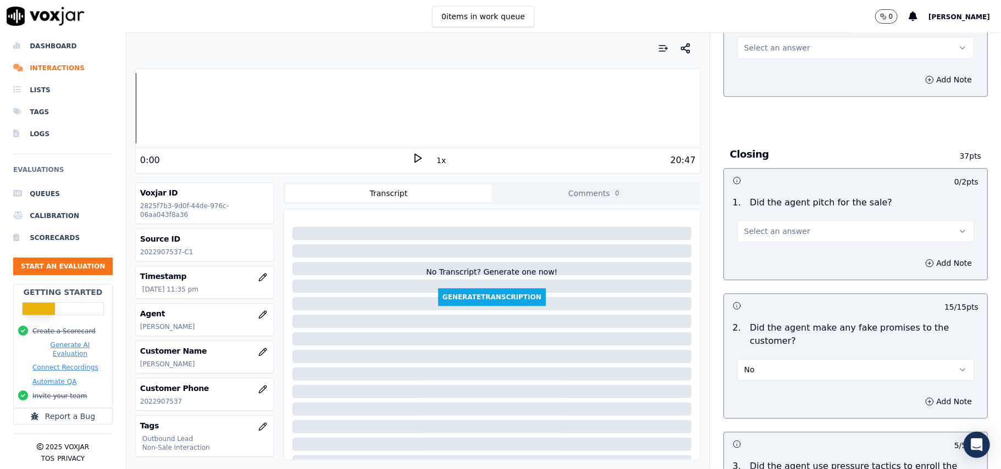
scroll to position [1995, 0]
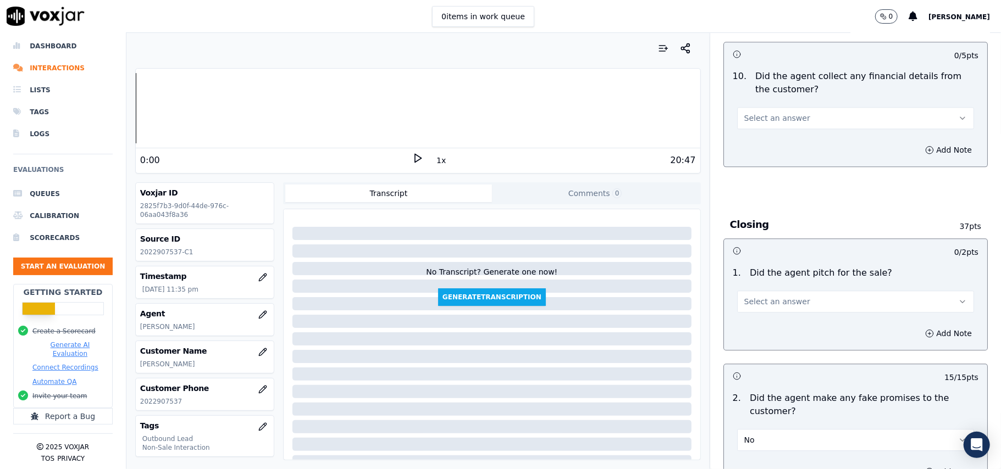
click at [781, 291] on button "Select an answer" at bounding box center [855, 302] width 237 height 22
click at [763, 319] on div "Yes" at bounding box center [832, 320] width 213 height 18
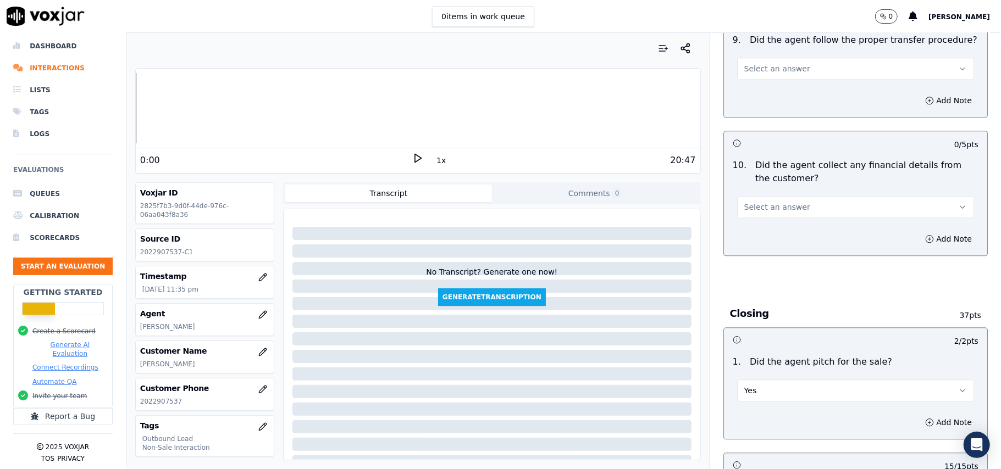
scroll to position [1848, 0]
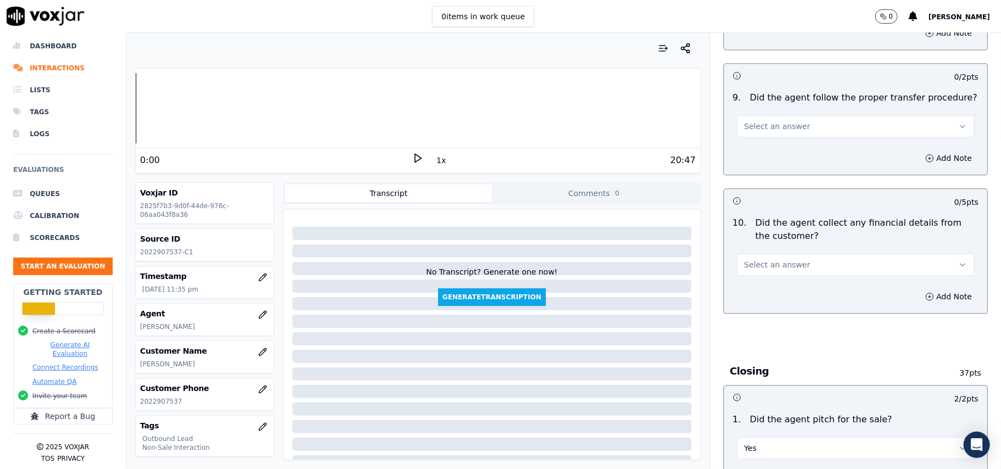
click at [790, 265] on button "Select an answer" at bounding box center [855, 265] width 237 height 22
click at [783, 280] on div "Yes" at bounding box center [832, 282] width 213 height 18
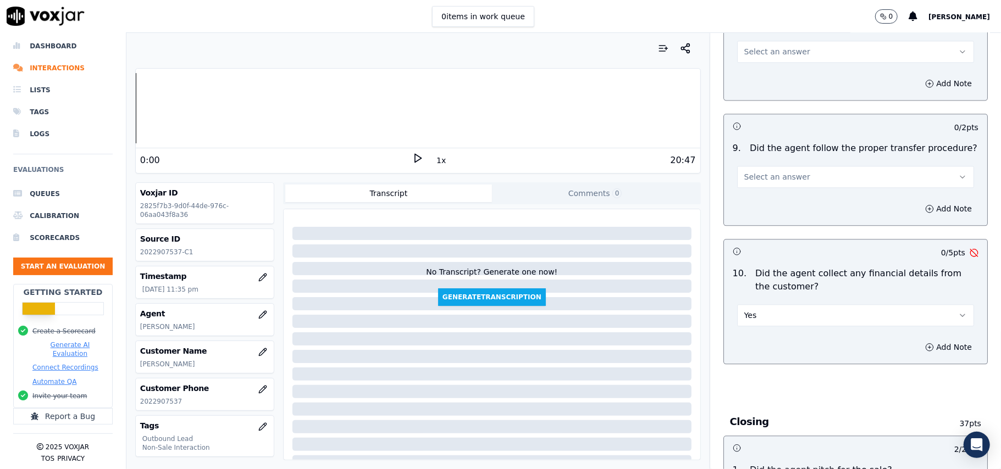
scroll to position [1775, 0]
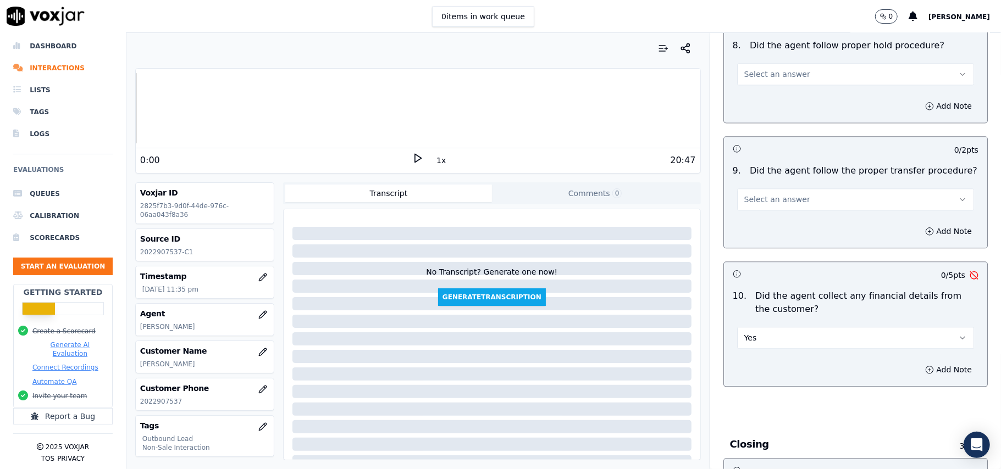
click at [780, 327] on button "Yes" at bounding box center [855, 338] width 237 height 22
click at [772, 372] on div "No" at bounding box center [832, 373] width 213 height 18
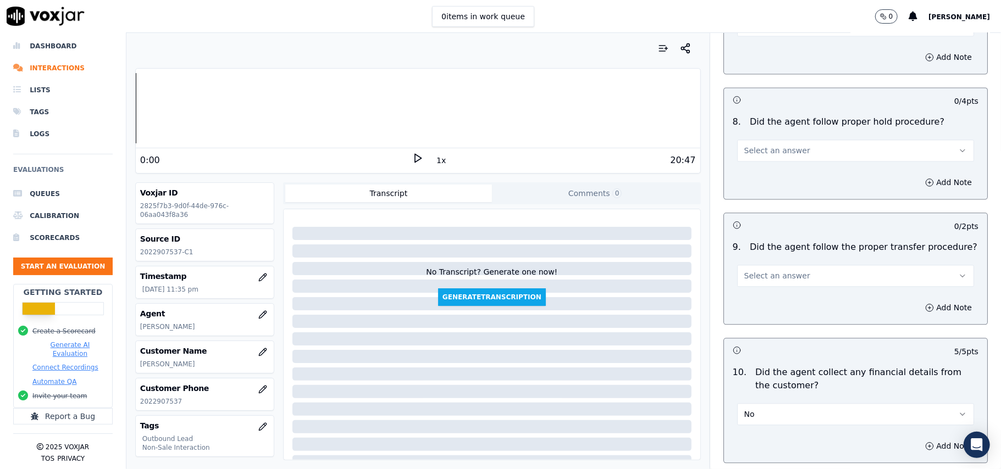
scroll to position [1628, 0]
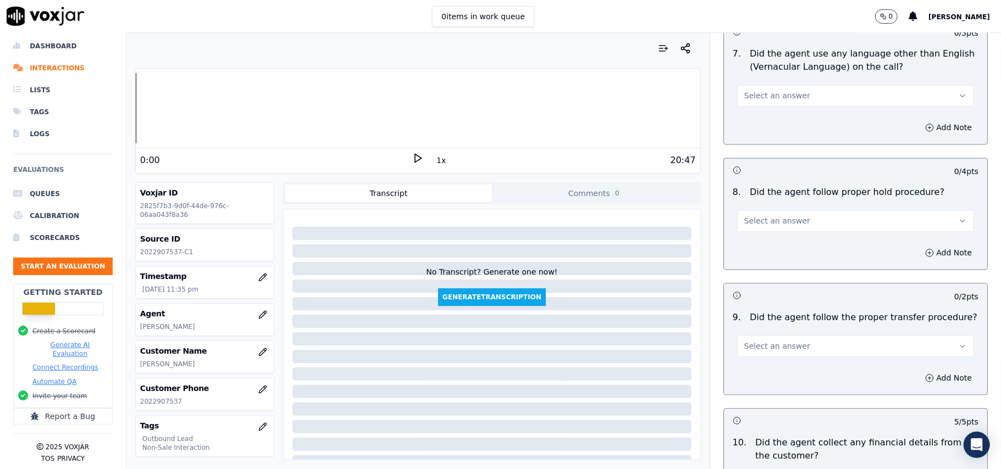
click at [776, 341] on span "Select an answer" at bounding box center [777, 346] width 66 height 11
click at [777, 365] on div "Yes" at bounding box center [832, 363] width 213 height 18
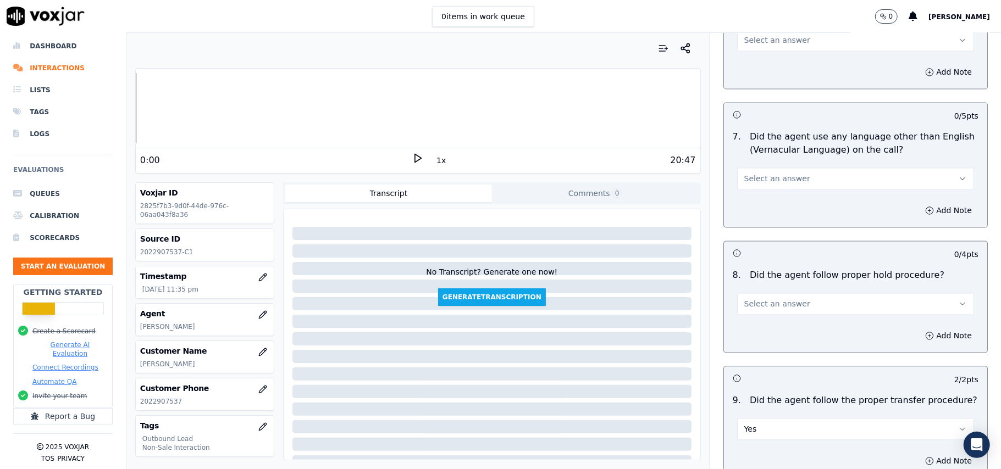
scroll to position [1481, 0]
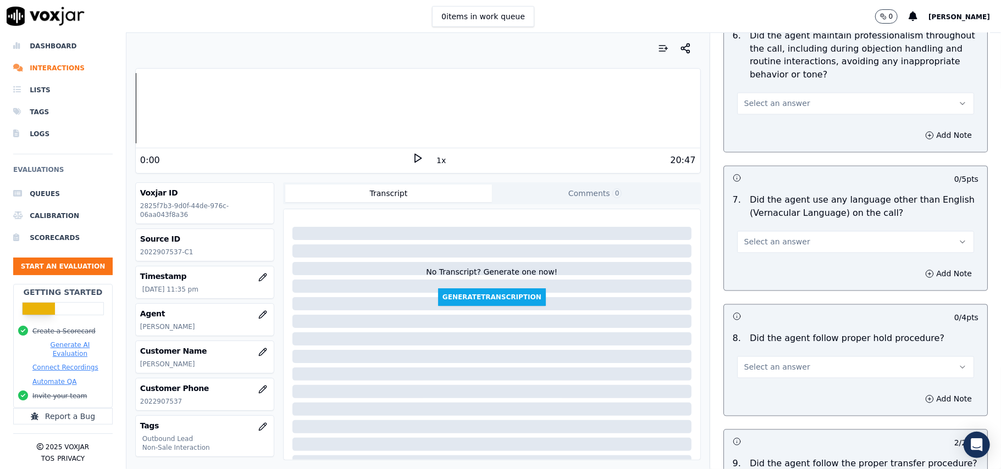
click at [783, 357] on button "Select an answer" at bounding box center [855, 368] width 237 height 22
click at [783, 381] on div "Yes" at bounding box center [832, 384] width 213 height 18
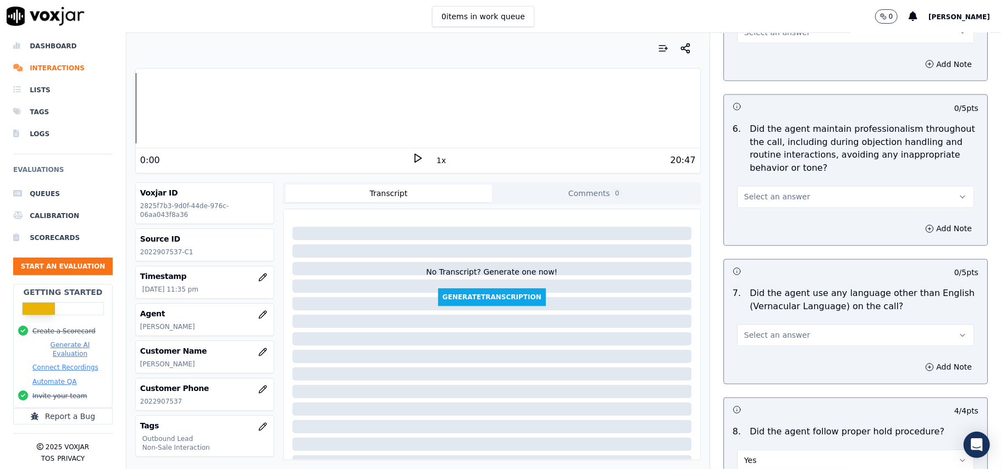
scroll to position [1335, 0]
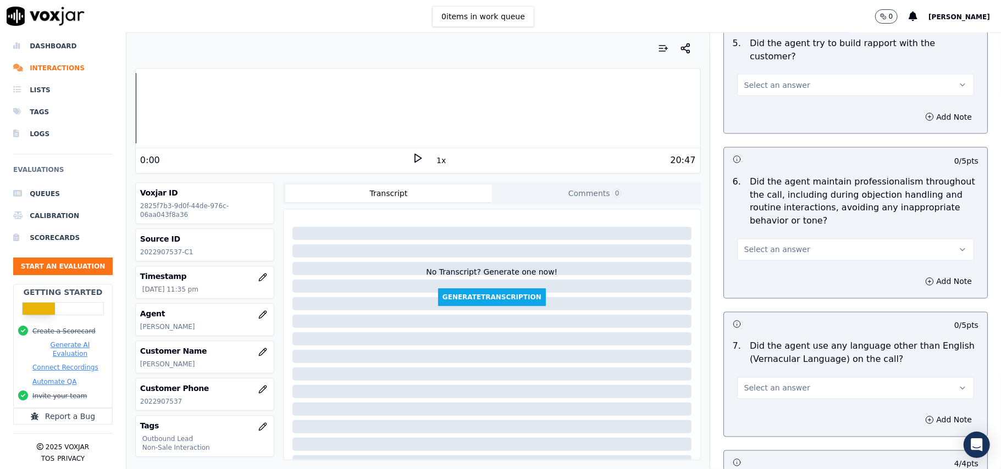
click at [777, 383] on span "Select an answer" at bounding box center [777, 388] width 66 height 11
click at [772, 407] on div "Yes" at bounding box center [832, 405] width 213 height 18
click at [772, 383] on button "Yes" at bounding box center [855, 389] width 237 height 22
click at [764, 429] on div "No" at bounding box center [832, 422] width 213 height 18
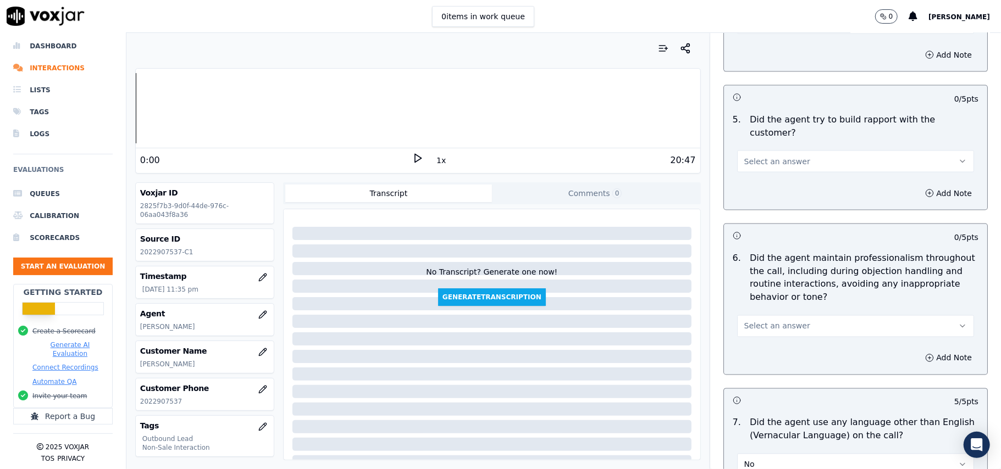
scroll to position [1188, 0]
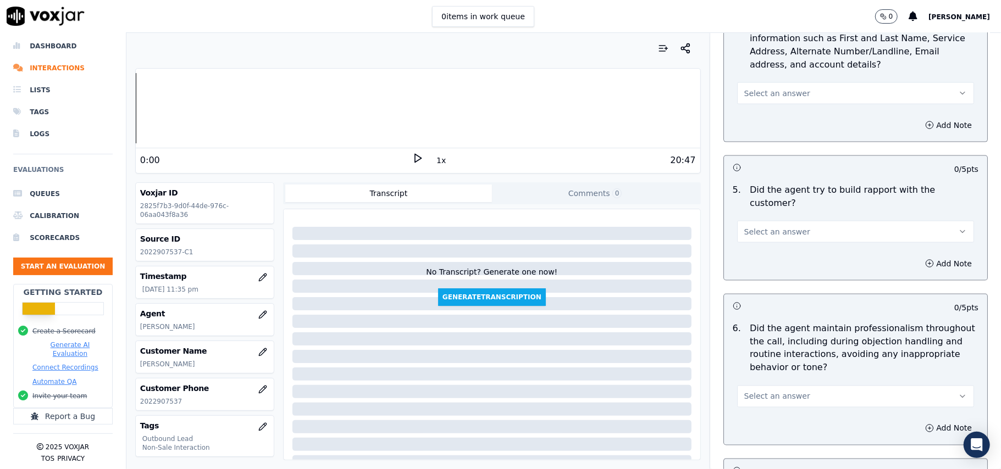
click at [766, 391] on span "Select an answer" at bounding box center [777, 396] width 66 height 11
click at [766, 413] on div "Yes" at bounding box center [832, 413] width 213 height 18
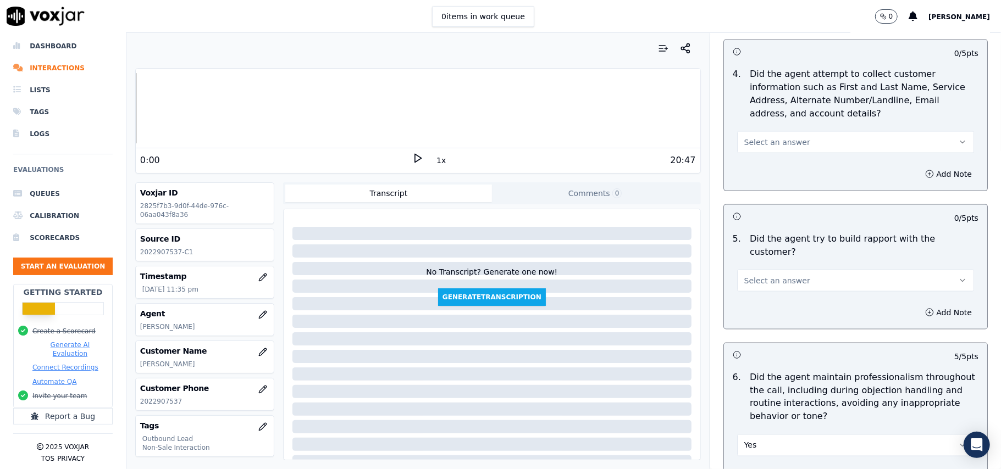
scroll to position [1115, 0]
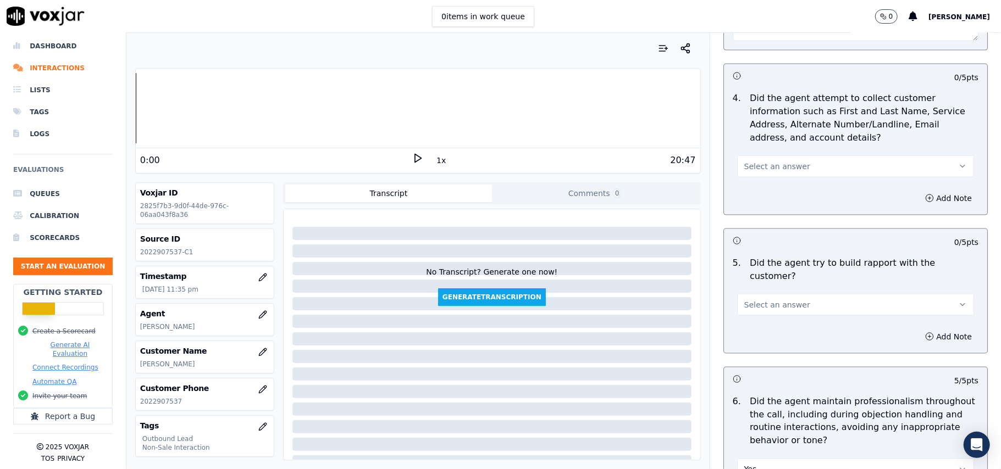
click at [783, 300] on span "Select an answer" at bounding box center [777, 305] width 66 height 11
click at [785, 316] on div "Yes" at bounding box center [832, 321] width 213 height 18
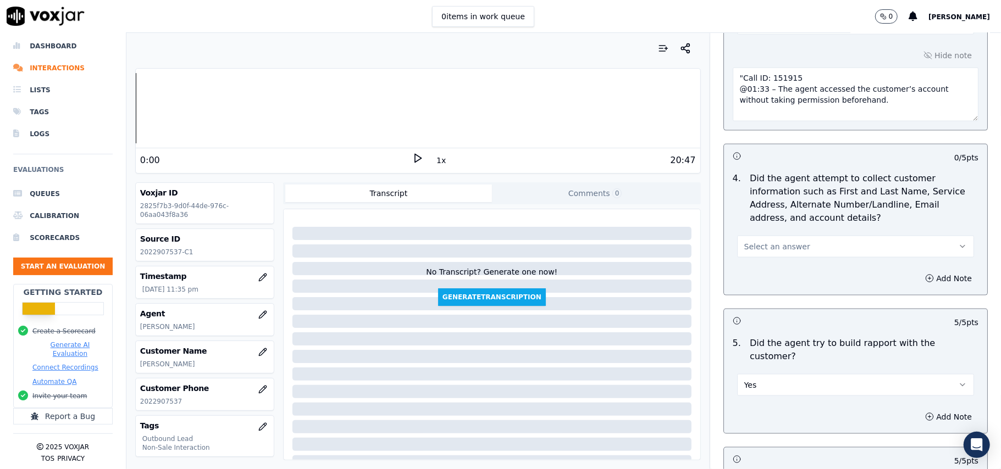
scroll to position [968, 0]
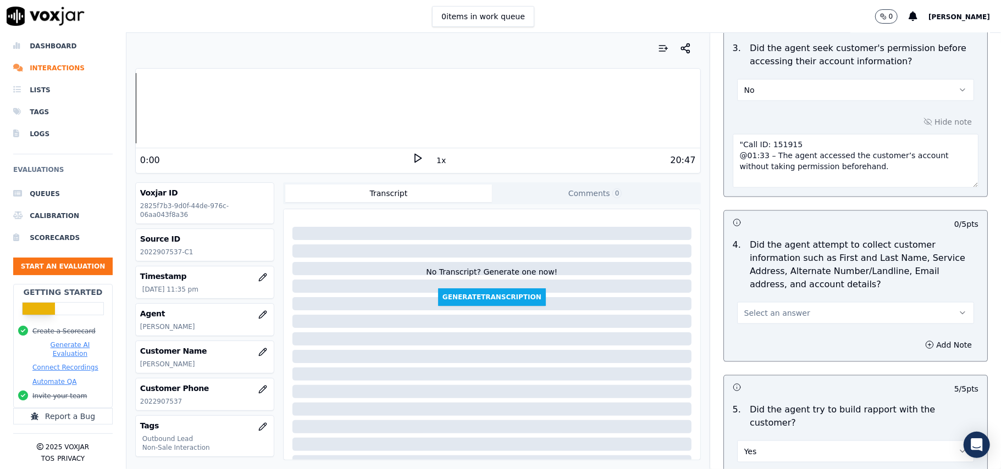
click at [786, 313] on span "Select an answer" at bounding box center [777, 313] width 66 height 11
click at [762, 366] on div "No" at bounding box center [832, 359] width 213 height 18
click at [770, 311] on button "No" at bounding box center [855, 313] width 237 height 22
click at [761, 366] on div "No" at bounding box center [832, 359] width 213 height 18
click at [768, 318] on button "No" at bounding box center [855, 313] width 237 height 22
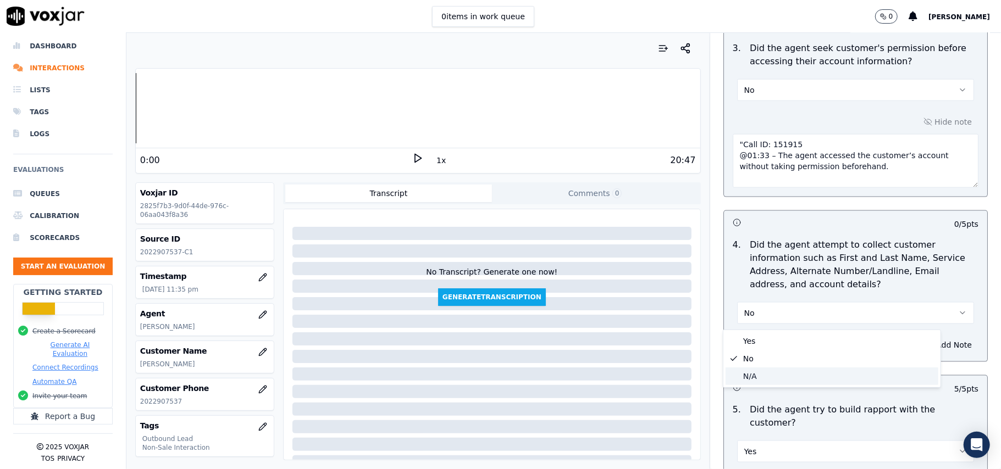
click at [763, 379] on div "N/A" at bounding box center [832, 377] width 213 height 18
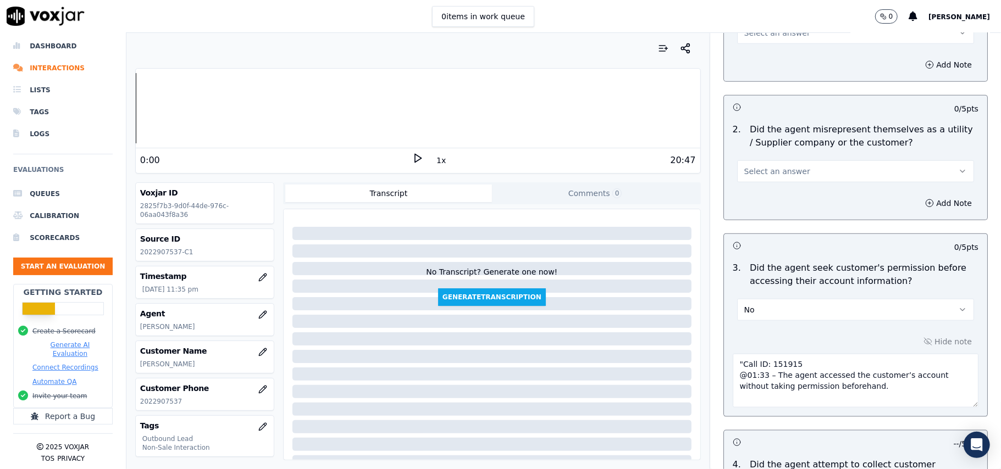
scroll to position [675, 0]
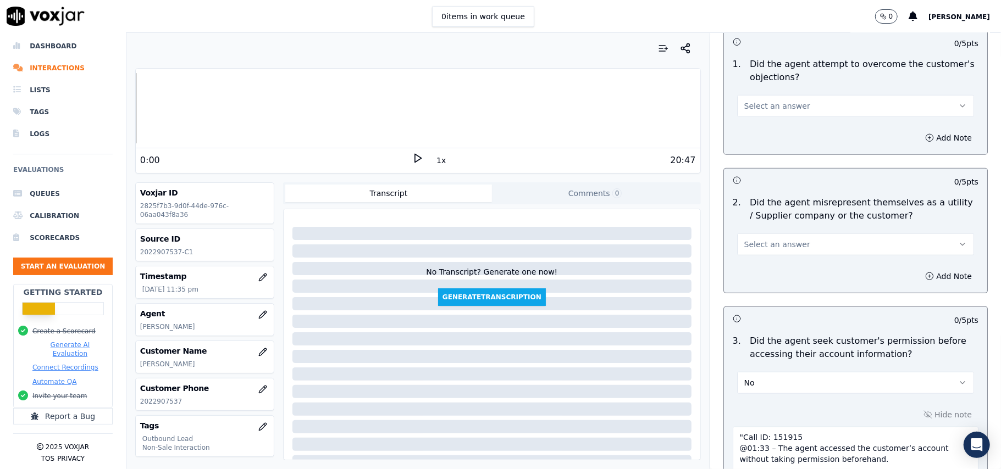
click at [772, 250] on span "Select an answer" at bounding box center [777, 244] width 66 height 11
click at [759, 289] on div "No" at bounding box center [832, 289] width 213 height 18
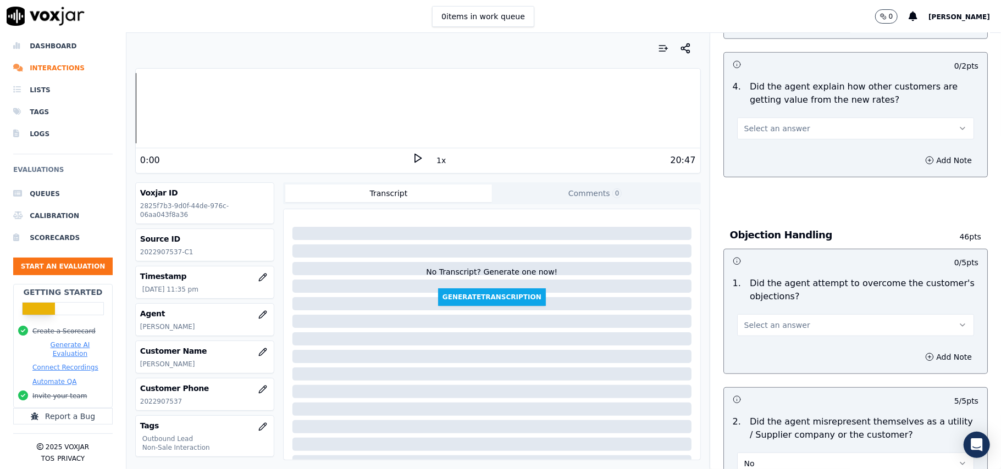
scroll to position [455, 0]
click at [753, 331] on span "Select an answer" at bounding box center [777, 326] width 66 height 11
click at [753, 352] on div "Yes" at bounding box center [832, 353] width 213 height 18
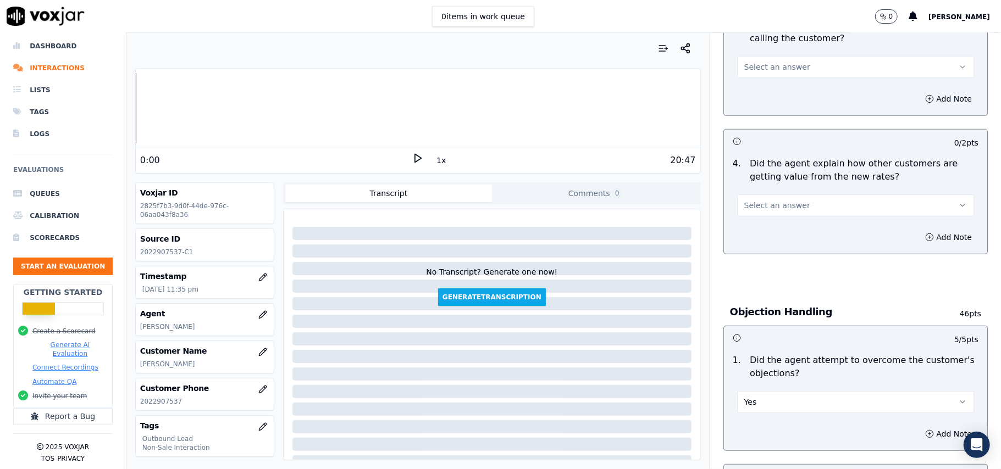
scroll to position [308, 0]
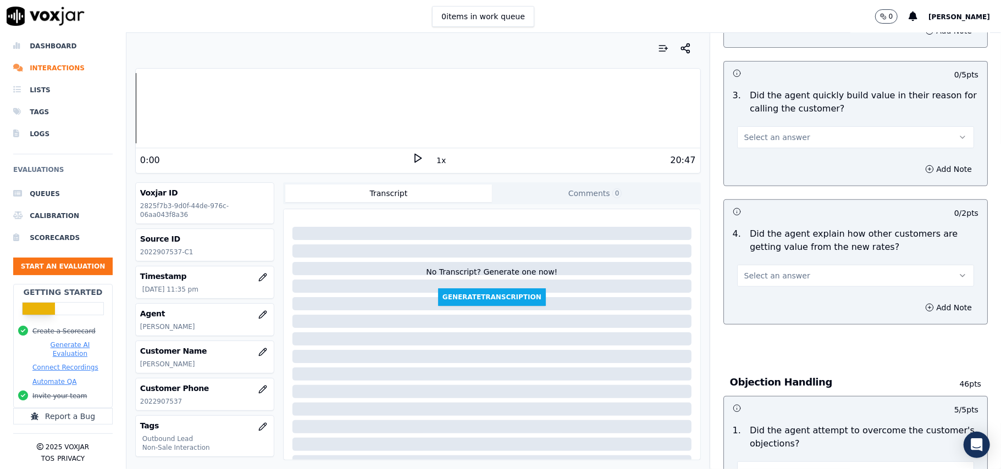
click at [755, 273] on span "Select an answer" at bounding box center [777, 275] width 66 height 11
click at [750, 305] on div "Yes" at bounding box center [832, 302] width 213 height 18
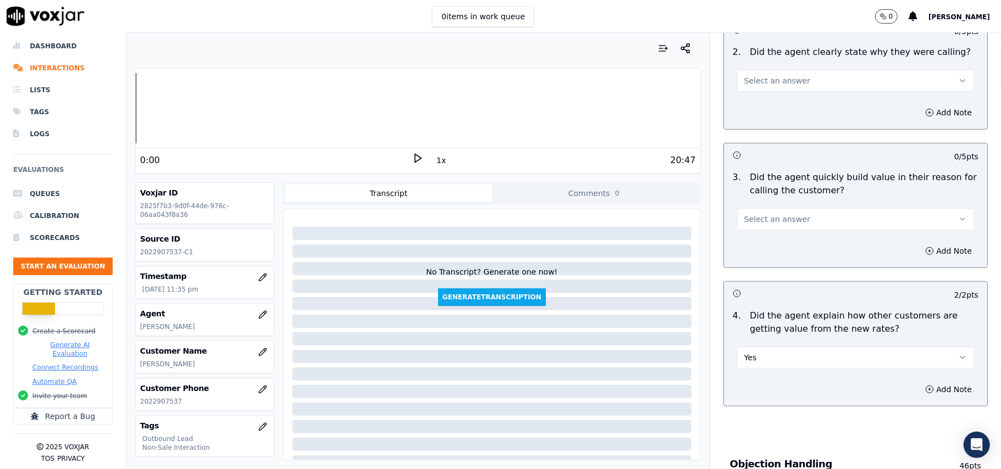
scroll to position [162, 0]
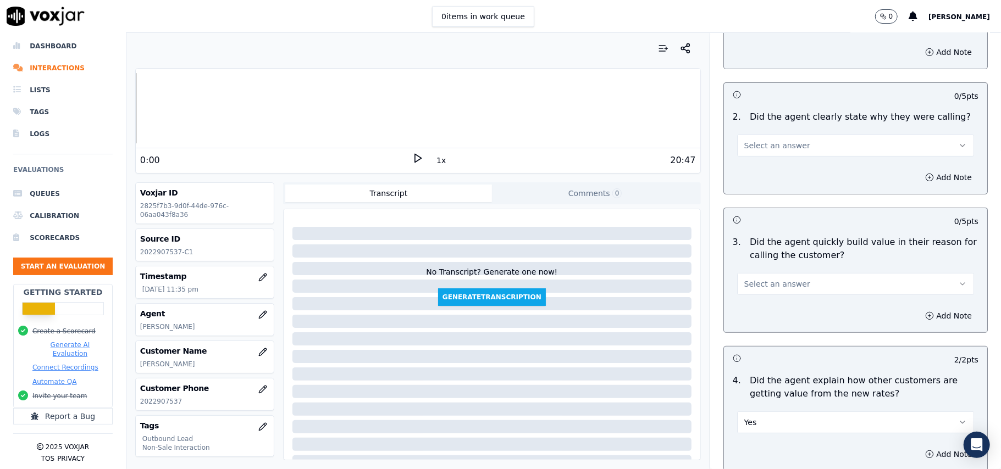
click at [762, 279] on span "Select an answer" at bounding box center [777, 284] width 66 height 11
click at [759, 307] on div "Yes" at bounding box center [832, 310] width 213 height 18
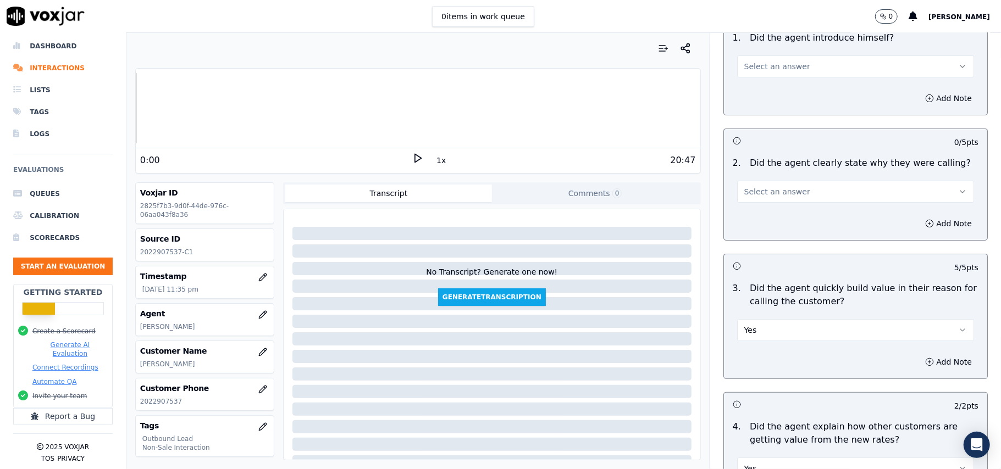
scroll to position [15, 0]
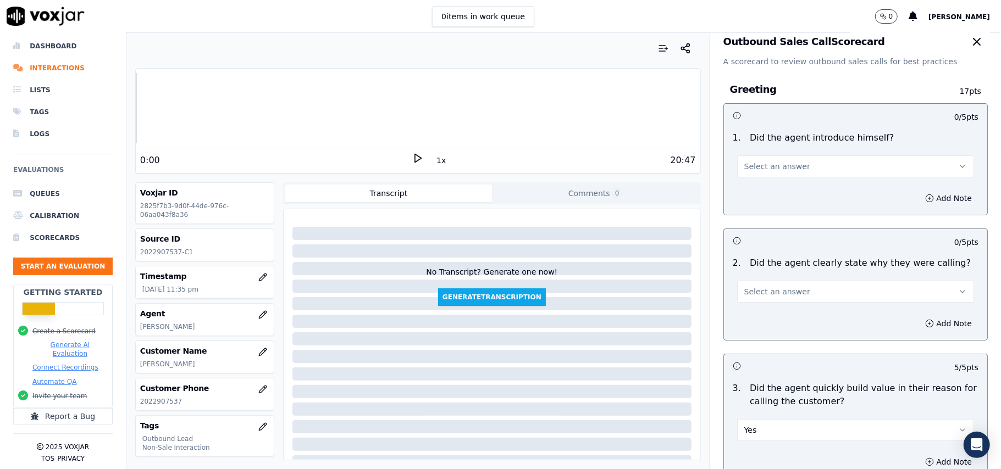
click at [766, 293] on span "Select an answer" at bounding box center [777, 291] width 66 height 11
click at [754, 320] on div "Yes" at bounding box center [832, 317] width 213 height 18
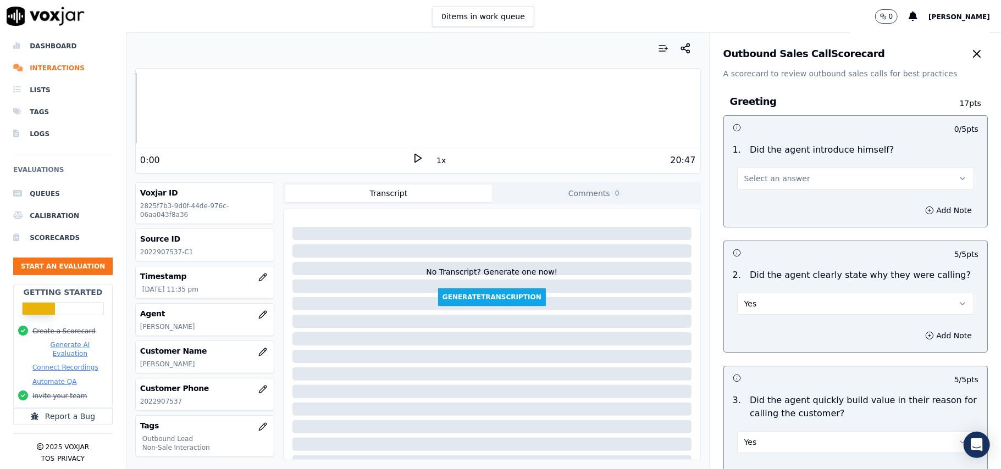
scroll to position [0, 0]
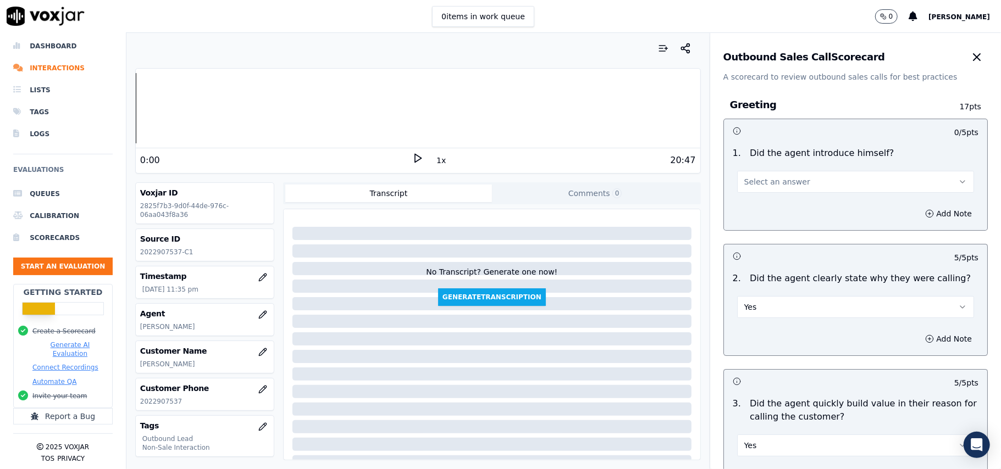
click at [784, 187] on span "Select an answer" at bounding box center [777, 181] width 66 height 11
click at [775, 201] on div "Yes" at bounding box center [832, 207] width 213 height 18
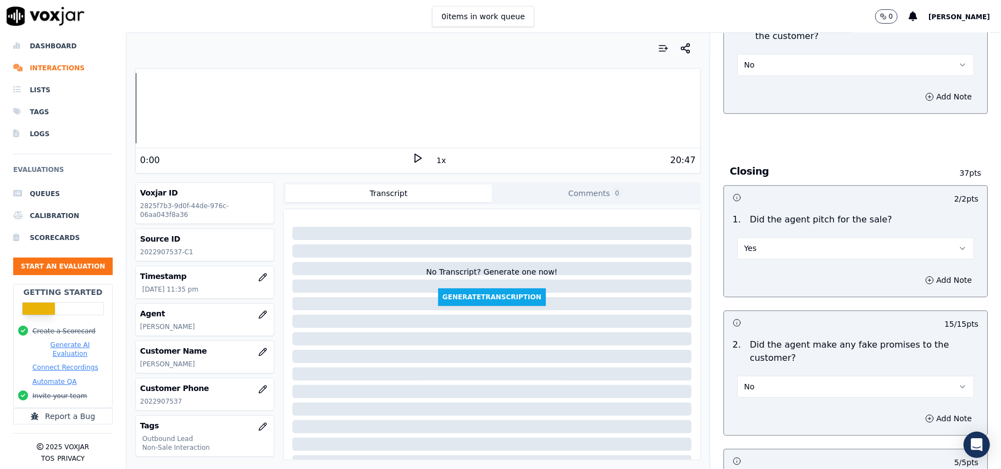
scroll to position [2800, 0]
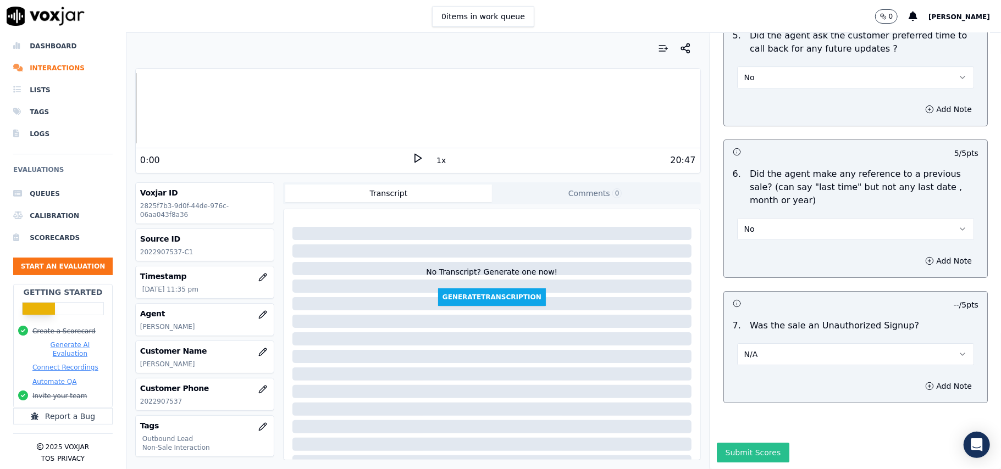
click at [726, 443] on button "Submit Scores" at bounding box center [753, 453] width 73 height 20
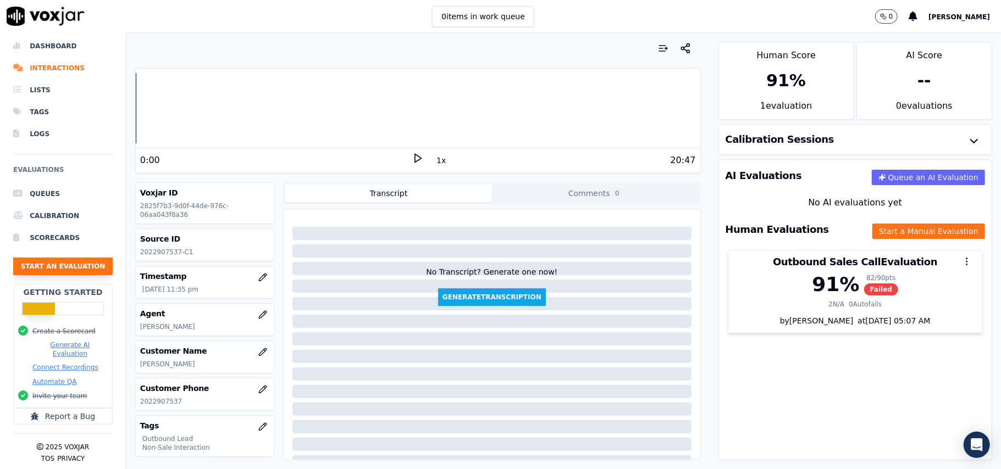
click at [64, 258] on button "Start an Evaluation" at bounding box center [63, 267] width 100 height 18
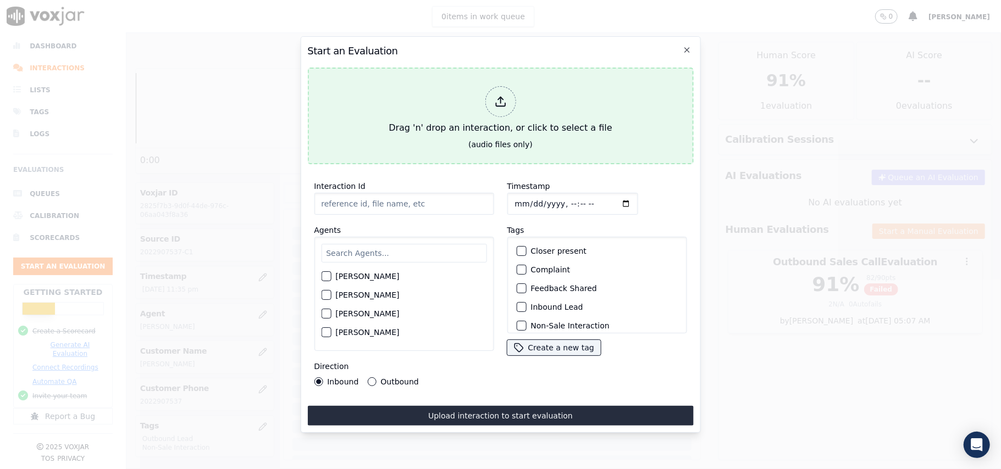
click at [495, 96] on icon at bounding box center [500, 102] width 12 height 12
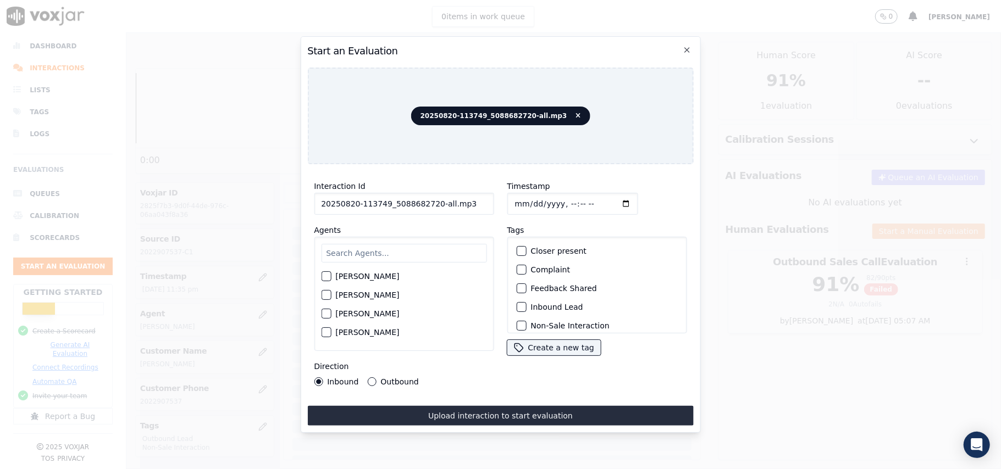
drag, startPoint x: 461, startPoint y: 192, endPoint x: 432, endPoint y: 194, distance: 28.6
click at [432, 194] on input "20250820-113749_5088682720-all.mp3" at bounding box center [404, 204] width 180 height 22
type input "20250820-113749_5088682720-C1"
click at [529, 195] on input "Timestamp" at bounding box center [572, 204] width 131 height 22
type input "[DATE]T23:39"
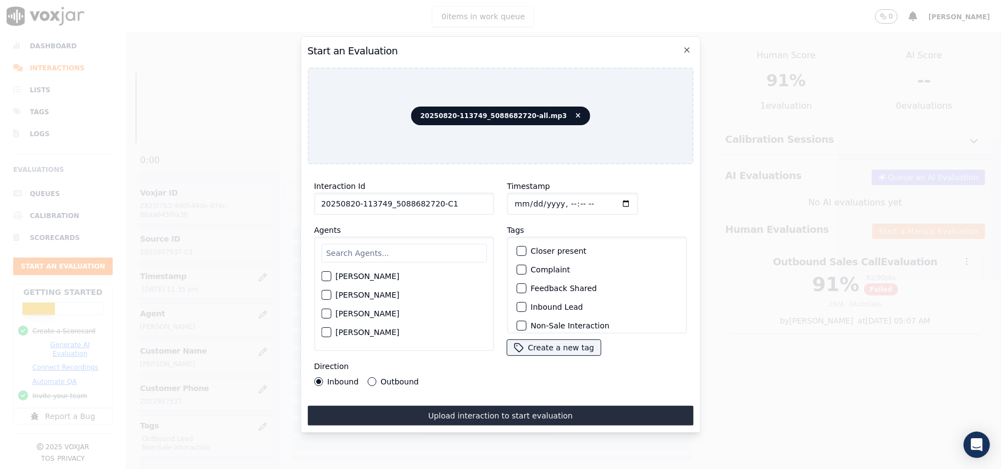
click at [377, 247] on input "text" at bounding box center [403, 253] width 165 height 19
paste input "[PERSON_NAME]"
type input "[PERSON_NAME]"
click at [328, 276] on div "button" at bounding box center [326, 280] width 8 height 8
click at [517, 303] on div "button" at bounding box center [521, 307] width 8 height 8
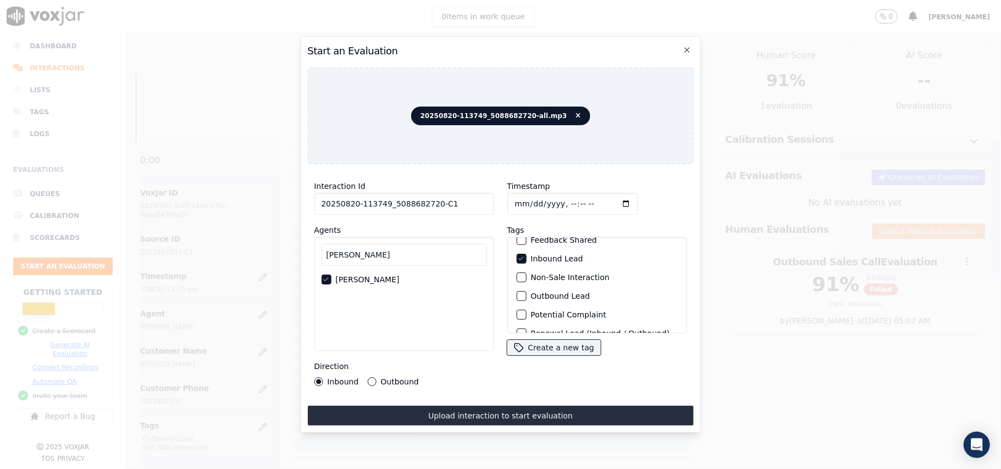
scroll to position [23, 0]
click at [517, 300] on div "button" at bounding box center [521, 304] width 8 height 8
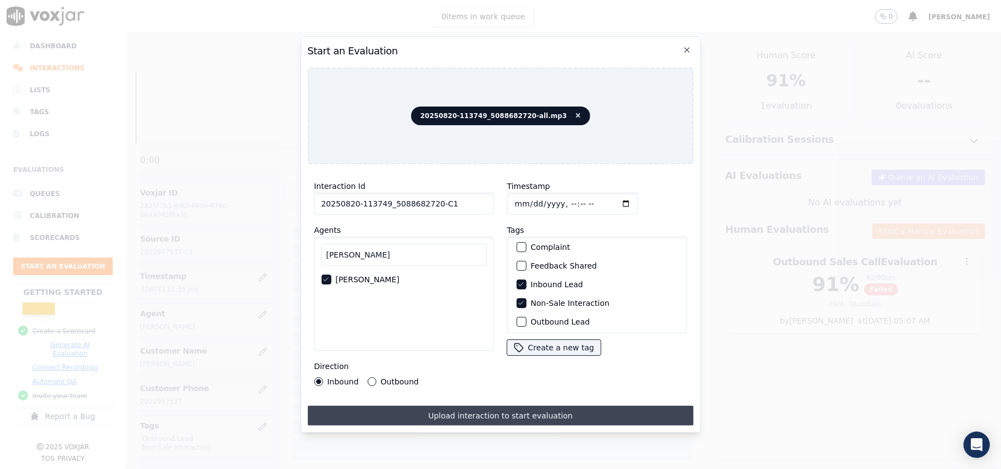
click at [423, 406] on button "Upload interaction to start evaluation" at bounding box center [500, 416] width 386 height 20
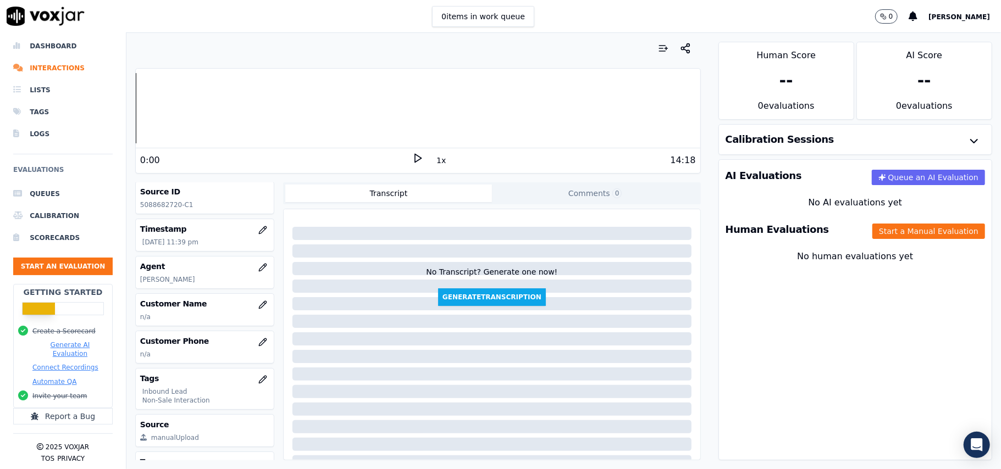
scroll to position [73, 0]
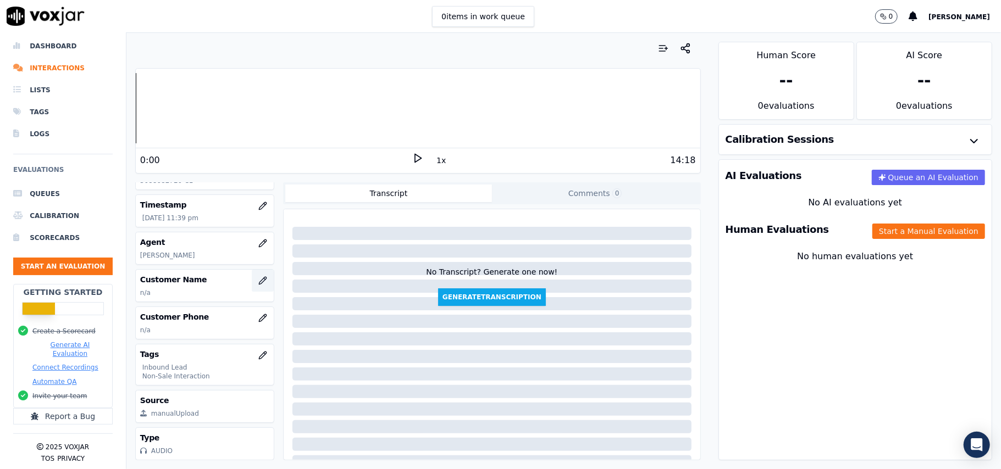
click at [259, 279] on icon "button" at bounding box center [262, 280] width 7 height 7
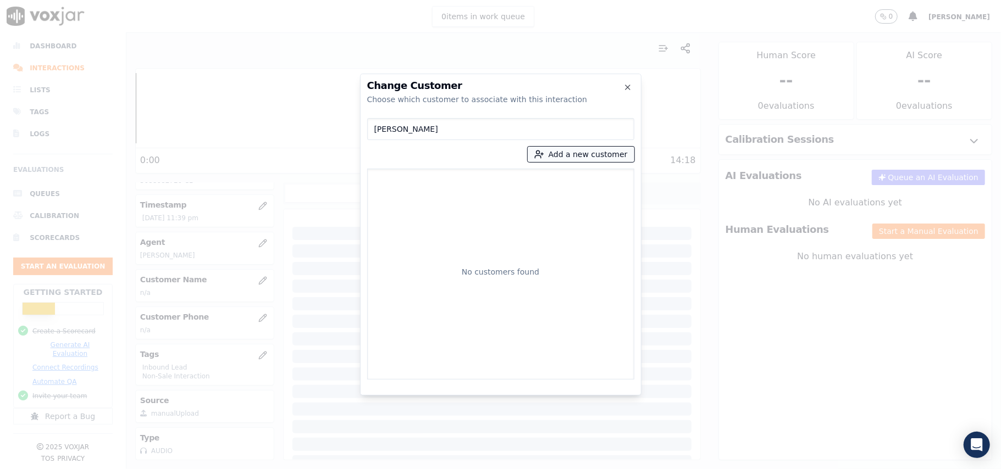
type input "[PERSON_NAME]"
click at [564, 158] on button "Add a new customer" at bounding box center [581, 154] width 107 height 15
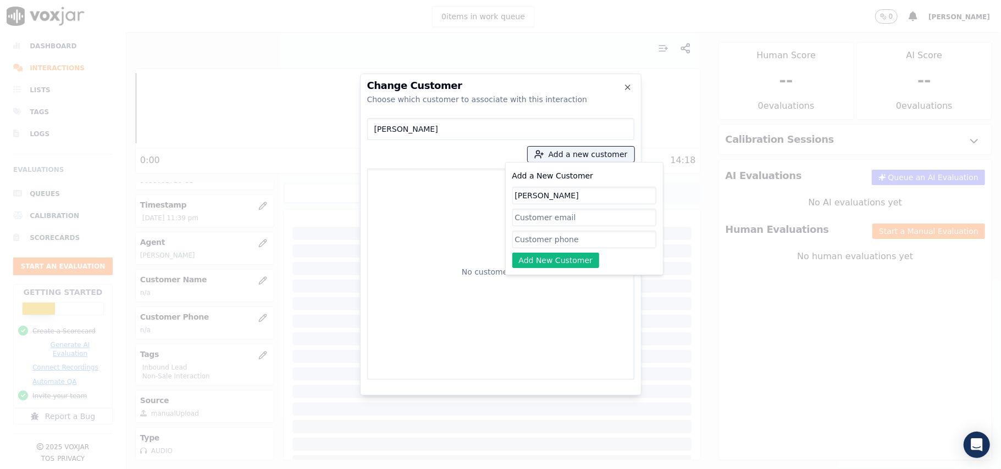
type input "[PERSON_NAME]"
click at [535, 240] on input "Add a New Customer" at bounding box center [584, 240] width 144 height 18
click at [522, 243] on input "Add a New Customer" at bounding box center [584, 240] width 144 height 18
paste input "5088682720"
type input "5088682720"
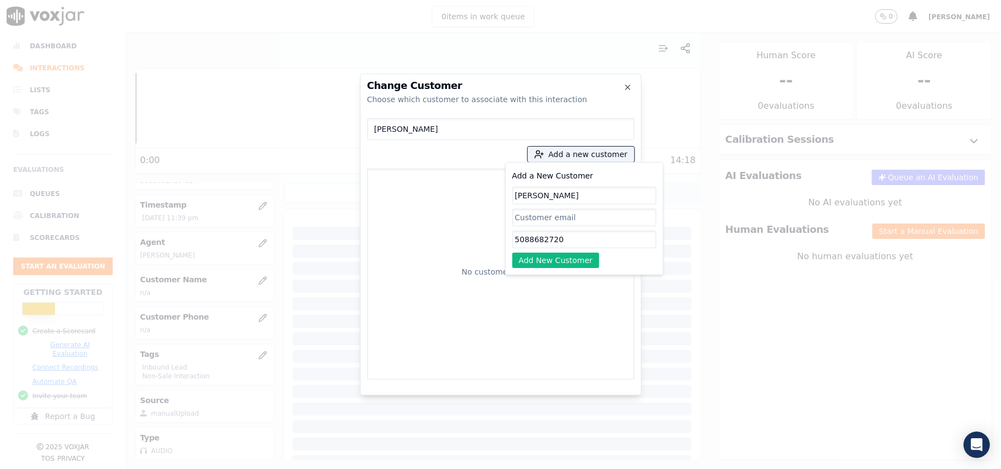
click at [526, 270] on div "Add a New Customer [PERSON_NAME] 5088682720 Add New Customer" at bounding box center [584, 218] width 158 height 113
click at [522, 264] on button "Add New Customer" at bounding box center [555, 260] width 87 height 15
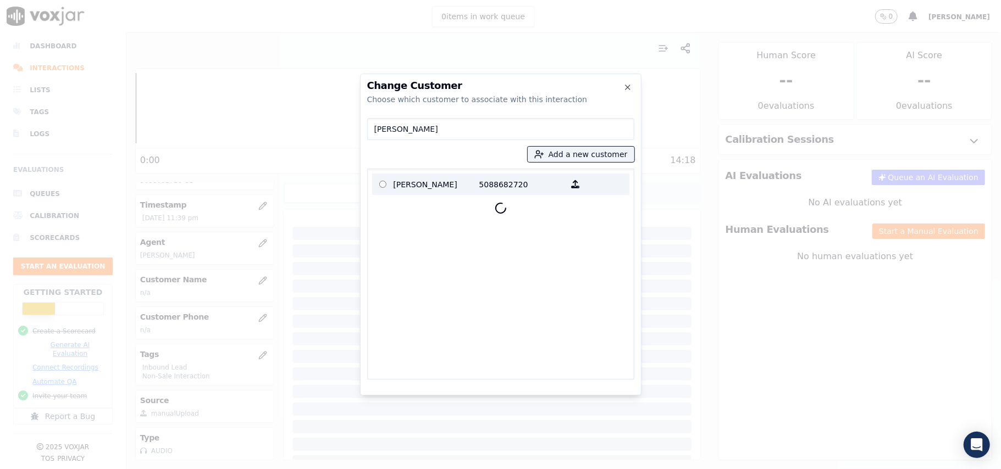
click at [394, 186] on p "[PERSON_NAME]" at bounding box center [437, 184] width 86 height 17
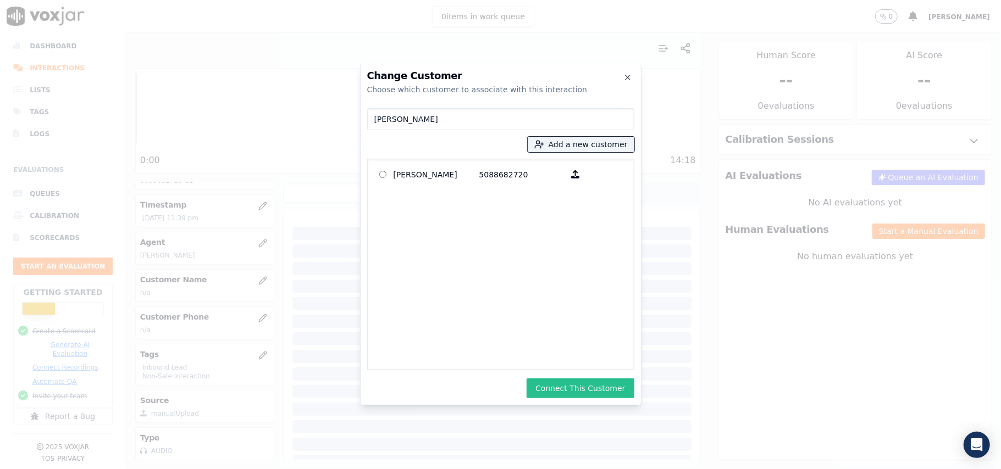
click at [581, 387] on button "Connect This Customer" at bounding box center [580, 389] width 107 height 20
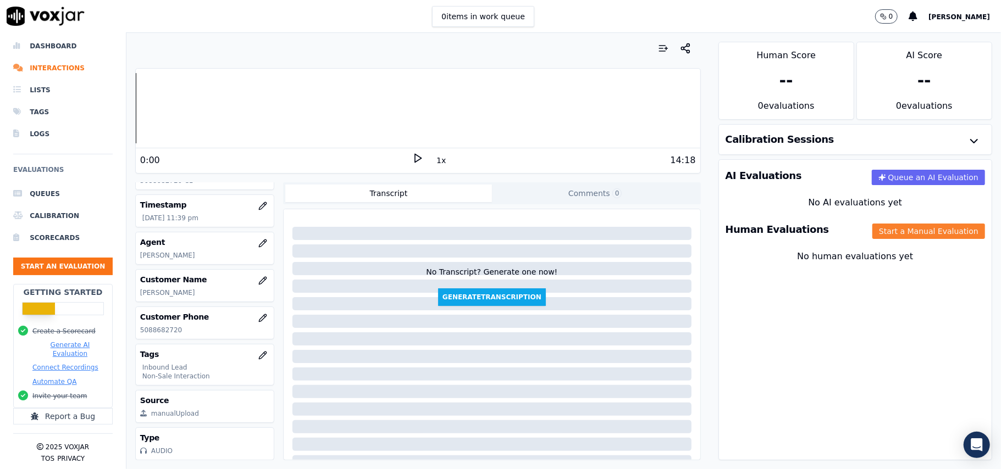
click at [872, 231] on button "Start a Manual Evaluation" at bounding box center [928, 231] width 113 height 15
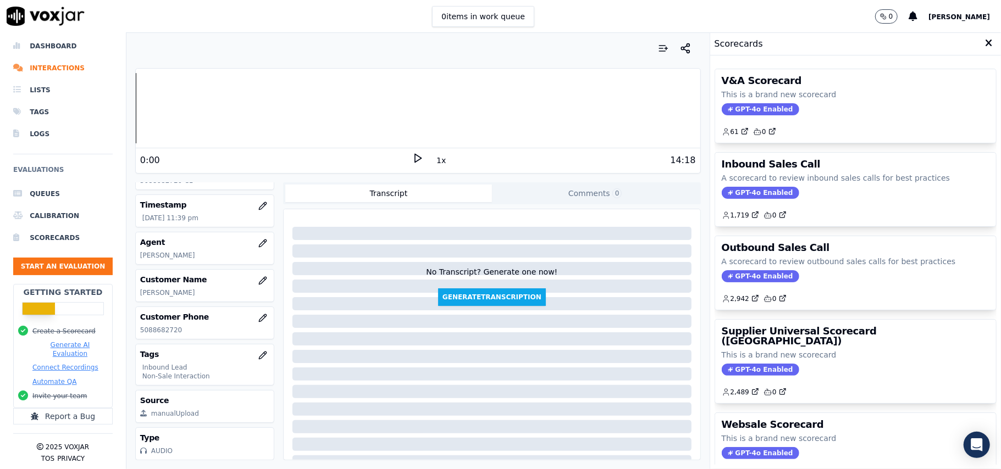
scroll to position [108, 0]
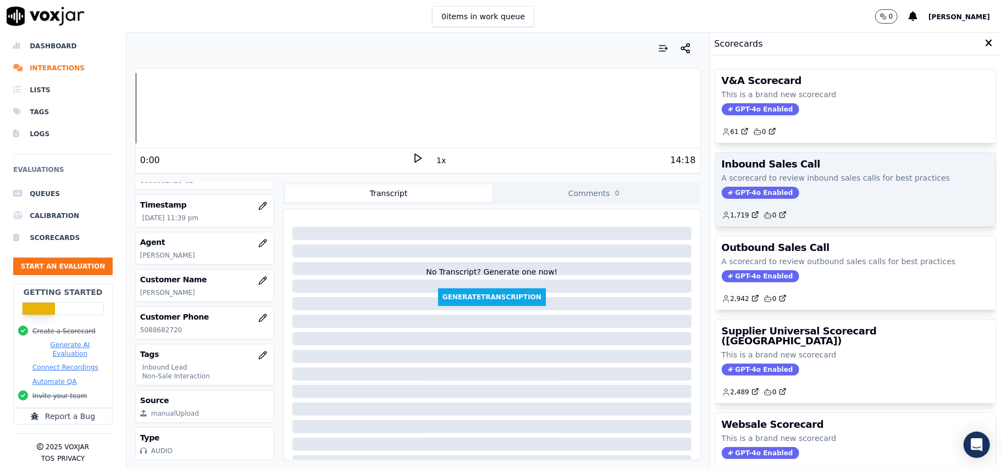
click at [742, 205] on div "1,719 0" at bounding box center [856, 211] width 268 height 18
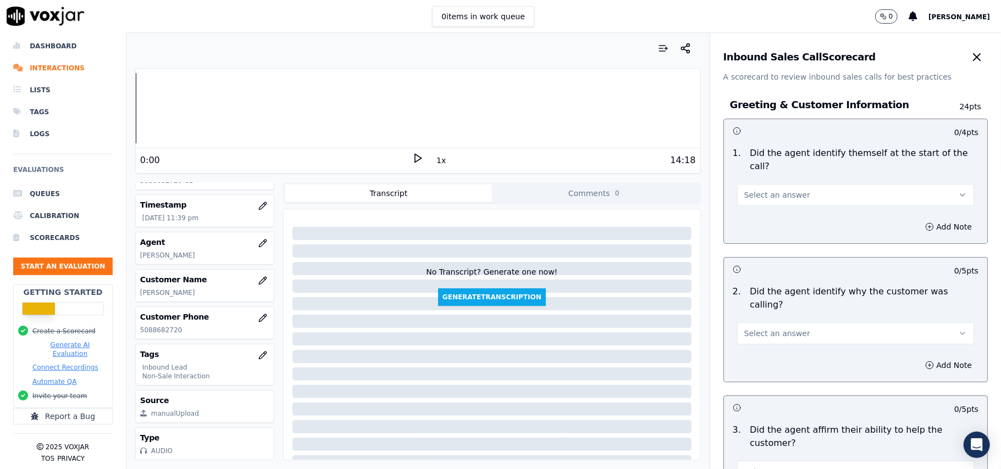
click at [760, 190] on button "Select an answer" at bounding box center [855, 195] width 237 height 22
click at [749, 207] on div "Yes" at bounding box center [832, 207] width 213 height 18
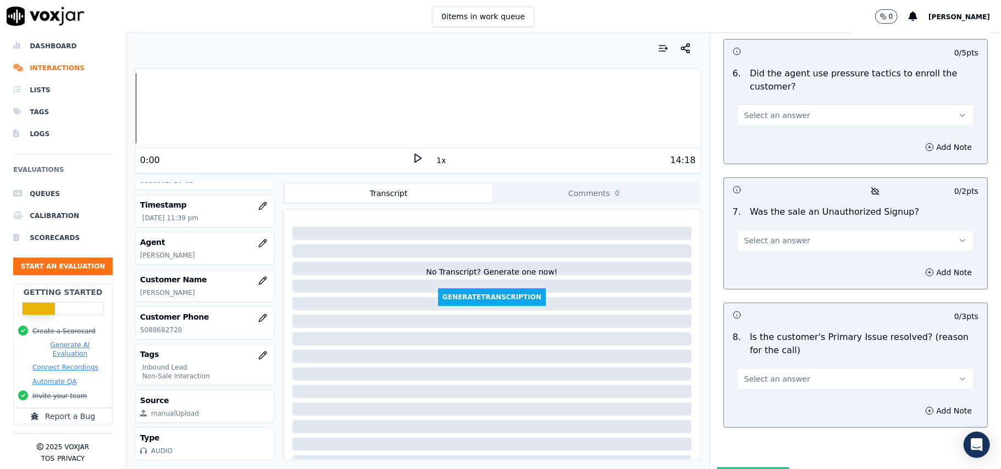
click at [786, 374] on span "Select an answer" at bounding box center [777, 379] width 66 height 11
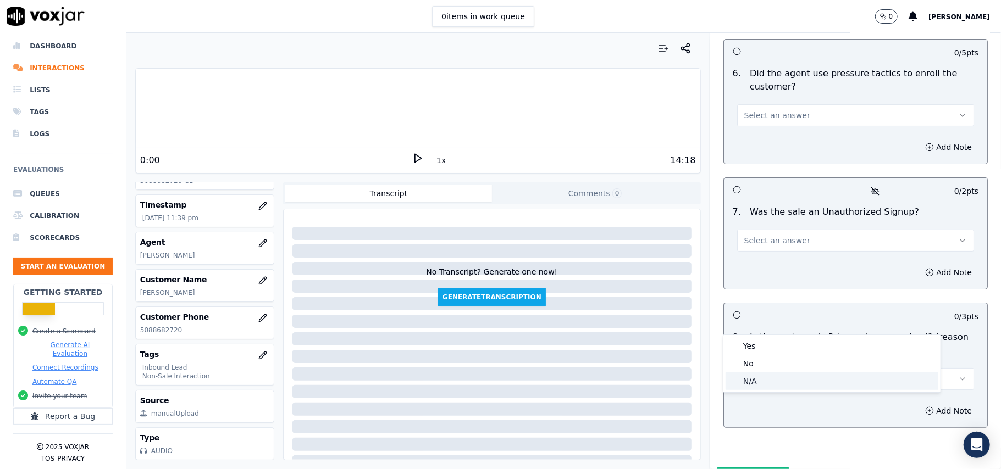
click at [745, 384] on div "N/A" at bounding box center [832, 382] width 213 height 18
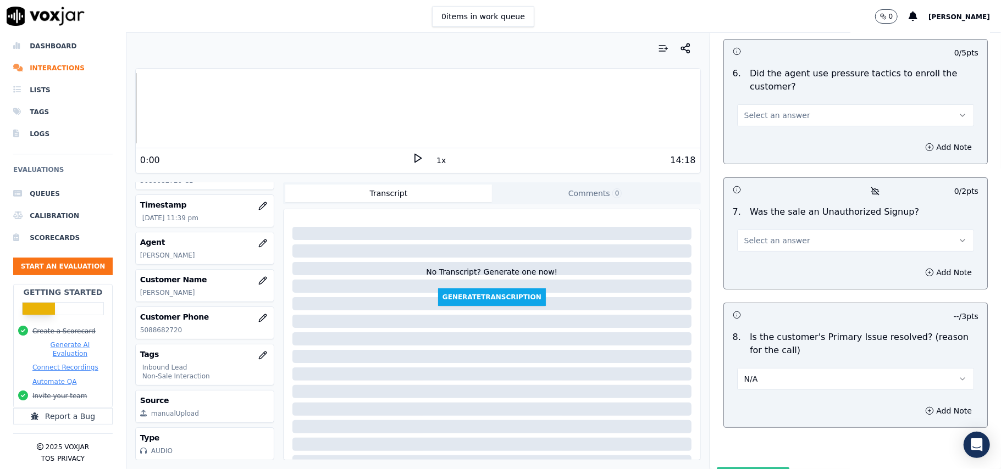
click at [757, 235] on span "Select an answer" at bounding box center [777, 240] width 66 height 11
click at [754, 229] on div "No" at bounding box center [832, 225] width 213 height 18
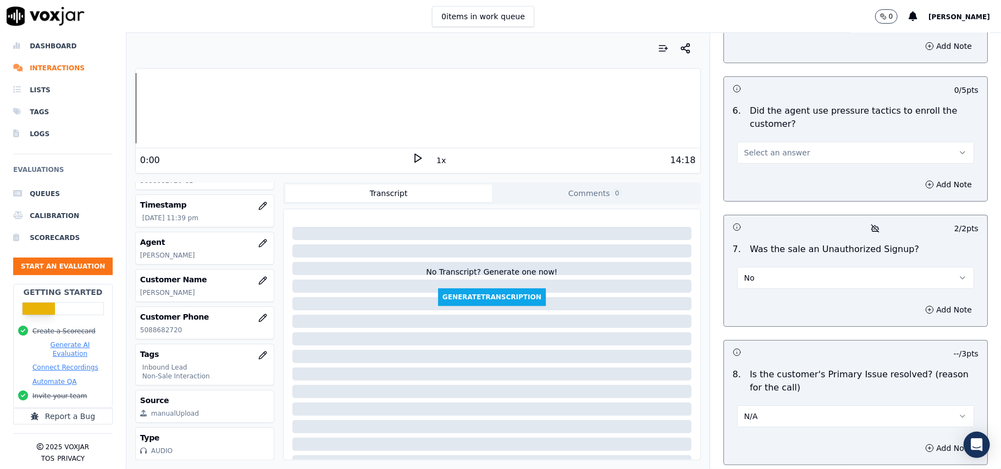
scroll to position [3004, 0]
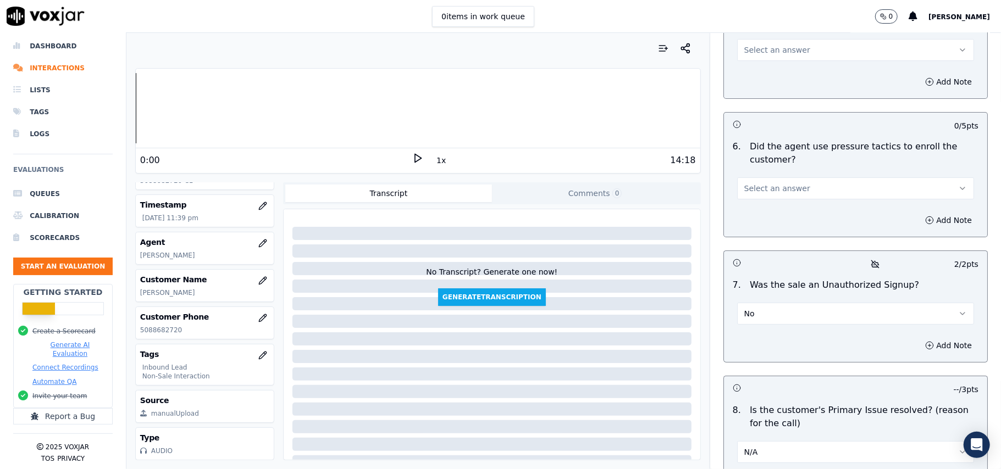
click at [760, 441] on button "N/A" at bounding box center [855, 452] width 237 height 22
click at [749, 416] on div "Yes" at bounding box center [832, 420] width 213 height 18
click at [752, 303] on button "No" at bounding box center [855, 314] width 237 height 22
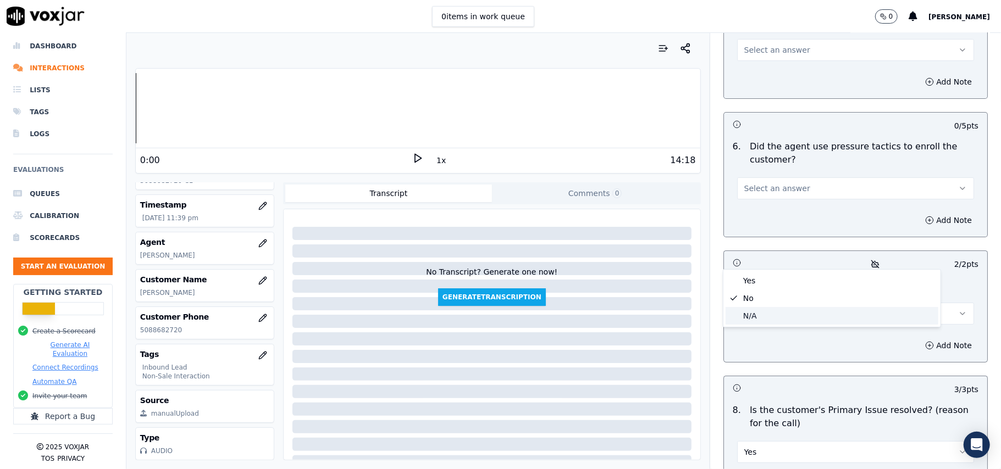
click at [753, 313] on div "N/A" at bounding box center [832, 316] width 213 height 18
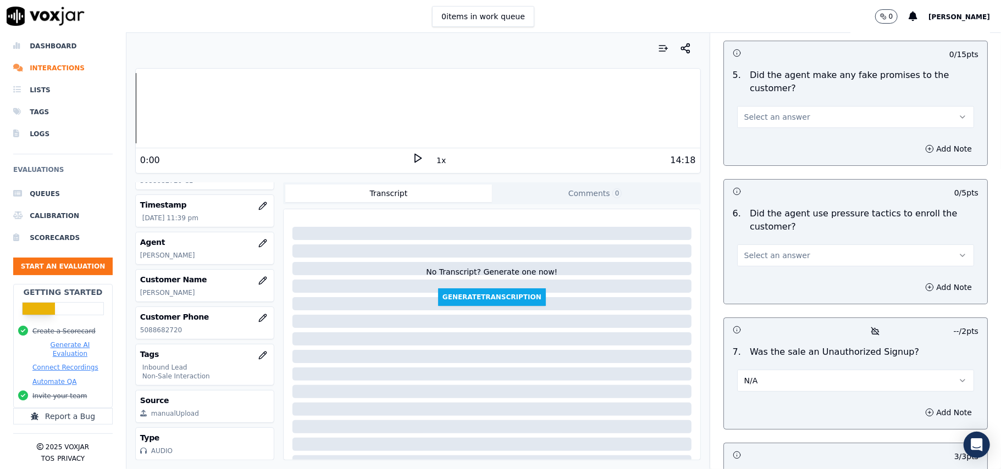
scroll to position [2930, 0]
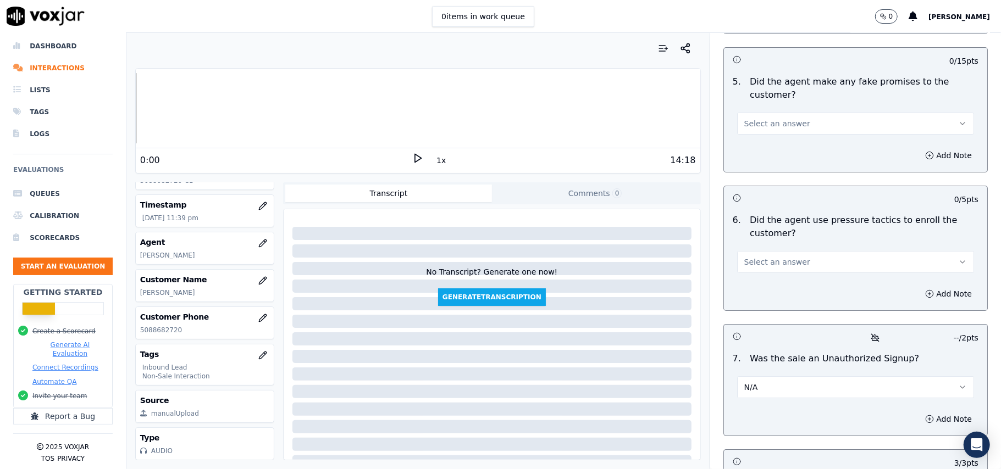
click at [761, 257] on span "Select an answer" at bounding box center [777, 262] width 66 height 11
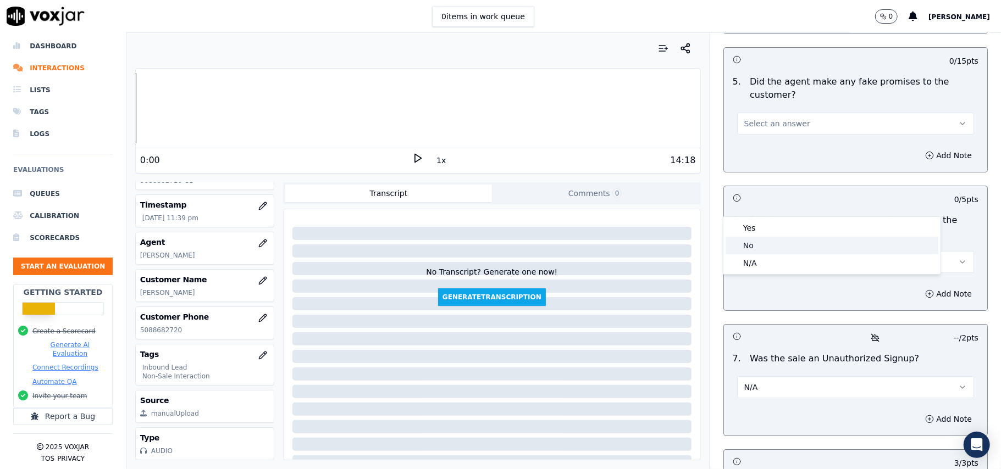
click at [736, 251] on div "No" at bounding box center [832, 246] width 213 height 18
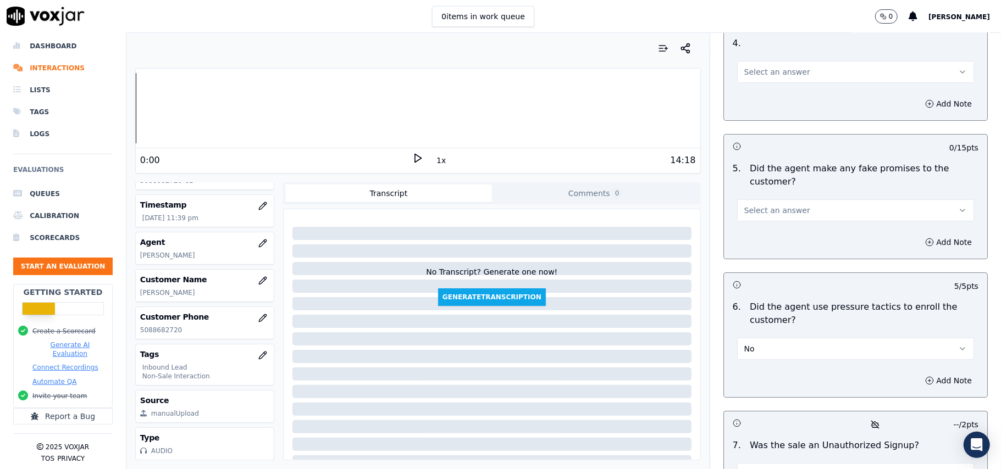
scroll to position [2710, 0]
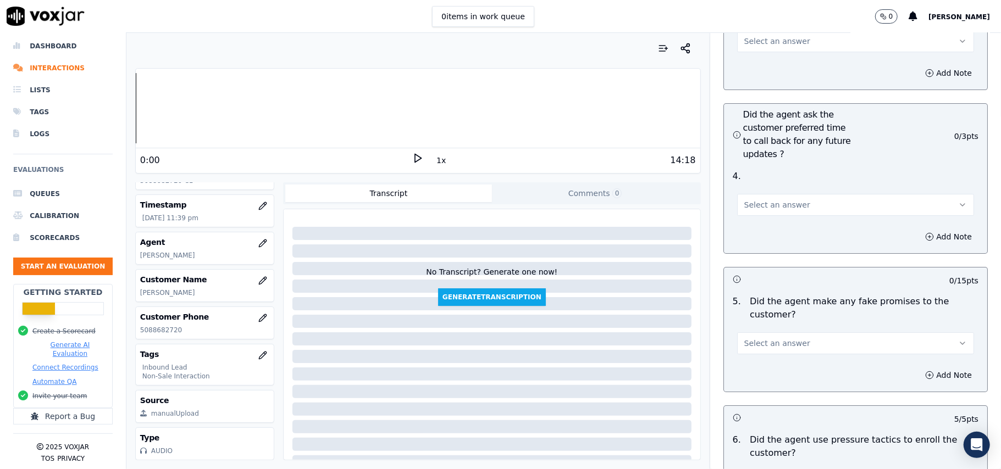
click at [775, 338] on span "Select an answer" at bounding box center [777, 343] width 66 height 11
click at [757, 323] on div "No" at bounding box center [832, 327] width 213 height 18
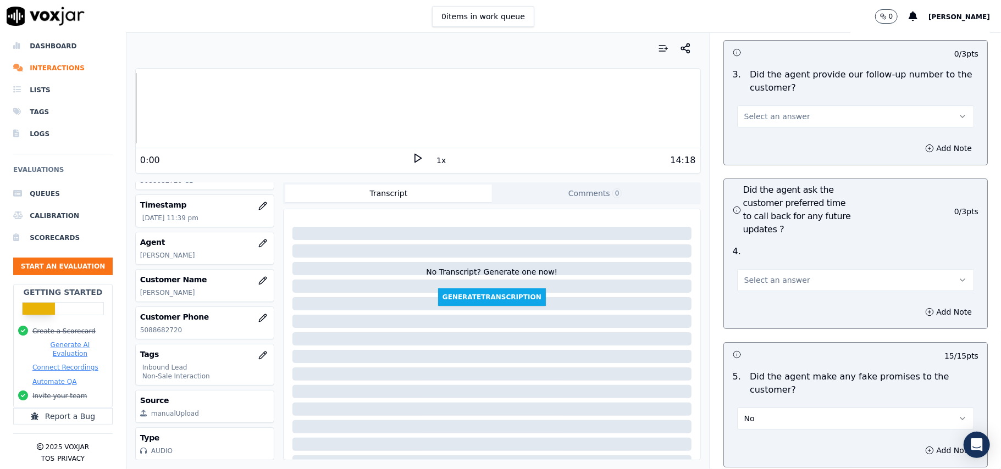
scroll to position [2564, 0]
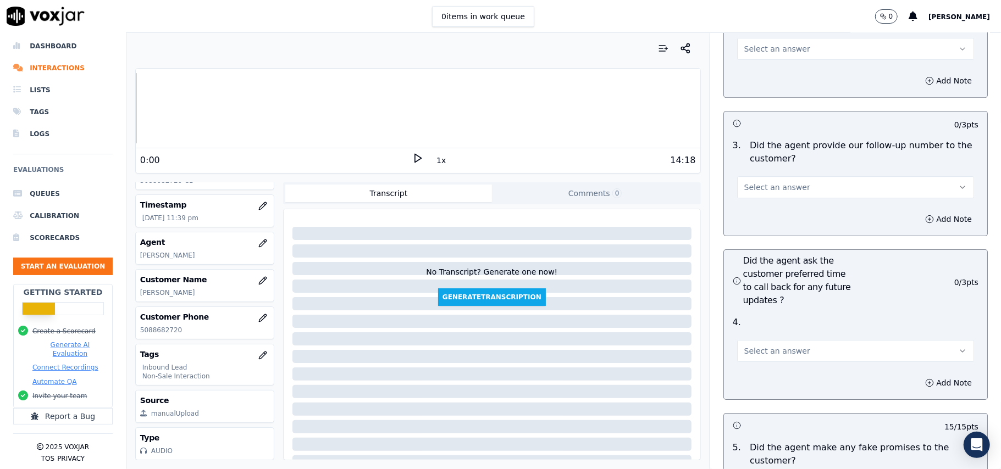
click at [744, 346] on span "Select an answer" at bounding box center [777, 351] width 66 height 11
click at [765, 338] on div "No" at bounding box center [832, 335] width 213 height 18
click at [777, 176] on button "Select an answer" at bounding box center [855, 187] width 237 height 22
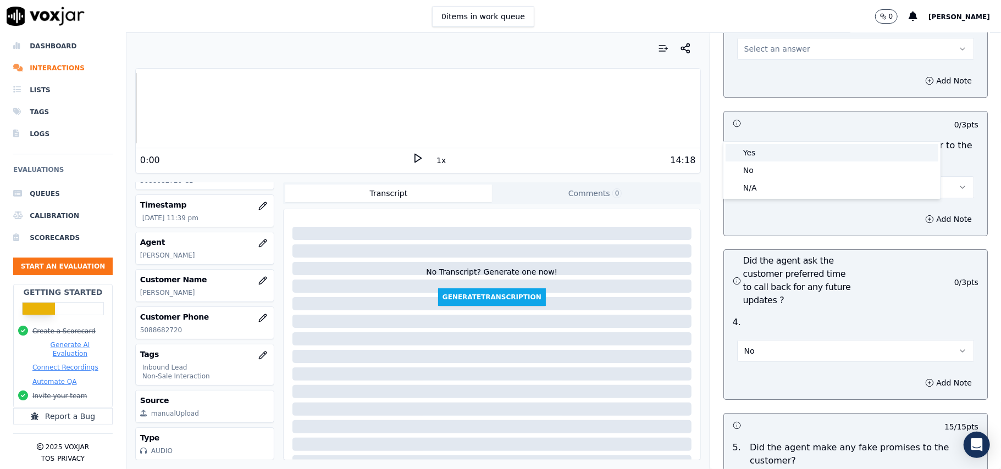
click at [748, 145] on div "Yes" at bounding box center [832, 153] width 213 height 18
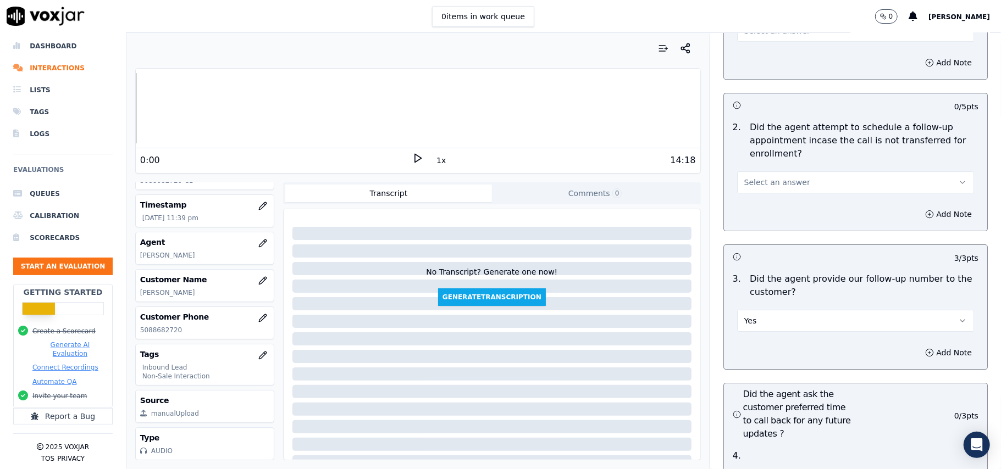
scroll to position [2417, 0]
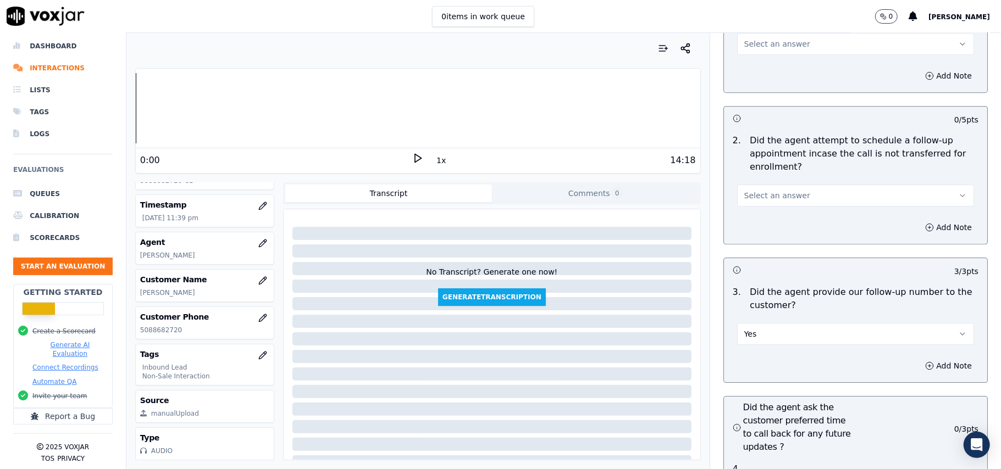
click at [753, 190] on span "Select an answer" at bounding box center [777, 195] width 66 height 11
click at [737, 176] on span at bounding box center [734, 178] width 8 height 8
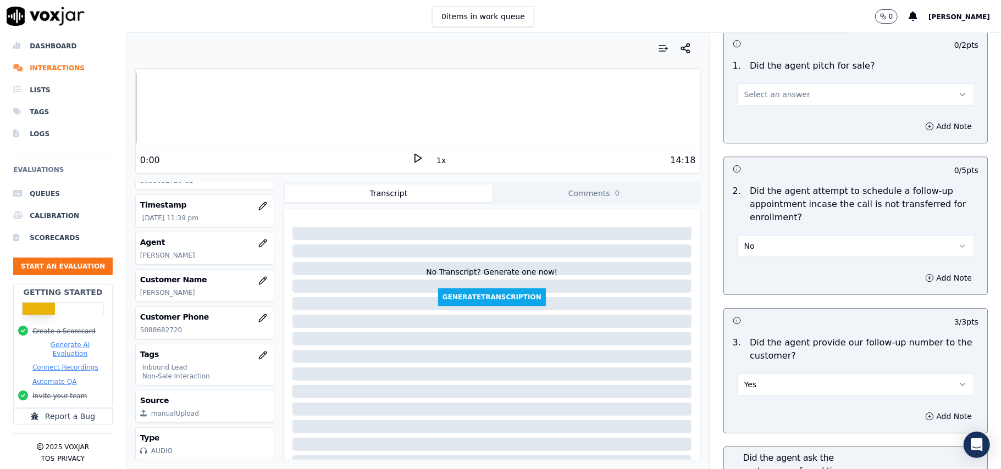
scroll to position [2344, 0]
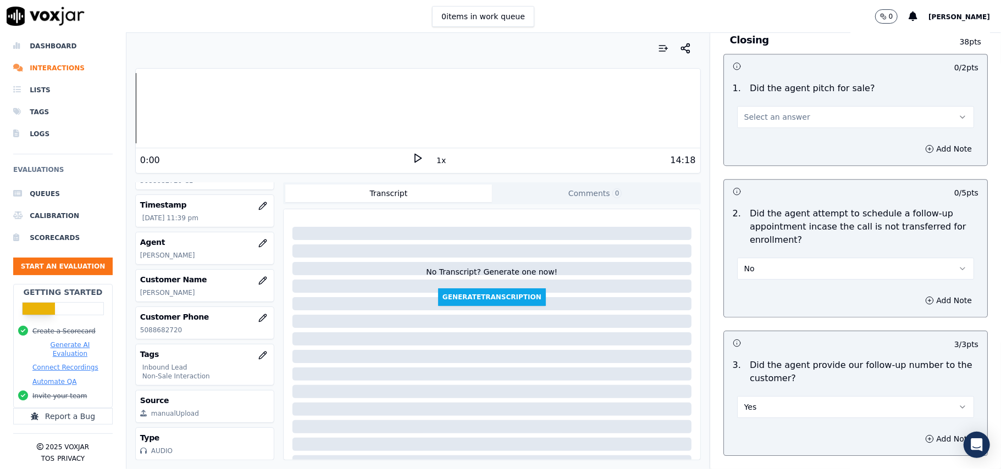
click at [745, 258] on button "No" at bounding box center [855, 269] width 237 height 22
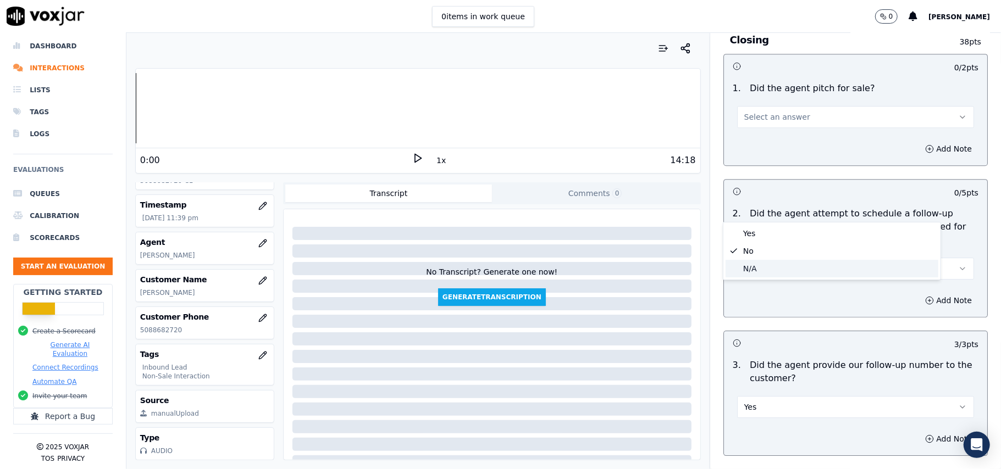
click at [764, 267] on div "N/A" at bounding box center [832, 269] width 213 height 18
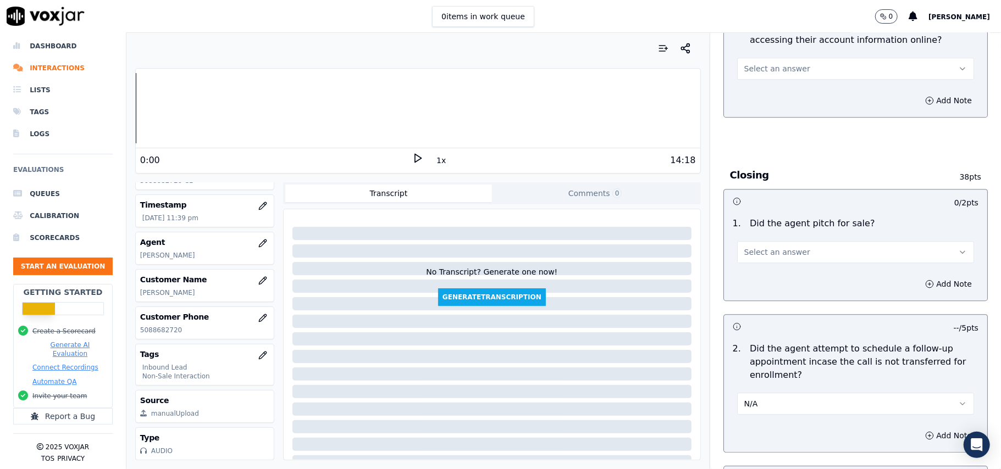
scroll to position [2197, 0]
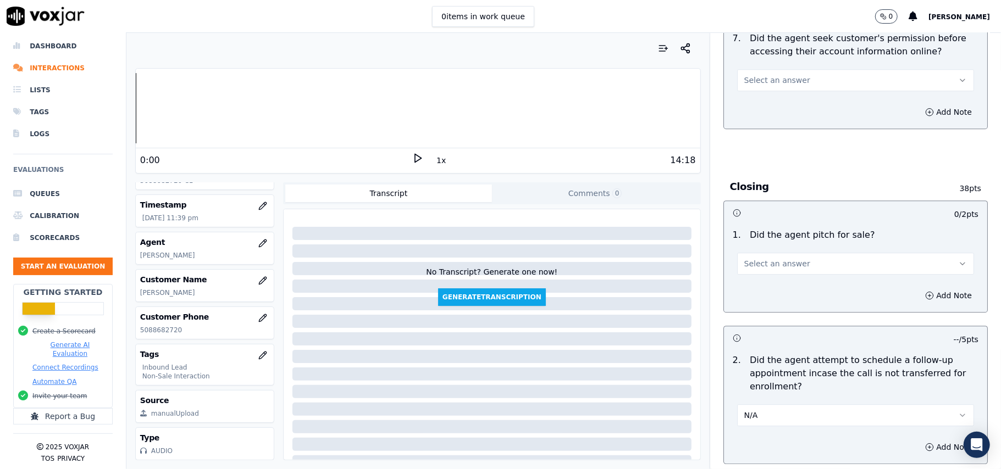
click at [763, 242] on div "Select an answer" at bounding box center [855, 258] width 255 height 33
click at [760, 258] on span "Select an answer" at bounding box center [777, 263] width 66 height 11
click at [751, 225] on div "Yes" at bounding box center [832, 228] width 213 height 18
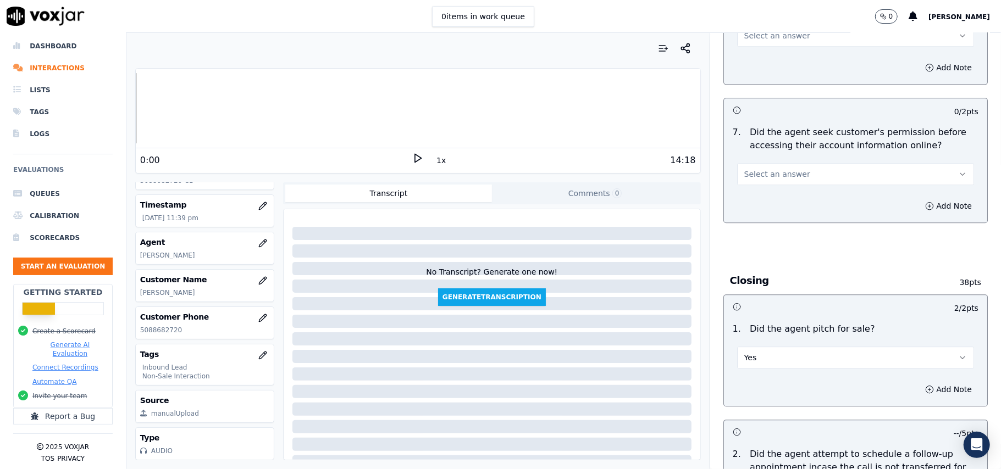
scroll to position [2051, 0]
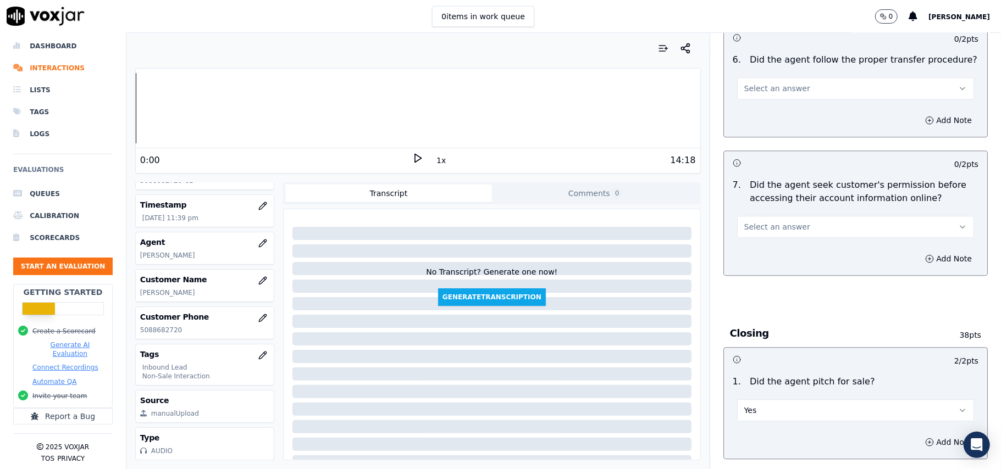
click at [777, 222] on span "Select an answer" at bounding box center [777, 227] width 66 height 11
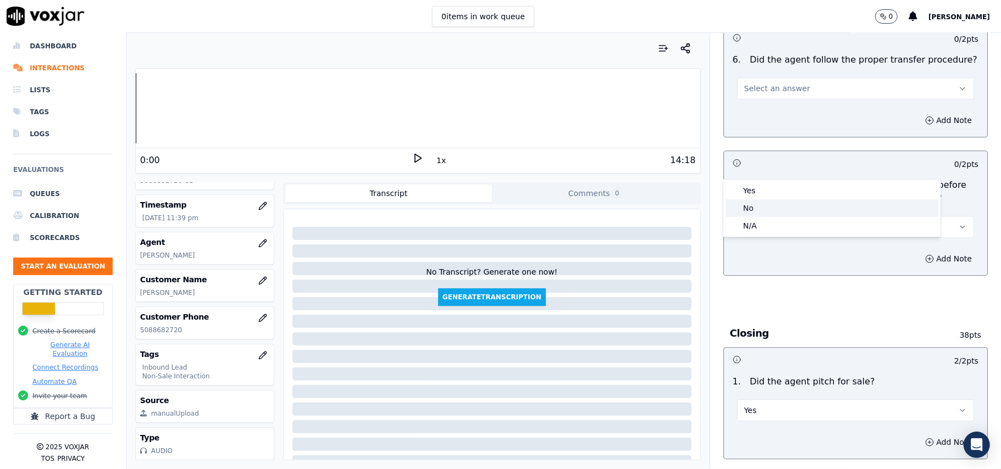
click at [766, 209] on div "No" at bounding box center [832, 209] width 213 height 18
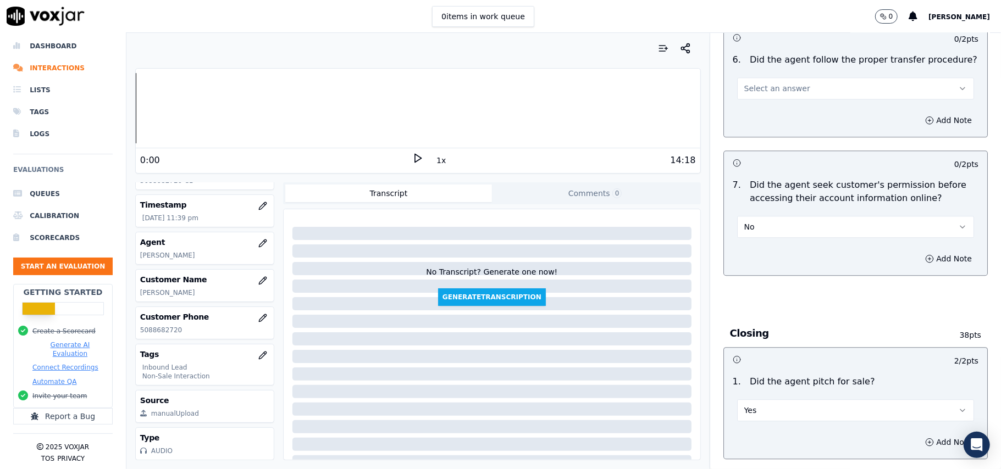
click at [753, 216] on button "No" at bounding box center [855, 227] width 237 height 22
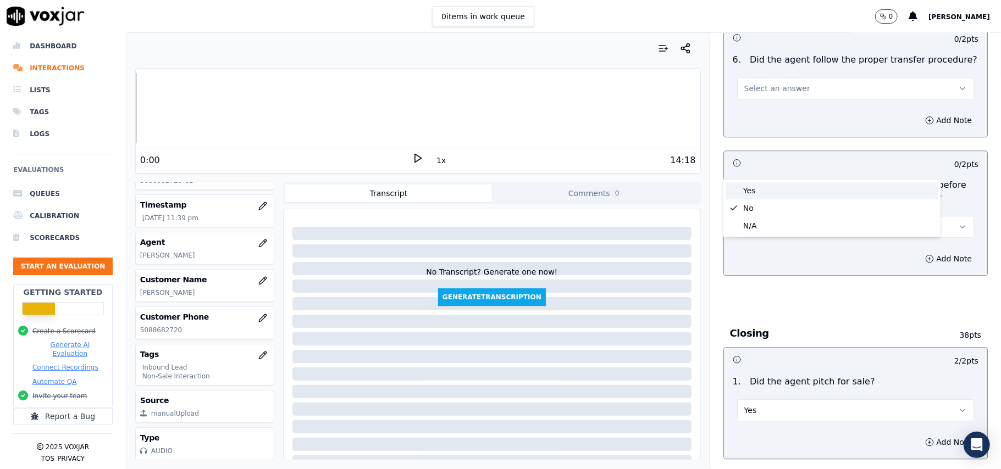
click at [747, 195] on div "Yes" at bounding box center [832, 191] width 213 height 18
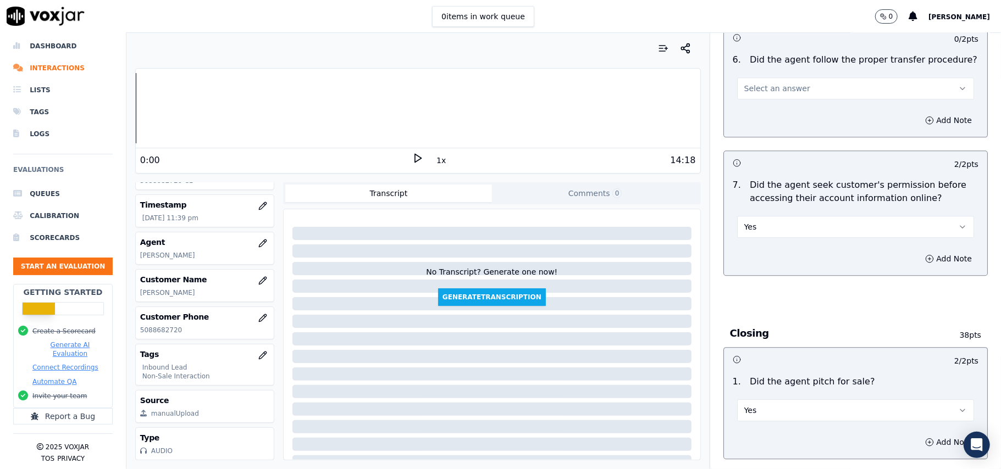
scroll to position [1904, 0]
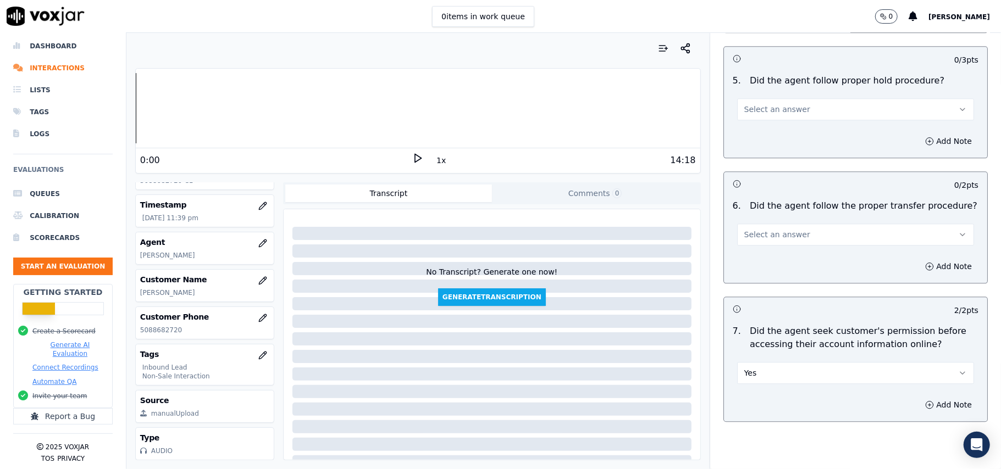
click at [759, 229] on span "Select an answer" at bounding box center [777, 234] width 66 height 11
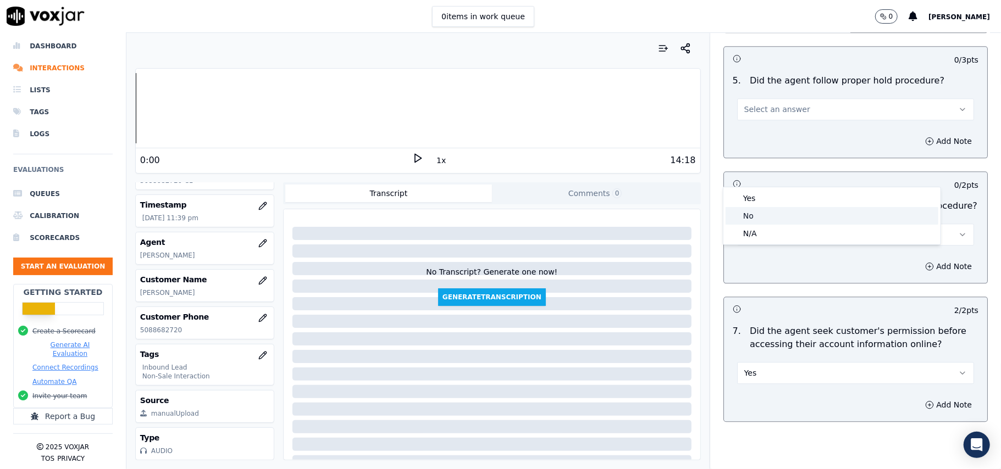
click at [763, 207] on div "No" at bounding box center [832, 216] width 213 height 18
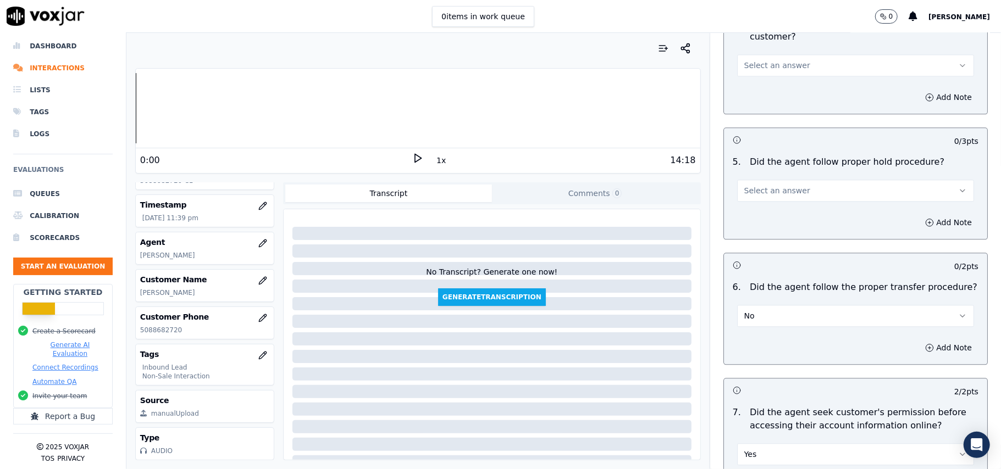
scroll to position [1684, 0]
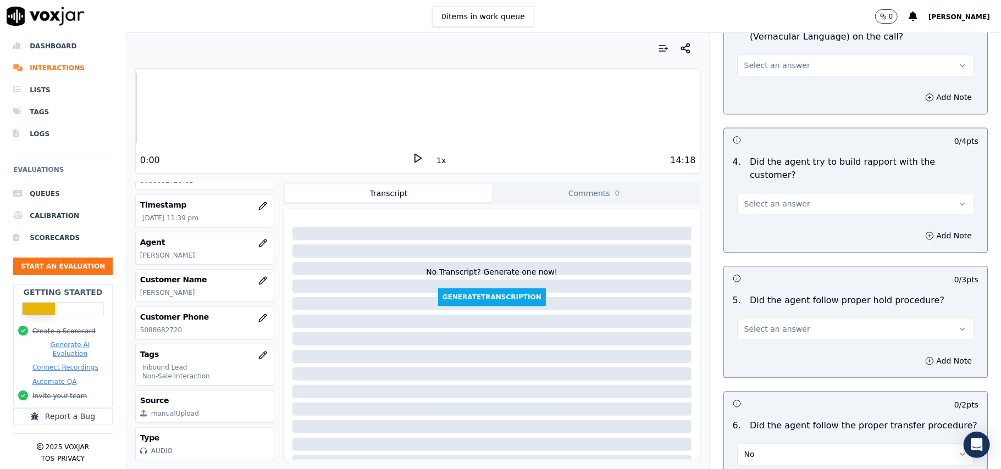
click at [749, 324] on span "Select an answer" at bounding box center [777, 329] width 66 height 11
click at [752, 299] on div "Yes" at bounding box center [832, 293] width 213 height 18
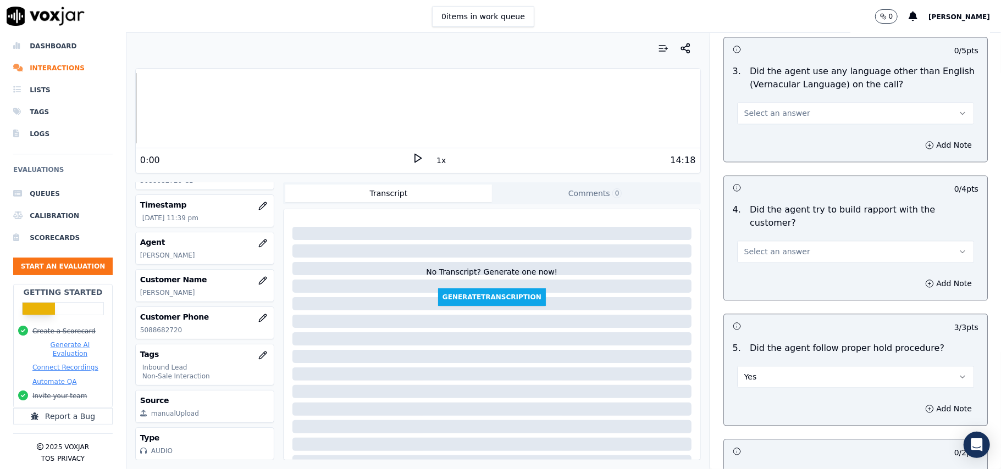
scroll to position [1611, 0]
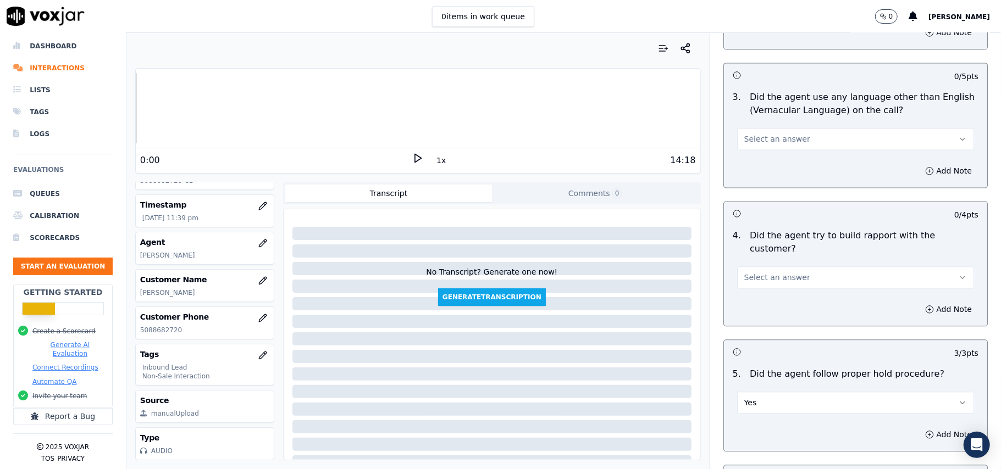
click at [758, 272] on span "Select an answer" at bounding box center [777, 277] width 66 height 11
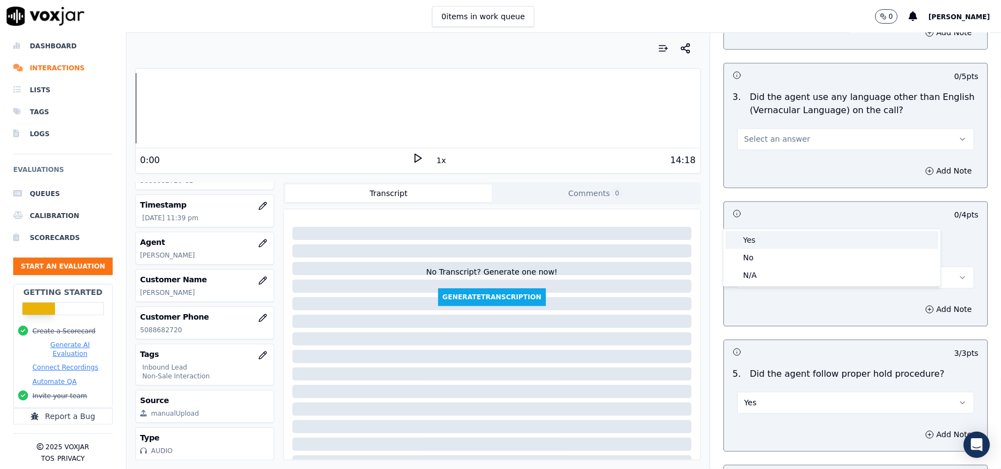
click at [761, 242] on div "Yes" at bounding box center [832, 240] width 213 height 18
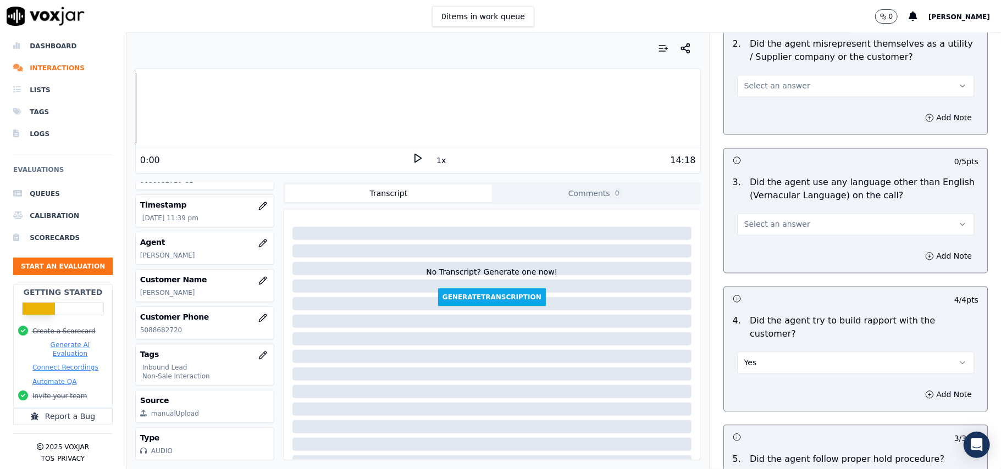
scroll to position [1465, 0]
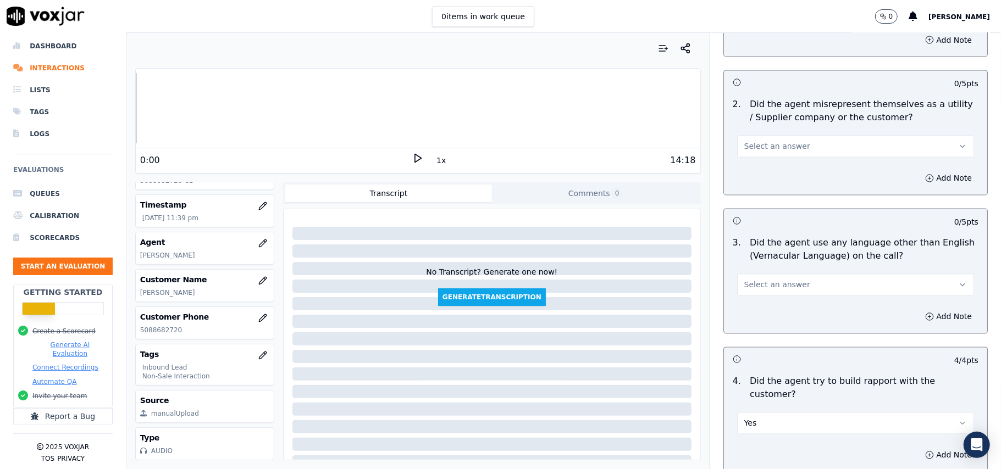
click at [751, 280] on span "Select an answer" at bounding box center [777, 285] width 66 height 11
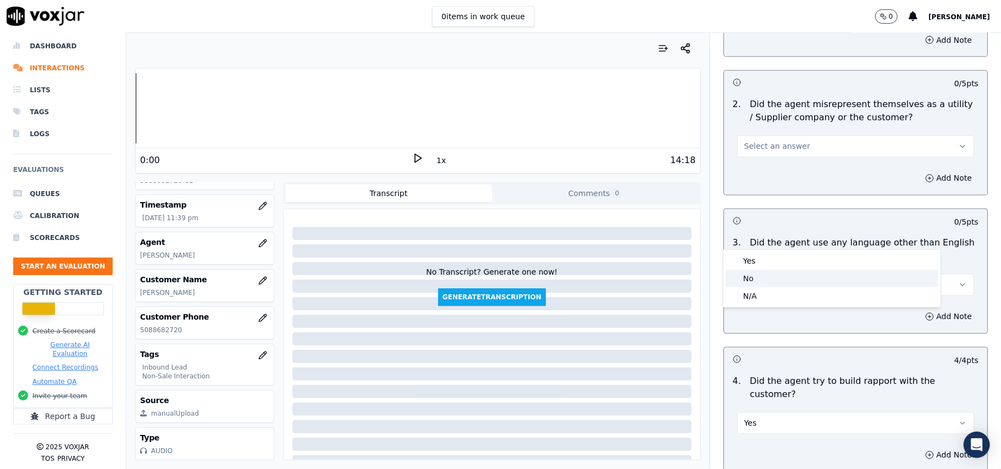
click at [742, 274] on div "No" at bounding box center [832, 279] width 213 height 18
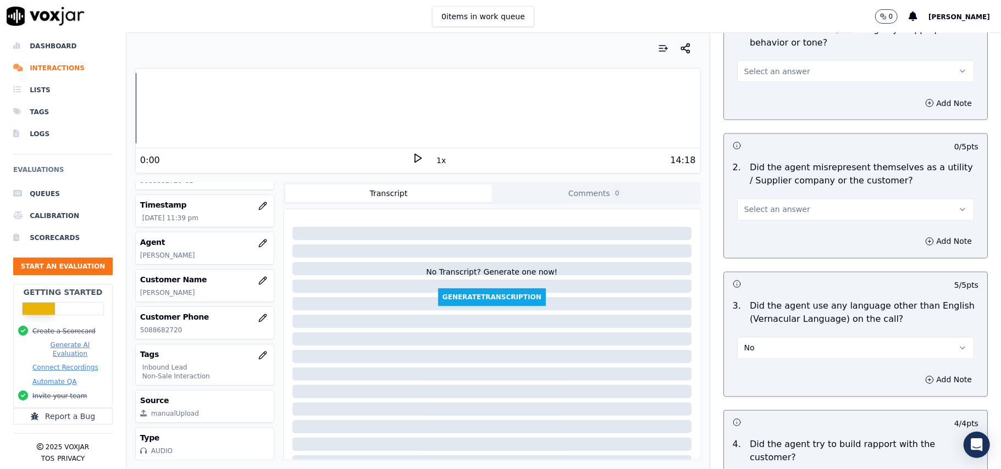
scroll to position [1318, 0]
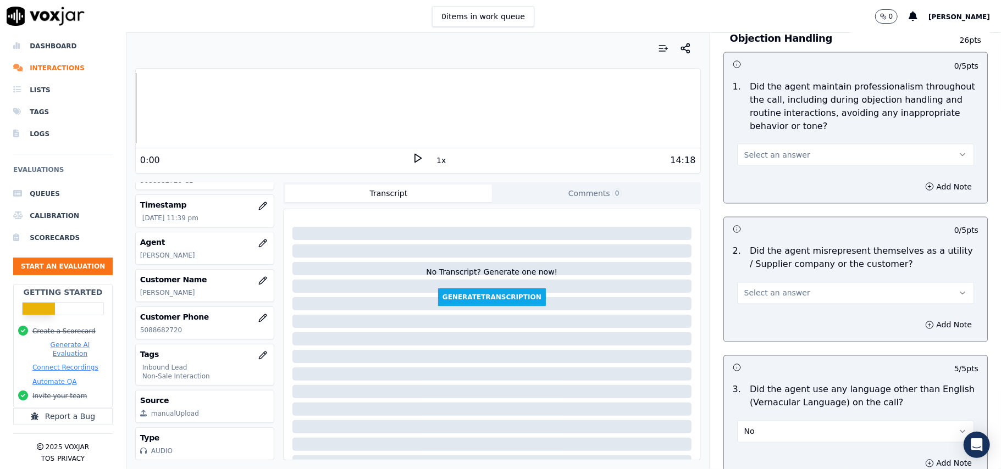
click at [758, 283] on button "Select an answer" at bounding box center [855, 294] width 237 height 22
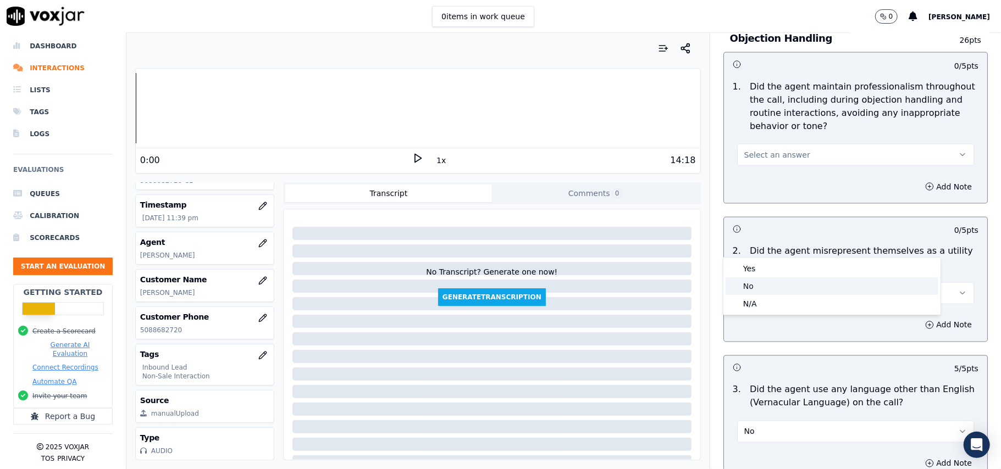
click at [753, 283] on div "No" at bounding box center [832, 287] width 213 height 18
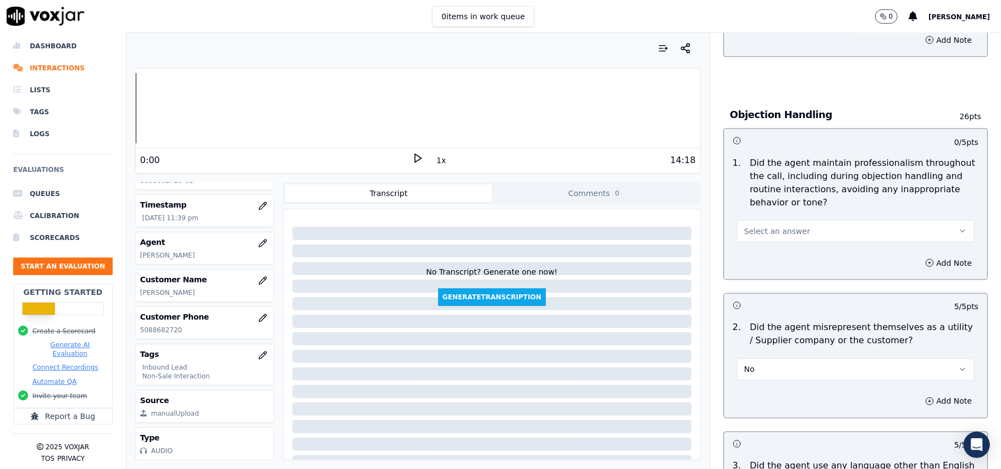
scroll to position [1171, 0]
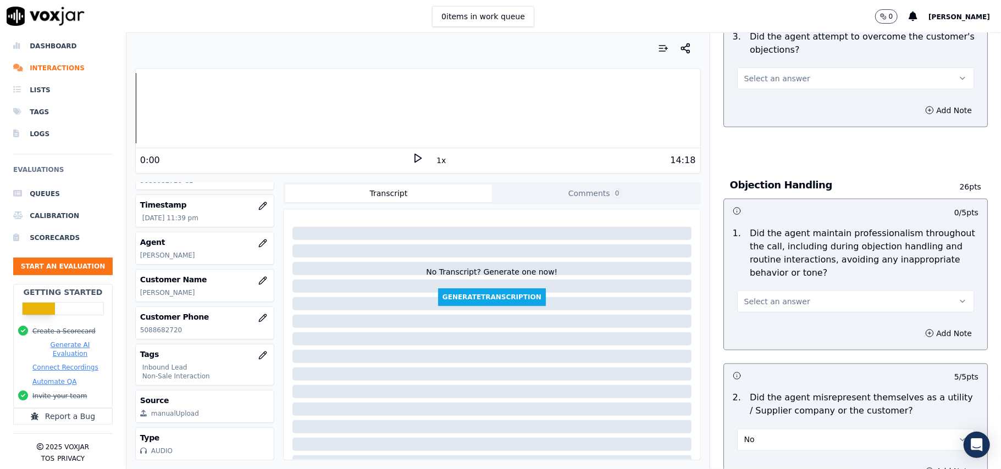
click at [767, 296] on span "Select an answer" at bounding box center [777, 301] width 66 height 11
click at [755, 273] on div "Yes" at bounding box center [832, 277] width 213 height 18
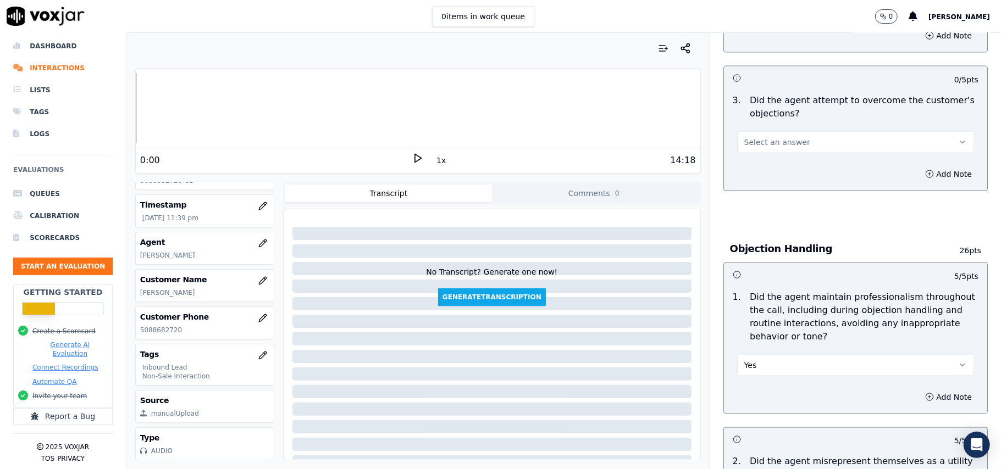
scroll to position [1025, 0]
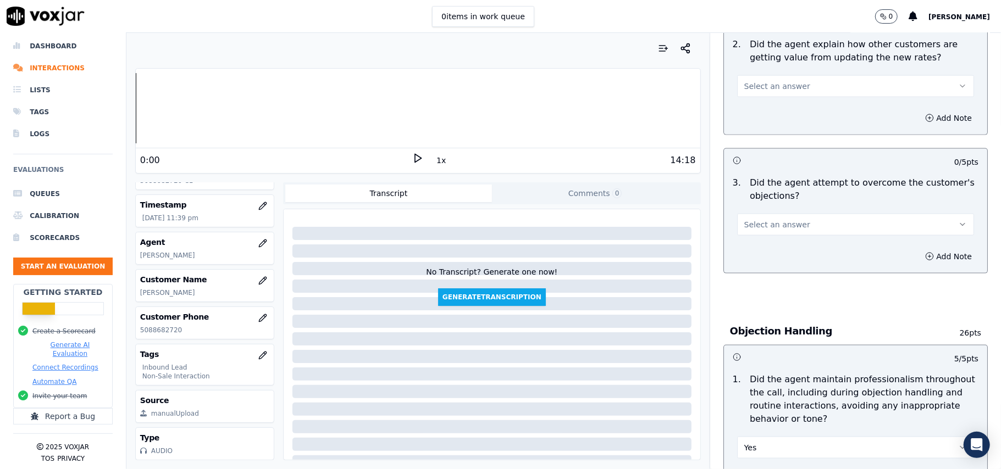
click at [766, 219] on span "Select an answer" at bounding box center [777, 224] width 66 height 11
click at [765, 202] on div "Yes" at bounding box center [832, 200] width 213 height 18
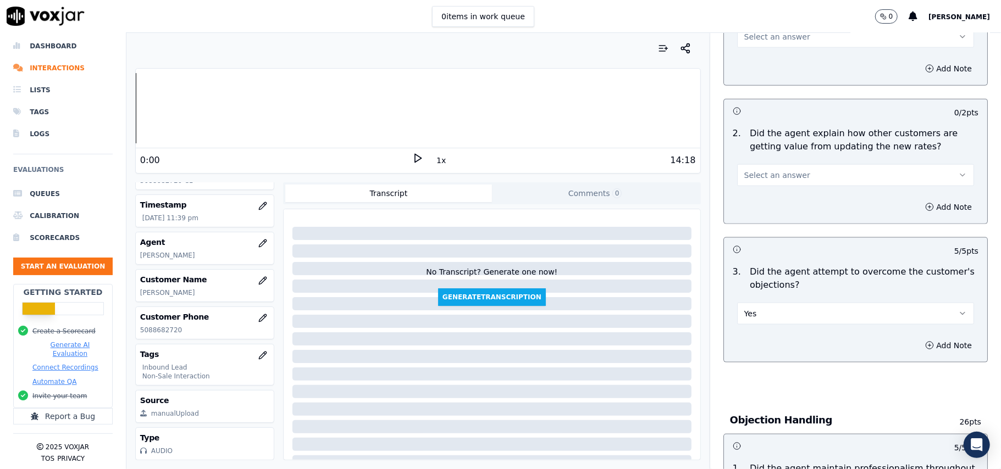
scroll to position [805, 0]
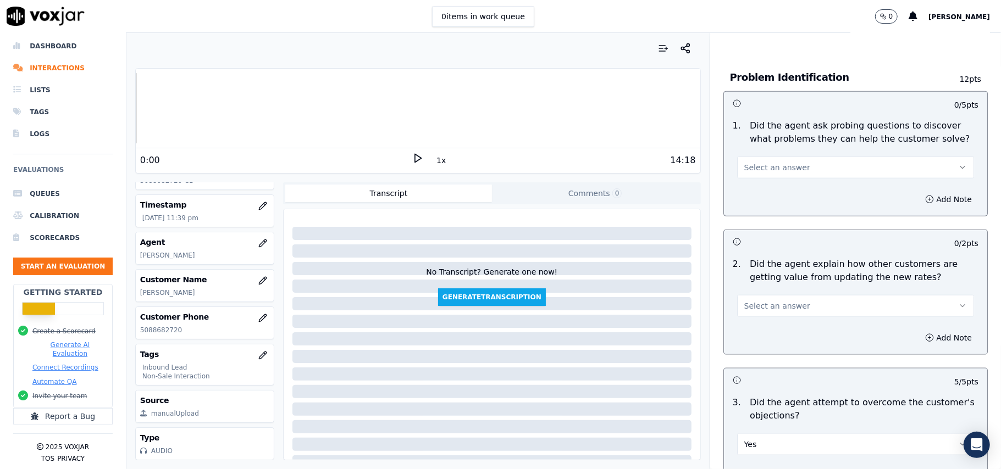
click at [761, 295] on button "Select an answer" at bounding box center [855, 306] width 237 height 22
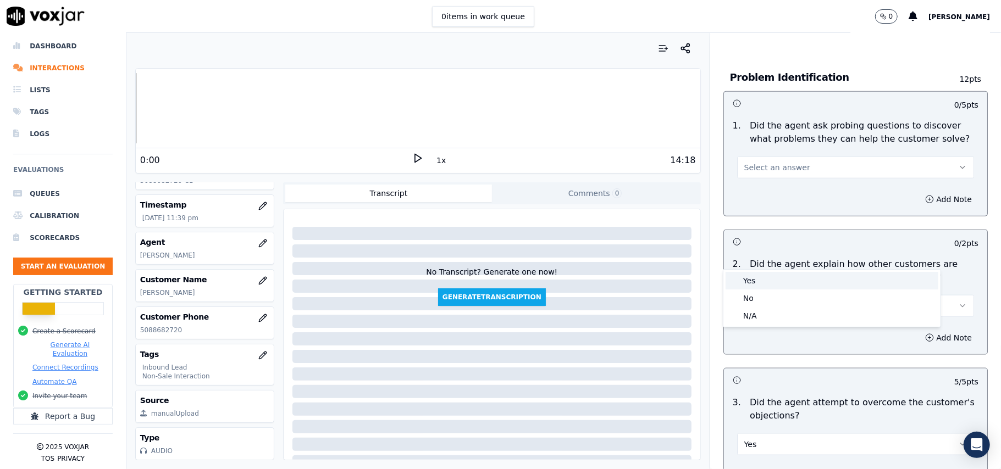
click at [759, 276] on div "Yes" at bounding box center [832, 281] width 213 height 18
click at [770, 162] on span "Select an answer" at bounding box center [777, 167] width 66 height 11
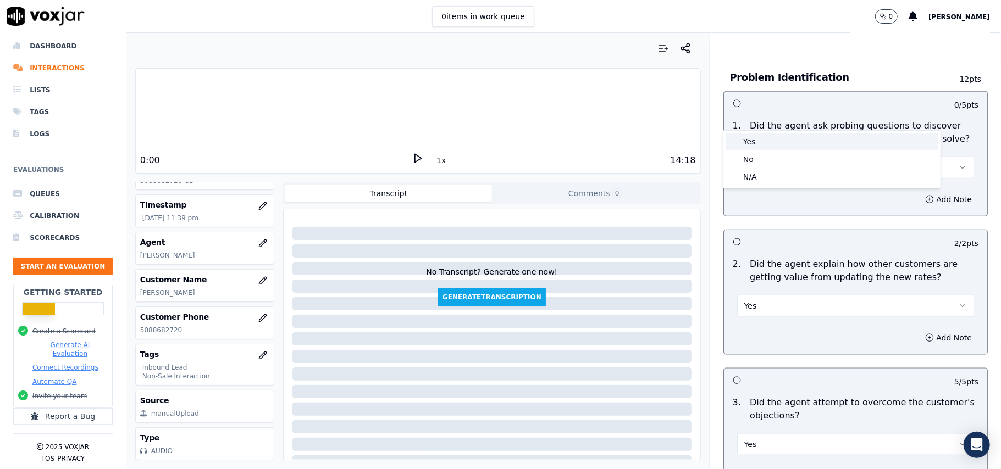
click at [767, 143] on div "Yes" at bounding box center [832, 142] width 213 height 18
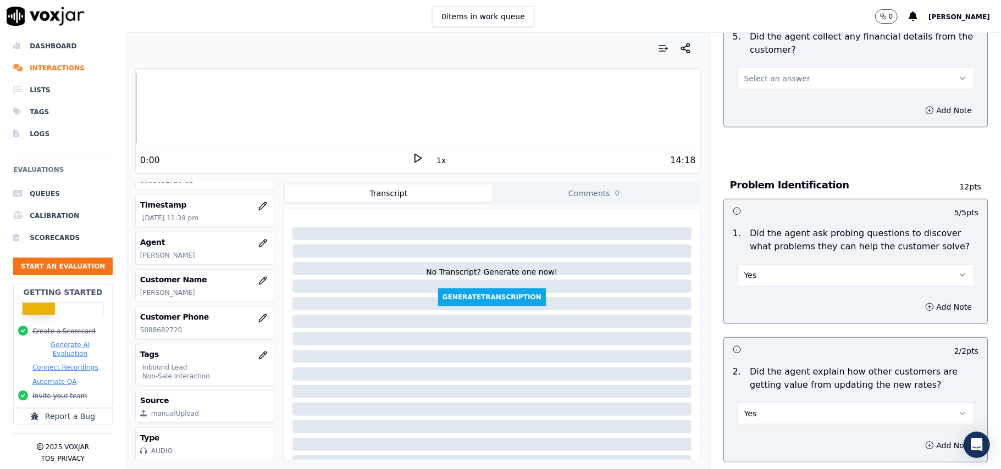
scroll to position [585, 0]
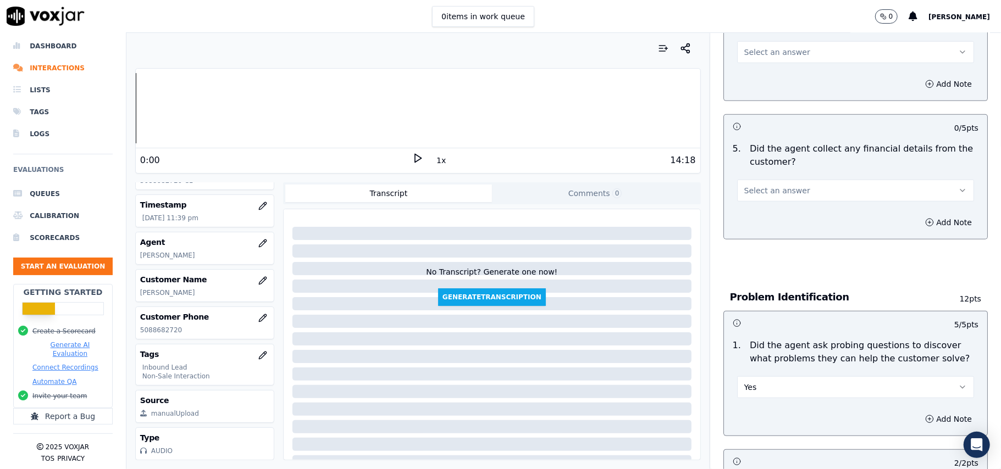
click at [777, 185] on span "Select an answer" at bounding box center [777, 190] width 66 height 11
click at [765, 179] on div "No" at bounding box center [832, 182] width 213 height 18
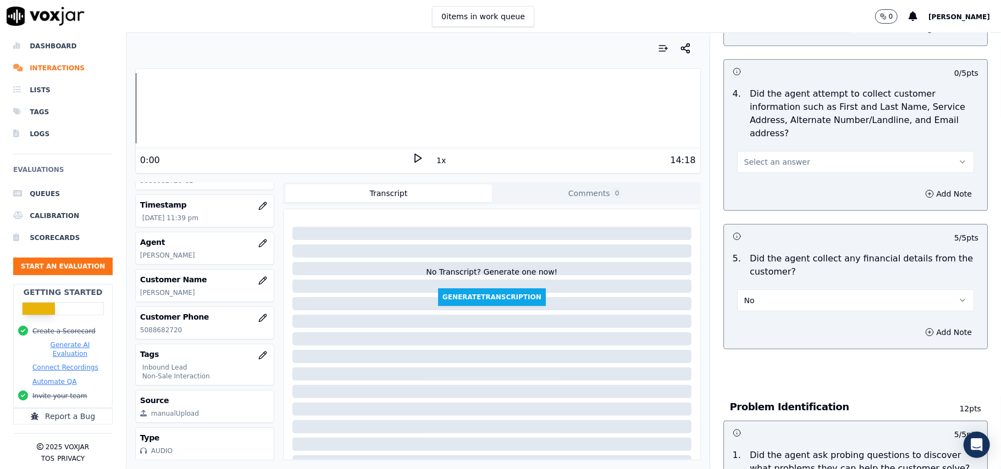
scroll to position [365, 0]
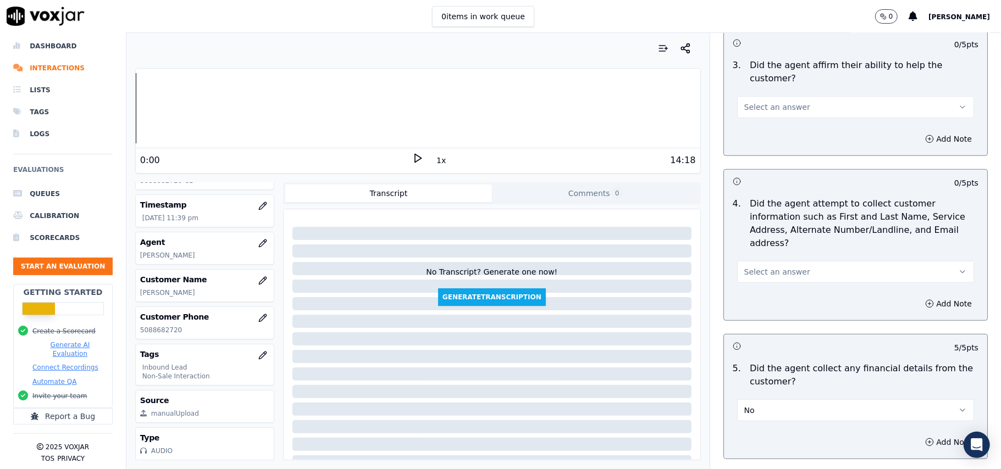
click at [775, 267] on span "Select an answer" at bounding box center [777, 272] width 66 height 11
click at [770, 240] on div "Yes" at bounding box center [832, 246] width 213 height 18
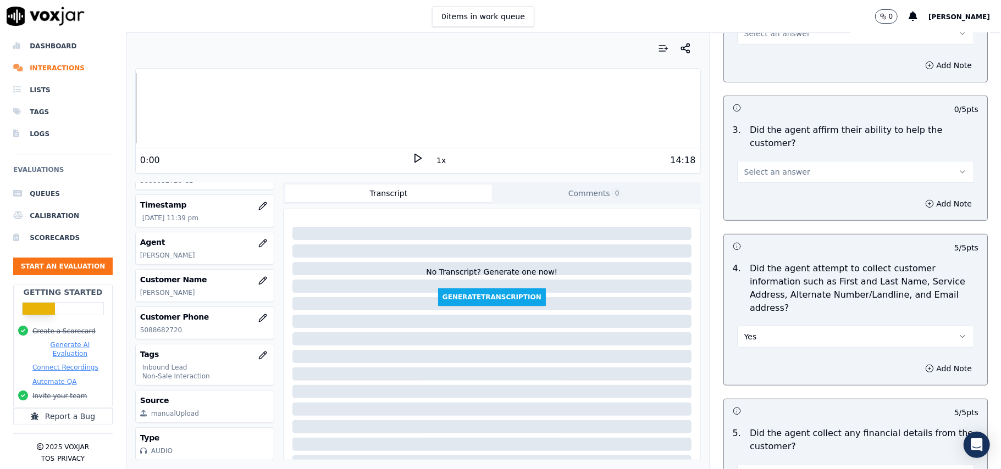
scroll to position [218, 0]
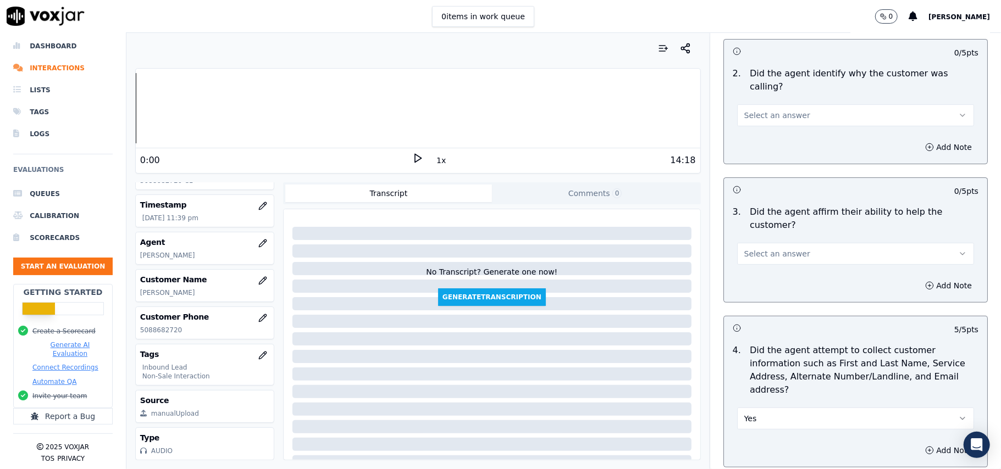
click at [766, 248] on span "Select an answer" at bounding box center [777, 253] width 66 height 11
click at [760, 234] on div "Yes" at bounding box center [832, 240] width 213 height 18
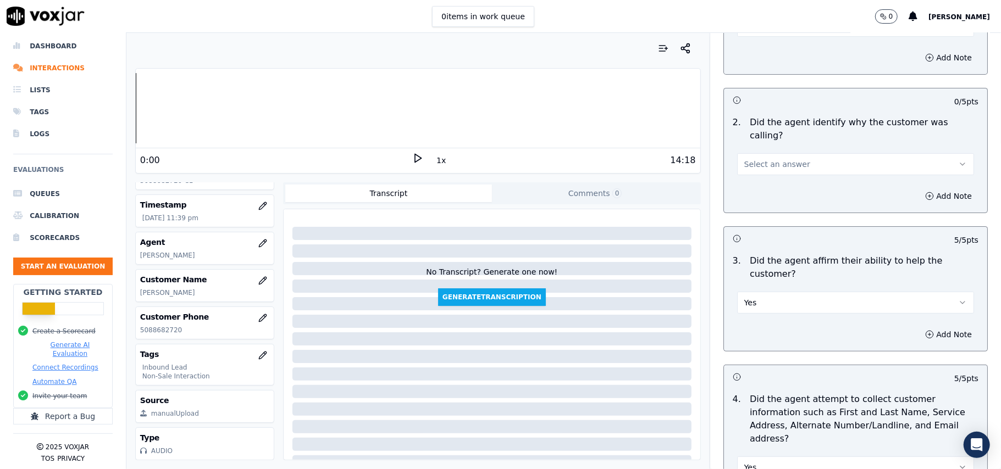
scroll to position [145, 0]
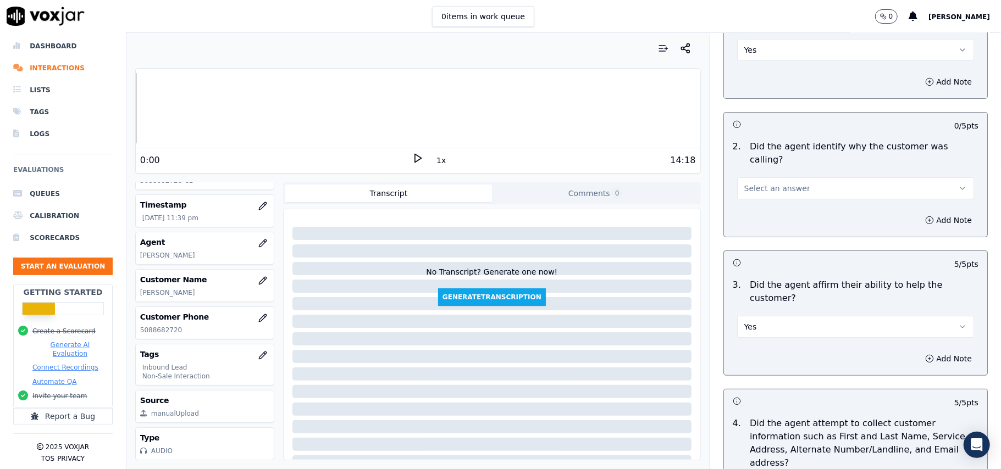
click at [760, 183] on span "Select an answer" at bounding box center [777, 188] width 66 height 11
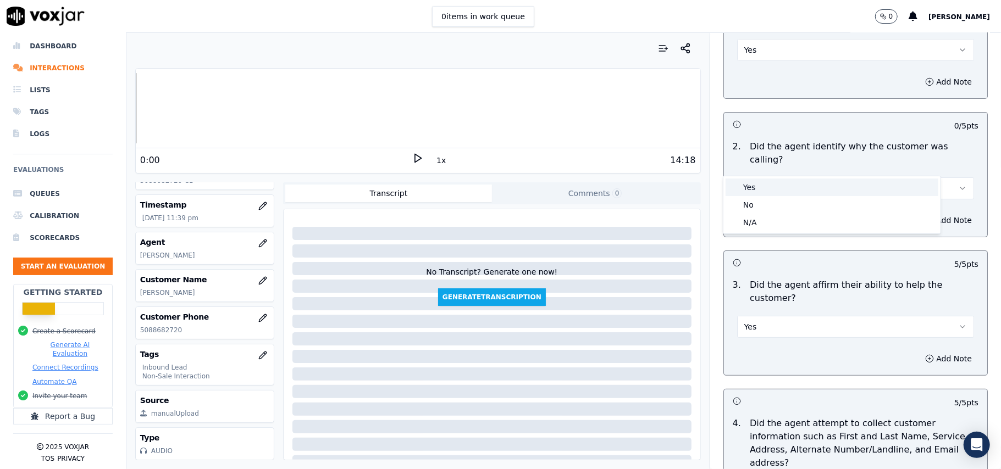
click at [755, 187] on div "Yes" at bounding box center [832, 188] width 213 height 18
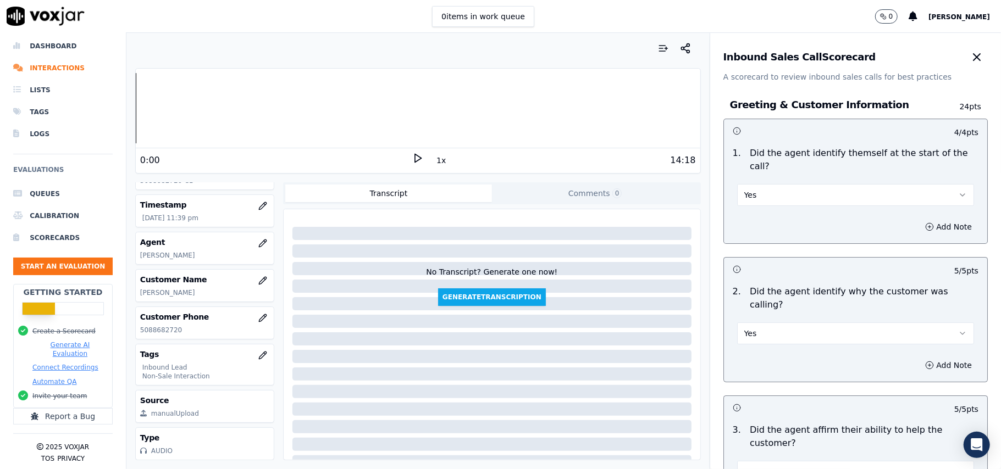
scroll to position [3077, 0]
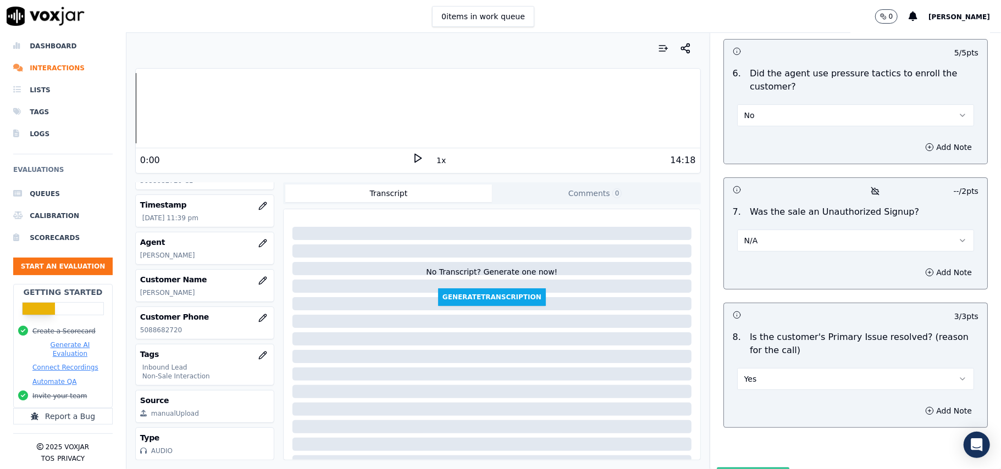
click at [731, 468] on button "Submit Scores" at bounding box center [753, 478] width 73 height 20
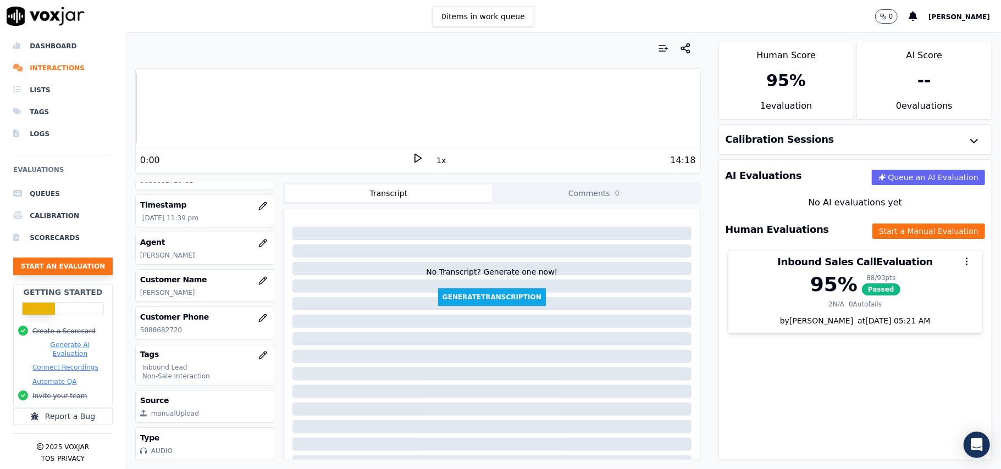
click at [63, 258] on button "Start an Evaluation" at bounding box center [63, 267] width 100 height 18
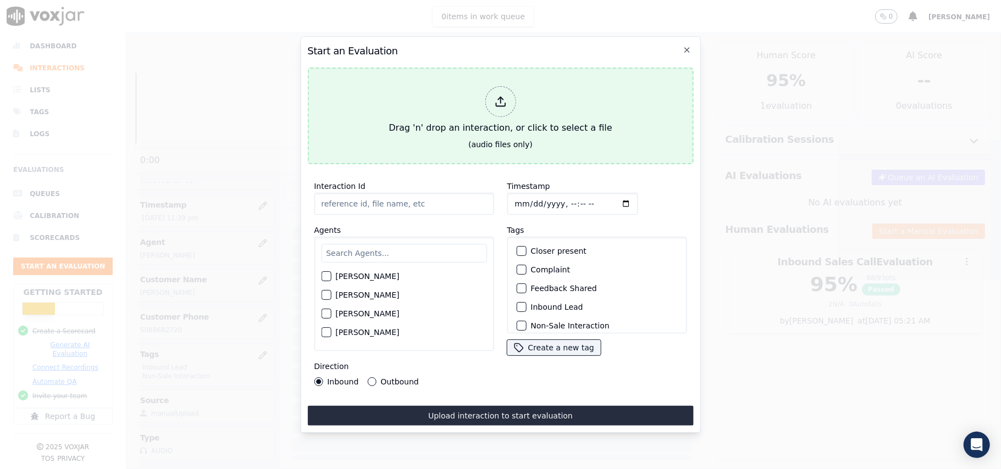
click at [501, 103] on div at bounding box center [500, 101] width 31 height 31
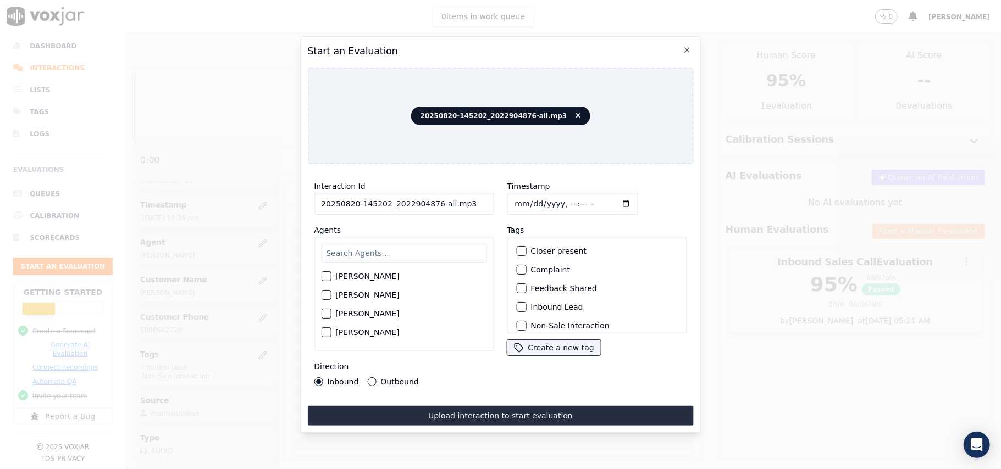
drag, startPoint x: 471, startPoint y: 198, endPoint x: 428, endPoint y: 203, distance: 43.7
click at [428, 203] on input "20250820-145202_2022904876-all.mp3" at bounding box center [404, 204] width 180 height 22
click at [428, 196] on input "20250820-145202_2022904876C1" at bounding box center [404, 204] width 180 height 22
type input "20250820-145202_2022904876-C1"
click at [524, 197] on input "Timestamp" at bounding box center [572, 204] width 131 height 22
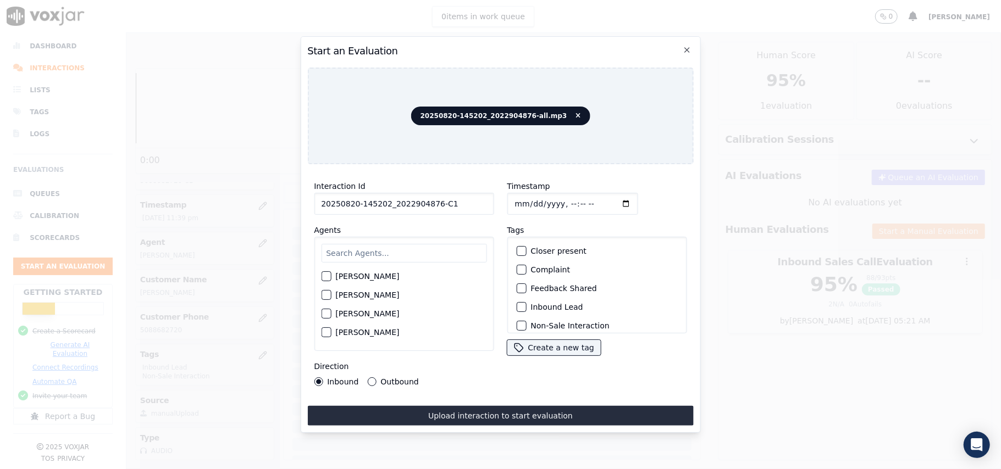
type input "[DATE]T23:51"
click at [399, 257] on input "text" at bounding box center [403, 253] width 165 height 19
paste input "[PERSON_NAME]"
type input "[PERSON_NAME]"
click at [322, 276] on div "button" at bounding box center [326, 280] width 8 height 8
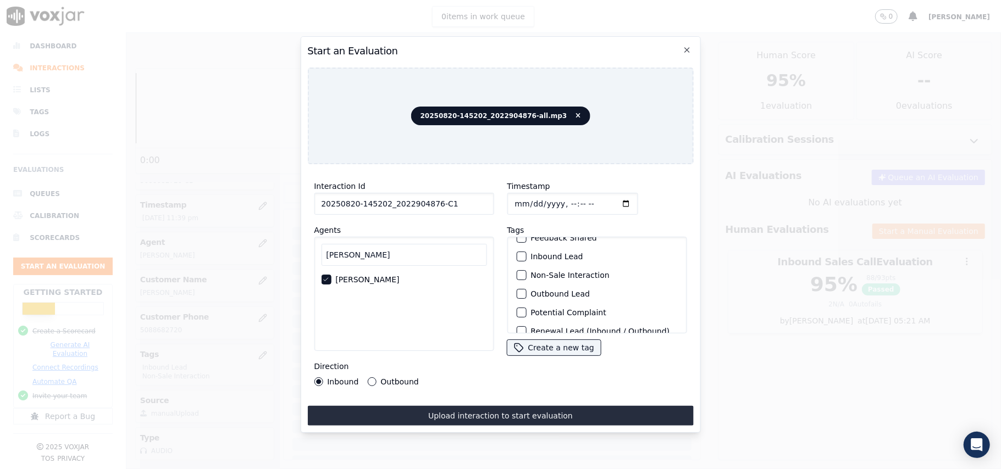
scroll to position [73, 0]
click at [513, 262] on div "Outbound Lead" at bounding box center [597, 271] width 170 height 19
drag, startPoint x: 524, startPoint y: 265, endPoint x: 518, endPoint y: 267, distance: 7.0
click at [524, 264] on div "Outbound Lead" at bounding box center [597, 271] width 170 height 19
click at [517, 268] on div "button" at bounding box center [521, 272] width 8 height 8
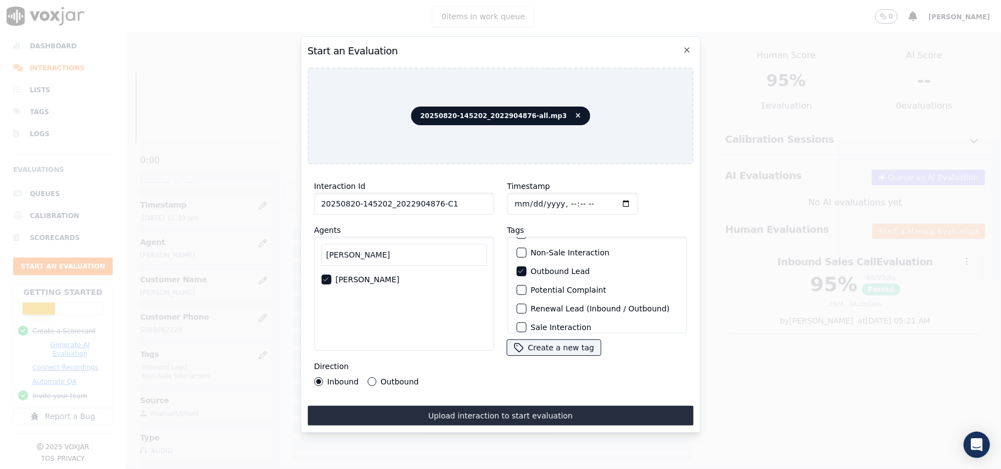
click at [520, 252] on button "Non-Sale Interaction" at bounding box center [521, 253] width 10 height 10
click at [367, 379] on button "Outbound" at bounding box center [371, 382] width 9 height 9
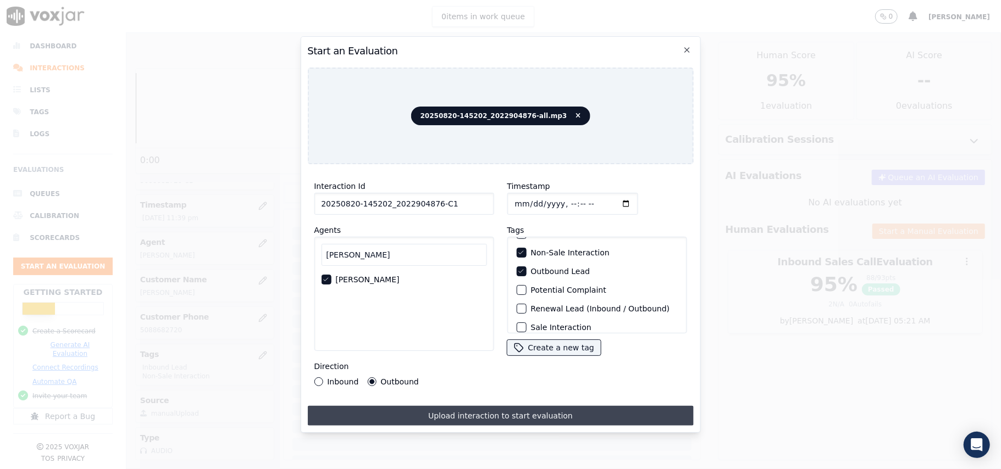
click at [421, 406] on button "Upload interaction to start evaluation" at bounding box center [500, 416] width 386 height 20
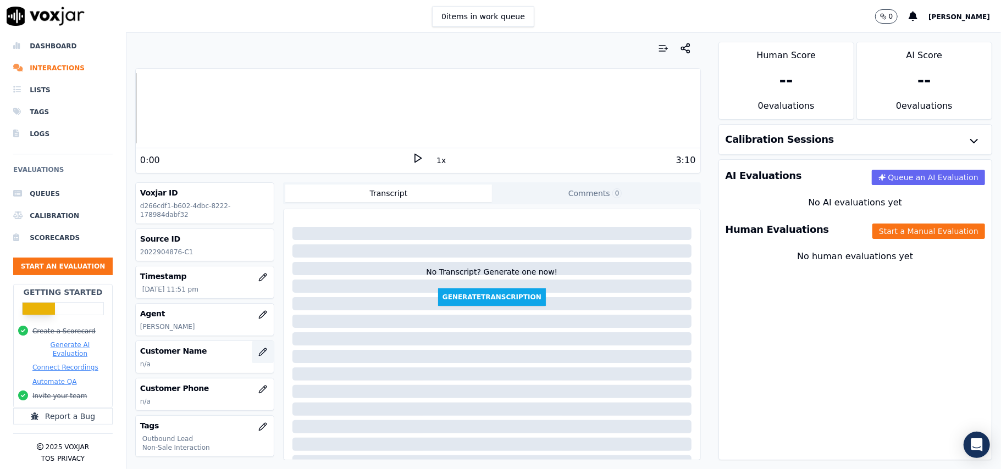
click at [259, 356] on icon "button" at bounding box center [262, 352] width 7 height 7
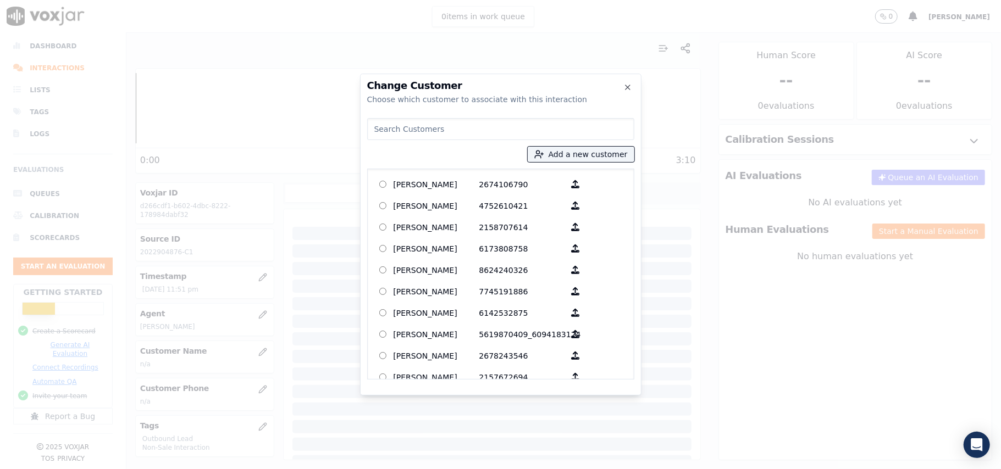
paste input "[PERSON_NAME]"
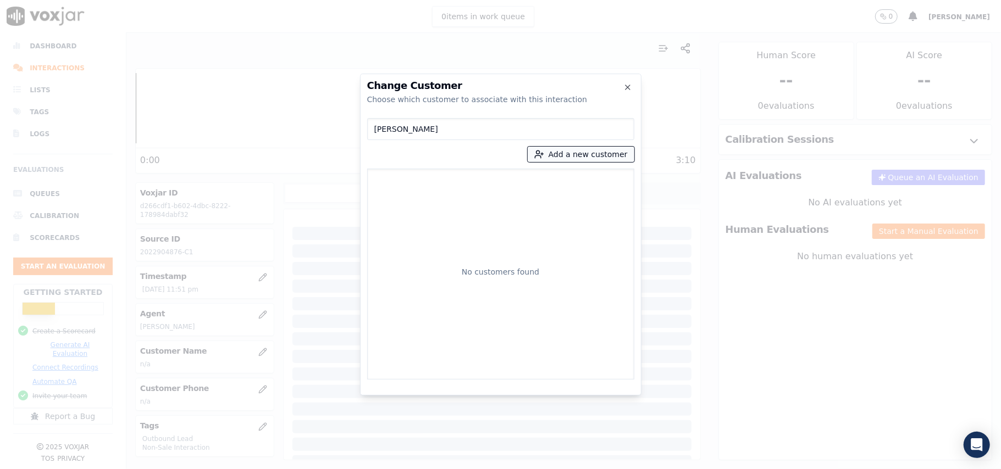
type input "[PERSON_NAME]"
click at [541, 156] on icon "button" at bounding box center [538, 157] width 6 height 3
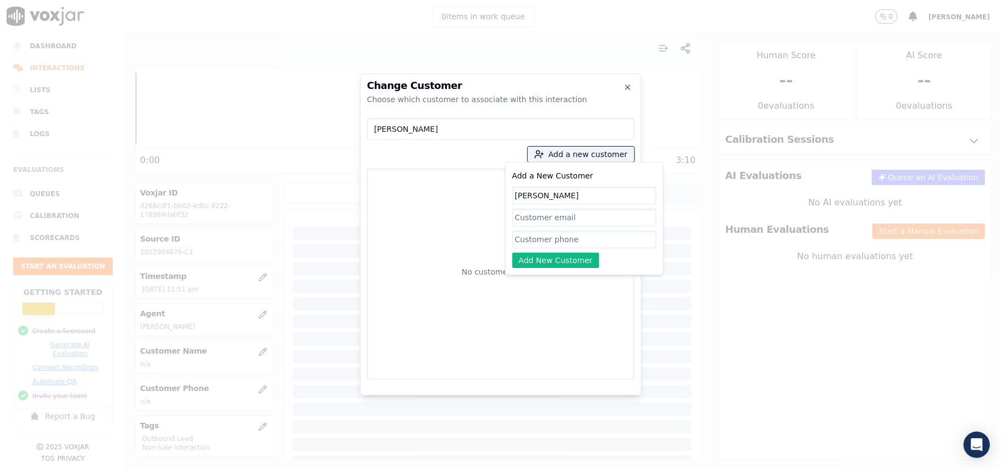
type input "[PERSON_NAME]"
click at [548, 239] on input "Add a New Customer" at bounding box center [584, 240] width 144 height 18
paste input "[PERSON_NAME]"
type input "[PERSON_NAME]"
click at [539, 259] on button "Add New Customer" at bounding box center [555, 260] width 87 height 15
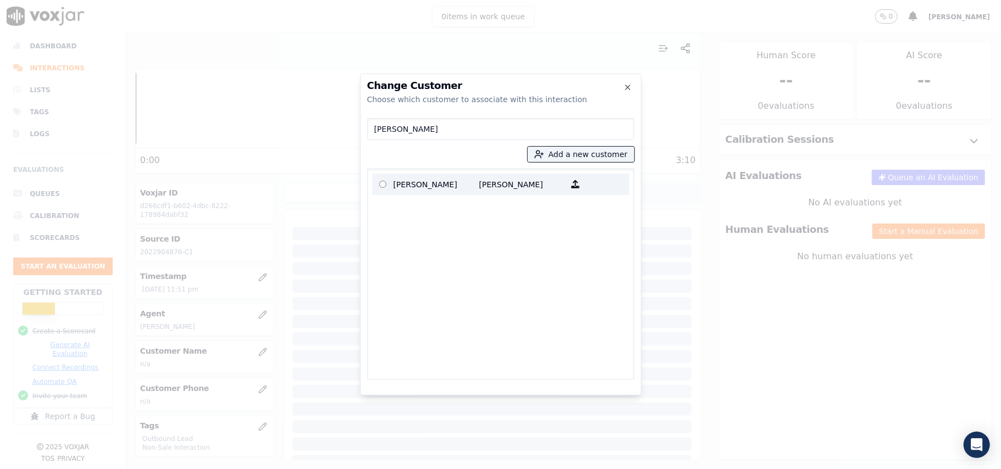
click at [518, 183] on p "[PERSON_NAME]" at bounding box center [522, 184] width 86 height 17
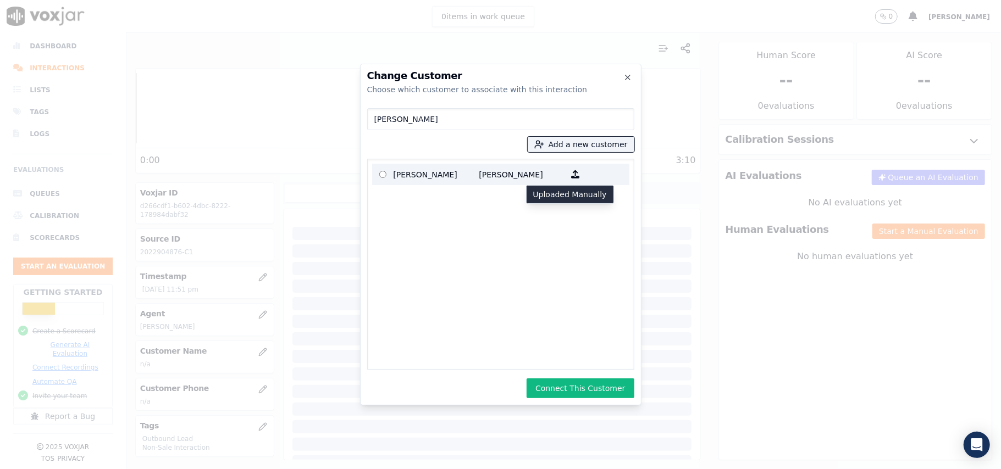
click at [572, 175] on icon "button" at bounding box center [576, 174] width 8 height 8
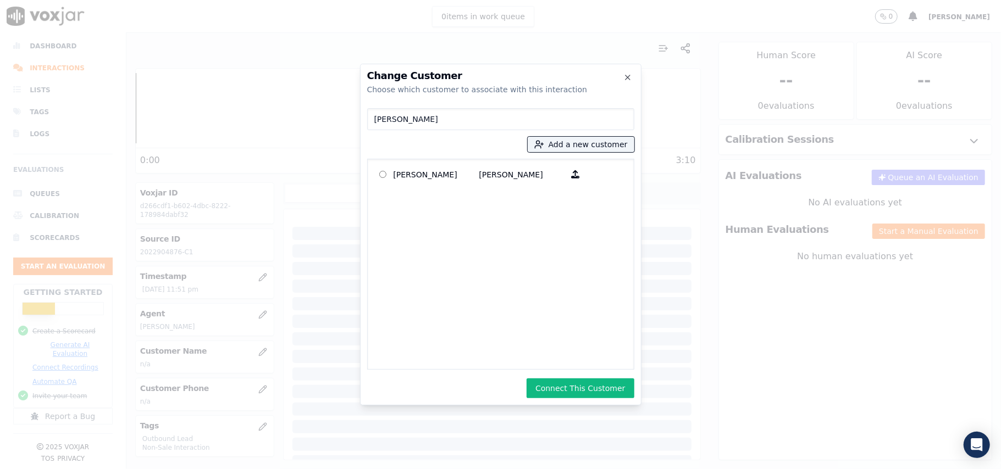
drag, startPoint x: 522, startPoint y: 173, endPoint x: 443, endPoint y: 216, distance: 90.0
click at [443, 216] on div "[PERSON_NAME] [PERSON_NAME]" at bounding box center [500, 264] width 267 height 211
click at [572, 383] on button "Connect This Customer" at bounding box center [580, 389] width 107 height 20
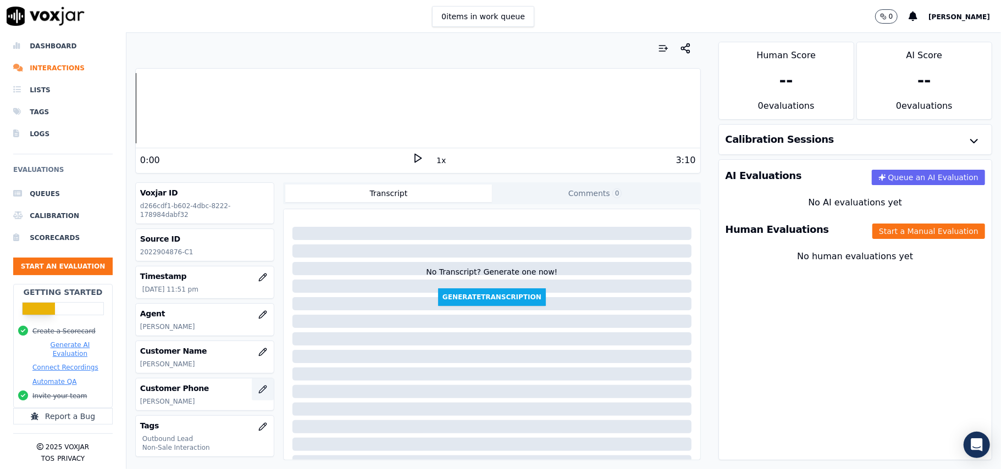
click at [258, 392] on icon "button" at bounding box center [262, 389] width 9 height 9
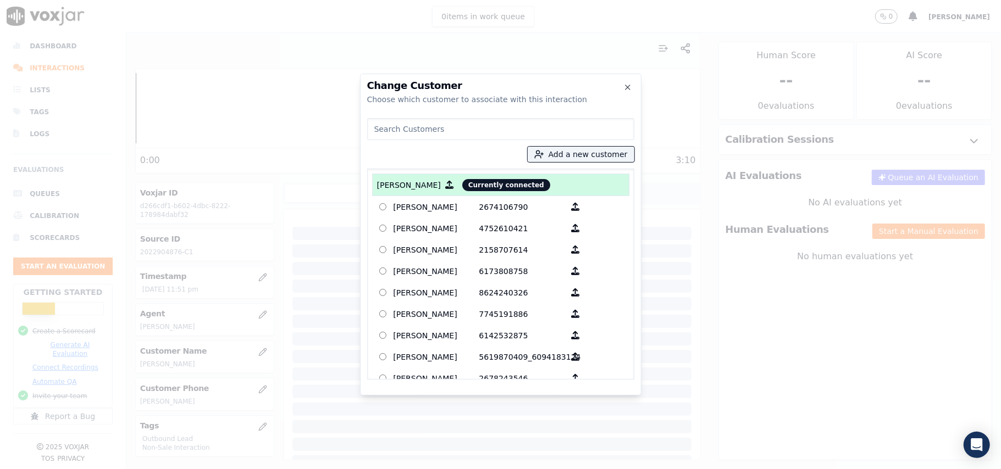
paste input "2673035225"
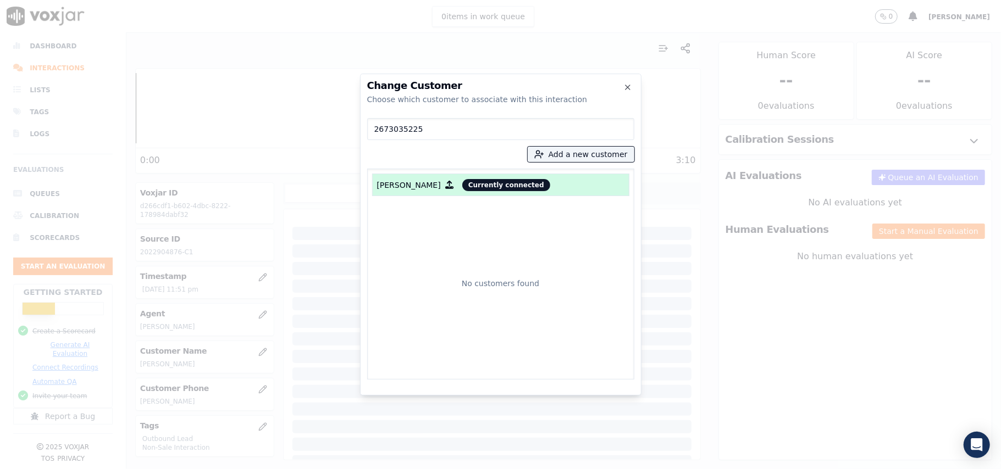
type input "2673035225"
click at [406, 183] on p "[PERSON_NAME]" at bounding box center [409, 185] width 64 height 11
click at [538, 188] on div "[PERSON_NAME] Currently connected" at bounding box center [500, 185] width 257 height 23
click at [604, 155] on button "Add a new customer" at bounding box center [581, 154] width 107 height 15
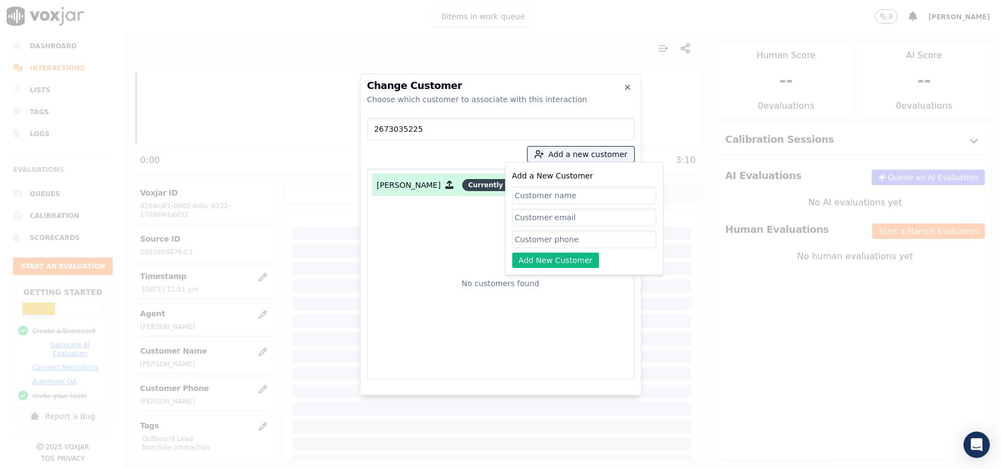
click at [462, 183] on span "Currently connected" at bounding box center [506, 185] width 88 height 12
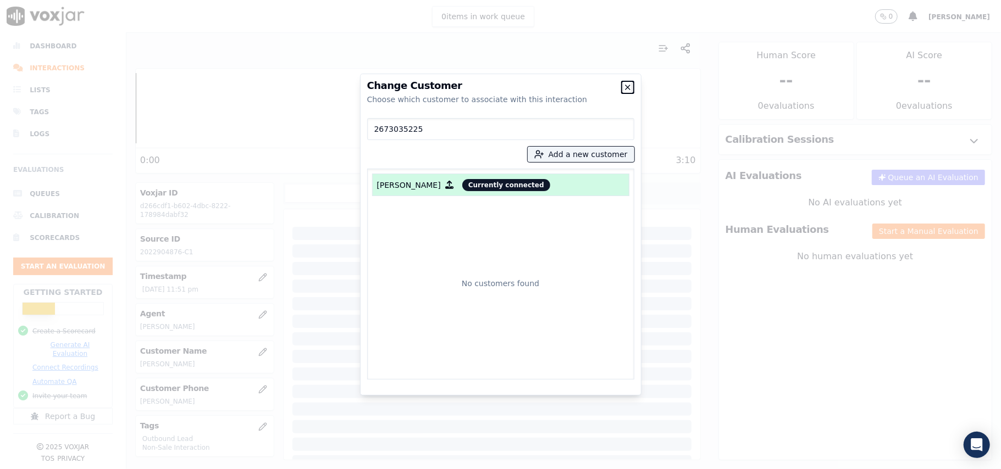
click at [629, 85] on icon "button" at bounding box center [627, 87] width 9 height 9
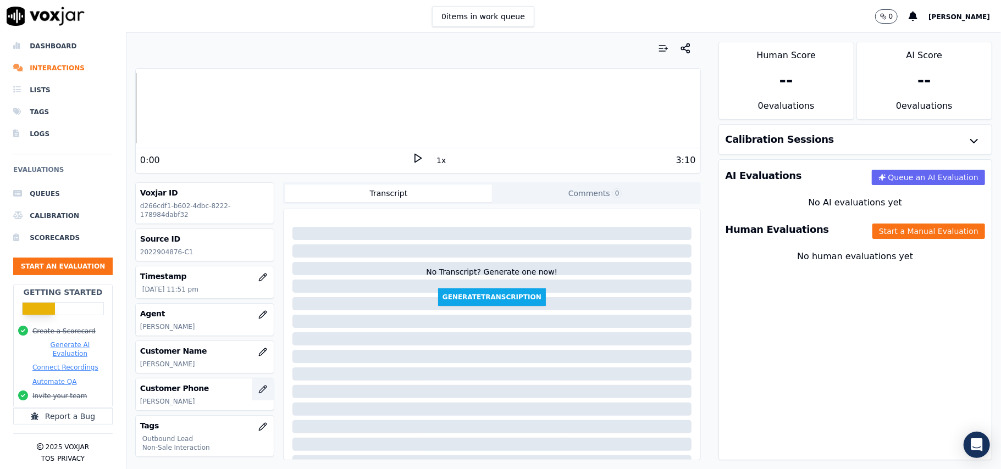
click at [252, 401] on button "button" at bounding box center [263, 390] width 22 height 22
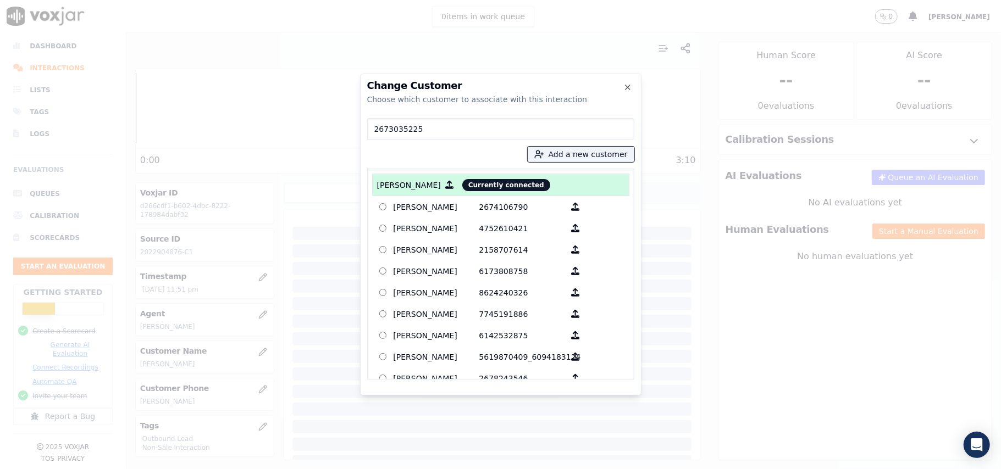
click at [445, 187] on icon "button" at bounding box center [449, 185] width 8 height 8
click at [449, 186] on div "button" at bounding box center [449, 184] width 17 height 17
click at [475, 185] on span "Currently connected" at bounding box center [506, 185] width 88 height 12
click at [398, 137] on input "2673035225" at bounding box center [500, 129] width 267 height 22
click at [372, 132] on input "2673035225" at bounding box center [500, 129] width 267 height 22
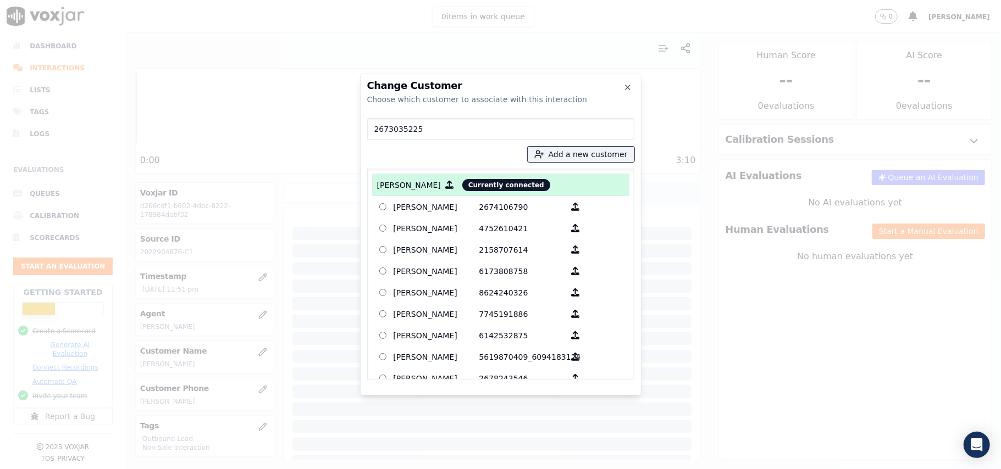
paste input "[PERSON_NAME]"
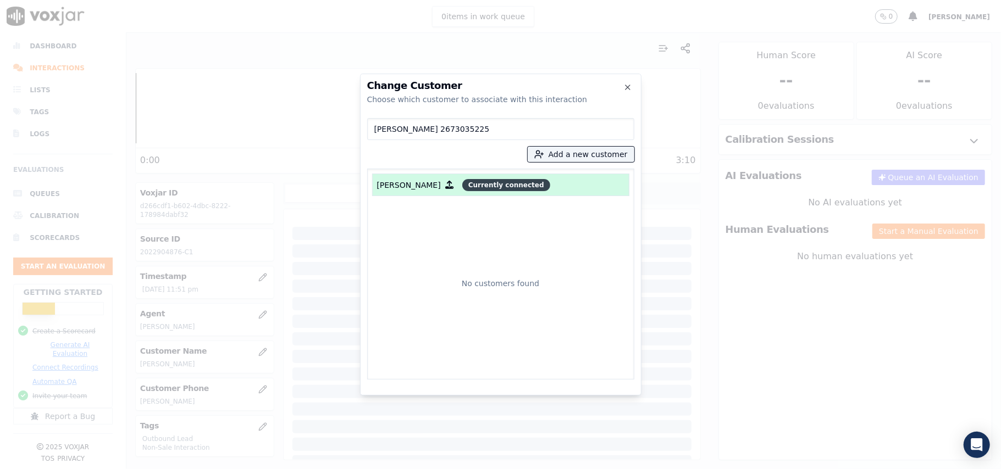
type input "[PERSON_NAME] 2673035225"
click at [463, 185] on span "Currently connected" at bounding box center [506, 185] width 88 height 12
click at [468, 128] on input "[PERSON_NAME] 2673035225" at bounding box center [500, 129] width 267 height 22
click at [330, 302] on div at bounding box center [500, 234] width 1001 height 469
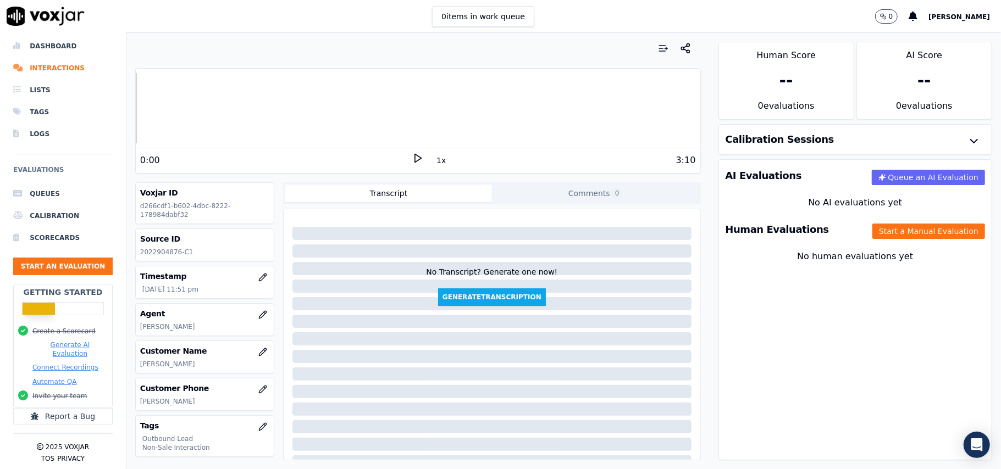
scroll to position [73, 0]
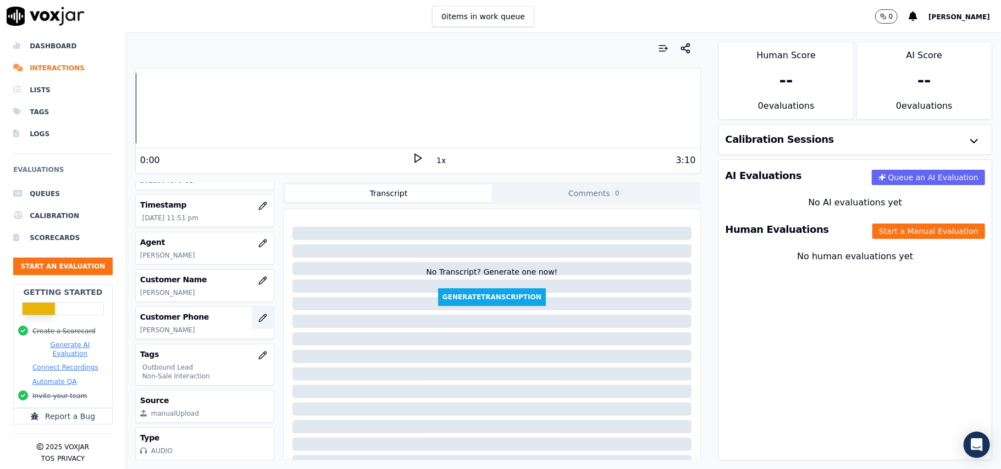
click at [258, 318] on icon "button" at bounding box center [262, 318] width 9 height 9
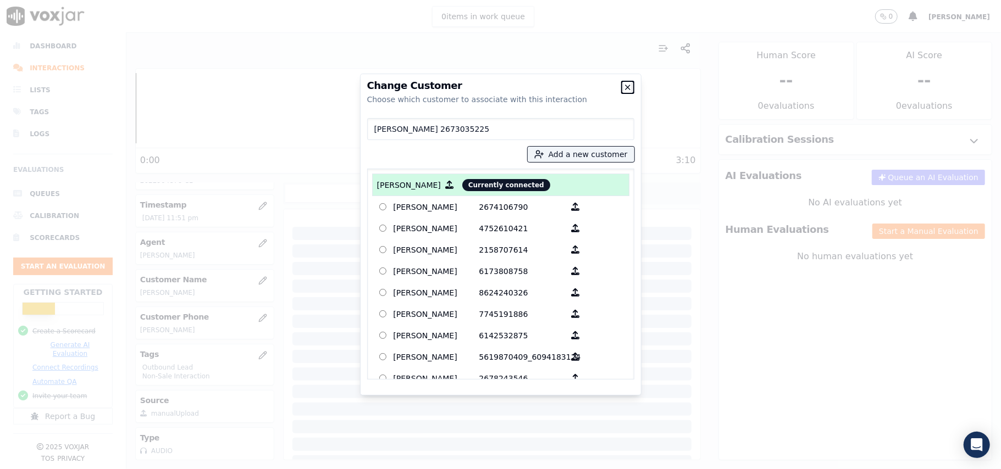
click at [631, 85] on icon "button" at bounding box center [627, 87] width 9 height 9
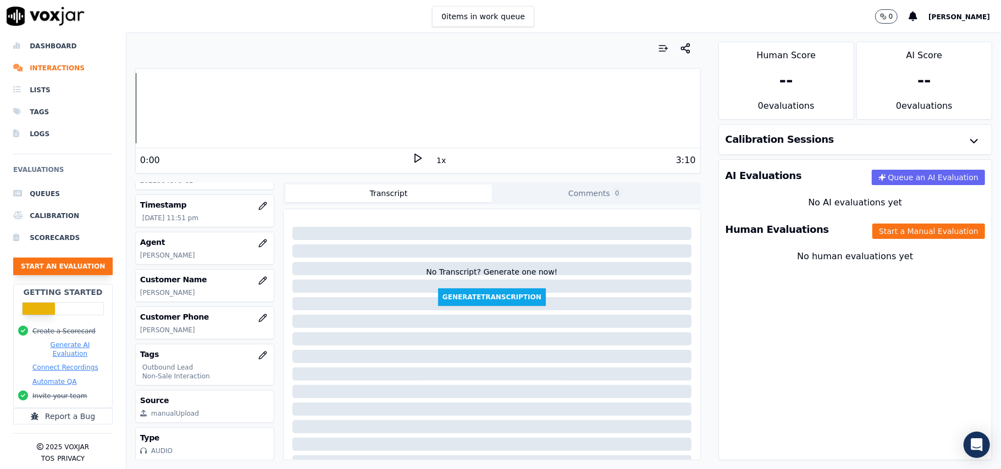
click at [43, 258] on button "Start an Evaluation" at bounding box center [63, 267] width 100 height 18
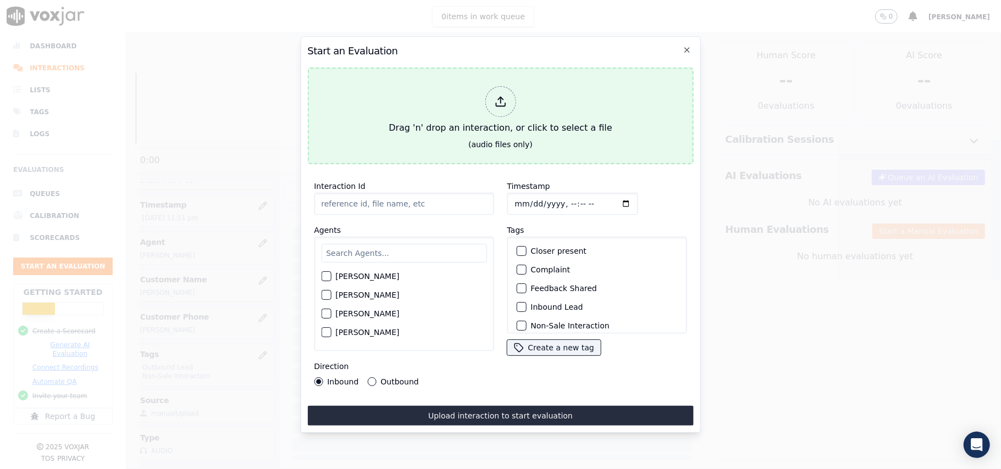
click at [501, 98] on icon at bounding box center [500, 102] width 12 height 12
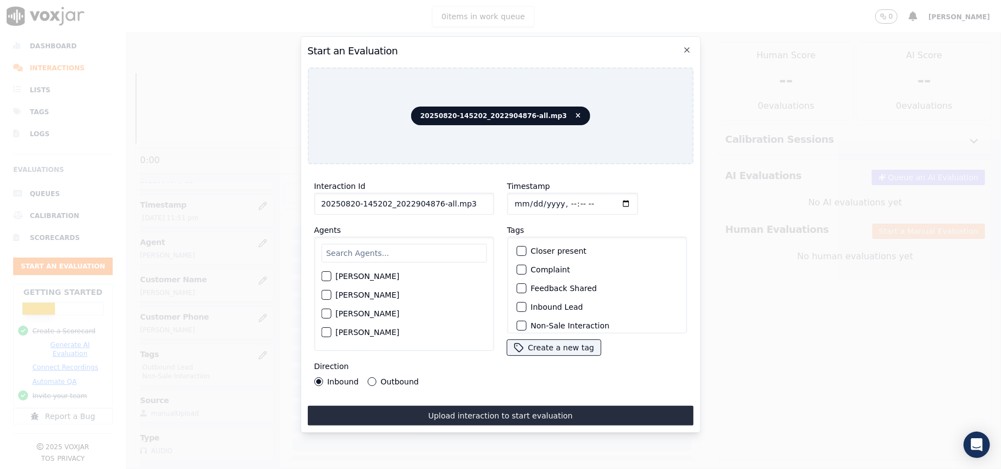
drag, startPoint x: 464, startPoint y: 199, endPoint x: 432, endPoint y: 203, distance: 32.7
click at [432, 203] on input "20250820-145202_2022904876-all.mp3" at bounding box center [404, 204] width 180 height 22
type input "20250820-145202_2022904876-C1"
click at [521, 200] on input "Timestamp" at bounding box center [572, 204] width 131 height 22
type input "[DATE]T00:03"
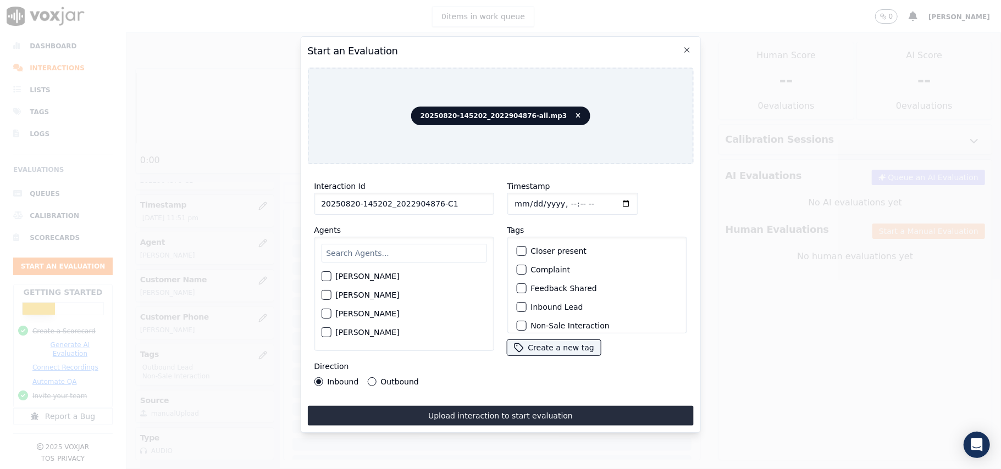
click at [429, 244] on input "text" at bounding box center [403, 253] width 165 height 19
paste input "[PERSON_NAME]"
type input "[PERSON_NAME]"
click at [341, 277] on label "[PERSON_NAME]" at bounding box center [367, 280] width 64 height 8
click at [331, 277] on button "[PERSON_NAME]" at bounding box center [326, 280] width 10 height 10
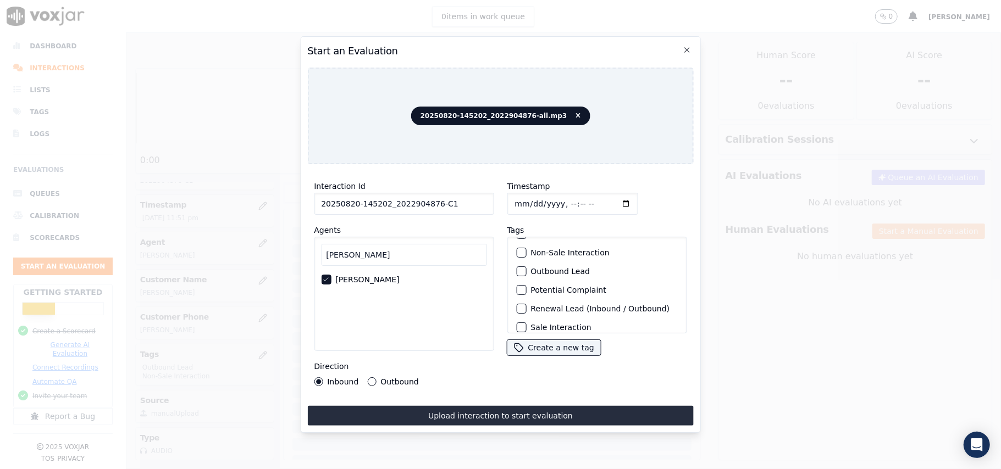
click at [522, 267] on div "Outbound Lead" at bounding box center [597, 271] width 170 height 19
click at [517, 268] on div "button" at bounding box center [521, 272] width 8 height 8
click at [517, 251] on div "button" at bounding box center [521, 253] width 8 height 8
click at [367, 379] on button "Outbound" at bounding box center [371, 382] width 9 height 9
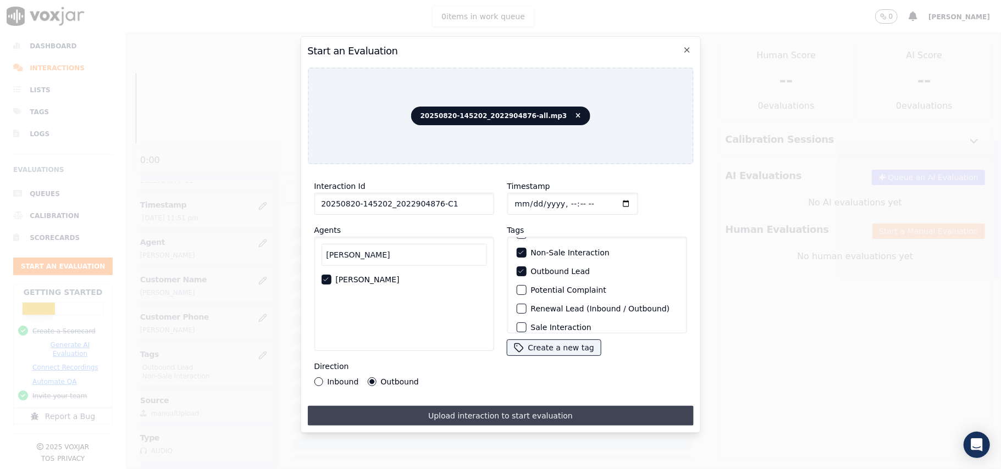
click at [427, 406] on button "Upload interaction to start evaluation" at bounding box center [500, 416] width 386 height 20
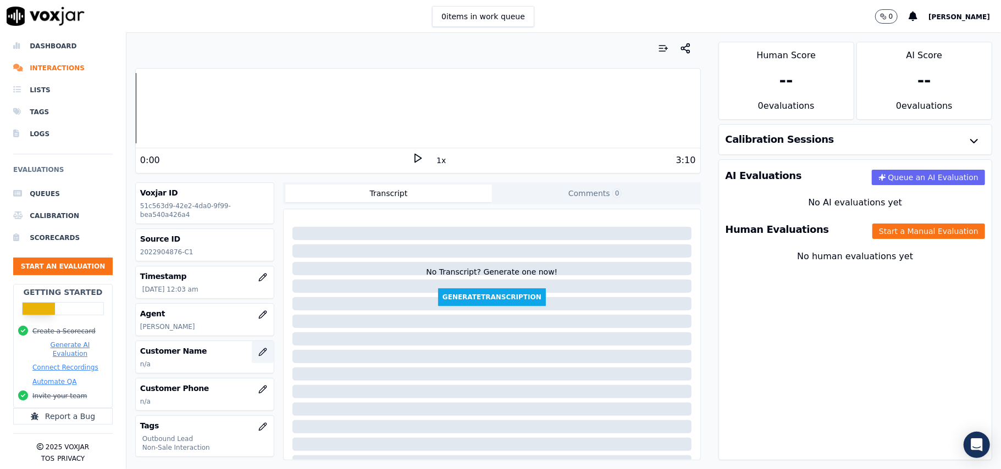
click at [258, 357] on icon "button" at bounding box center [262, 352] width 9 height 9
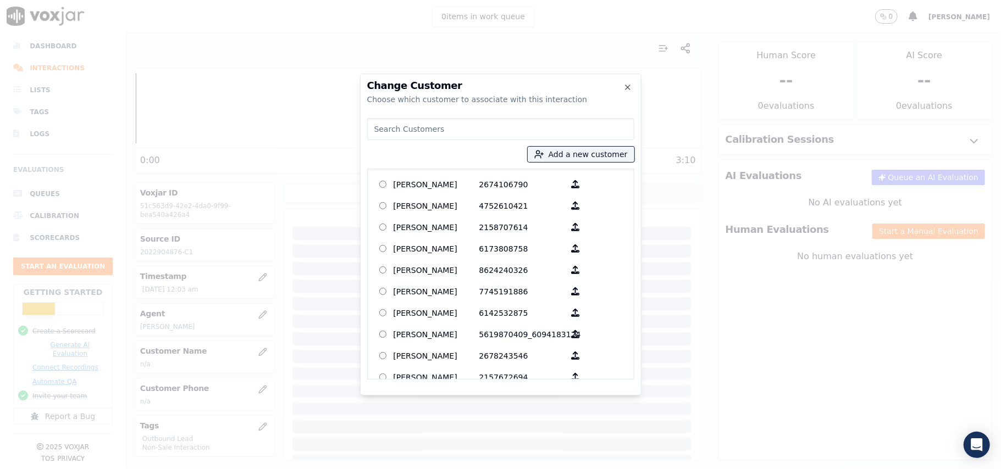
paste input "[PERSON_NAME]"
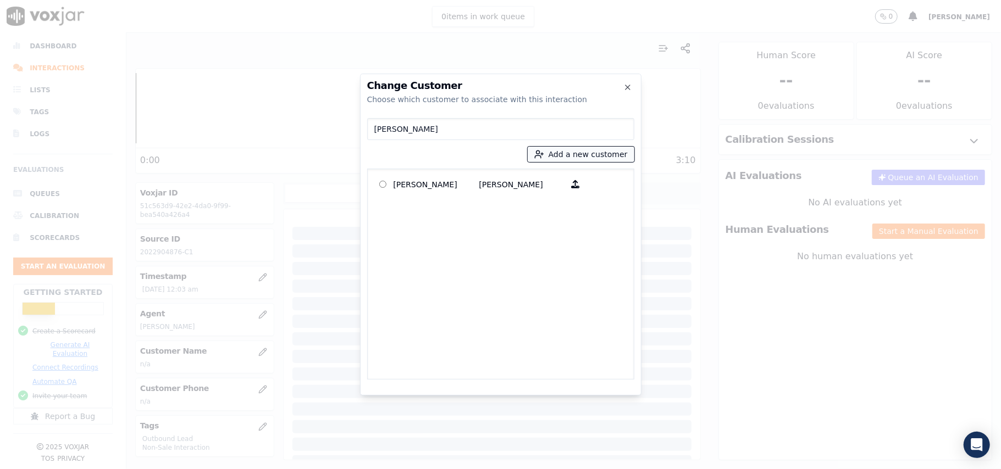
type input "[PERSON_NAME]"
click at [543, 157] on icon "button" at bounding box center [539, 155] width 10 height 10
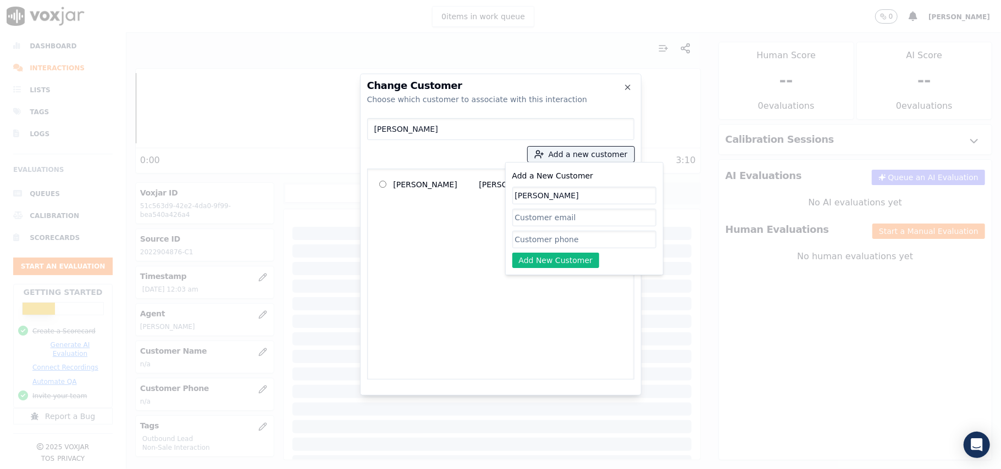
type input "[PERSON_NAME]"
click at [575, 237] on input "Add a New Customer" at bounding box center [584, 240] width 144 height 18
paste input "2673035225"
type input "2673035225"
click at [555, 263] on button "Add New Customer" at bounding box center [555, 260] width 87 height 15
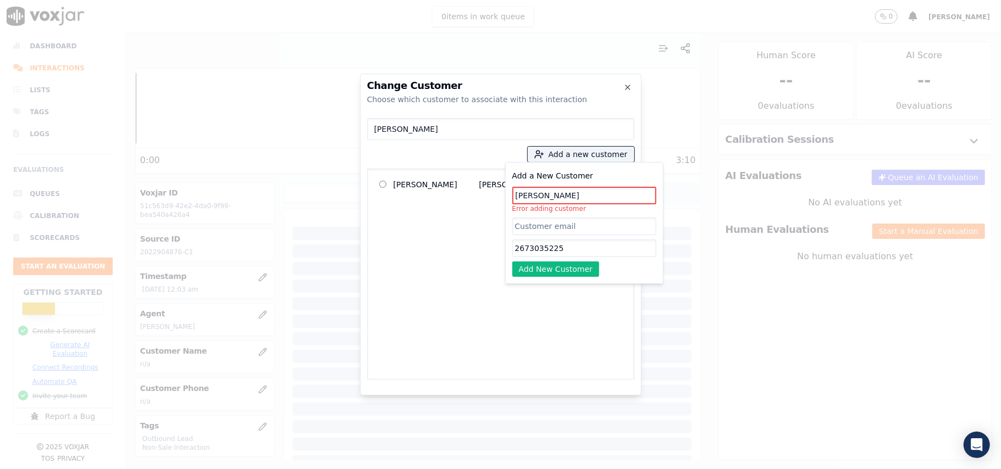
click at [537, 194] on input "[PERSON_NAME]" at bounding box center [584, 196] width 144 height 18
click at [607, 198] on input "[PERSON_NAME]" at bounding box center [584, 196] width 144 height 18
click at [465, 188] on p "[PERSON_NAME]" at bounding box center [437, 184] width 86 height 17
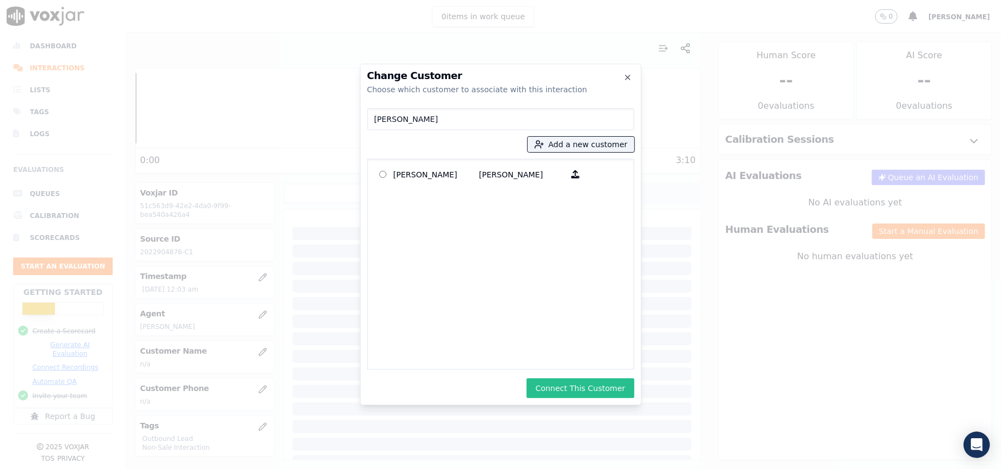
click at [554, 386] on button "Connect This Customer" at bounding box center [580, 389] width 107 height 20
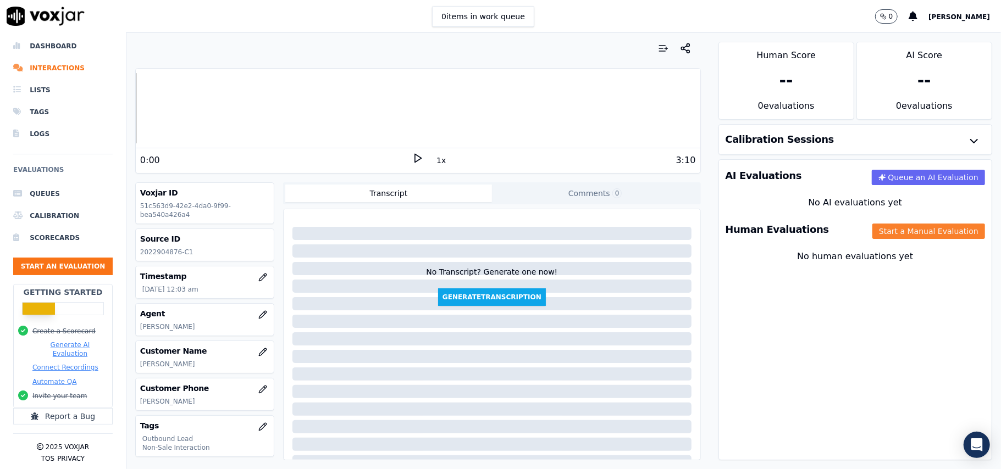
click at [872, 234] on button "Start a Manual Evaluation" at bounding box center [928, 231] width 113 height 15
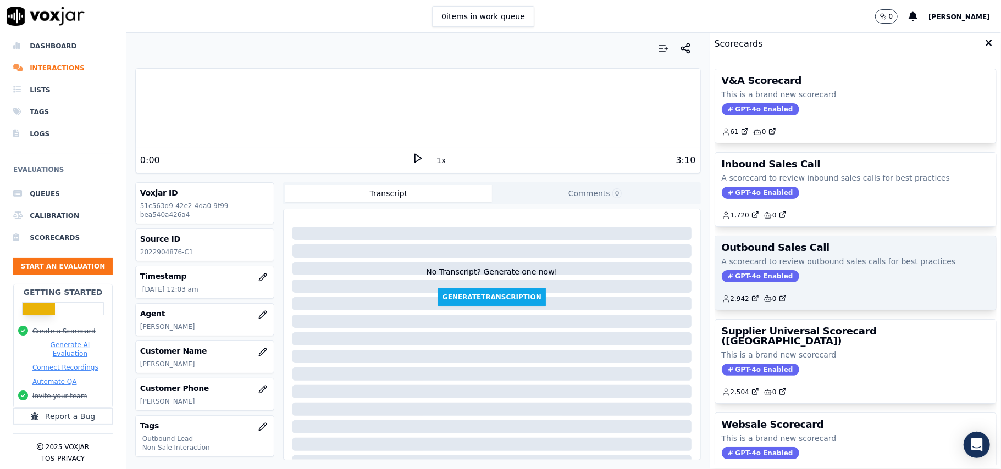
click at [730, 281] on span "GPT-4o Enabled" at bounding box center [761, 276] width 78 height 12
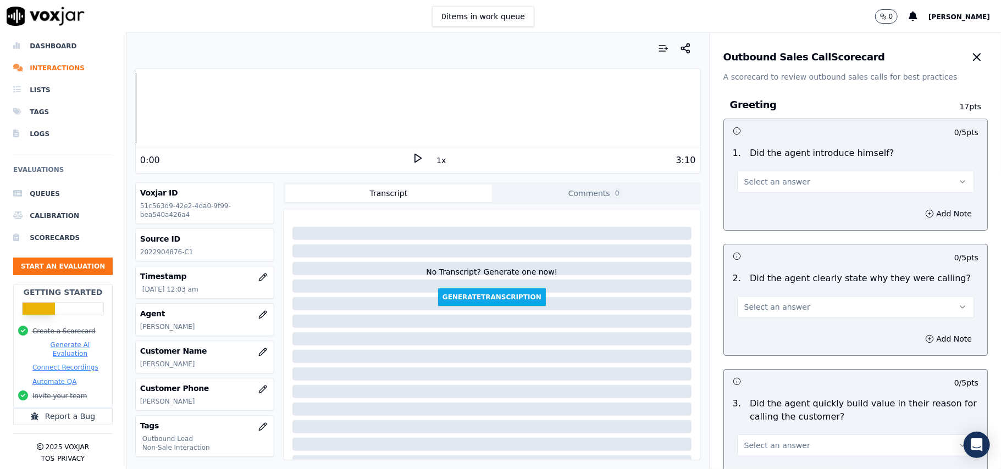
click at [825, 174] on button "Select an answer" at bounding box center [855, 182] width 237 height 22
click at [779, 212] on div "Yes" at bounding box center [832, 207] width 213 height 18
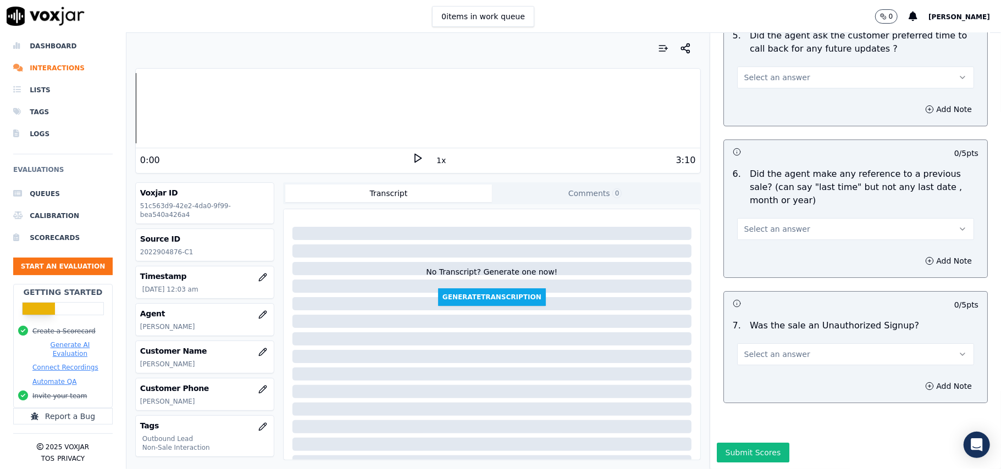
click at [825, 344] on button "Select an answer" at bounding box center [855, 355] width 237 height 22
click at [771, 370] on div "No" at bounding box center [832, 364] width 213 height 18
click at [792, 344] on button "No" at bounding box center [855, 355] width 237 height 22
click at [775, 374] on div "N/A" at bounding box center [832, 382] width 213 height 18
click at [781, 224] on span "Select an answer" at bounding box center [777, 229] width 66 height 11
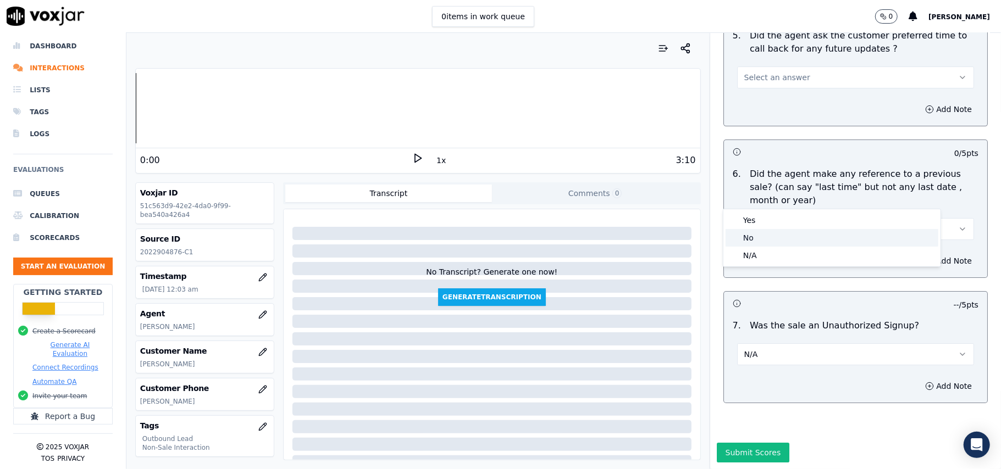
click at [774, 232] on div "No" at bounding box center [832, 238] width 213 height 18
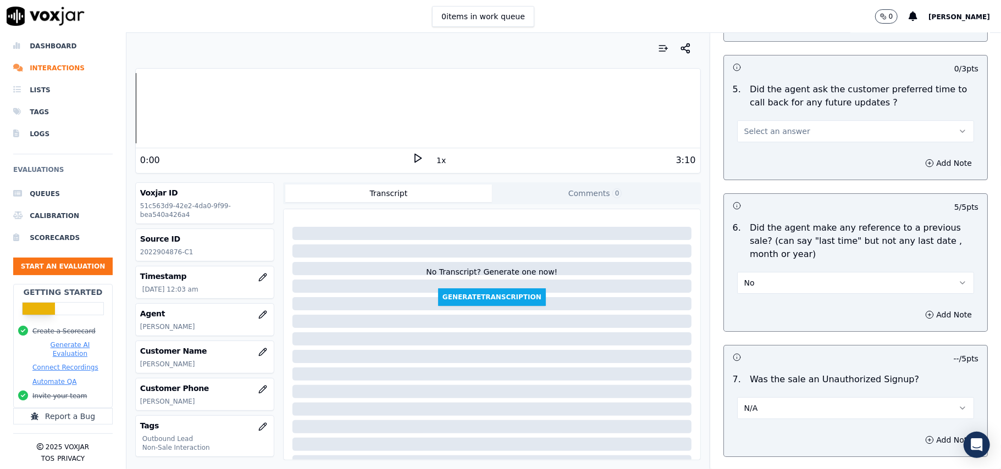
scroll to position [2595, 0]
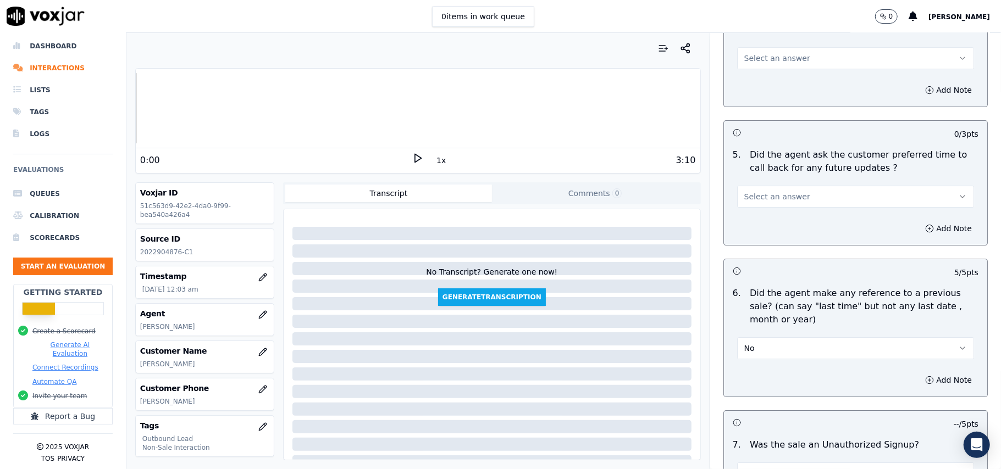
click at [757, 186] on button "Select an answer" at bounding box center [855, 197] width 237 height 22
click at [754, 218] on div "Yes" at bounding box center [832, 215] width 213 height 18
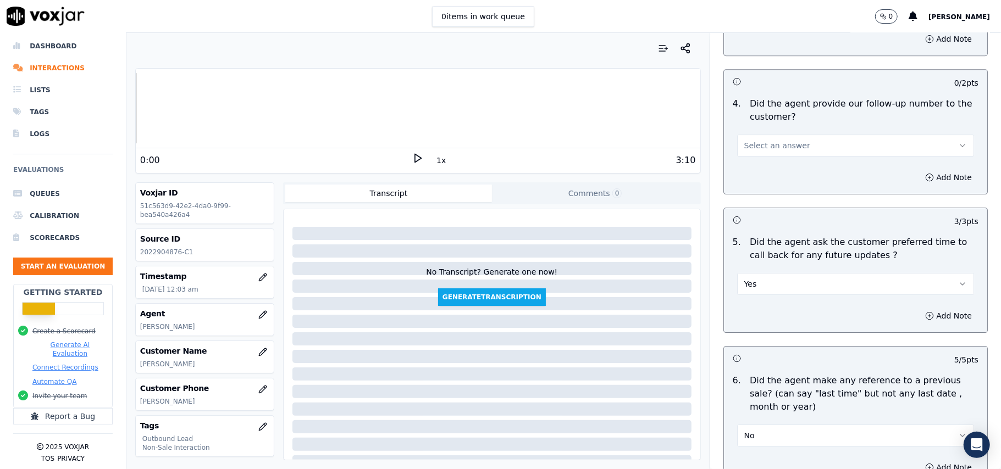
scroll to position [2375, 0]
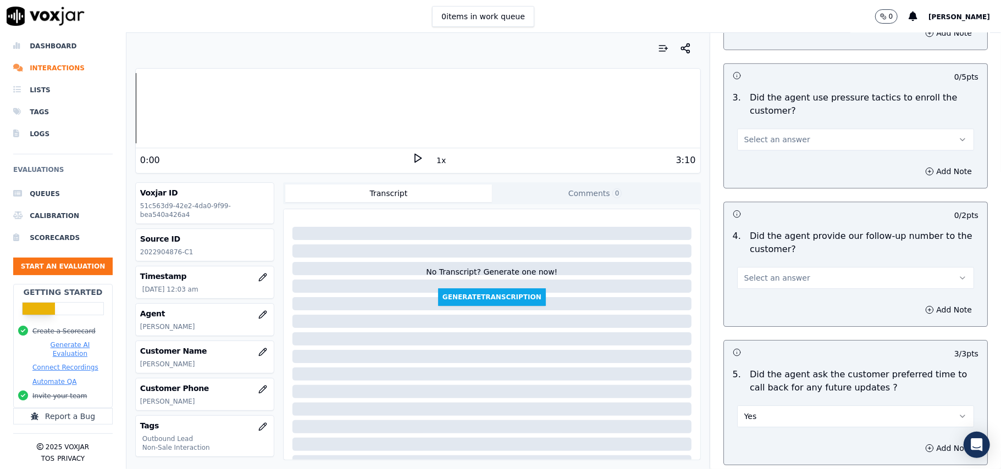
click at [772, 280] on button "Select an answer" at bounding box center [855, 278] width 237 height 22
click at [766, 298] on div "Yes" at bounding box center [832, 297] width 213 height 18
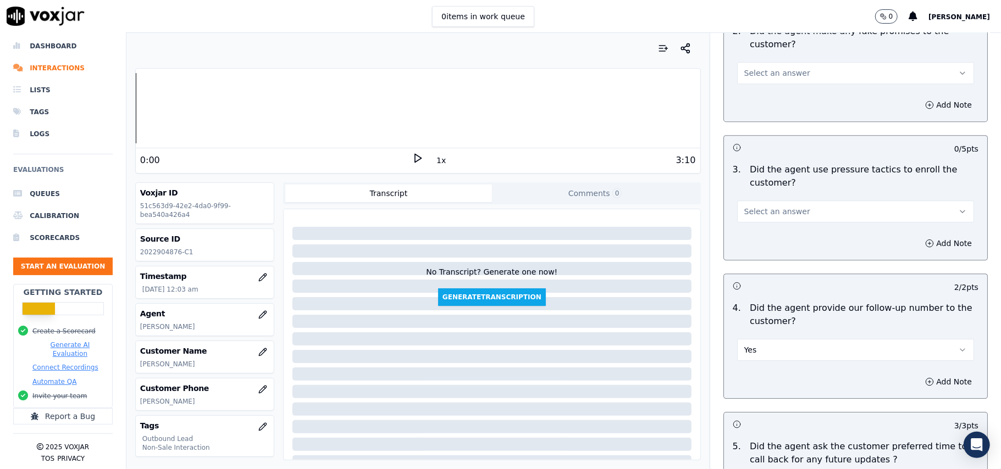
scroll to position [2156, 0]
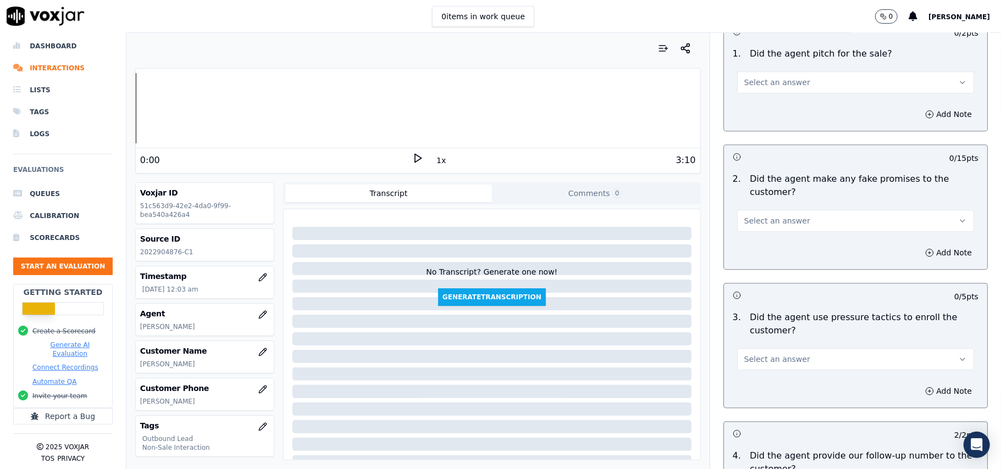
click at [764, 354] on span "Select an answer" at bounding box center [777, 359] width 66 height 11
click at [755, 386] on div "No" at bounding box center [832, 395] width 213 height 18
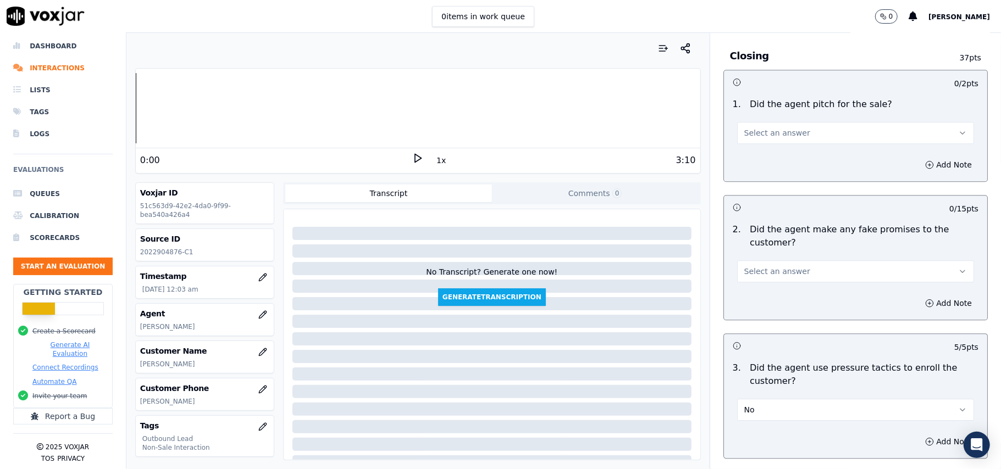
scroll to position [2082, 0]
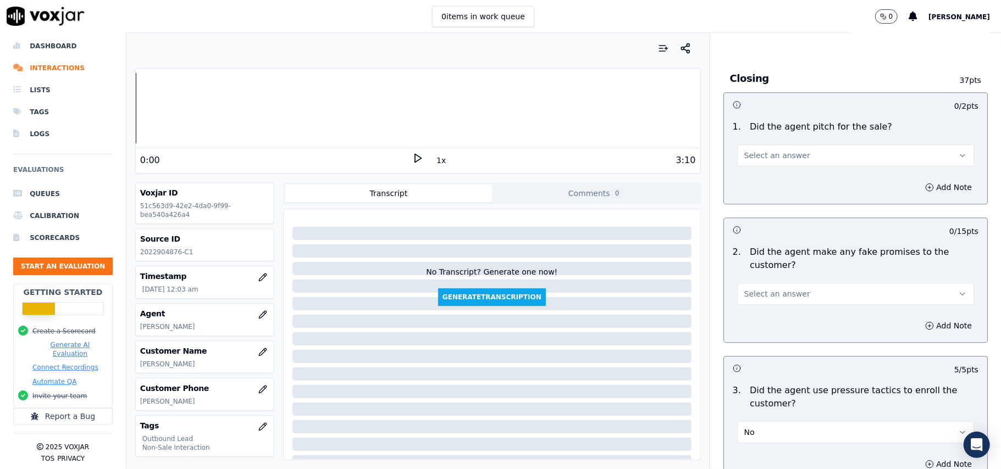
click at [783, 289] on span "Select an answer" at bounding box center [777, 294] width 66 height 11
click at [772, 329] on div "No" at bounding box center [832, 330] width 213 height 18
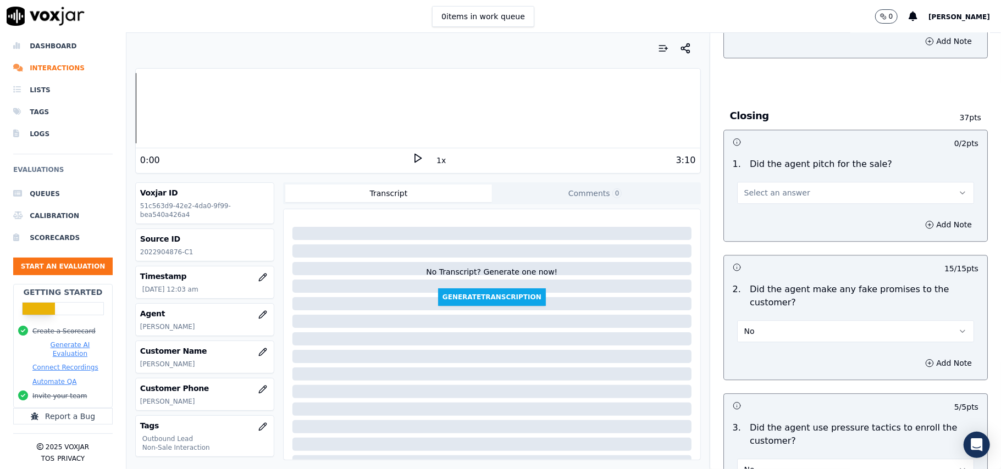
scroll to position [2009, 0]
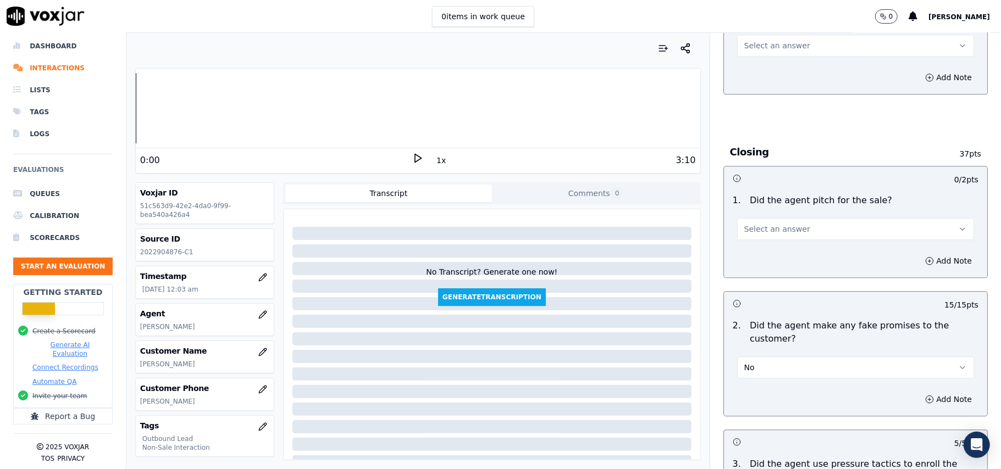
click at [815, 245] on div "Add Note" at bounding box center [855, 261] width 263 height 33
click at [786, 224] on span "Select an answer" at bounding box center [777, 229] width 66 height 11
click at [759, 243] on div "Yes" at bounding box center [832, 246] width 213 height 18
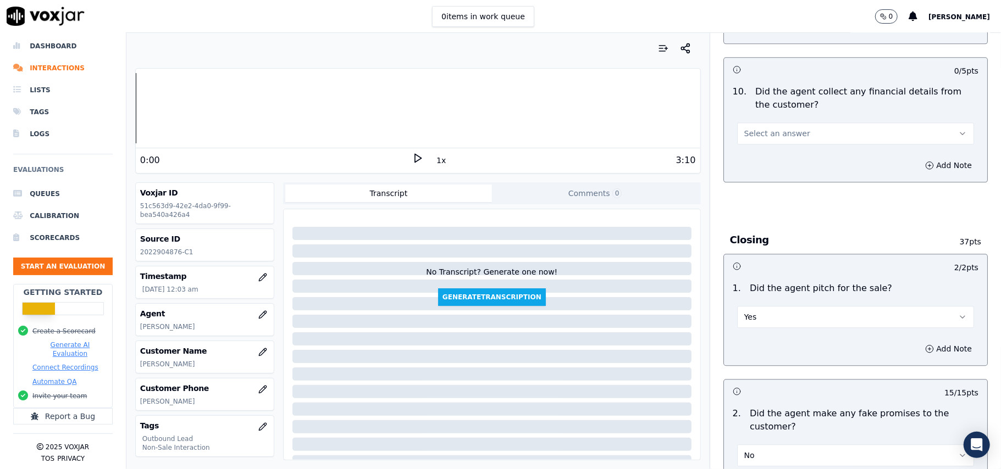
scroll to position [1863, 0]
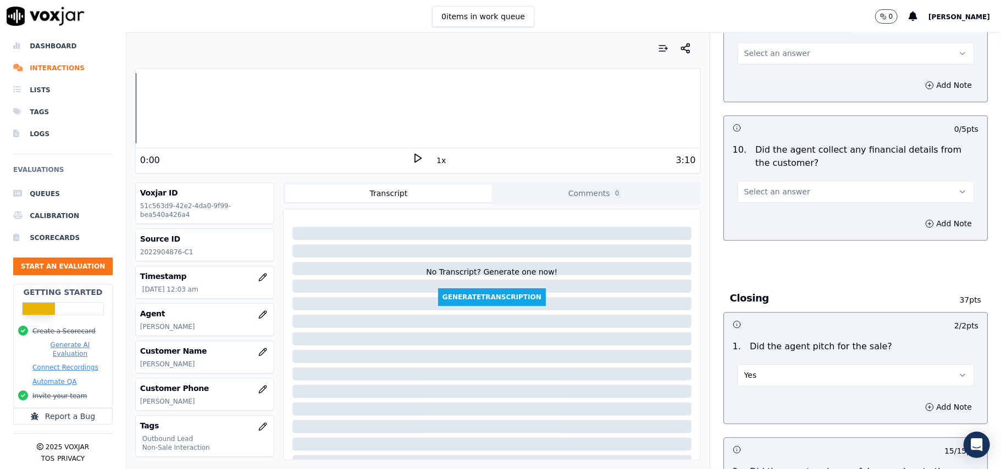
click at [806, 187] on button "Select an answer" at bounding box center [855, 192] width 237 height 22
click at [775, 222] on div "No" at bounding box center [832, 226] width 213 height 18
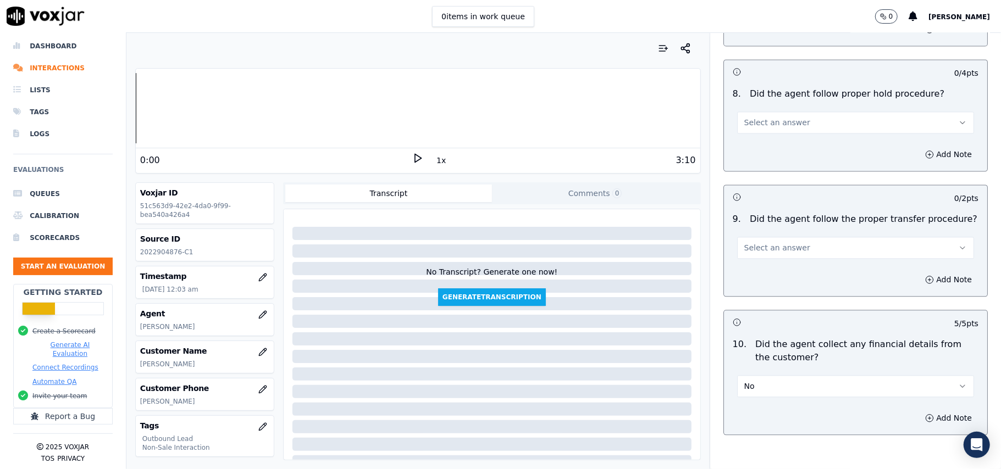
scroll to position [1643, 0]
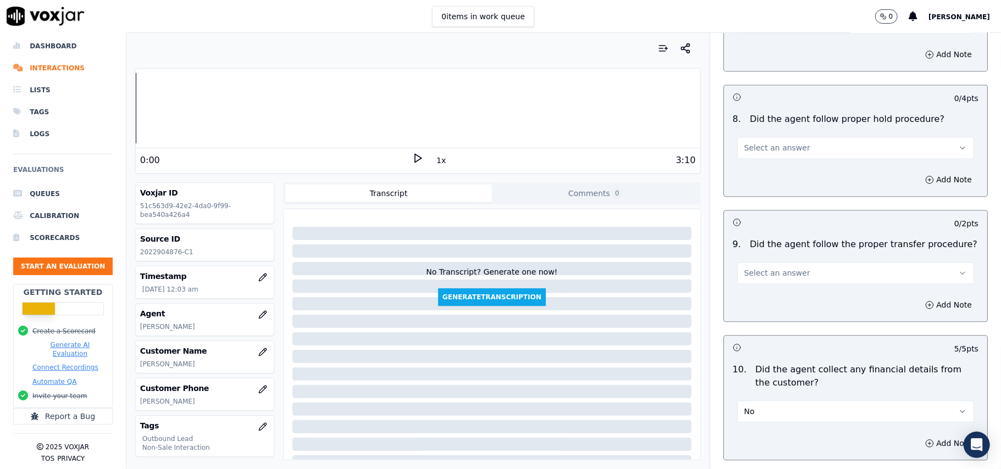
click at [791, 262] on button "Select an answer" at bounding box center [855, 273] width 237 height 22
click at [782, 281] on div "Yes" at bounding box center [832, 290] width 213 height 18
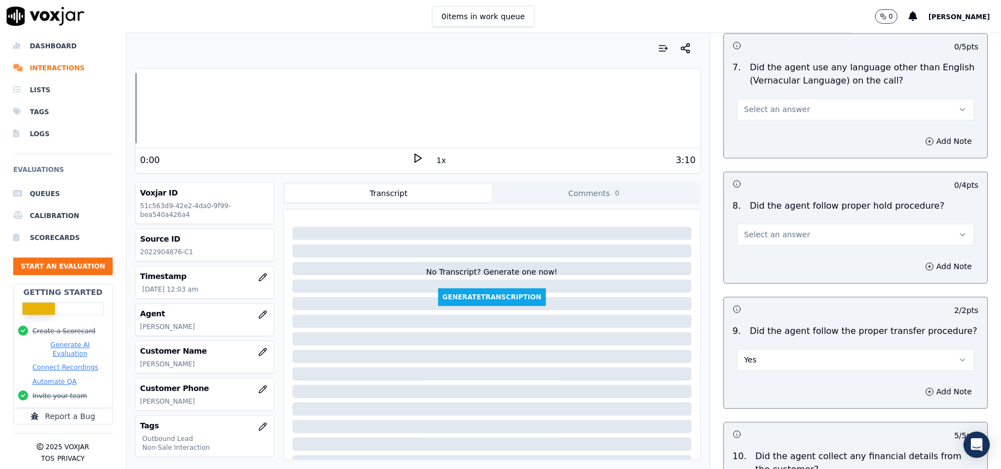
scroll to position [1496, 0]
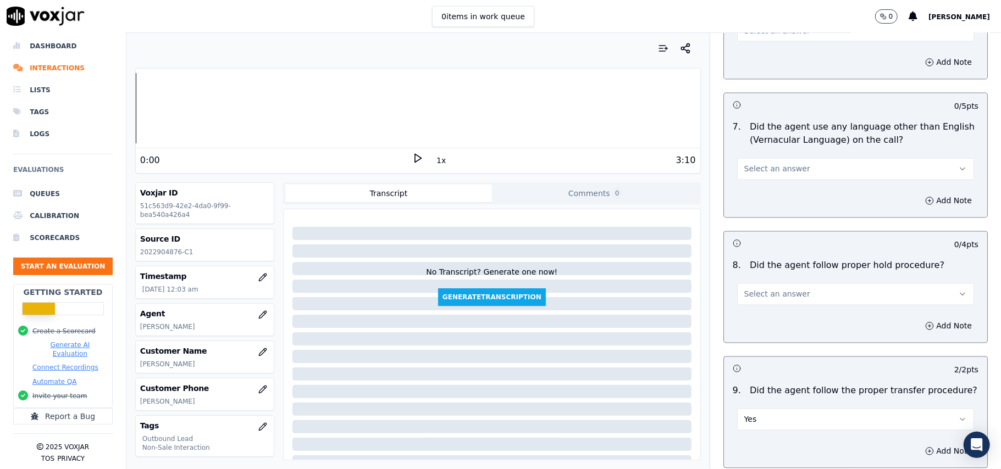
click at [781, 289] on span "Select an answer" at bounding box center [777, 294] width 66 height 11
click at [775, 306] on div "Yes" at bounding box center [832, 311] width 213 height 18
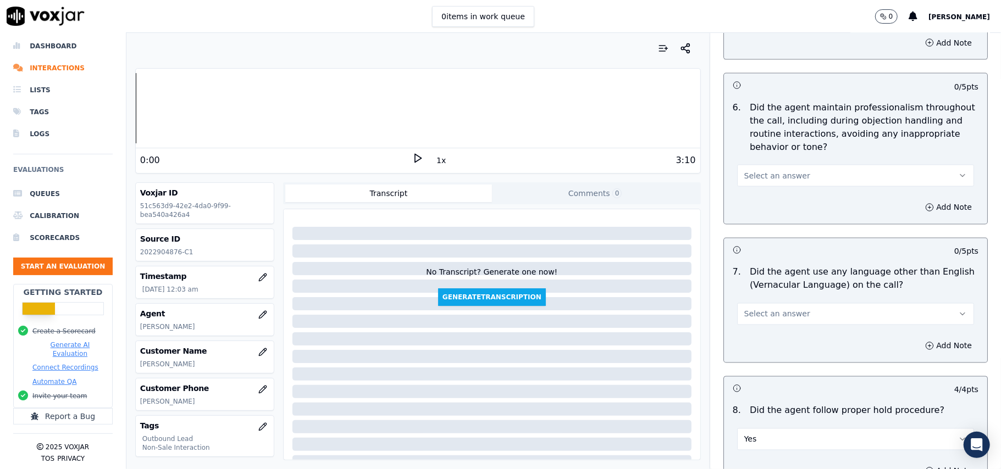
scroll to position [1349, 0]
click at [774, 311] on span "Select an answer" at bounding box center [777, 316] width 66 height 11
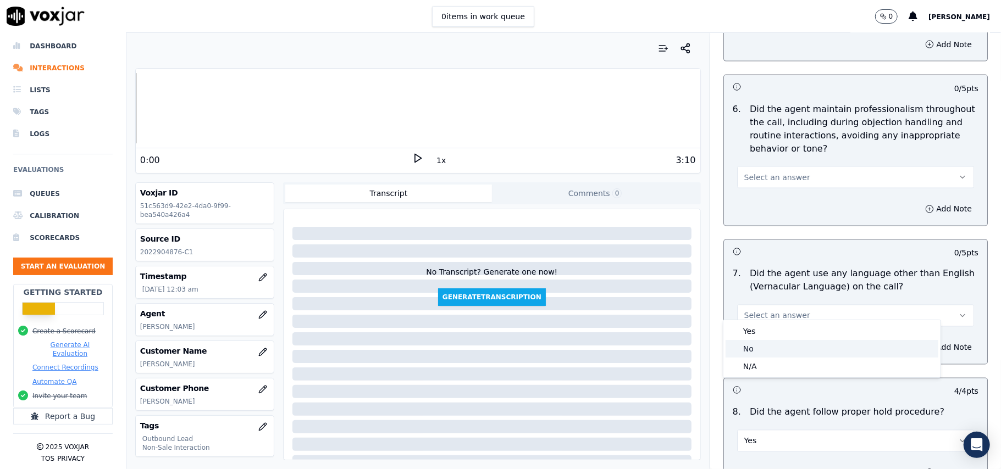
click at [763, 346] on div "No" at bounding box center [832, 349] width 213 height 18
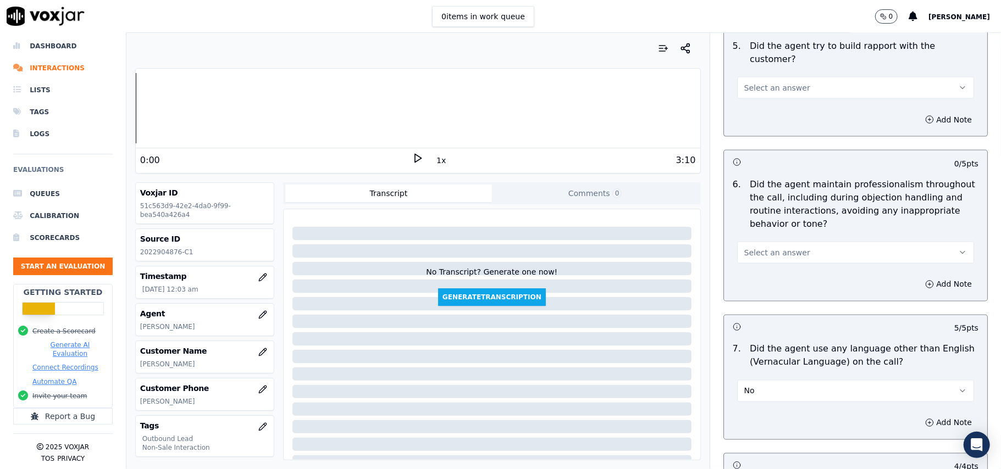
scroll to position [1203, 0]
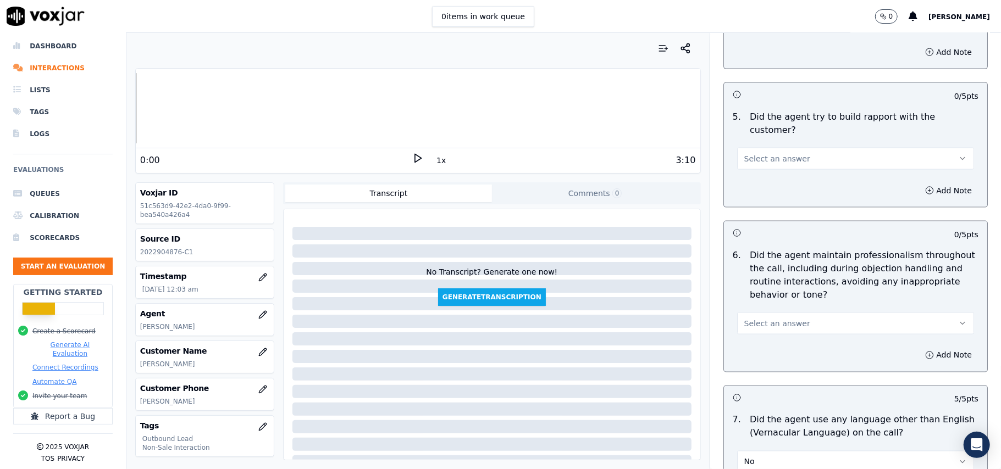
click at [764, 324] on button "Select an answer" at bounding box center [855, 324] width 237 height 22
click at [761, 334] on div "Yes" at bounding box center [832, 339] width 213 height 18
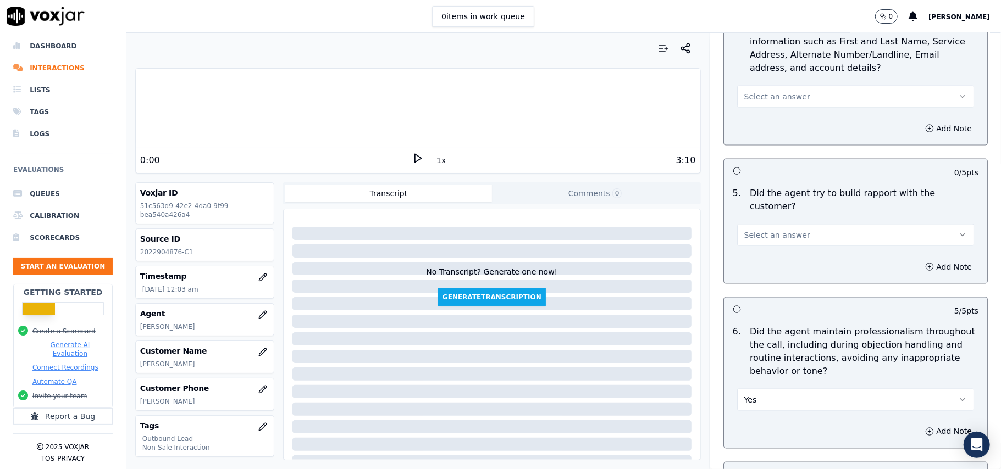
scroll to position [1056, 0]
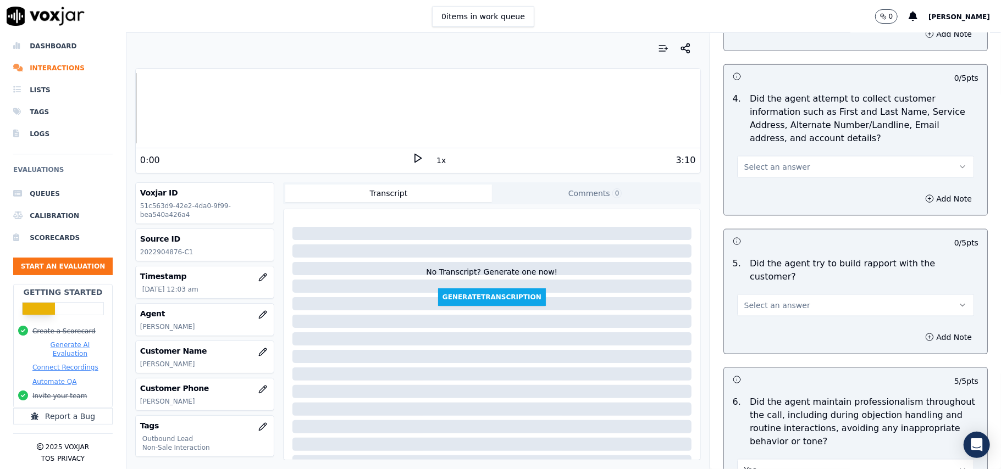
click at [767, 303] on button "Select an answer" at bounding box center [855, 306] width 237 height 22
click at [764, 323] on div "Yes" at bounding box center [832, 321] width 213 height 18
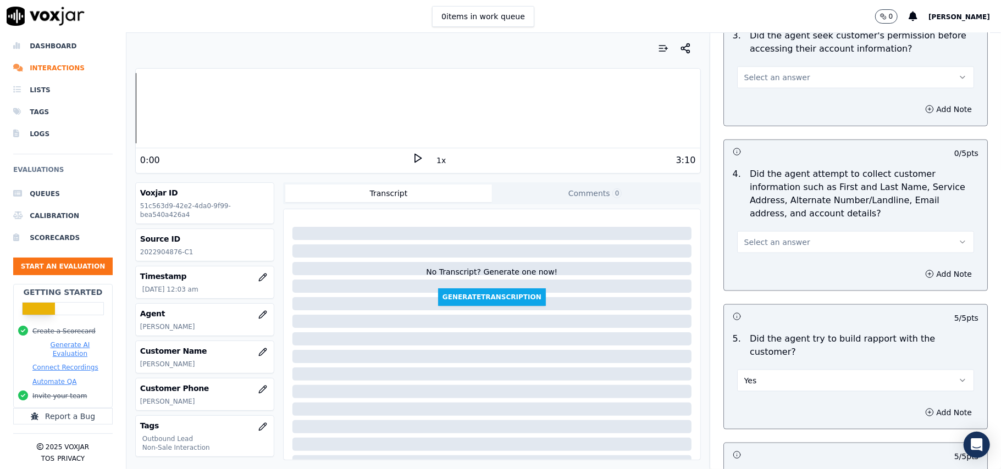
scroll to position [909, 0]
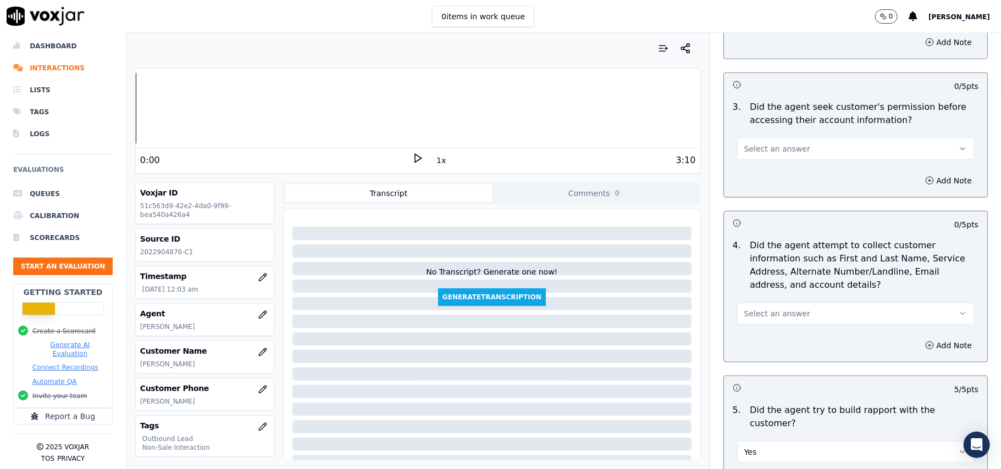
click at [766, 311] on span "Select an answer" at bounding box center [777, 313] width 66 height 11
click at [762, 339] on div "Yes" at bounding box center [832, 342] width 213 height 18
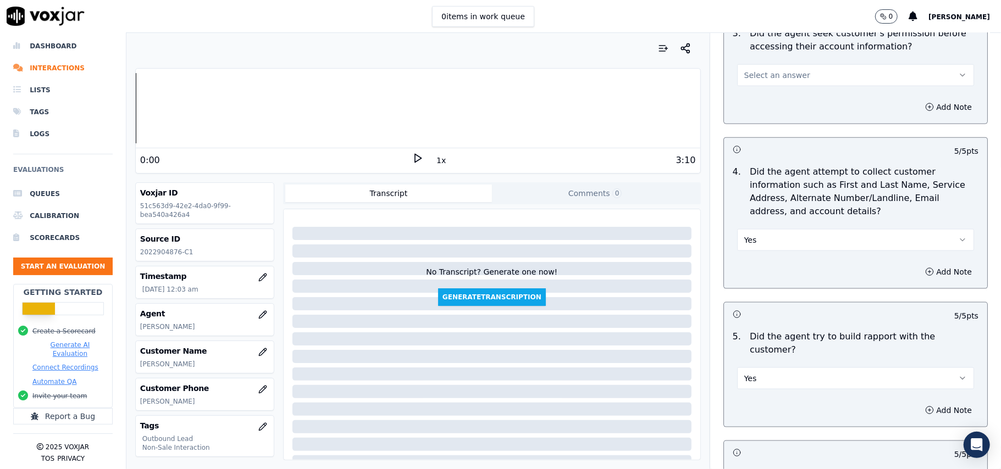
click at [781, 238] on button "Yes" at bounding box center [855, 240] width 237 height 22
click at [754, 308] on div "N/A" at bounding box center [832, 303] width 213 height 18
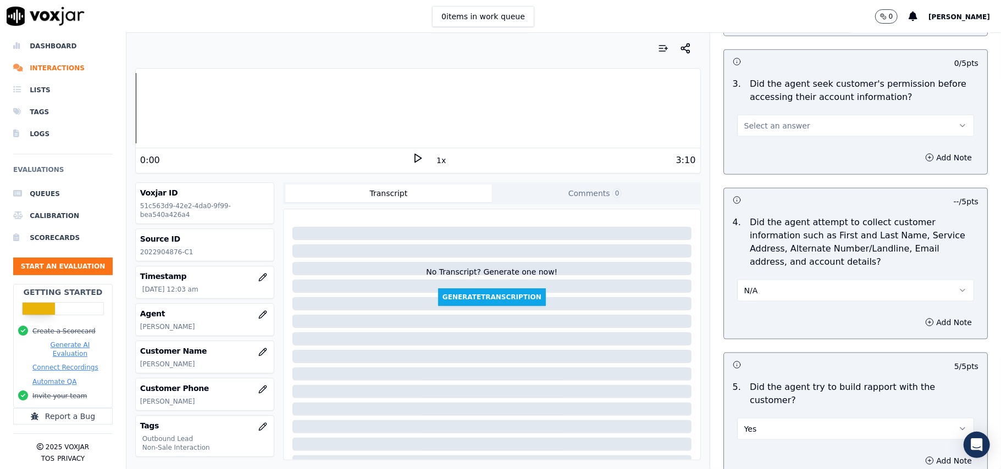
scroll to position [909, 0]
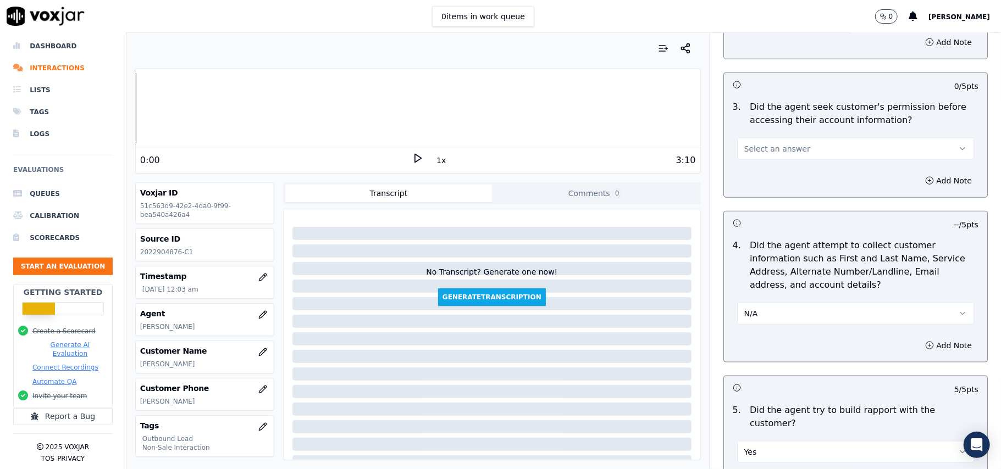
click at [799, 145] on button "Select an answer" at bounding box center [855, 149] width 237 height 22
click at [771, 177] on div "Yes" at bounding box center [832, 176] width 213 height 18
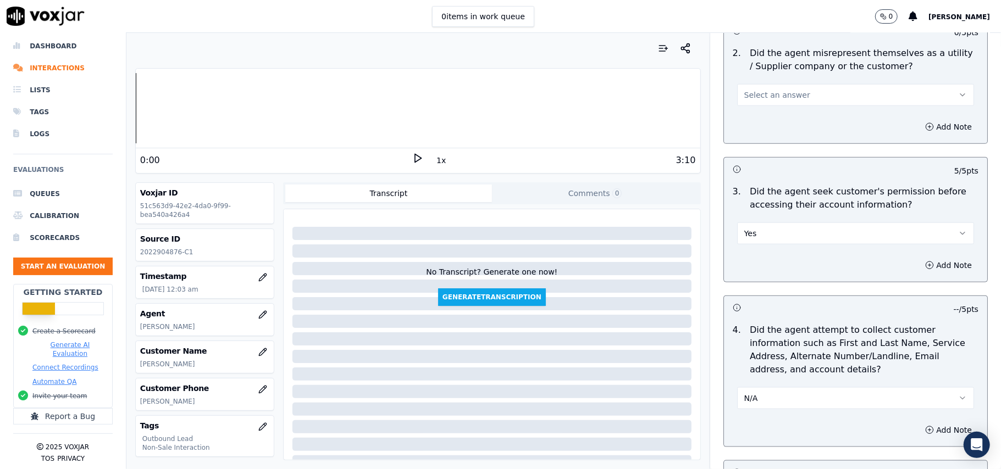
scroll to position [689, 0]
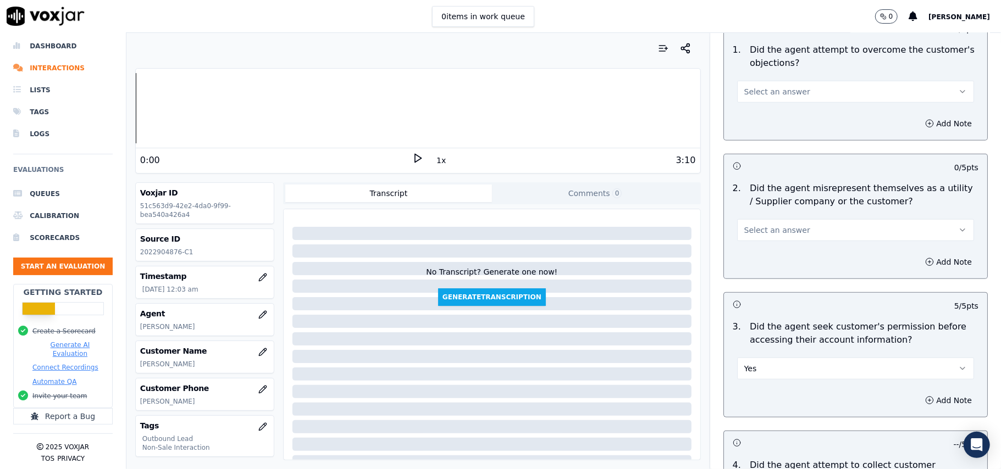
click at [788, 231] on button "Select an answer" at bounding box center [855, 230] width 237 height 22
click at [771, 251] on div "Yes" at bounding box center [832, 257] width 213 height 18
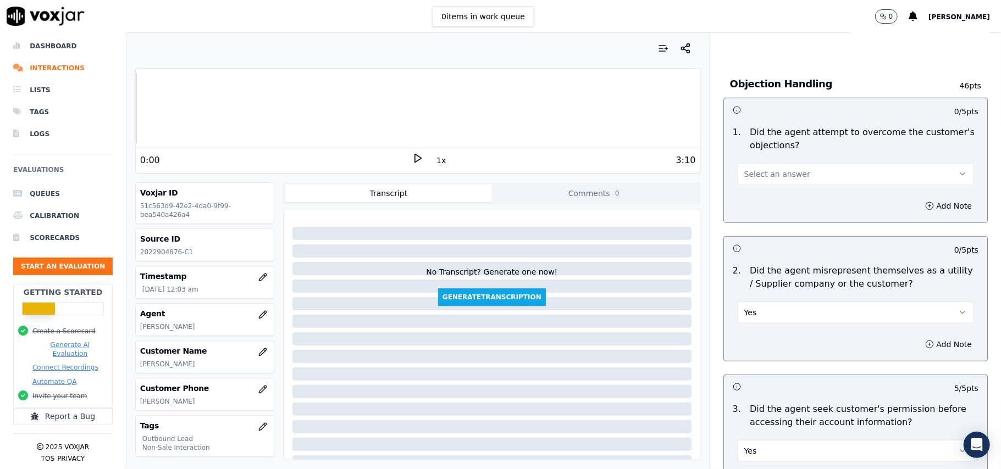
scroll to position [543, 0]
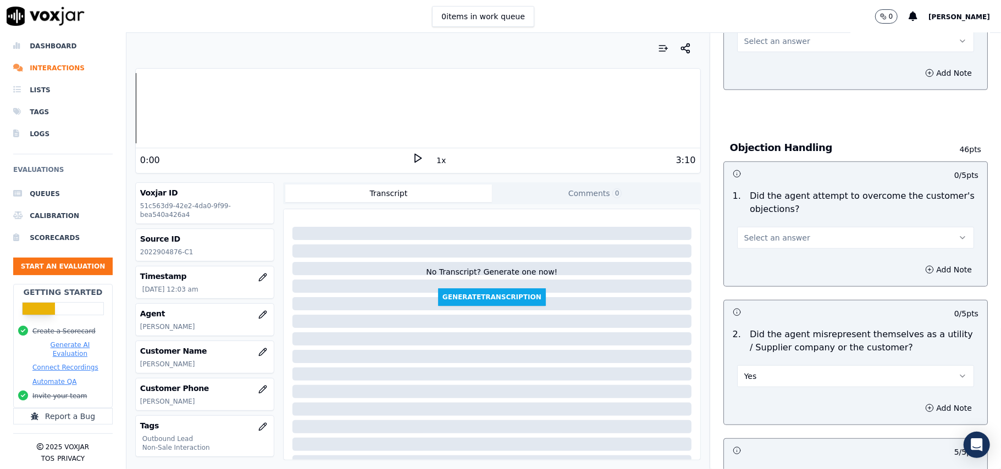
click at [770, 377] on button "Yes" at bounding box center [855, 377] width 237 height 22
click at [749, 427] on div "No" at bounding box center [832, 421] width 213 height 18
click at [761, 239] on span "Select an answer" at bounding box center [777, 238] width 66 height 11
drag, startPoint x: 744, startPoint y: 258, endPoint x: 828, endPoint y: 229, distance: 88.5
click at [745, 258] on div "Yes" at bounding box center [832, 265] width 213 height 18
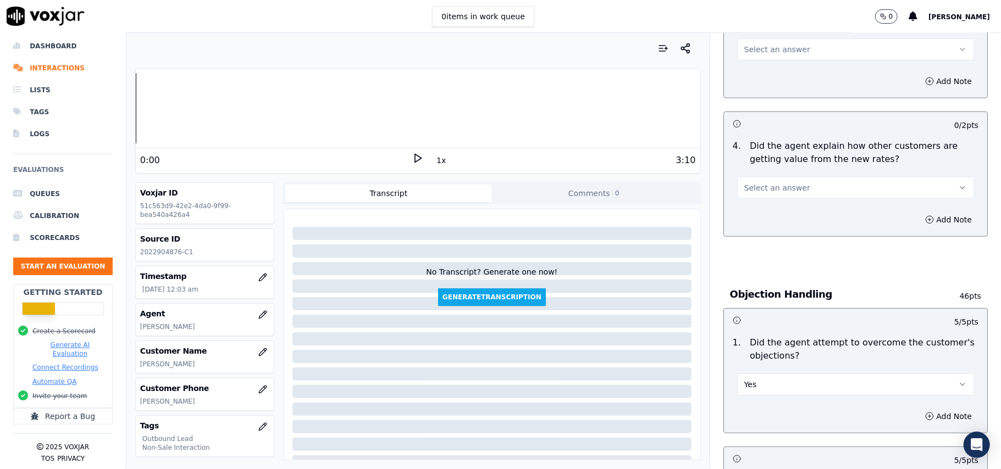
scroll to position [250, 0]
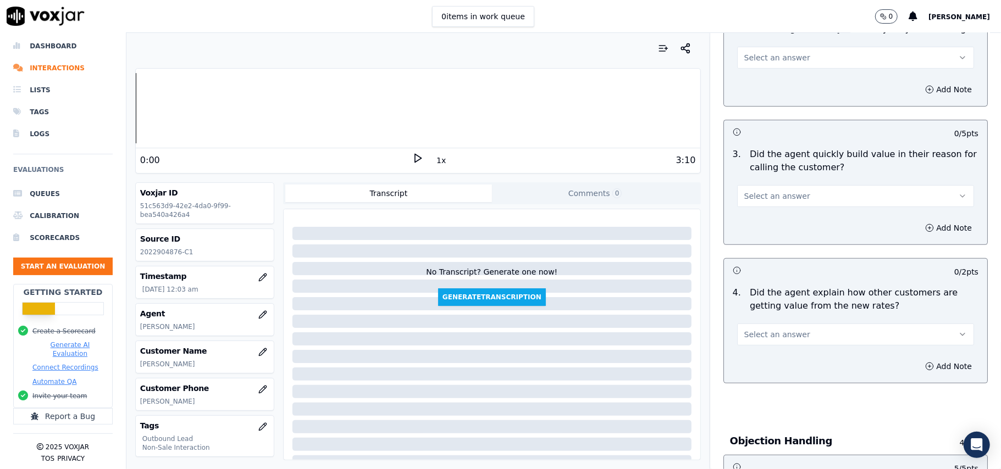
click at [767, 328] on button "Select an answer" at bounding box center [855, 335] width 237 height 22
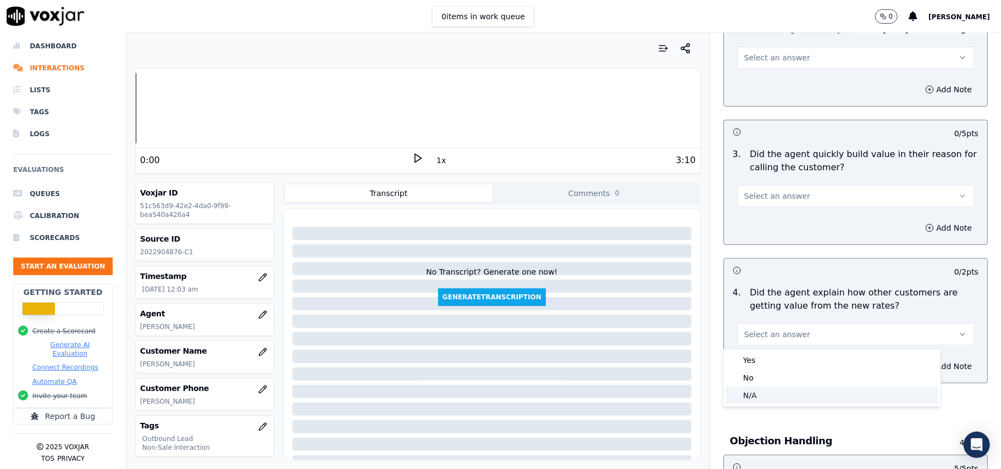
click at [752, 395] on div "N/A" at bounding box center [832, 396] width 213 height 18
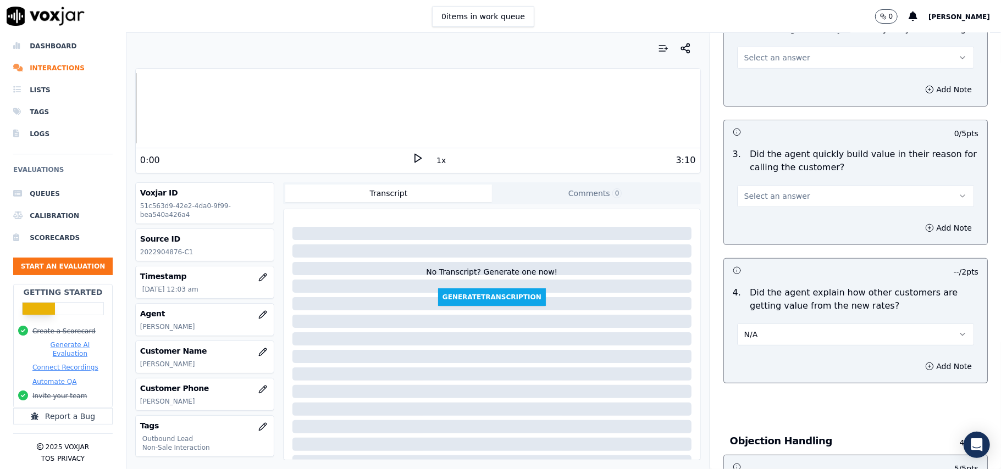
click at [761, 205] on button "Select an answer" at bounding box center [855, 196] width 237 height 22
click at [759, 236] on div "No" at bounding box center [832, 239] width 213 height 18
click at [777, 194] on button "No" at bounding box center [855, 196] width 237 height 22
click at [755, 219] on div "Yes" at bounding box center [832, 222] width 213 height 18
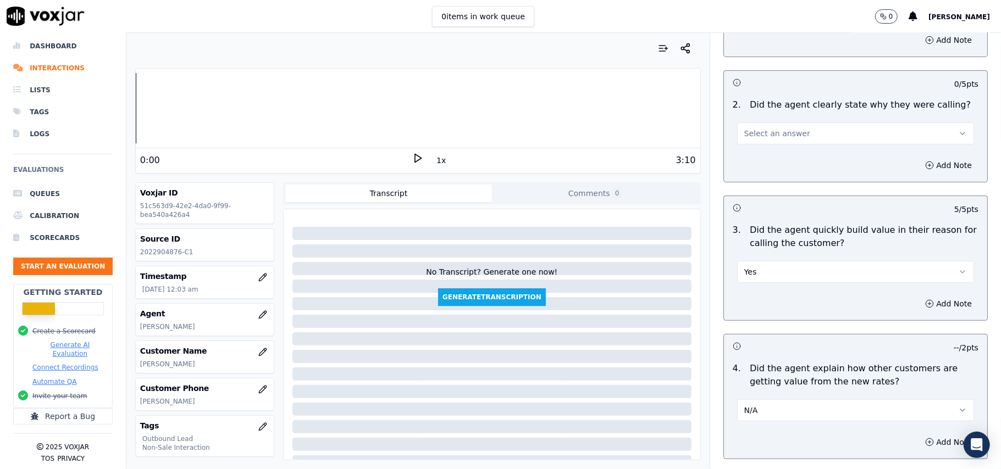
scroll to position [103, 0]
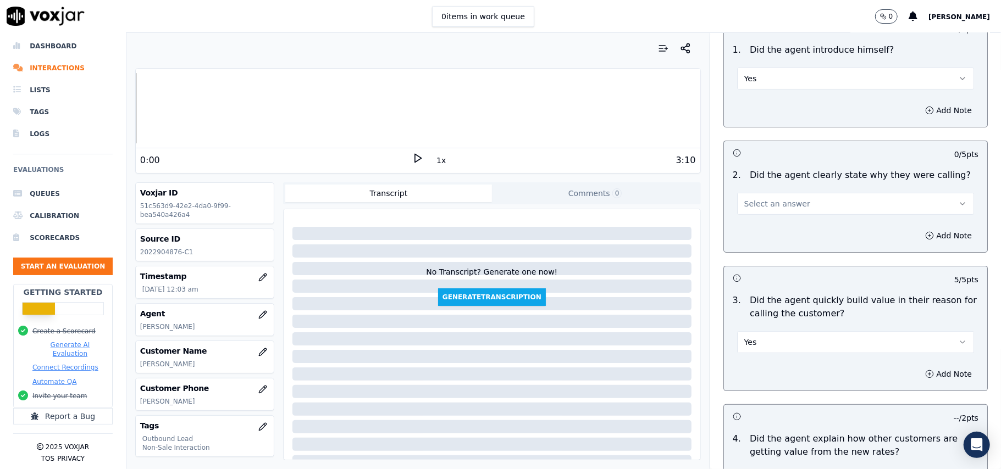
drag, startPoint x: 781, startPoint y: 205, endPoint x: 775, endPoint y: 212, distance: 9.4
click at [781, 205] on span "Select an answer" at bounding box center [777, 203] width 66 height 11
click at [761, 229] on div "Yes" at bounding box center [832, 229] width 213 height 18
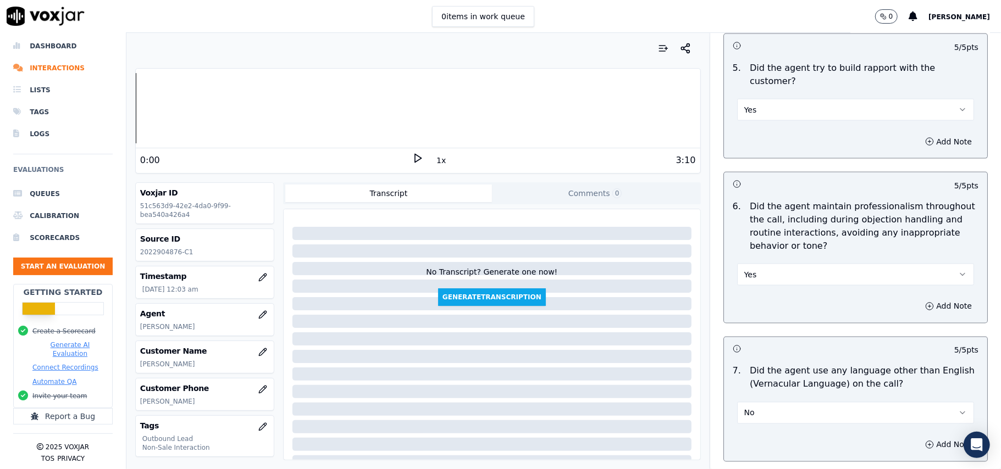
scroll to position [2742, 0]
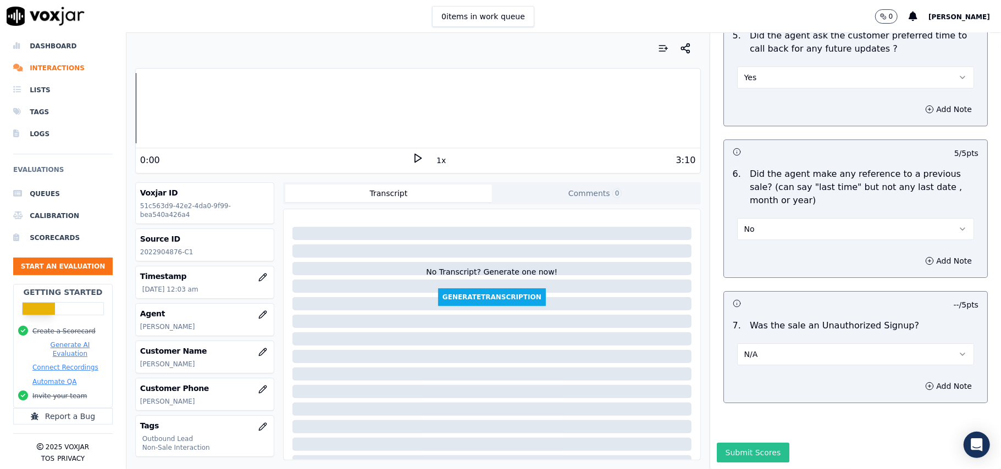
click at [740, 443] on button "Submit Scores" at bounding box center [753, 453] width 73 height 20
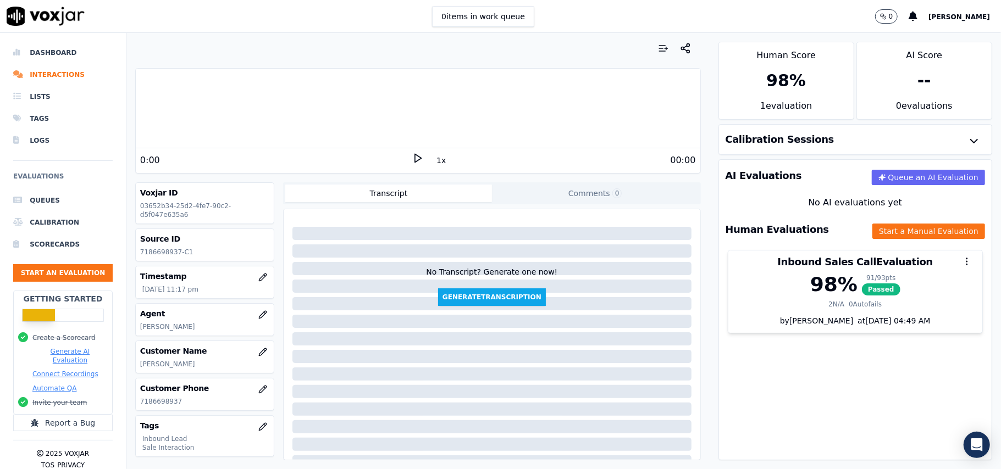
scroll to position [73, 0]
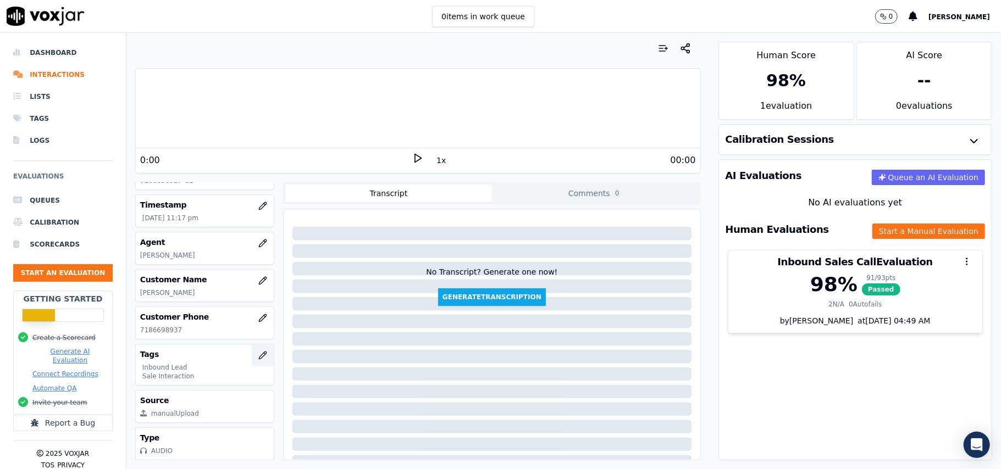
click at [258, 355] on icon "button" at bounding box center [262, 355] width 9 height 9
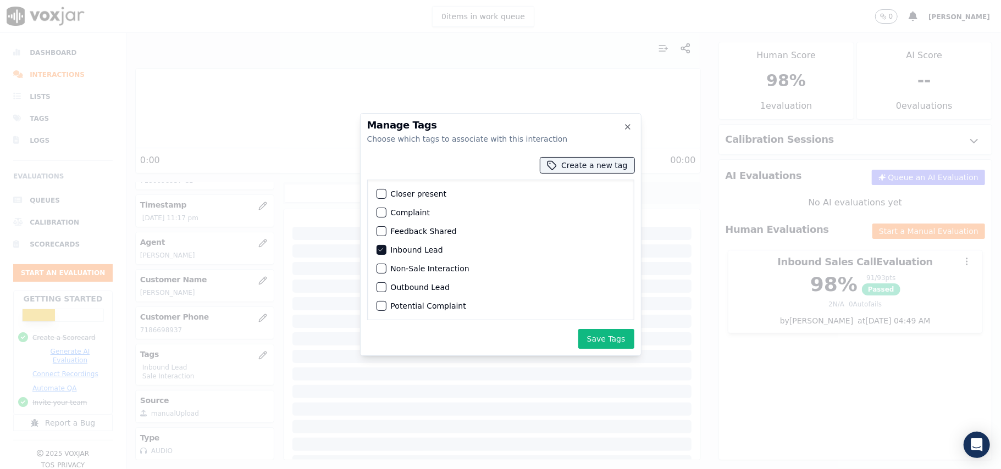
click at [383, 255] on button "Inbound Lead" at bounding box center [382, 250] width 10 height 10
click at [383, 251] on div "button" at bounding box center [381, 250] width 8 height 8
click at [387, 273] on div "Non-Sale Interaction" at bounding box center [500, 268] width 257 height 19
click at [385, 272] on div "button" at bounding box center [381, 269] width 8 height 8
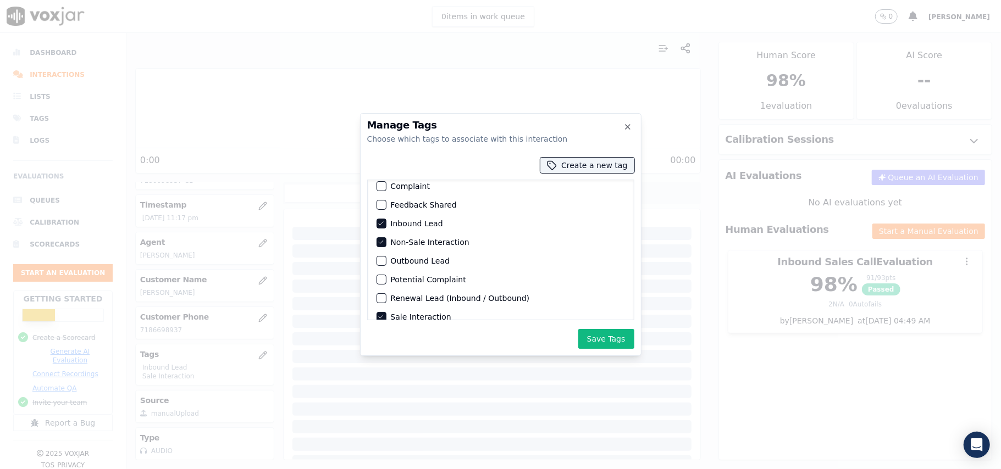
scroll to position [52, 0]
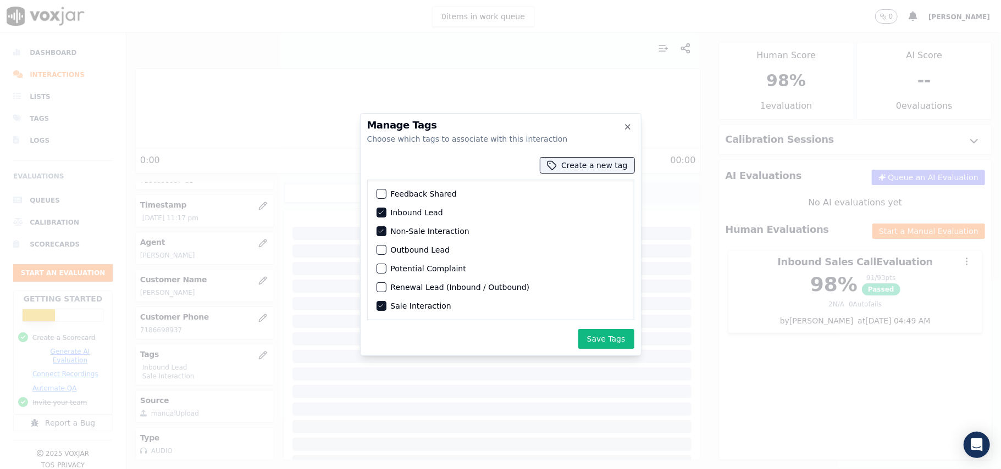
click at [382, 303] on icon "button" at bounding box center [381, 306] width 7 height 7
click at [590, 343] on button "Save Tags" at bounding box center [606, 339] width 56 height 20
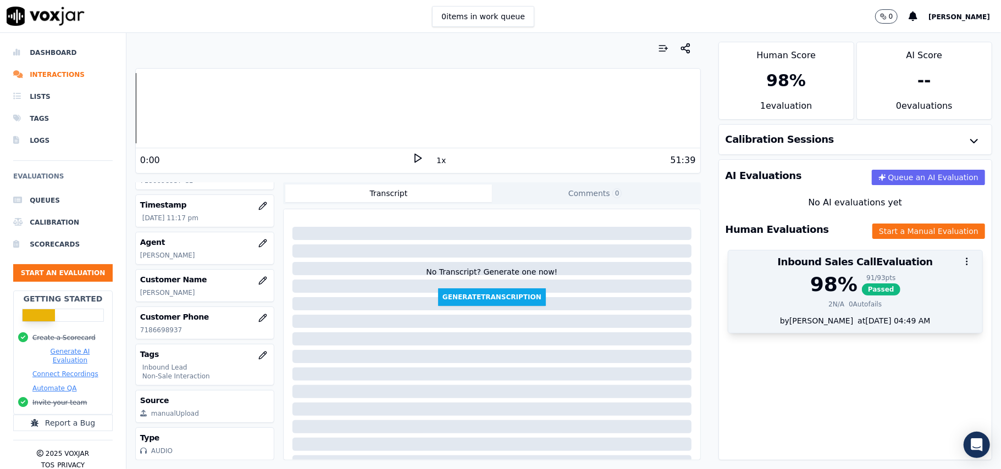
click at [814, 295] on div "98 %" at bounding box center [833, 285] width 47 height 22
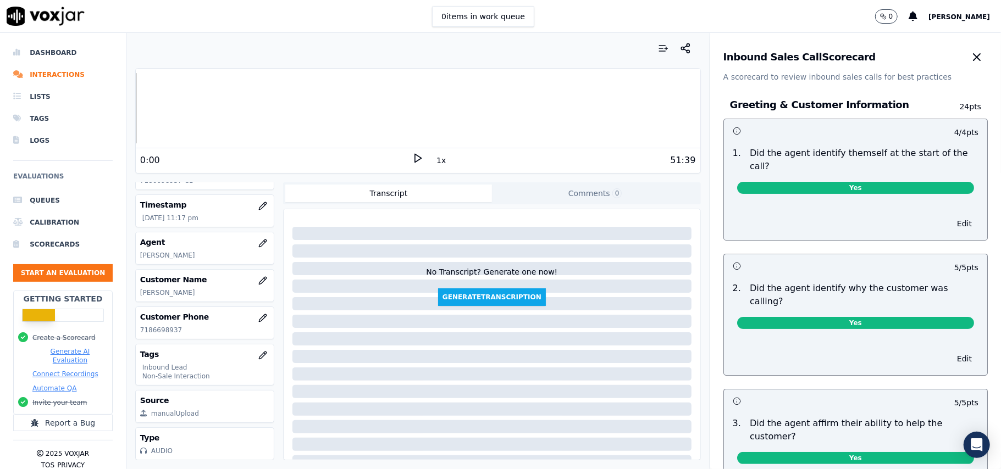
scroll to position [3042, 0]
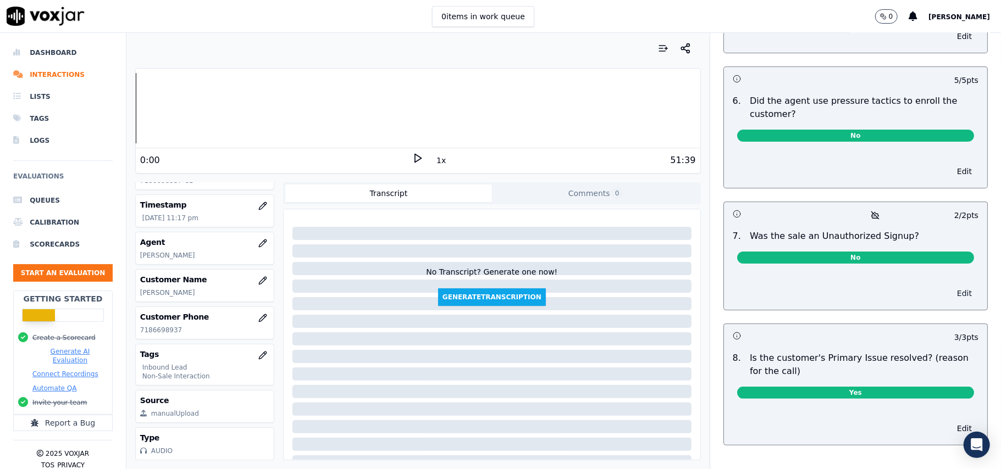
click at [951, 286] on button "Edit" at bounding box center [965, 293] width 28 height 15
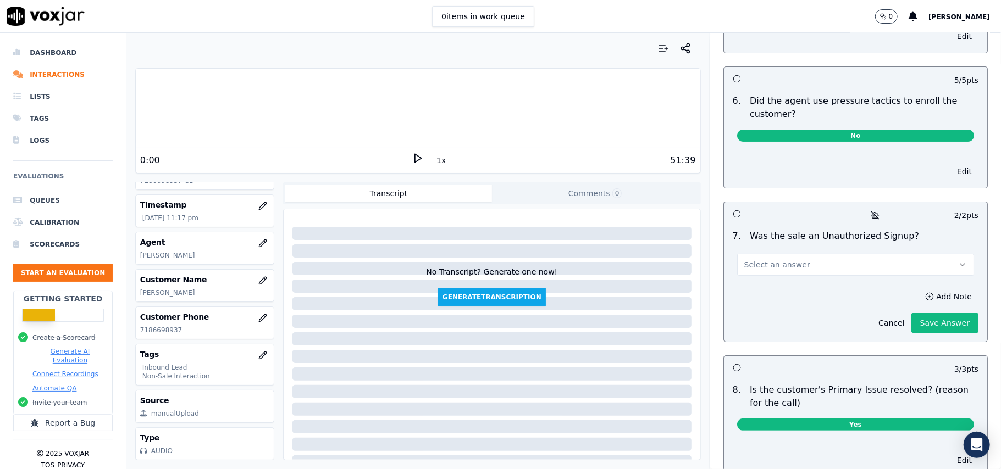
click at [806, 254] on button "Select an answer" at bounding box center [855, 265] width 237 height 22
click at [769, 276] on div "N/A" at bounding box center [832, 275] width 213 height 18
click at [911, 313] on button "Save Answer" at bounding box center [944, 323] width 67 height 20
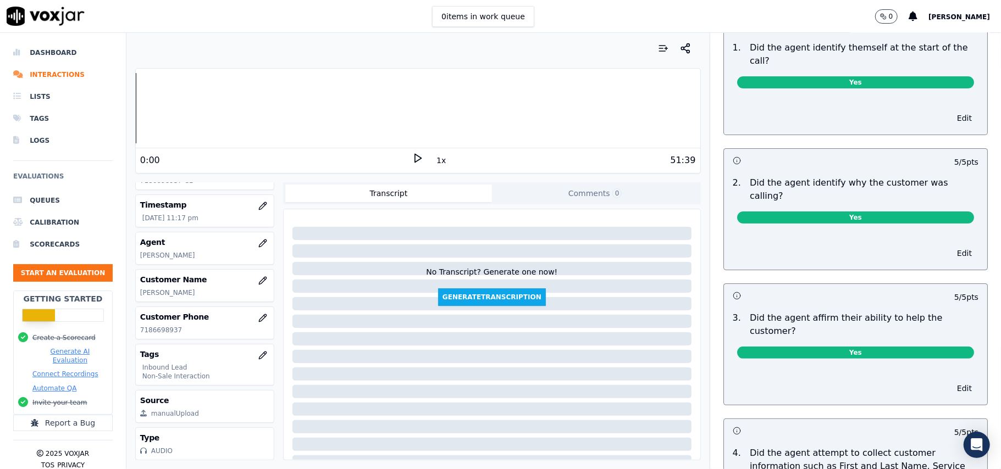
scroll to position [0, 0]
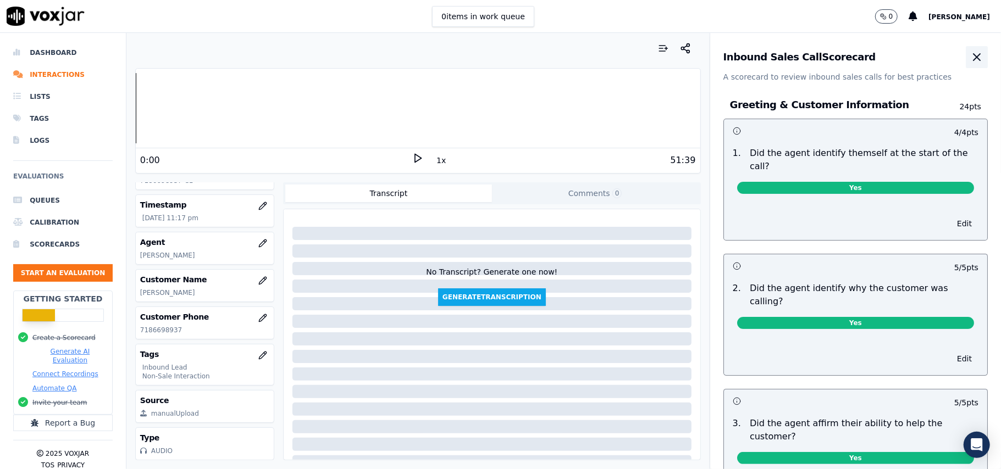
click at [970, 52] on icon "button" at bounding box center [976, 57] width 13 height 13
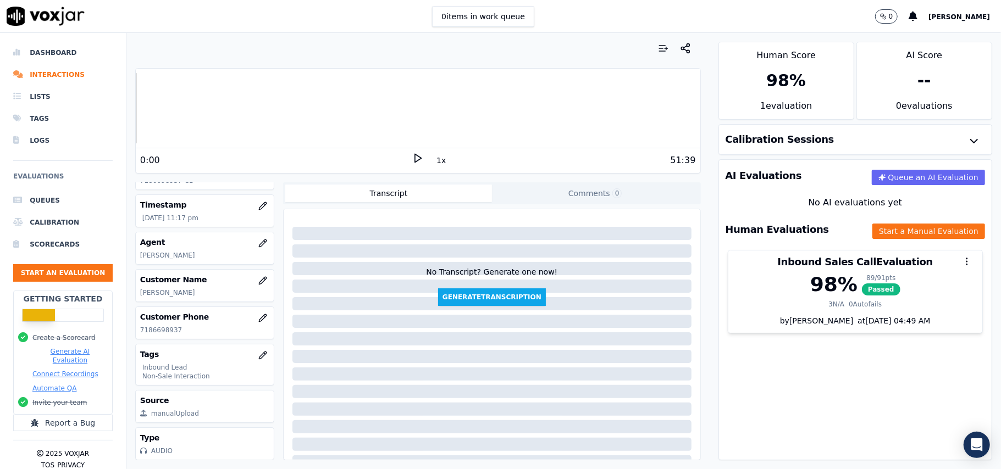
scroll to position [108, 0]
